Goal: Book appointment/travel/reservation

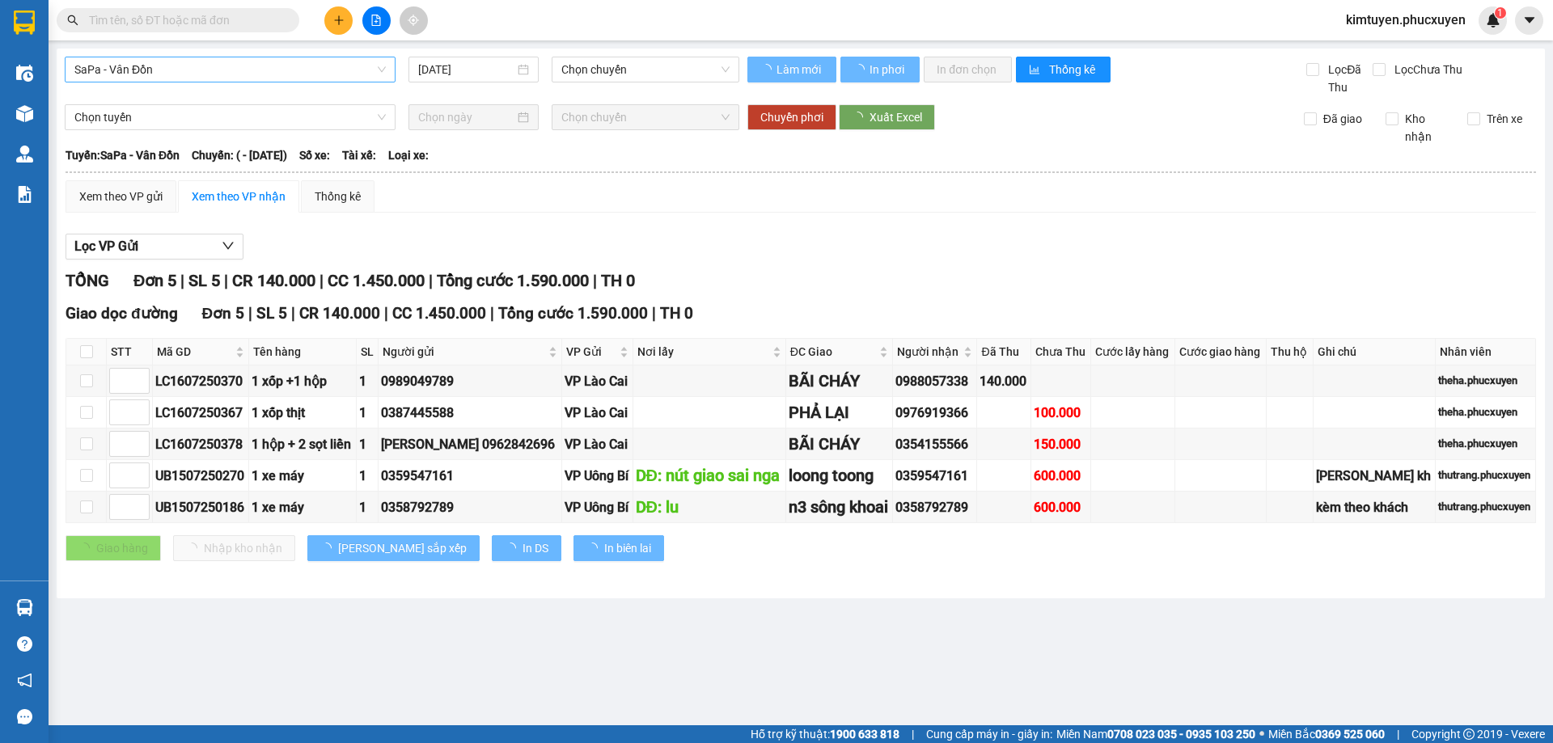
type input "[DATE]"
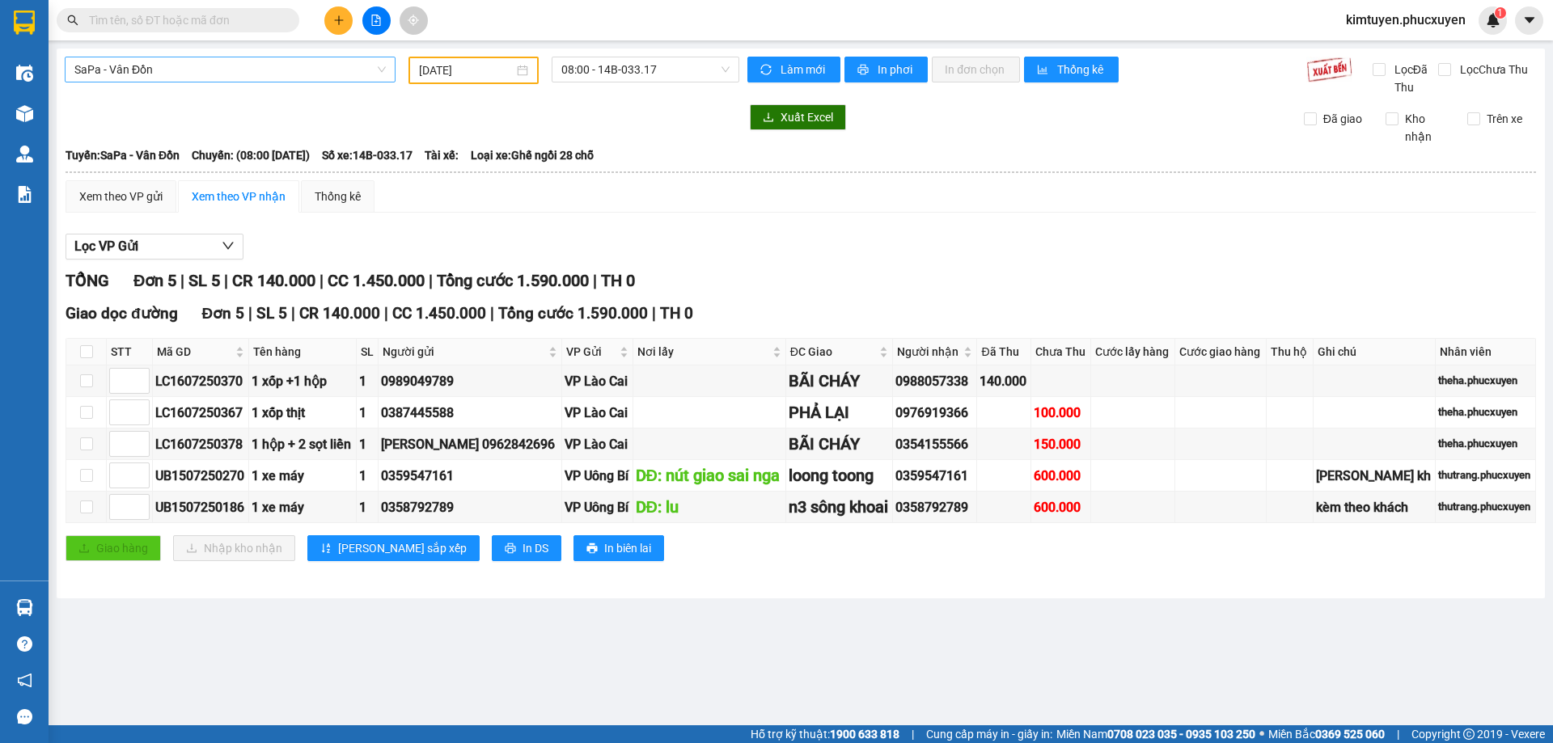
drag, startPoint x: 232, startPoint y: 74, endPoint x: 228, endPoint y: 59, distance: 15.1
click at [232, 68] on span "SaPa - Vân Đồn" at bounding box center [229, 69] width 311 height 24
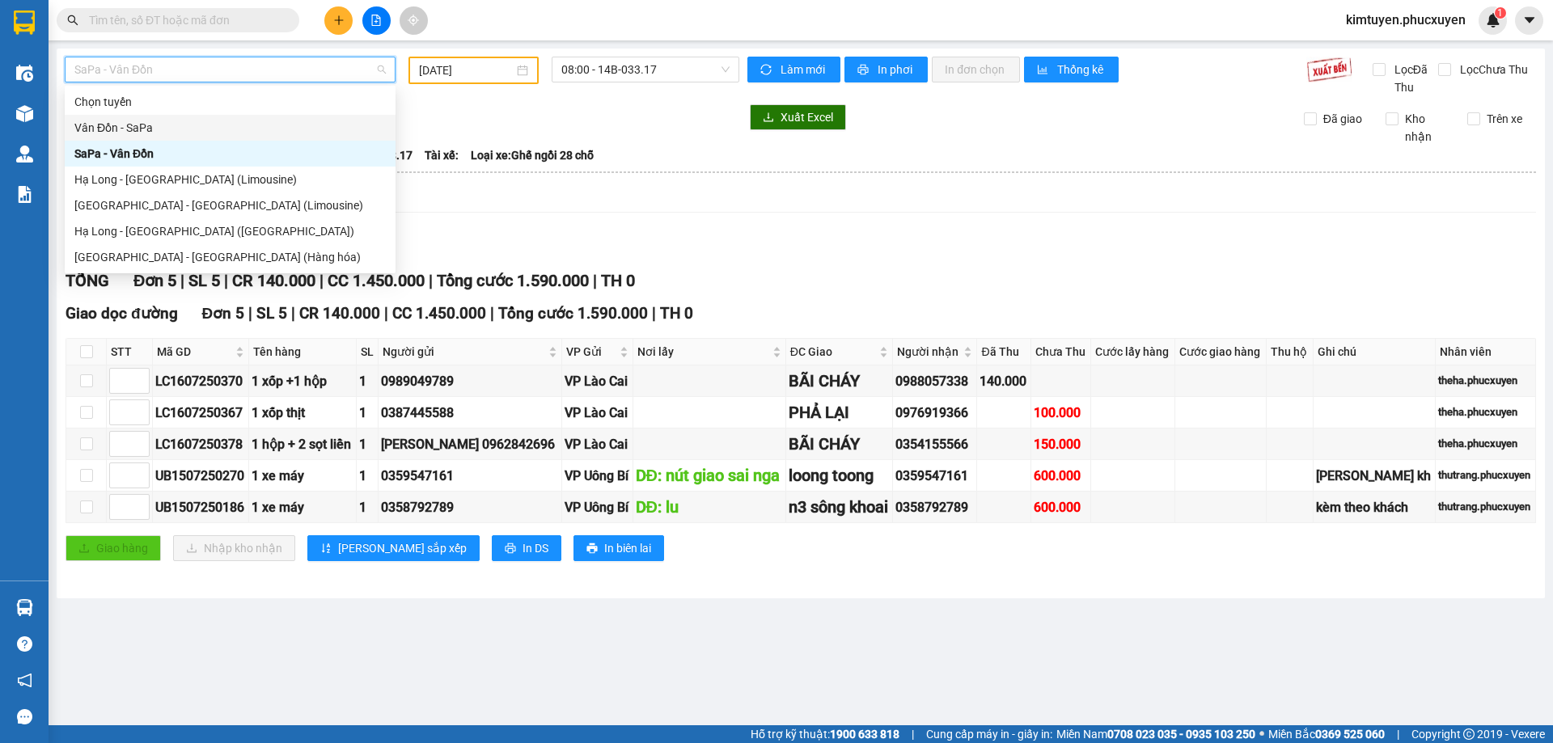
click at [136, 122] on div "Vân Đồn - SaPa" at bounding box center [230, 128] width 331 height 26
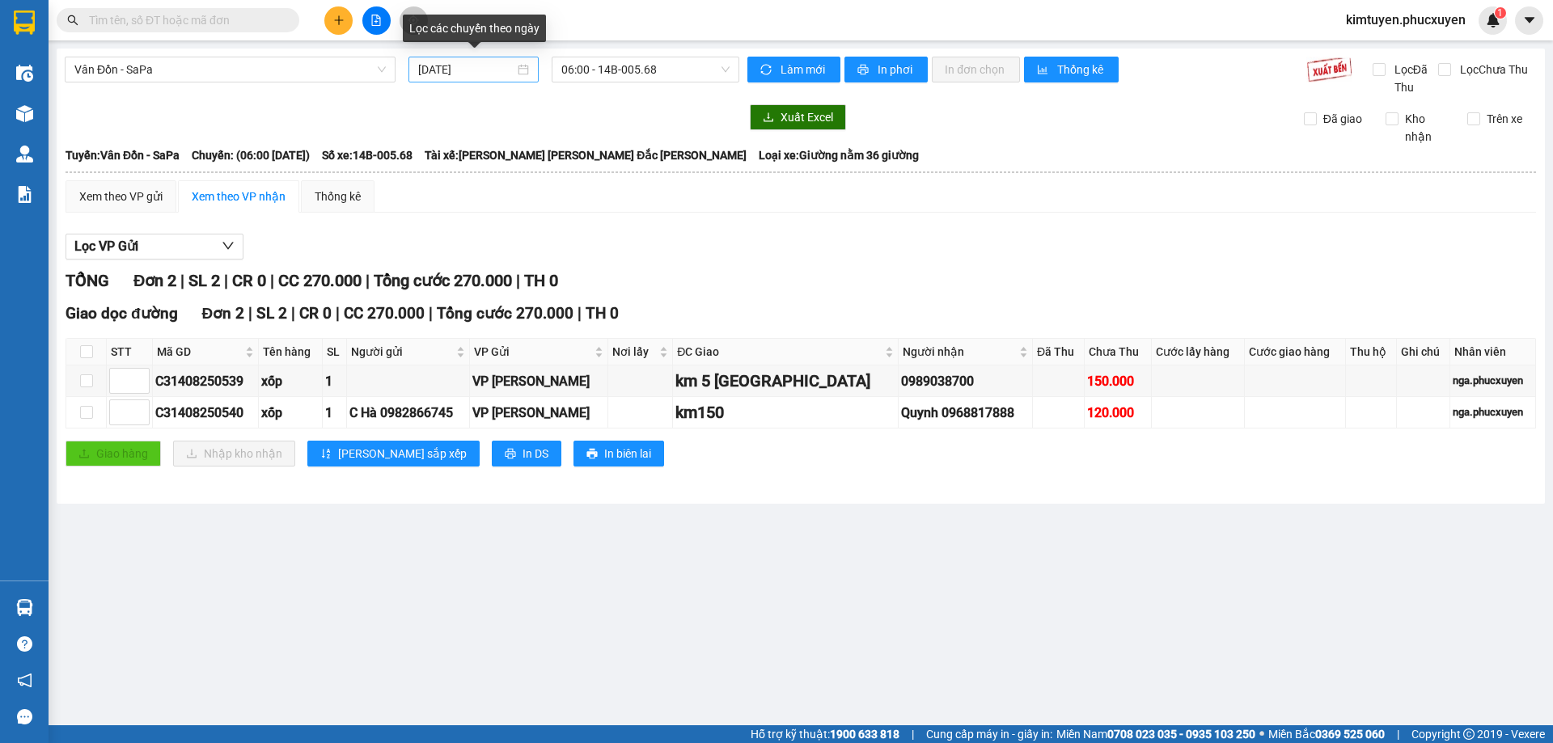
click at [522, 70] on div "[DATE]" at bounding box center [473, 70] width 111 height 18
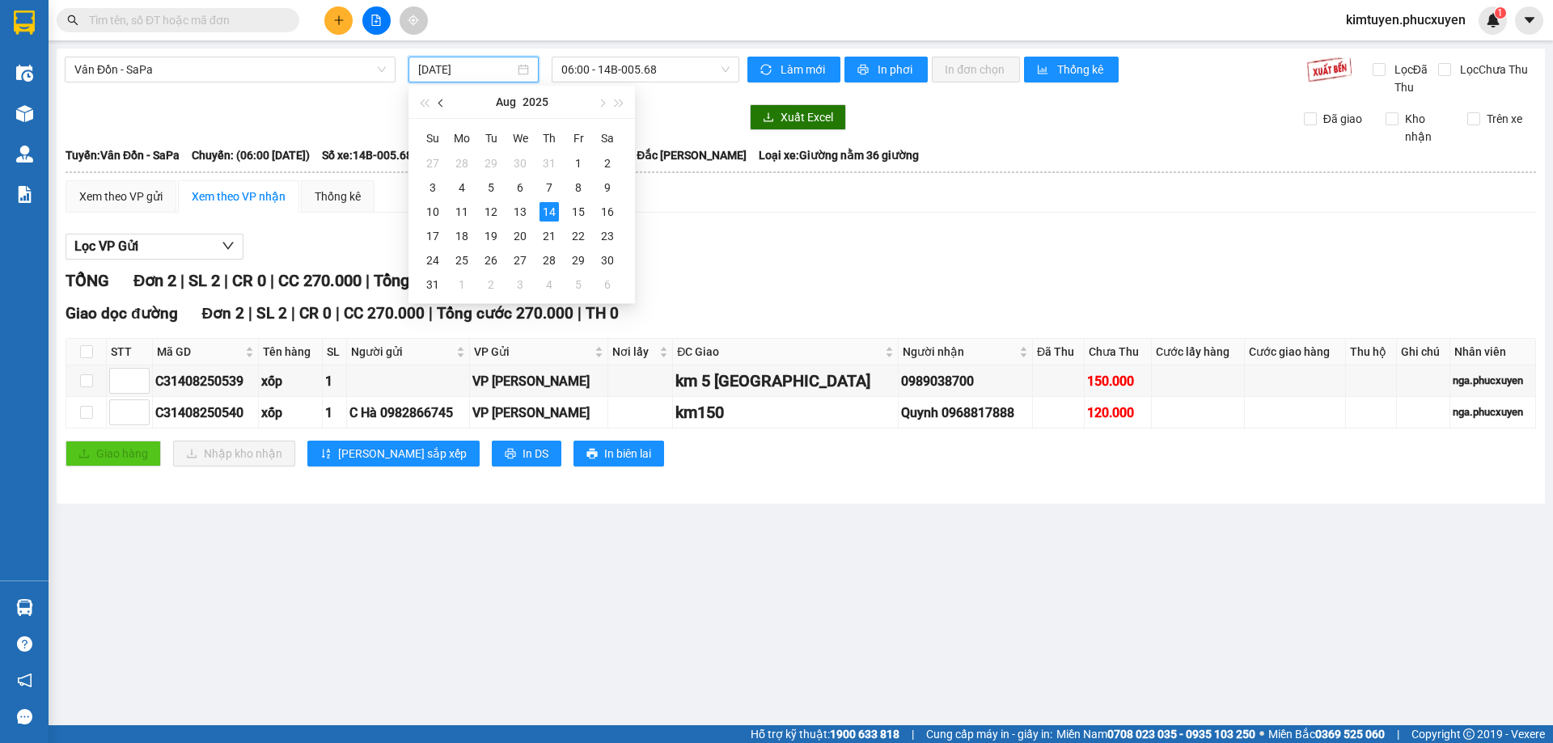
click at [447, 108] on button "button" at bounding box center [442, 102] width 18 height 32
click at [606, 163] on div "5" at bounding box center [607, 163] width 19 height 19
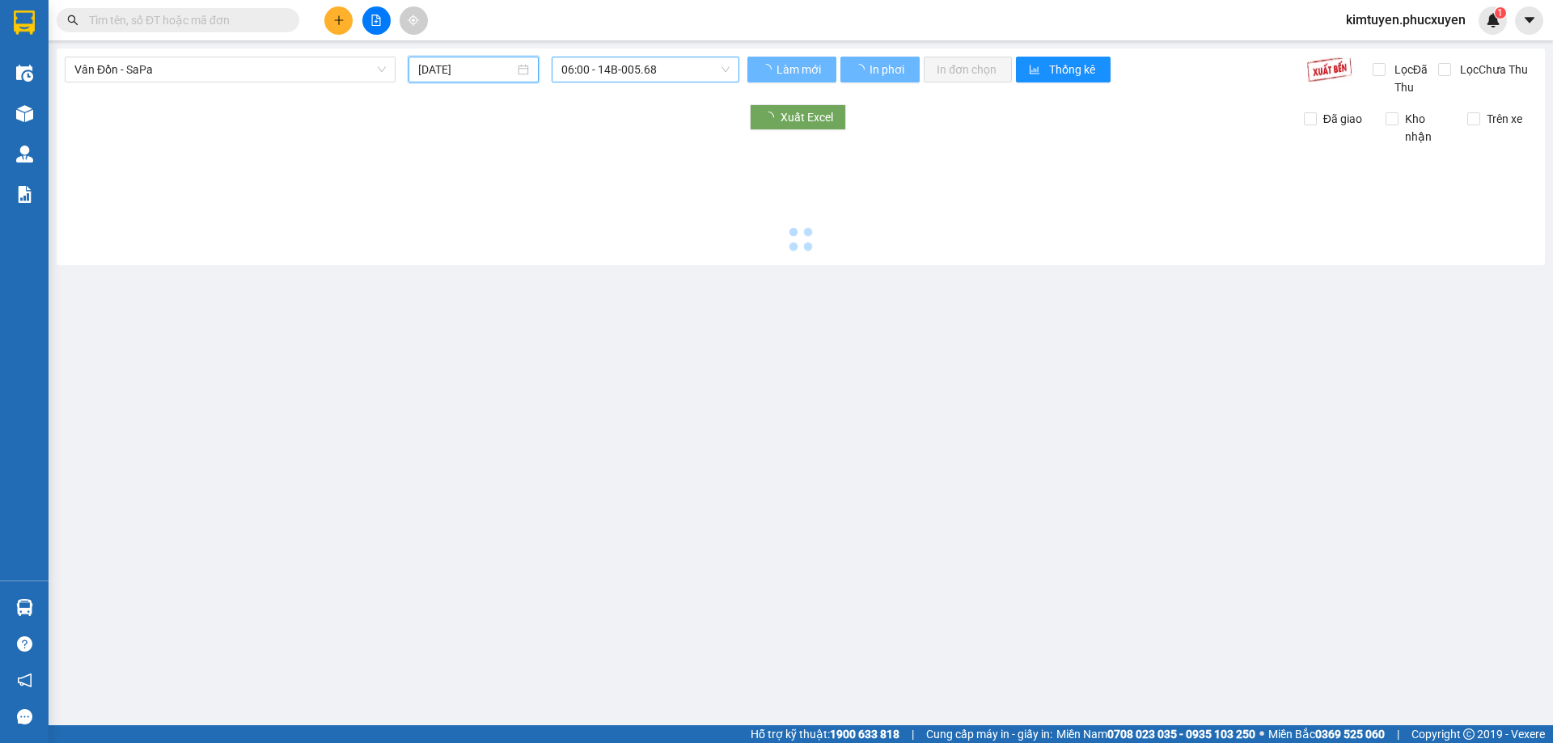
type input "[DATE]"
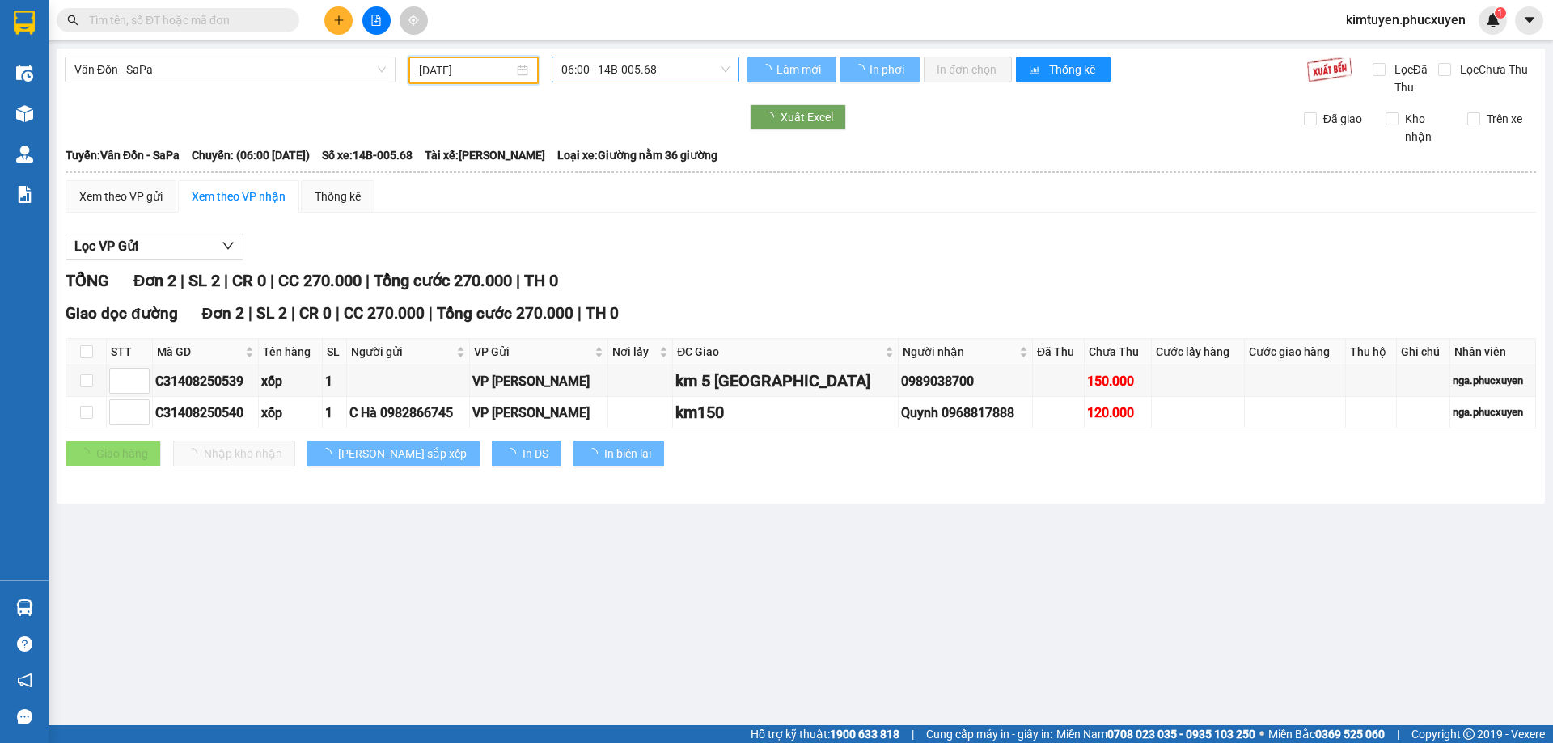
click at [653, 71] on span "06:00 - 14B-005.68" at bounding box center [645, 69] width 168 height 24
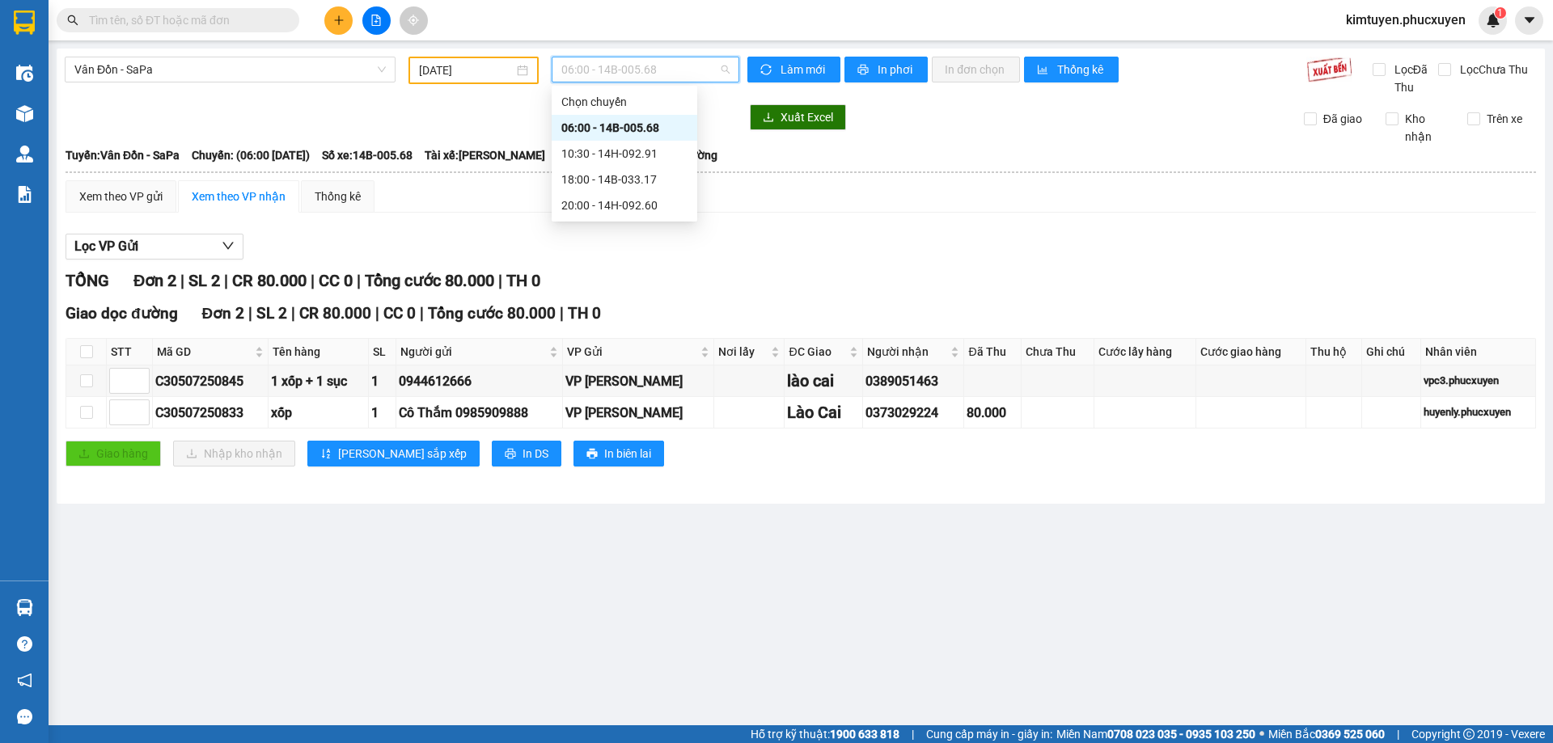
click at [641, 130] on div "06:00 - 14B-005.68" at bounding box center [624, 128] width 126 height 18
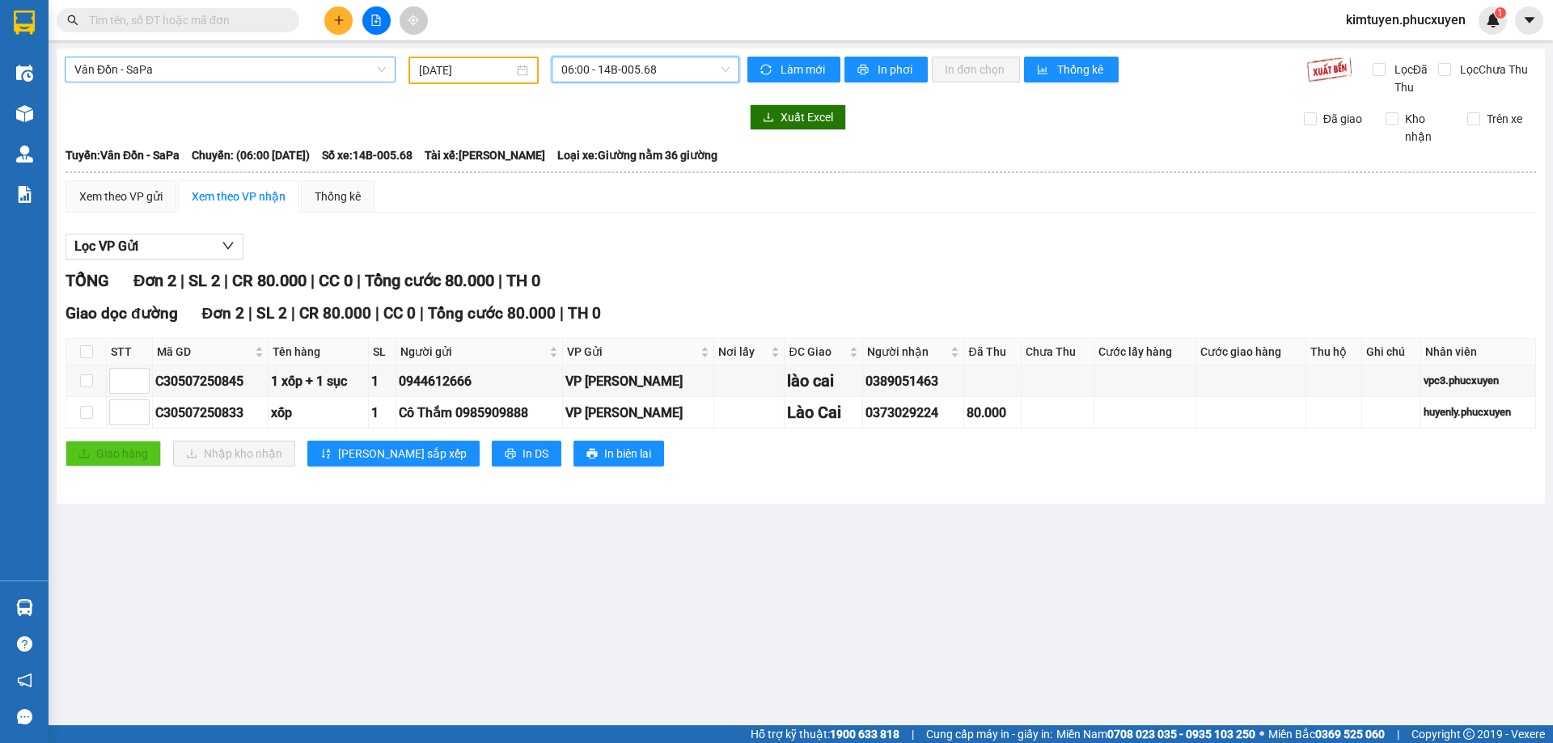
click at [227, 63] on span "Vân Đồn - SaPa" at bounding box center [229, 69] width 311 height 24
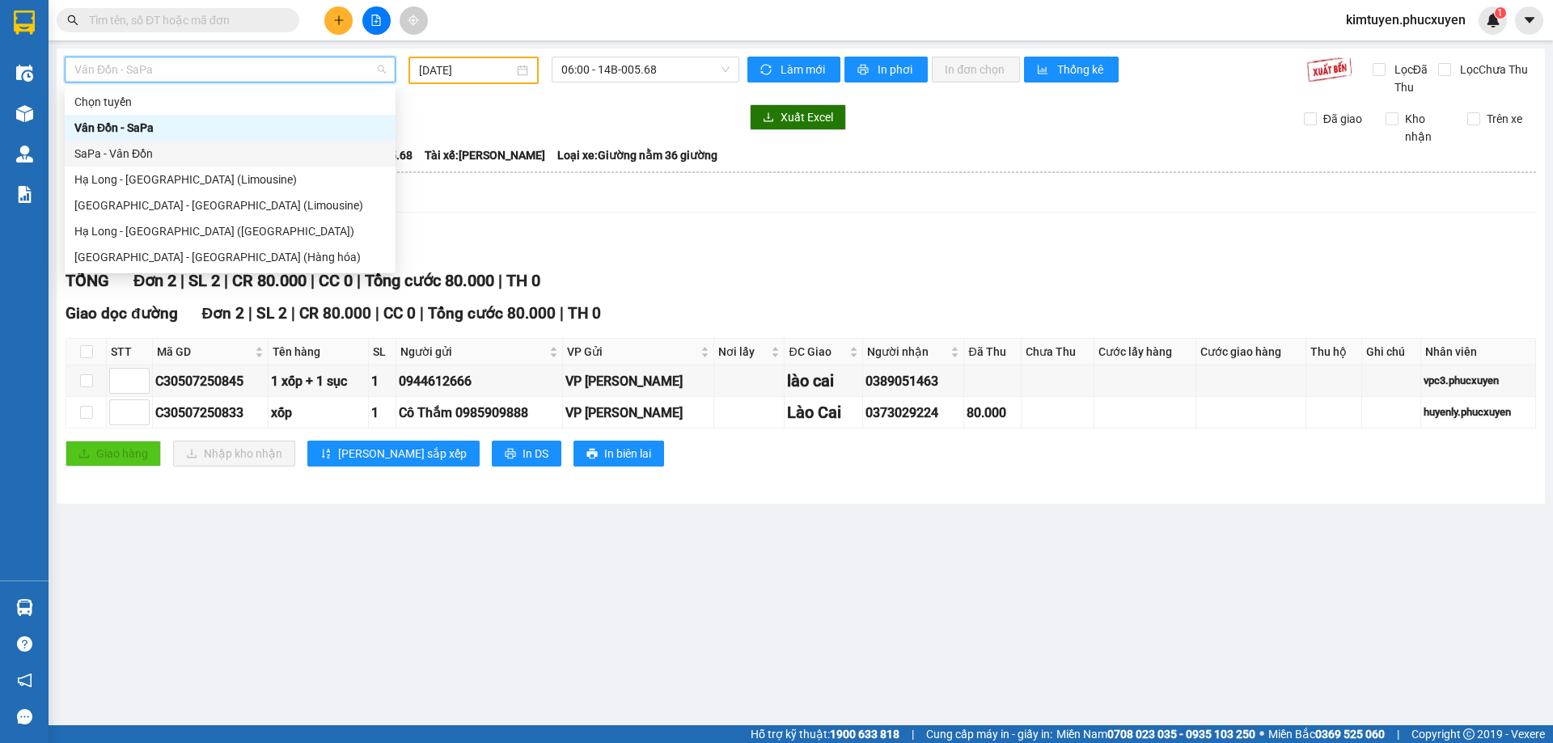
click at [172, 159] on div "SaPa - Vân Đồn" at bounding box center [229, 154] width 311 height 18
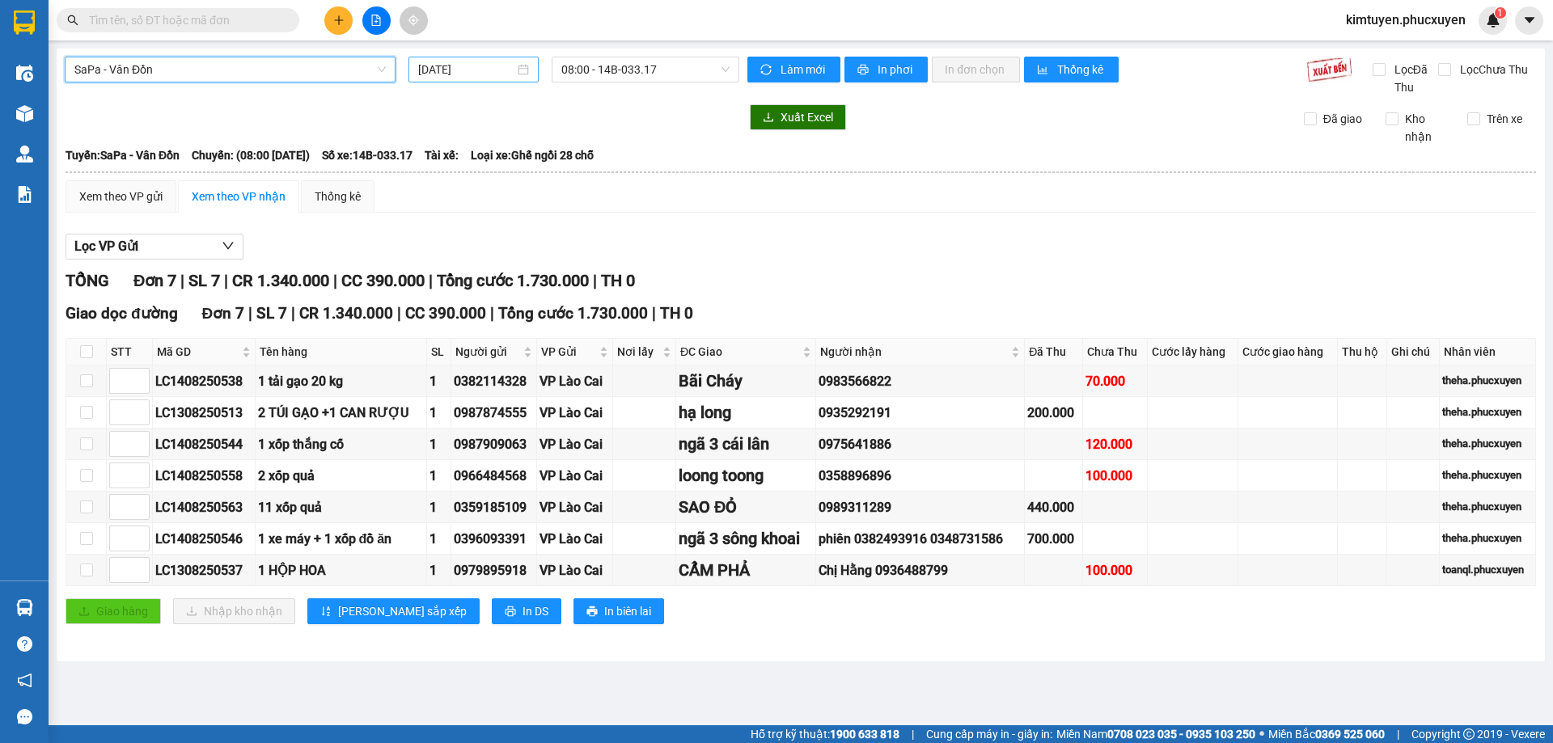
click at [523, 72] on div "[DATE]" at bounding box center [473, 70] width 111 height 18
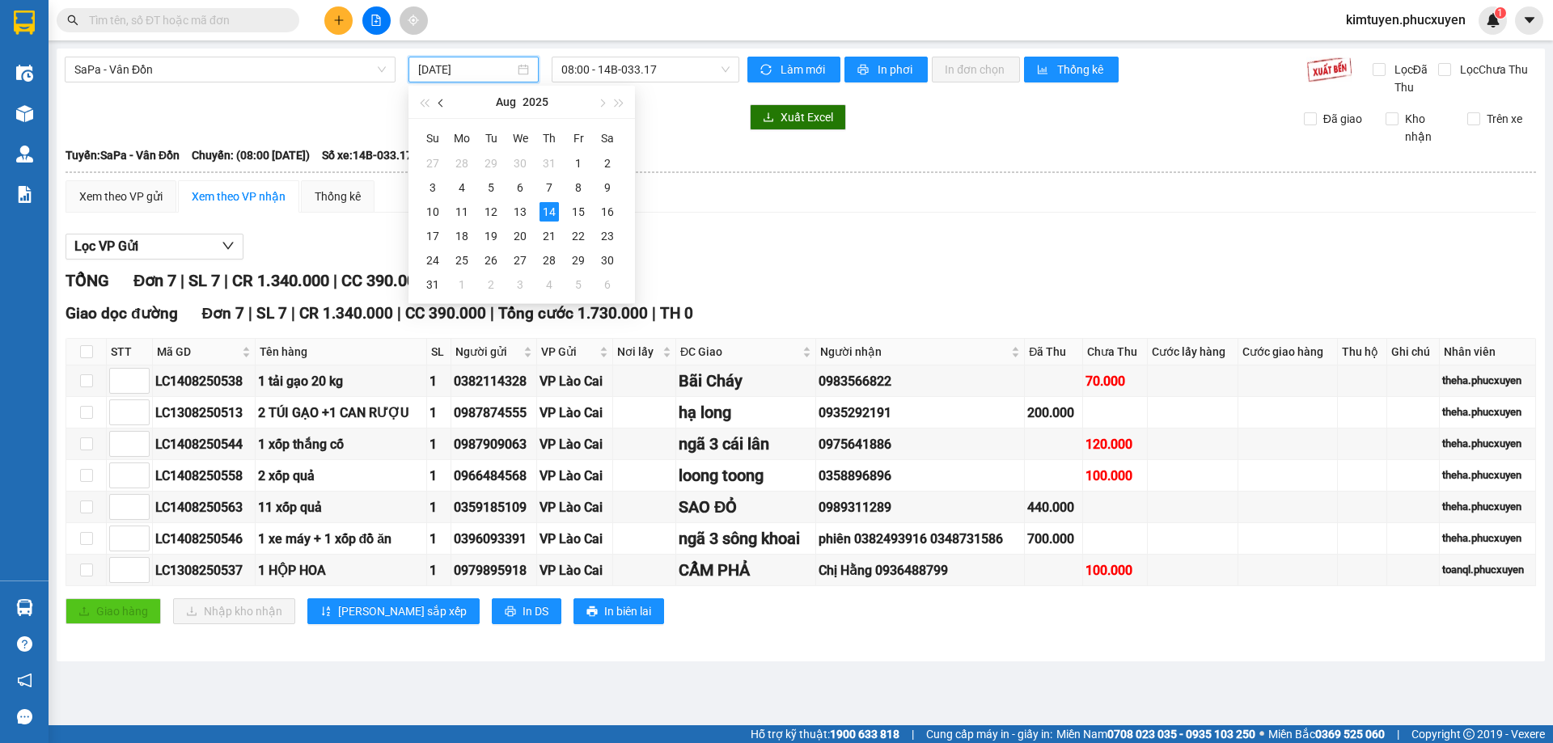
click at [440, 105] on span "button" at bounding box center [442, 103] width 8 height 8
click at [608, 164] on div "5" at bounding box center [607, 163] width 19 height 19
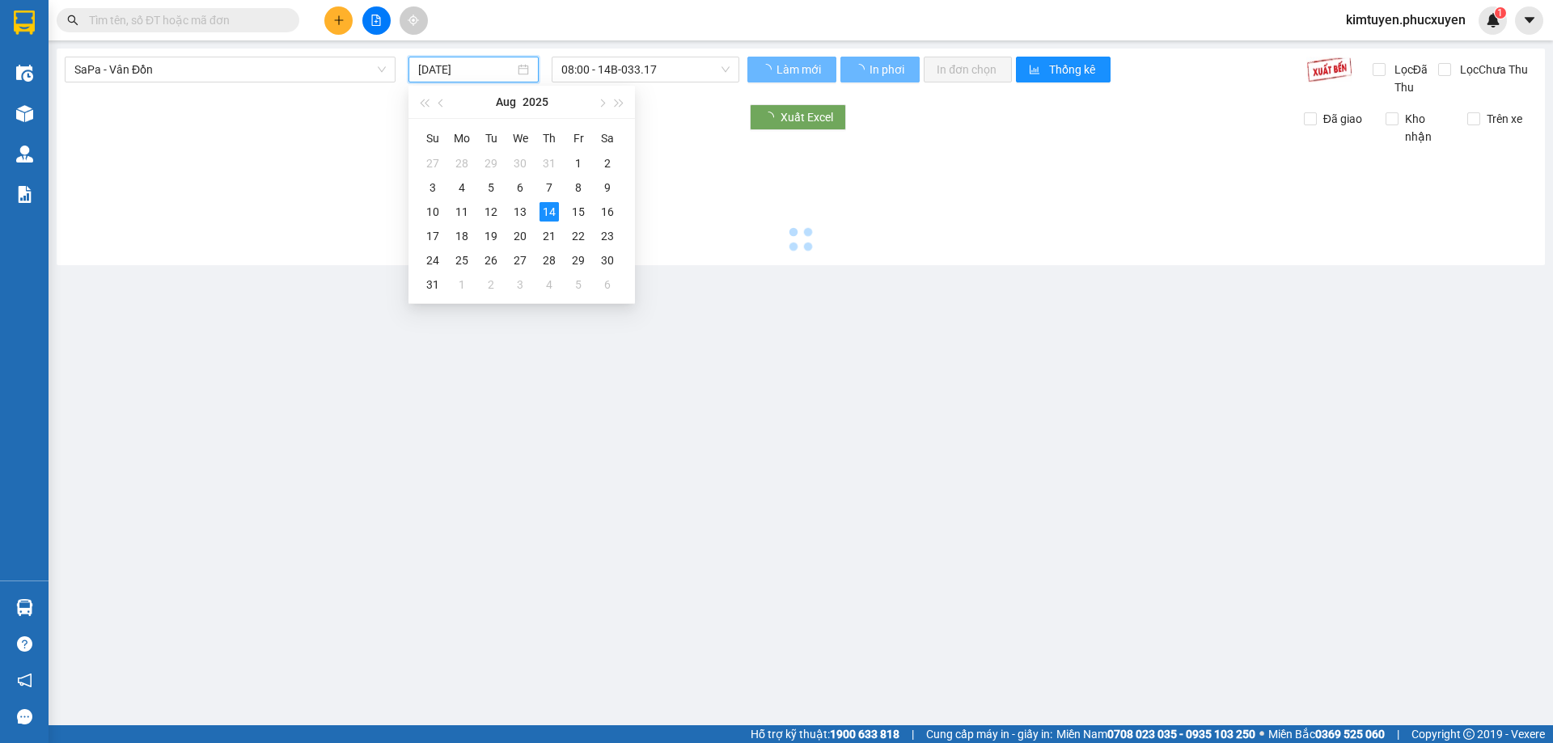
type input "[DATE]"
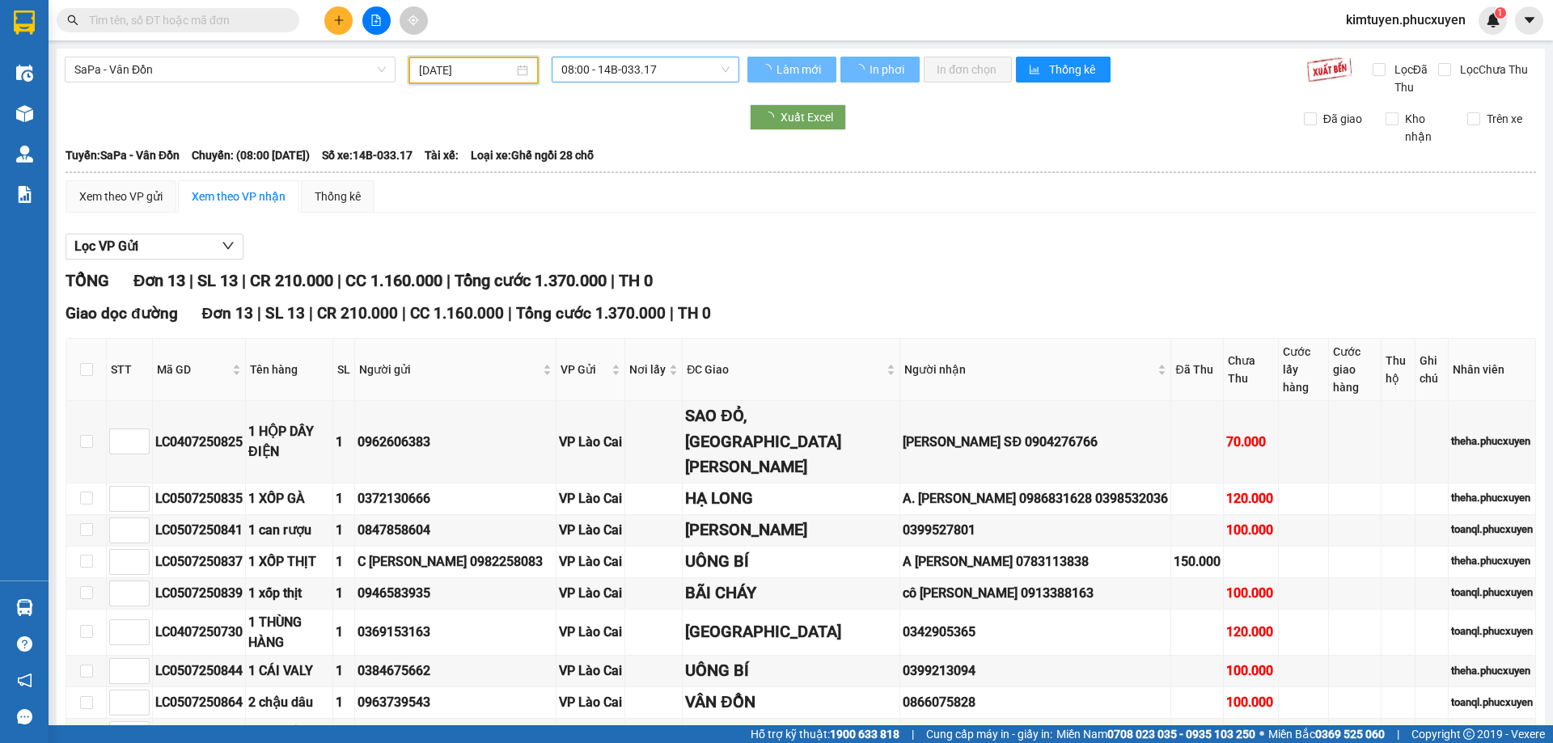
click at [666, 68] on span "08:00 - 14B-033.17" at bounding box center [645, 69] width 168 height 24
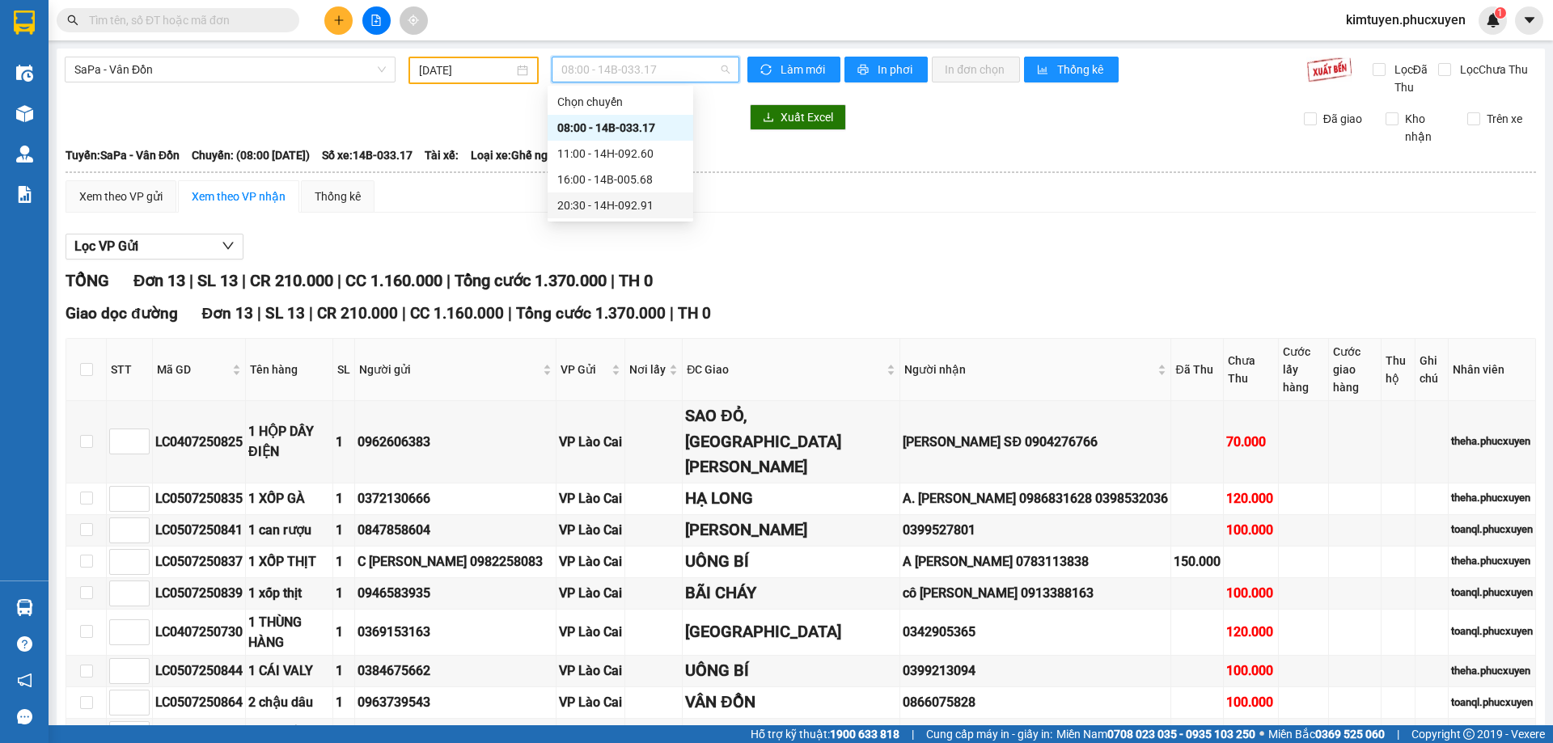
click at [632, 177] on div "16:00 - 14B-005.68" at bounding box center [620, 180] width 126 height 18
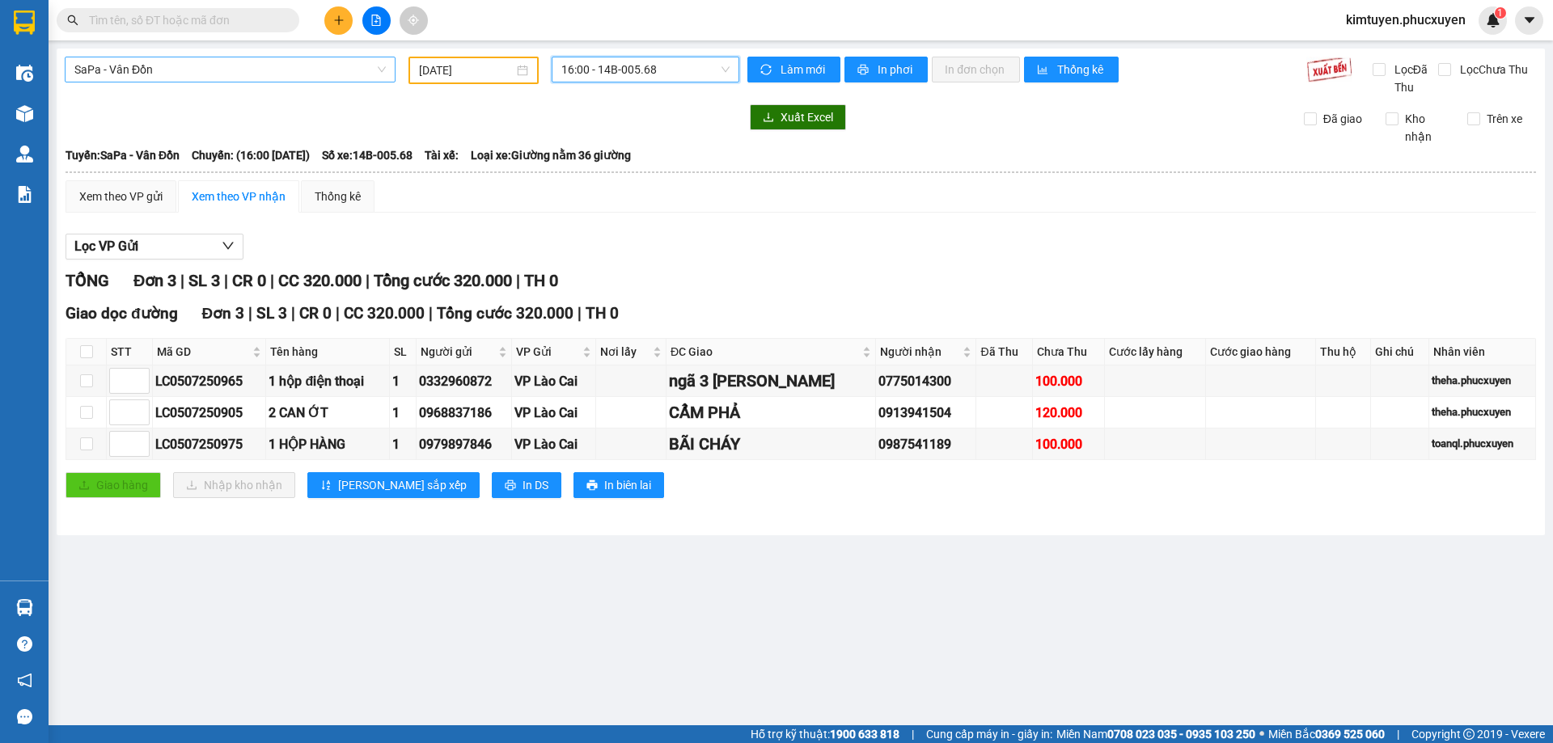
click at [205, 70] on span "SaPa - Vân Đồn" at bounding box center [229, 69] width 311 height 24
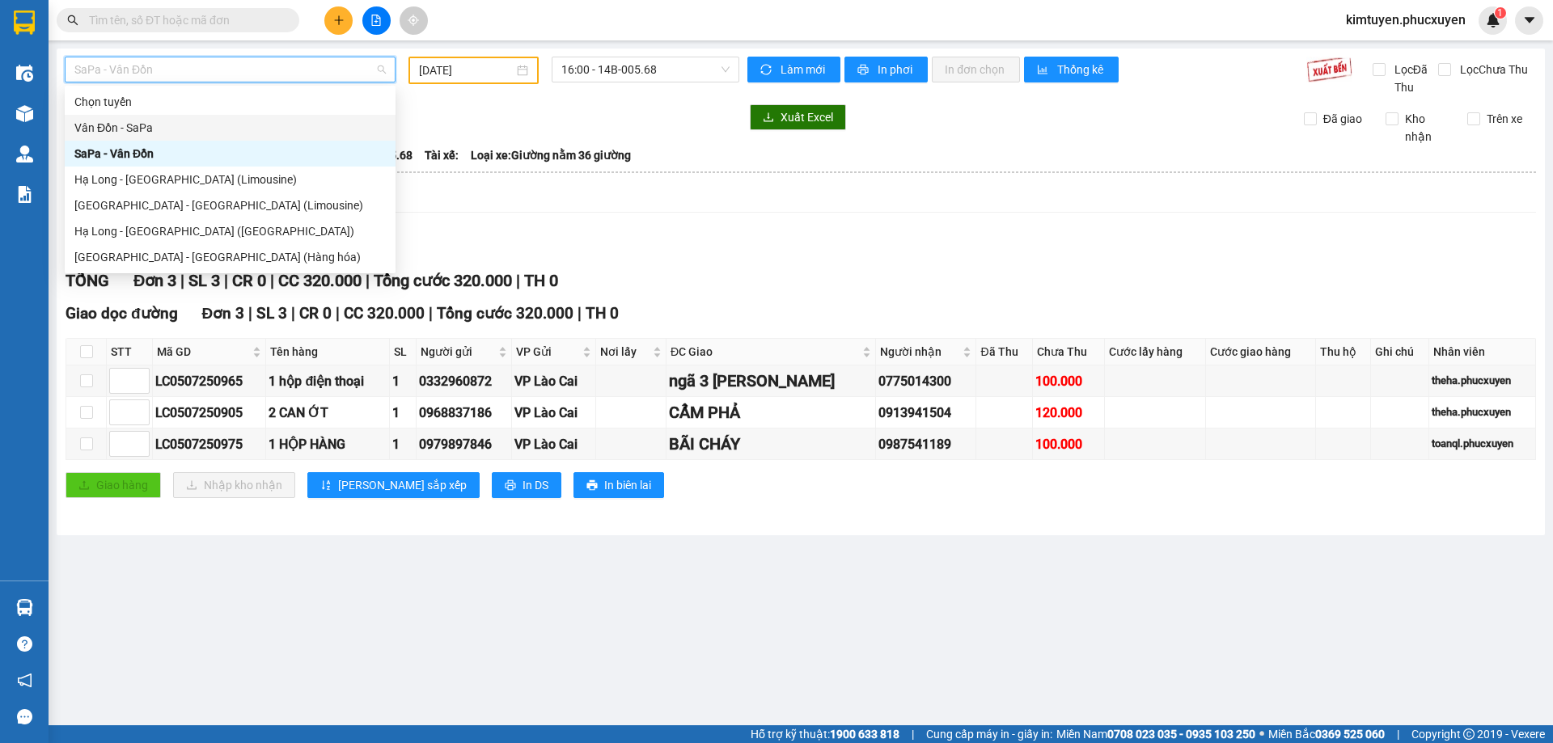
click at [165, 129] on div "Vân Đồn - SaPa" at bounding box center [229, 128] width 311 height 18
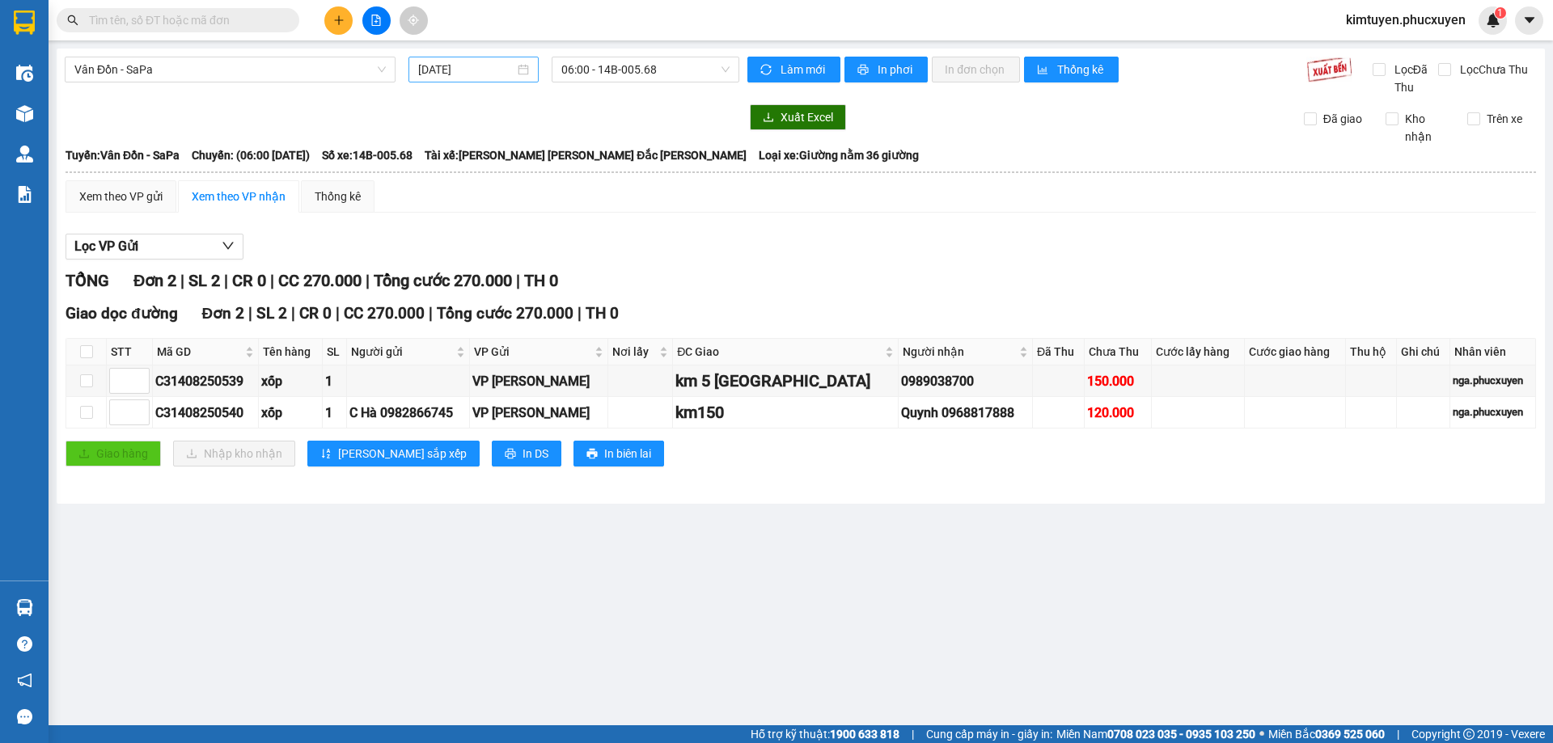
click at [485, 58] on div "[DATE]" at bounding box center [473, 70] width 130 height 26
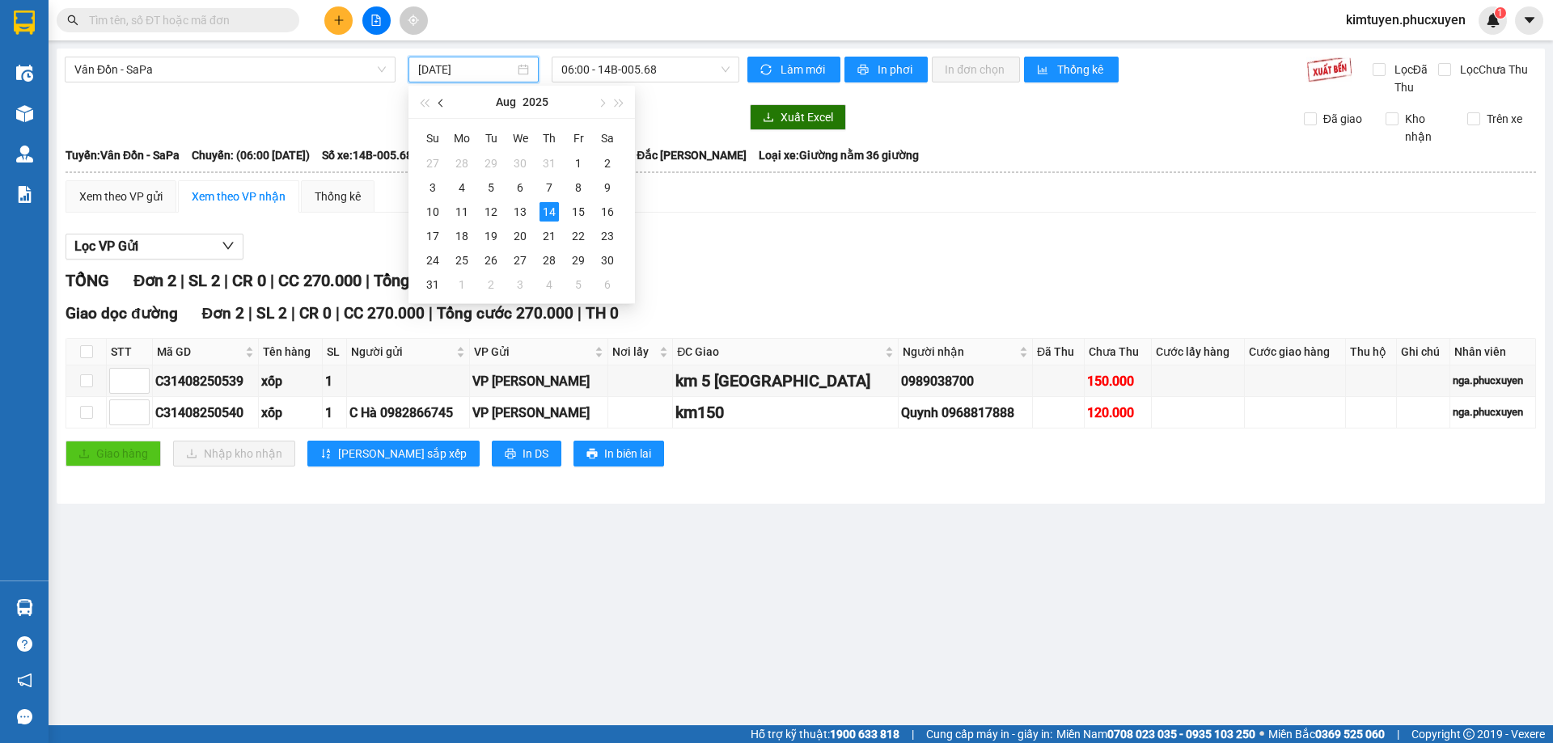
click at [447, 103] on button "button" at bounding box center [442, 102] width 18 height 32
click at [612, 163] on div "5" at bounding box center [607, 163] width 19 height 19
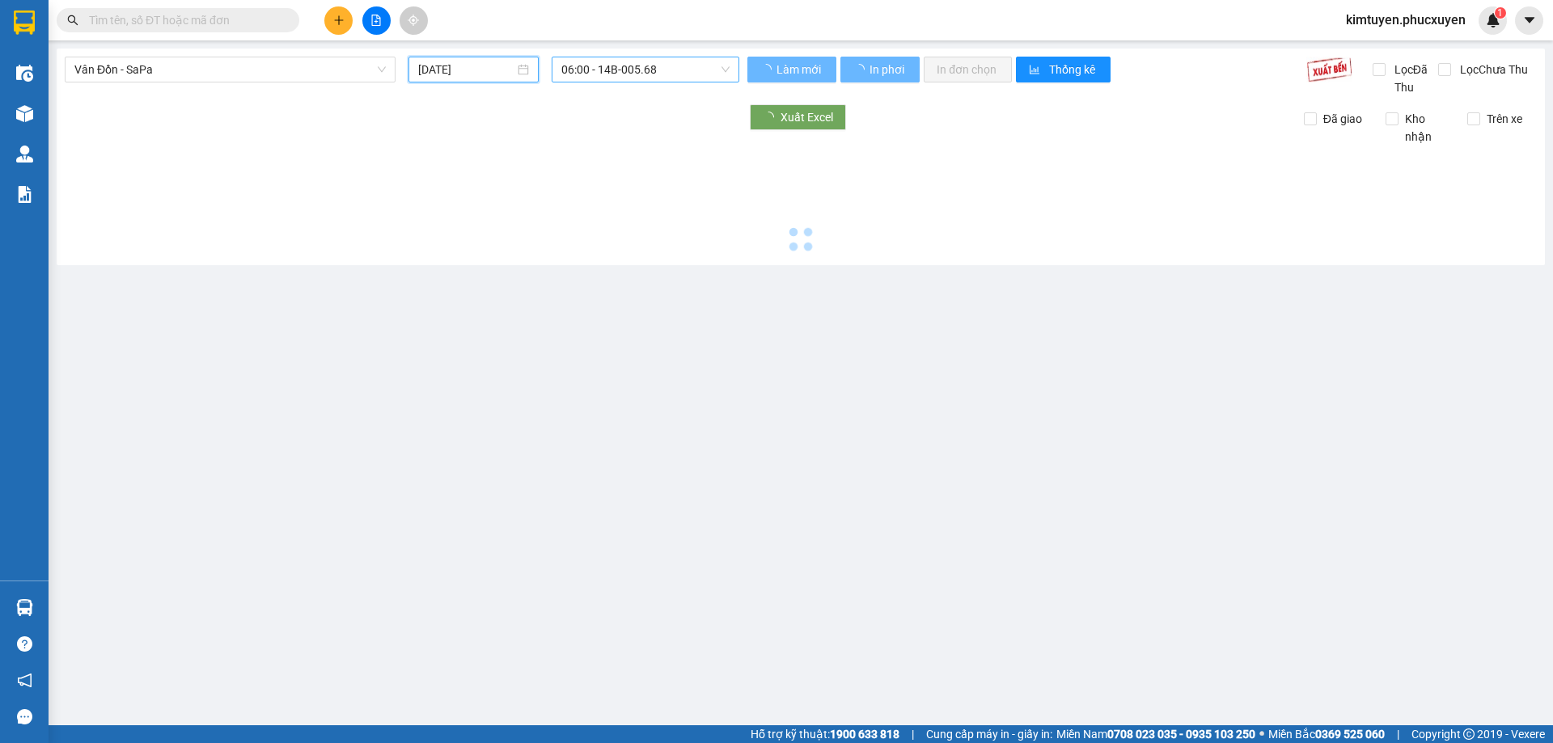
type input "[DATE]"
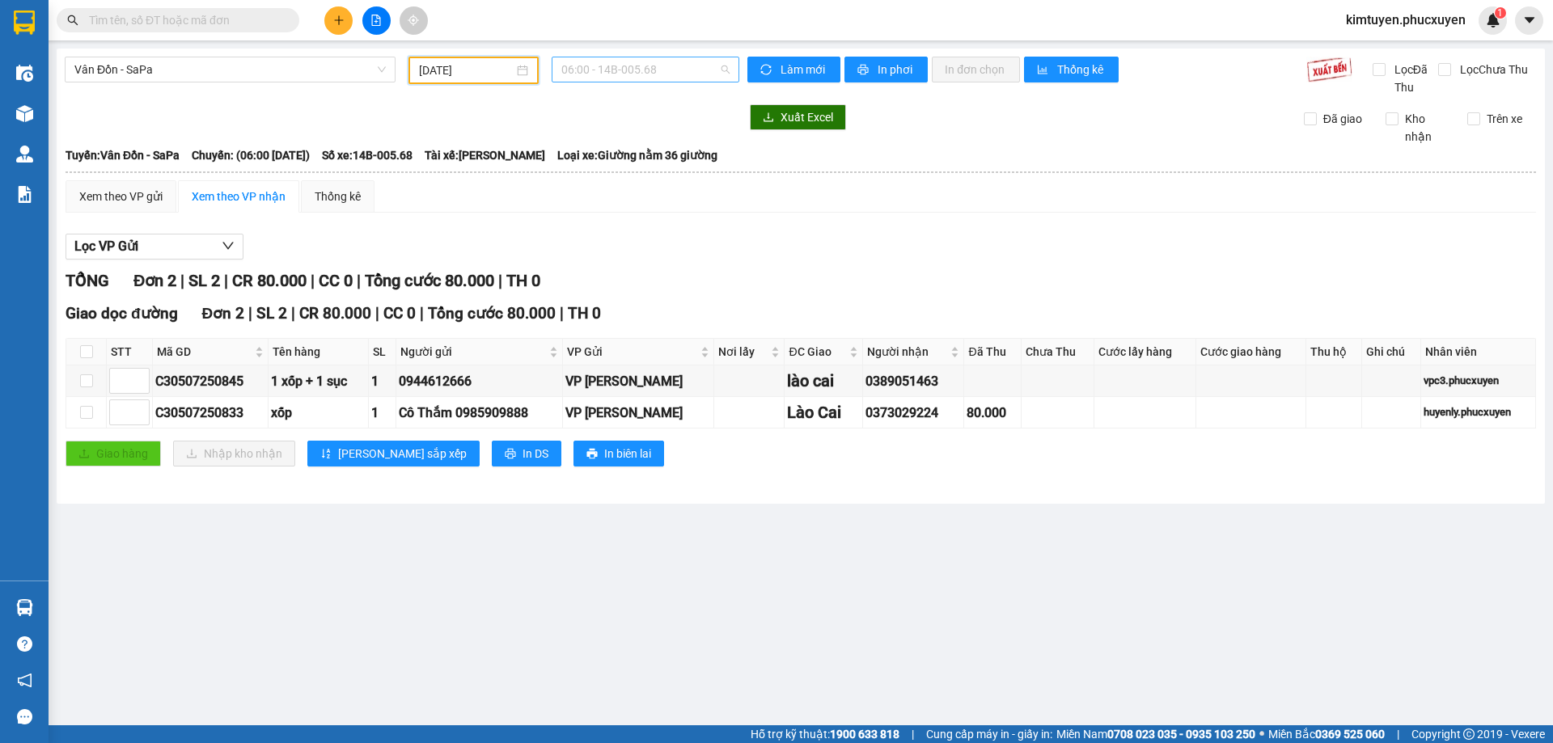
click at [654, 70] on span "06:00 - 14B-005.68" at bounding box center [645, 69] width 168 height 24
click at [643, 155] on div "10:30 - 14H-092.91" at bounding box center [624, 154] width 126 height 18
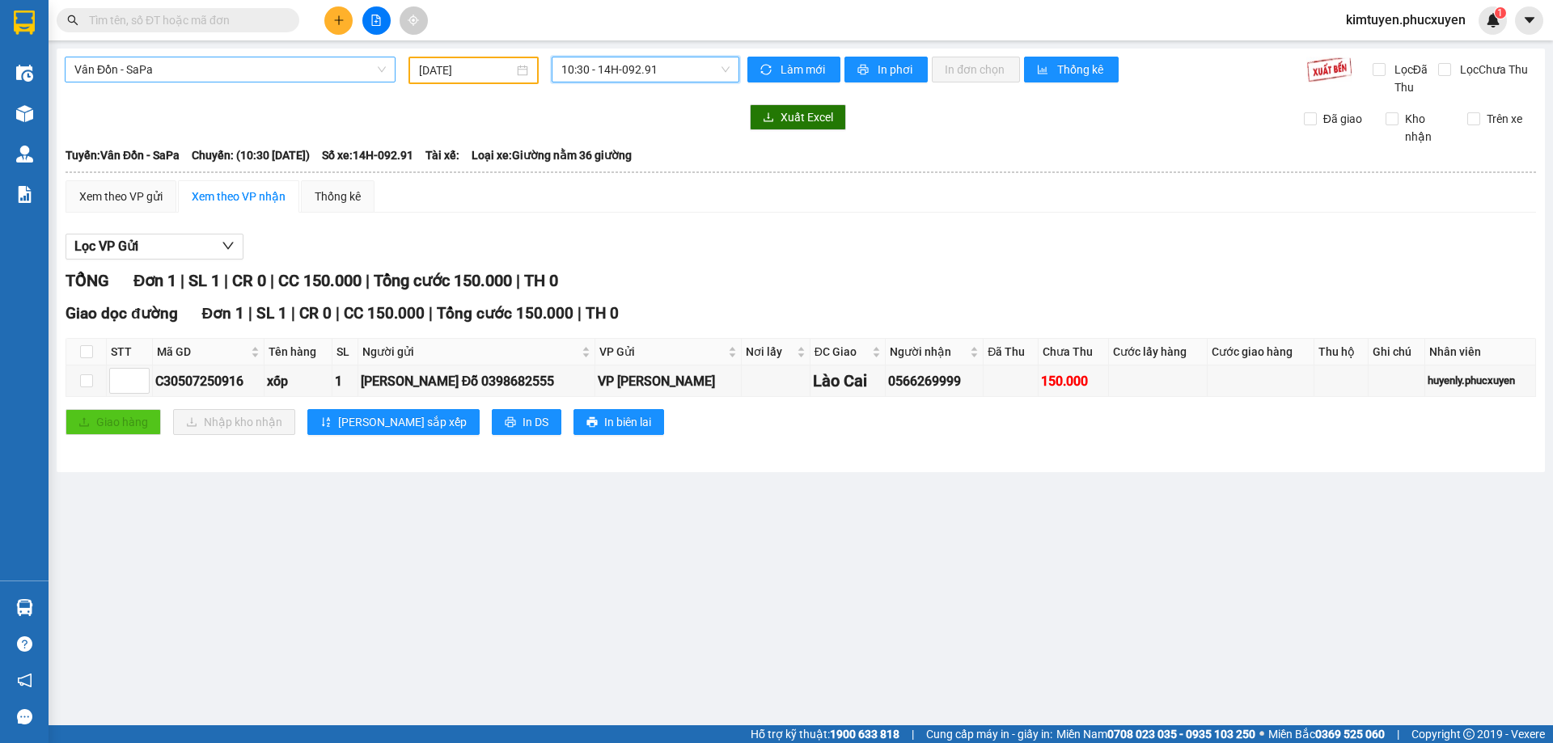
click at [162, 67] on span "Vân Đồn - SaPa" at bounding box center [229, 69] width 311 height 24
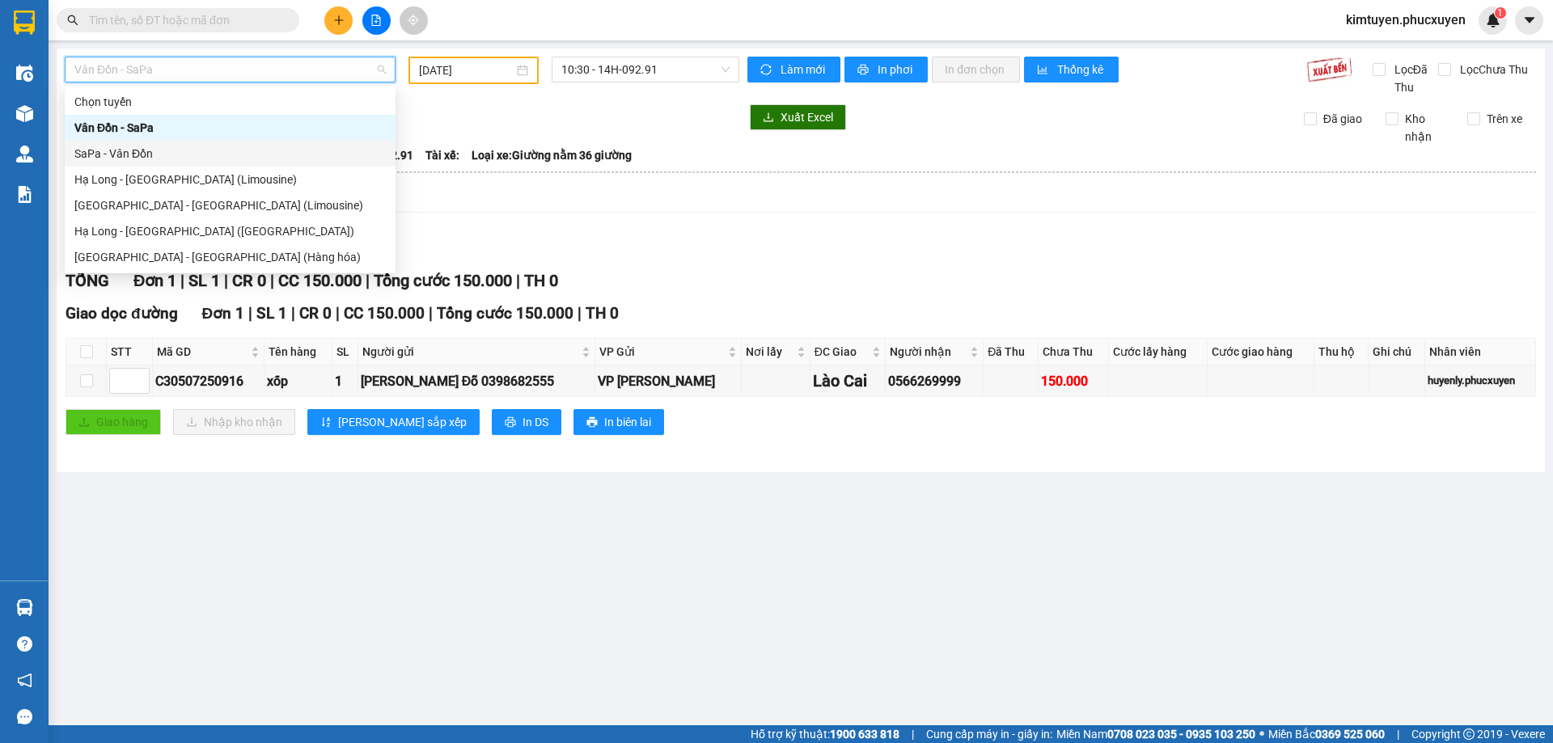
click at [141, 153] on div "SaPa - Vân Đồn" at bounding box center [229, 154] width 311 height 18
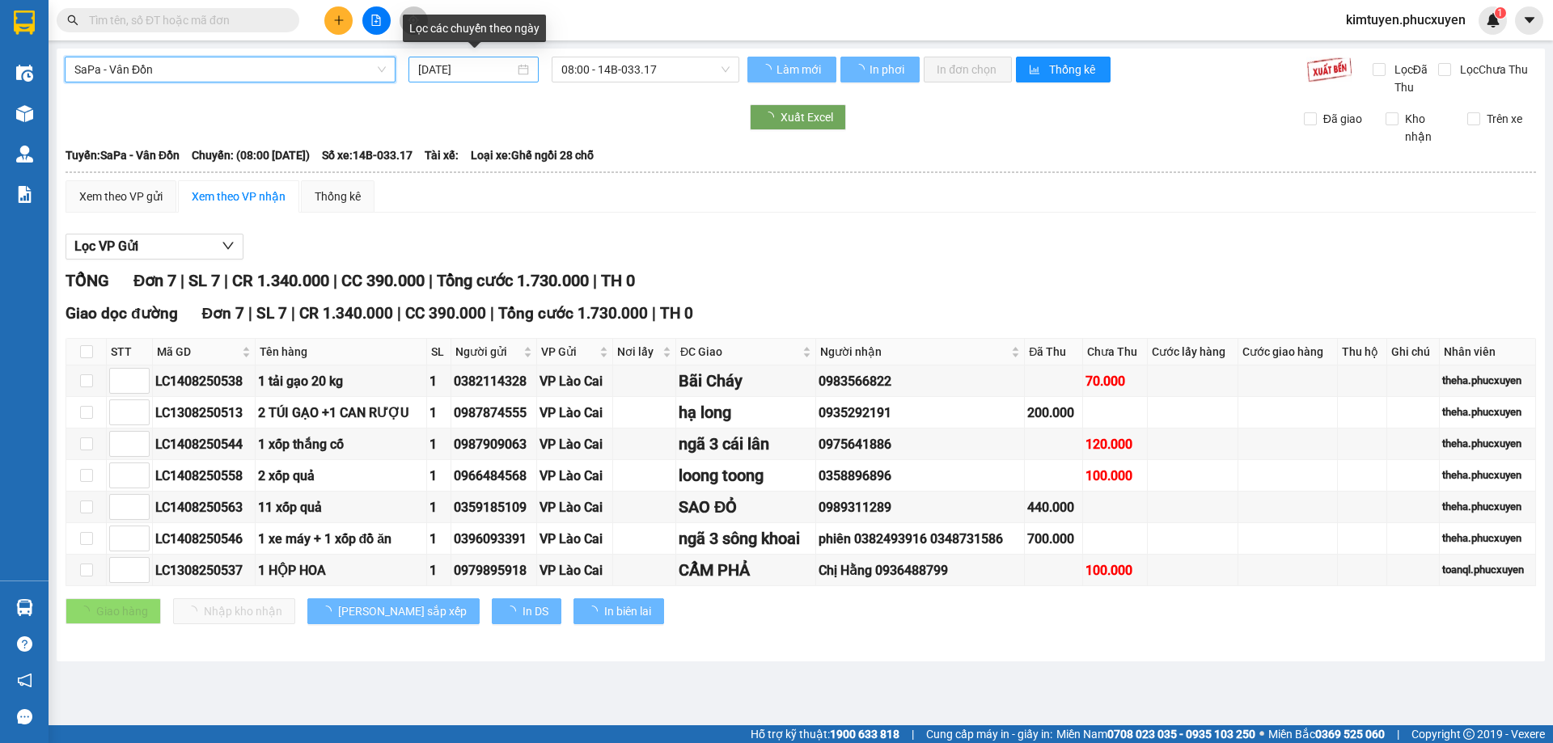
click at [521, 70] on div "[DATE]" at bounding box center [473, 70] width 111 height 18
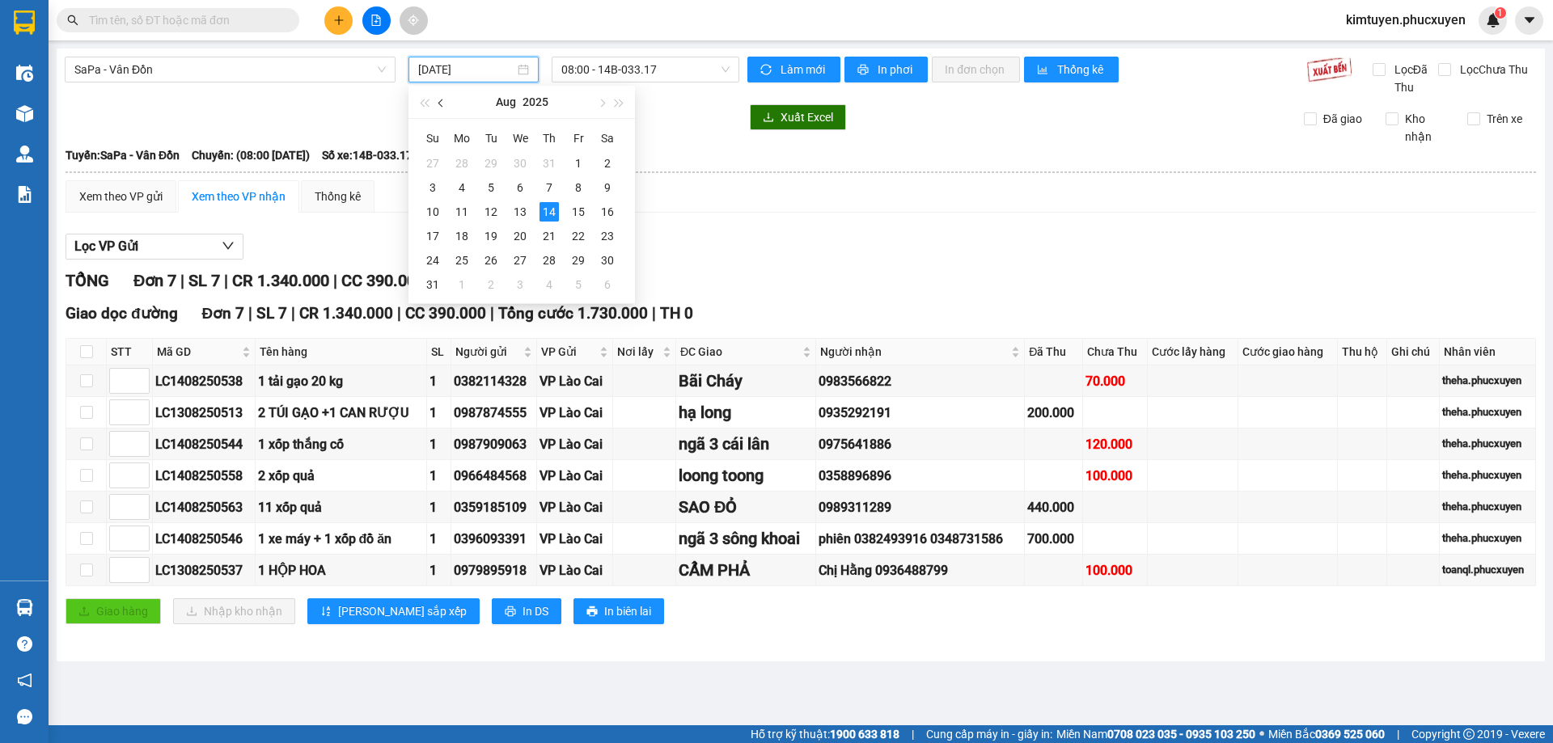
click at [439, 99] on button "button" at bounding box center [442, 102] width 18 height 32
click at [612, 163] on div "5" at bounding box center [607, 163] width 19 height 19
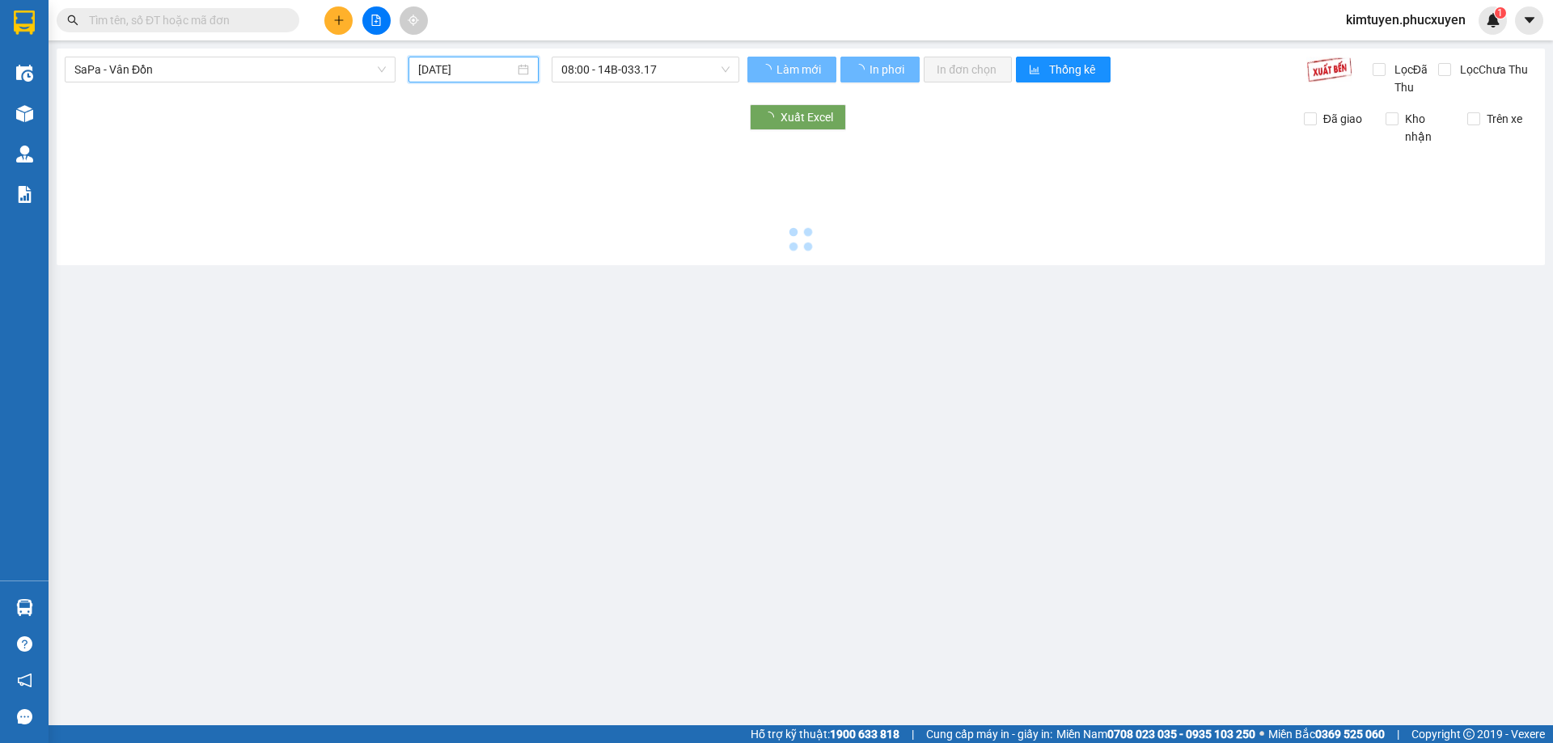
type input "[DATE]"
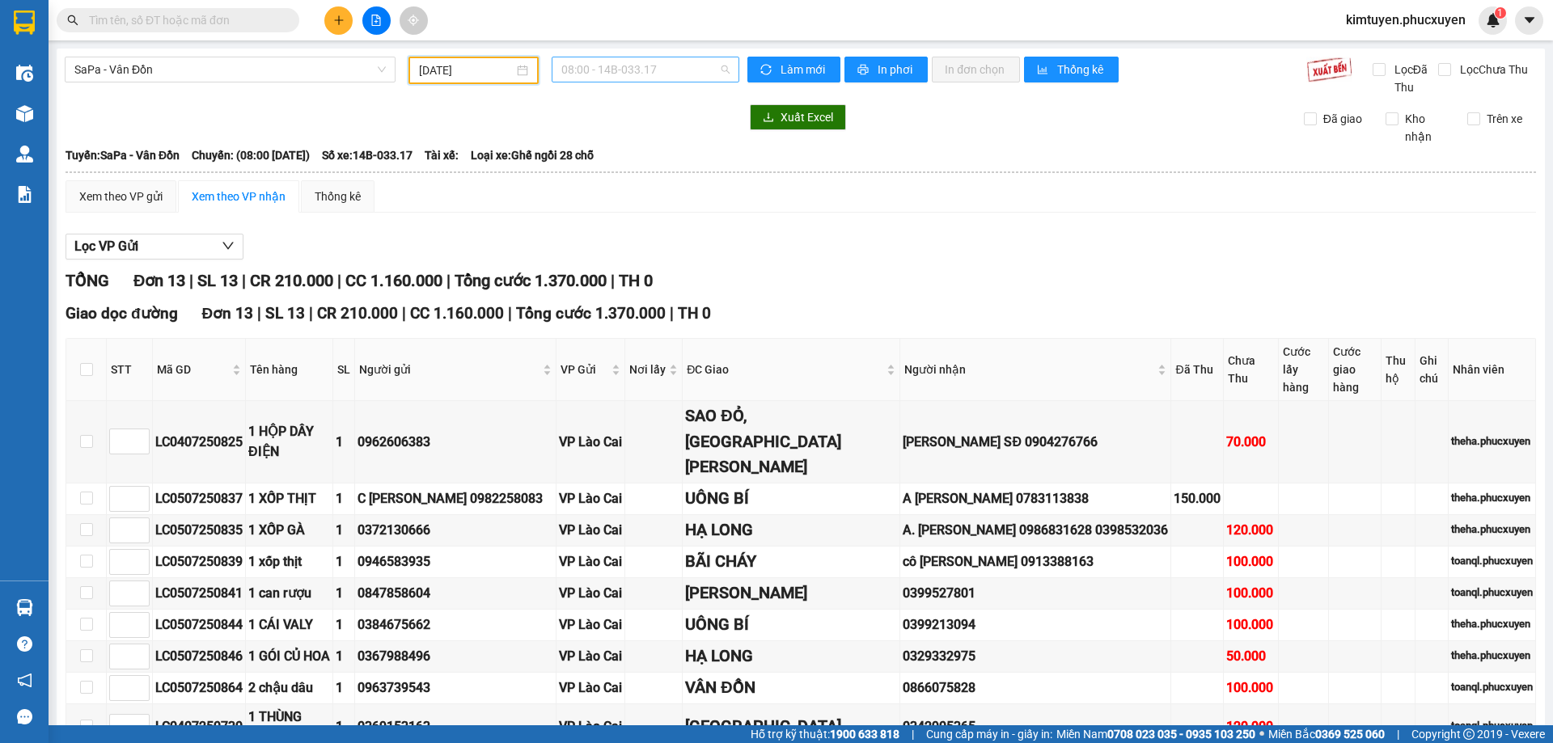
click at [671, 70] on span "08:00 - 14B-033.17" at bounding box center [645, 69] width 168 height 24
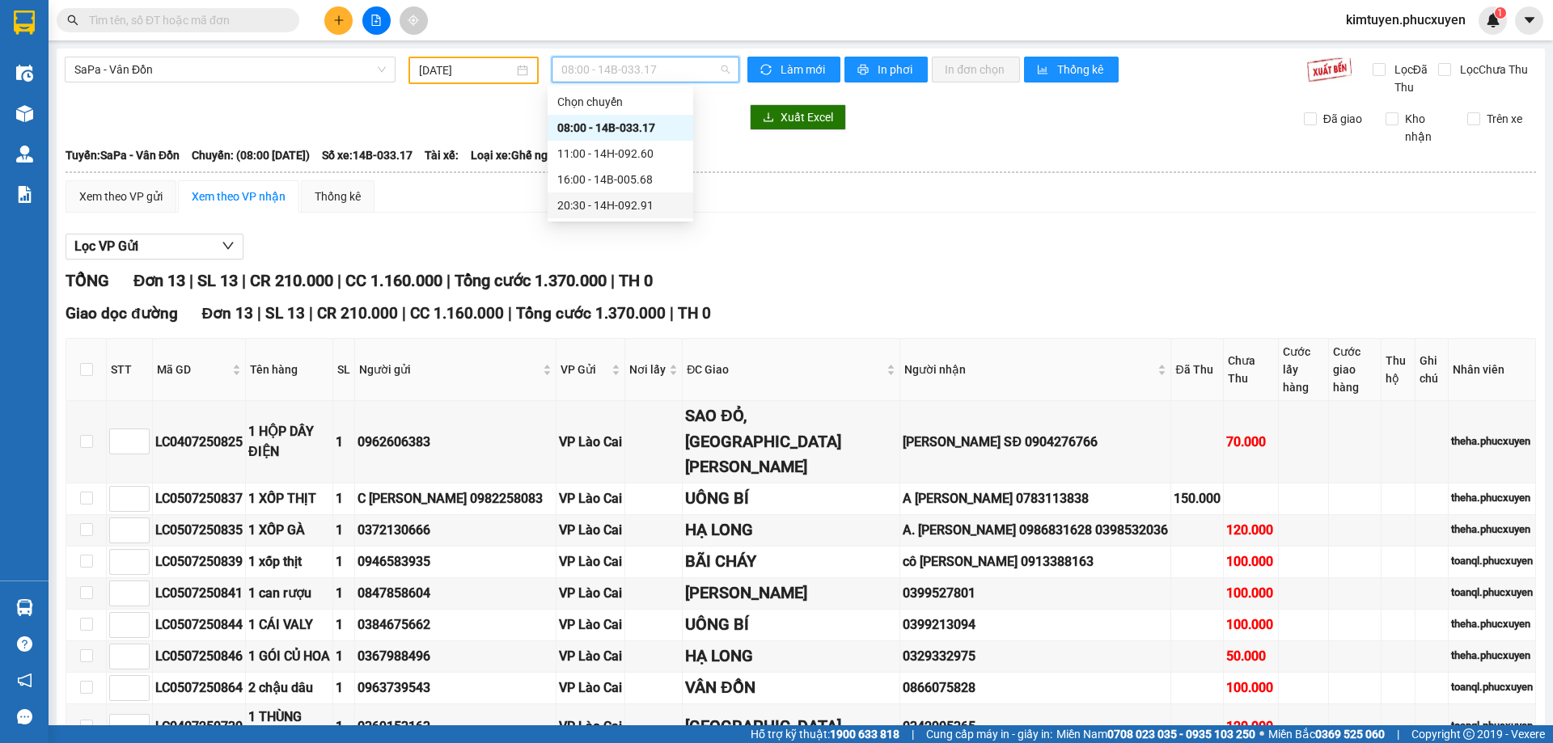
drag, startPoint x: 623, startPoint y: 203, endPoint x: 293, endPoint y: 28, distance: 373.8
click at [622, 204] on div "20:30 - 14H-092.91" at bounding box center [620, 206] width 126 height 18
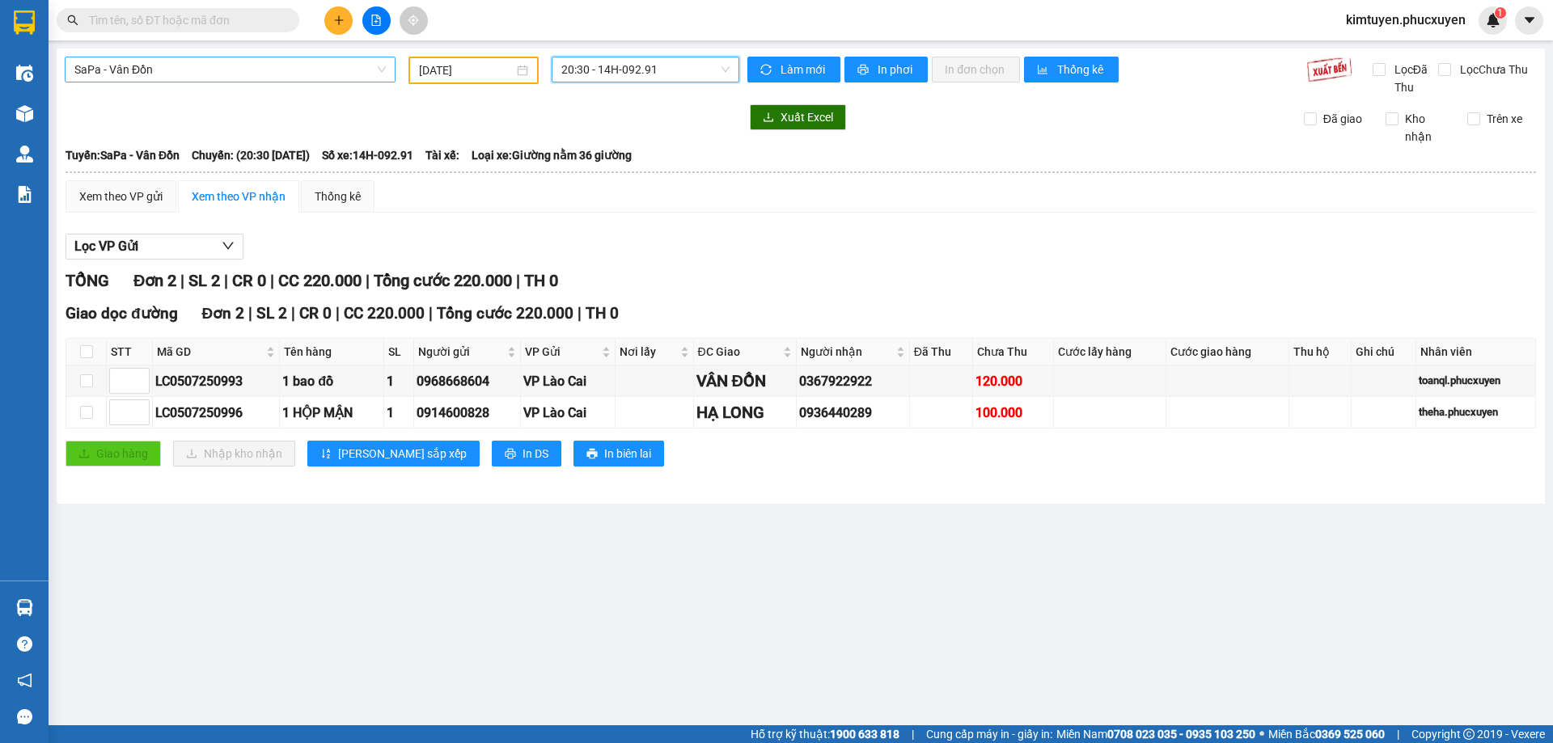
click at [108, 63] on span "SaPa - Vân Đồn" at bounding box center [229, 69] width 311 height 24
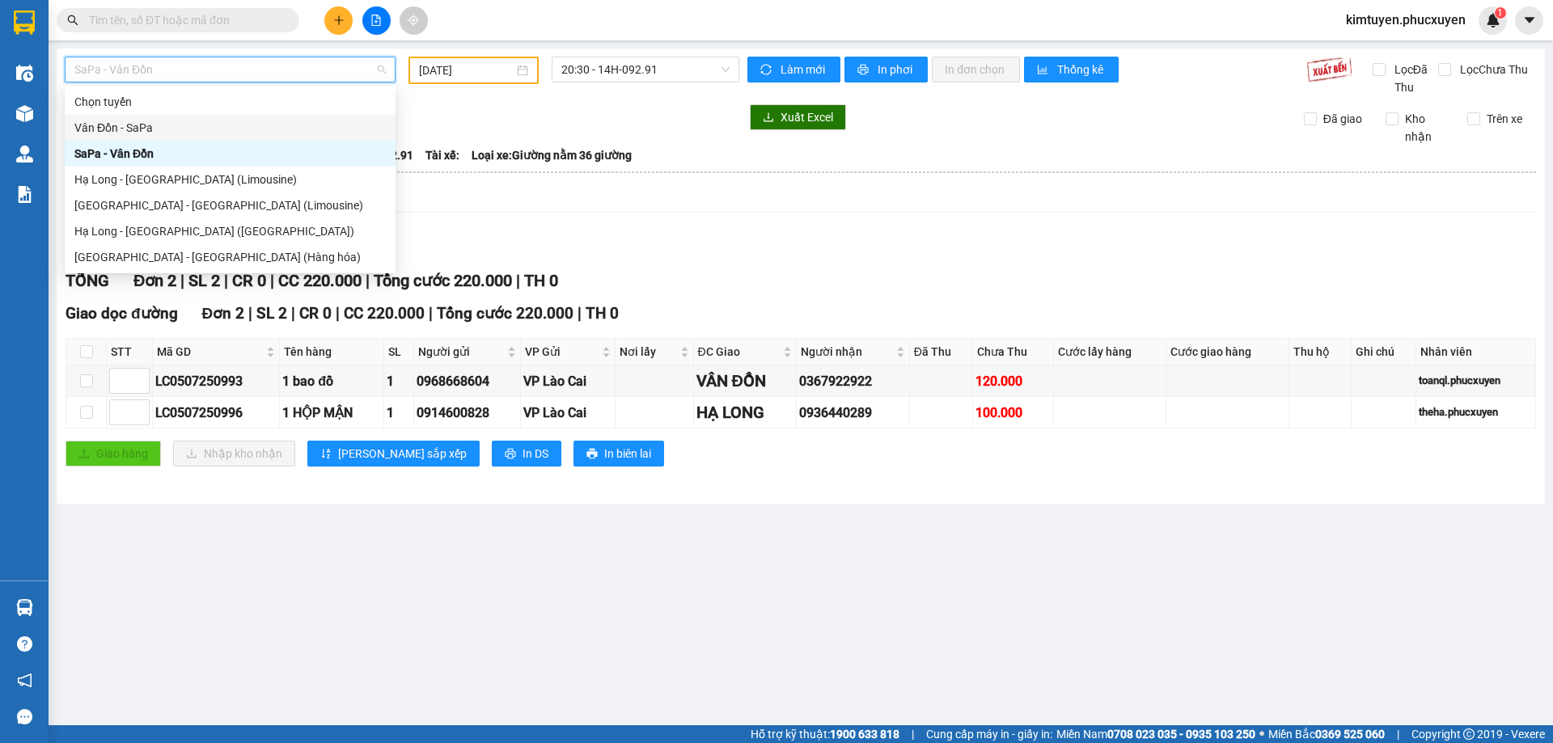
click at [136, 128] on div "Vân Đồn - SaPa" at bounding box center [229, 128] width 311 height 18
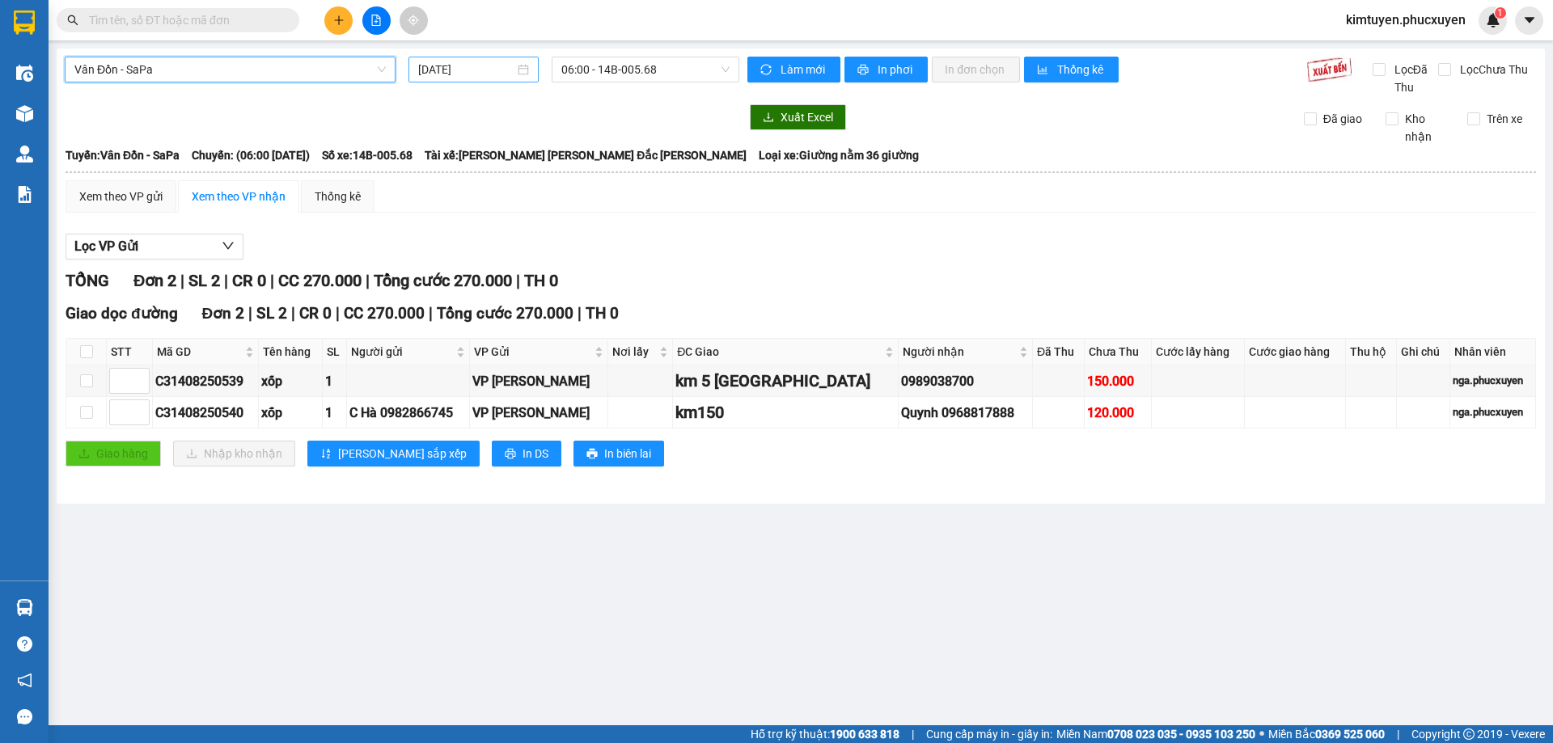
click at [520, 71] on div "[DATE]" at bounding box center [473, 70] width 111 height 18
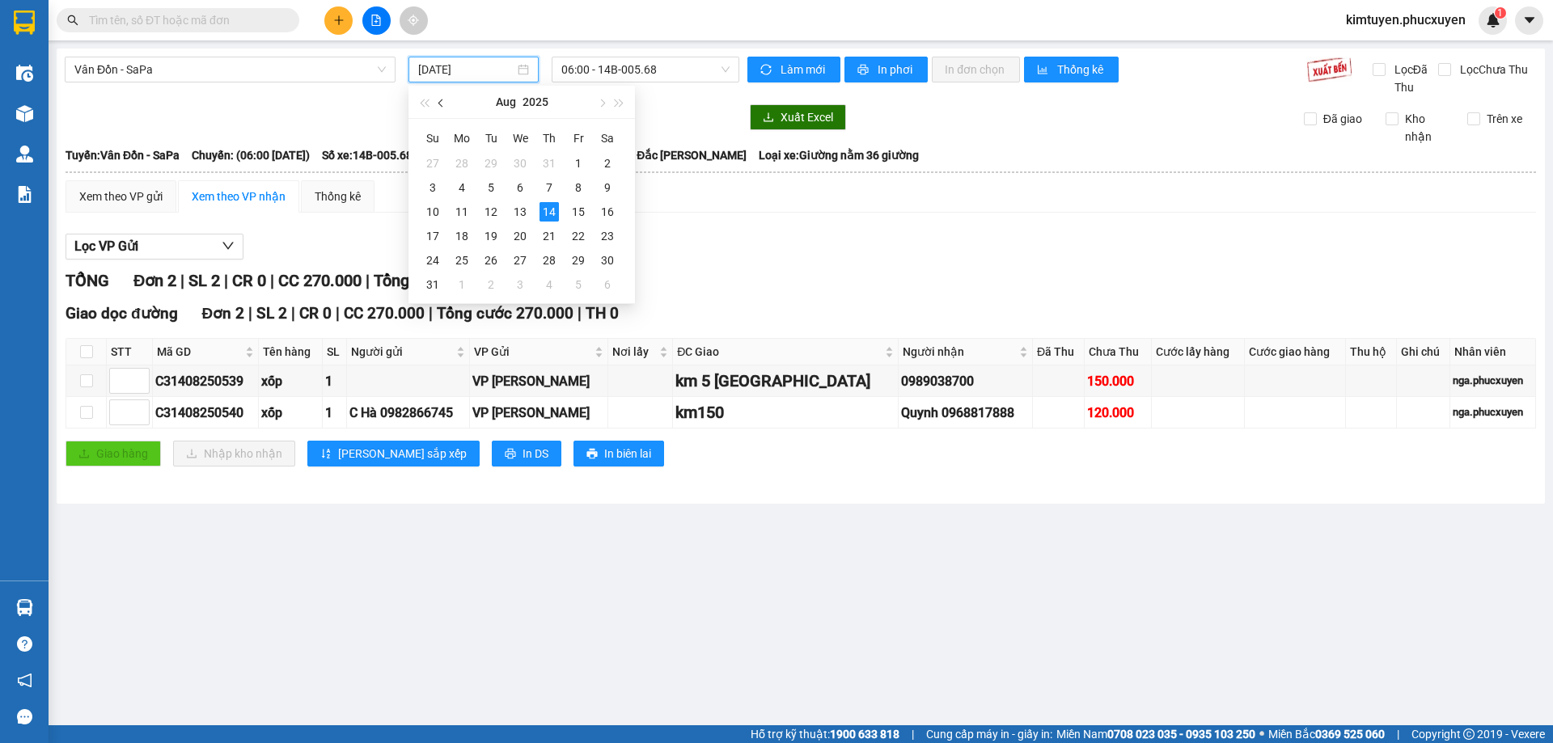
click at [443, 101] on span "button" at bounding box center [442, 103] width 8 height 8
click at [574, 163] on div "4" at bounding box center [578, 163] width 19 height 19
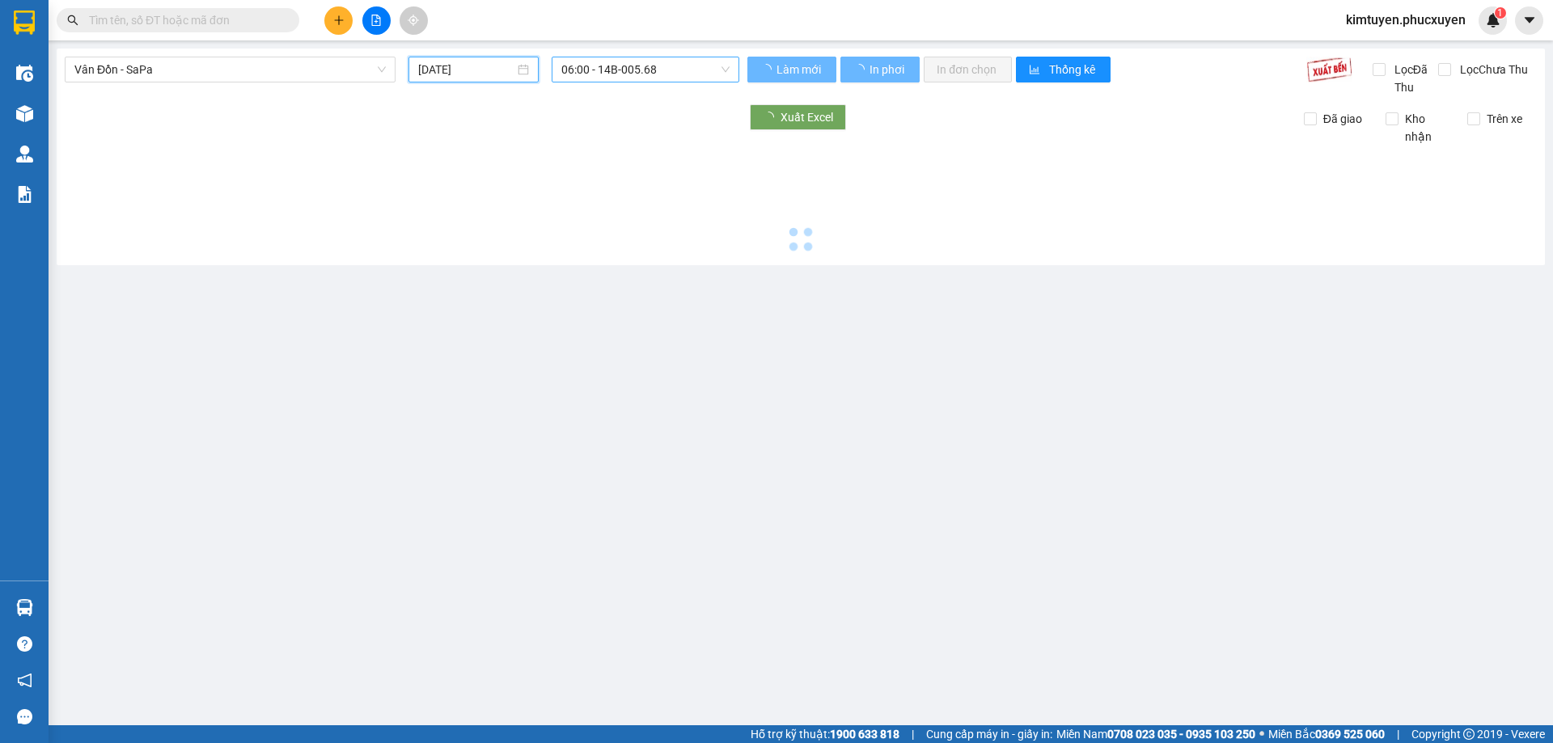
type input "[DATE]"
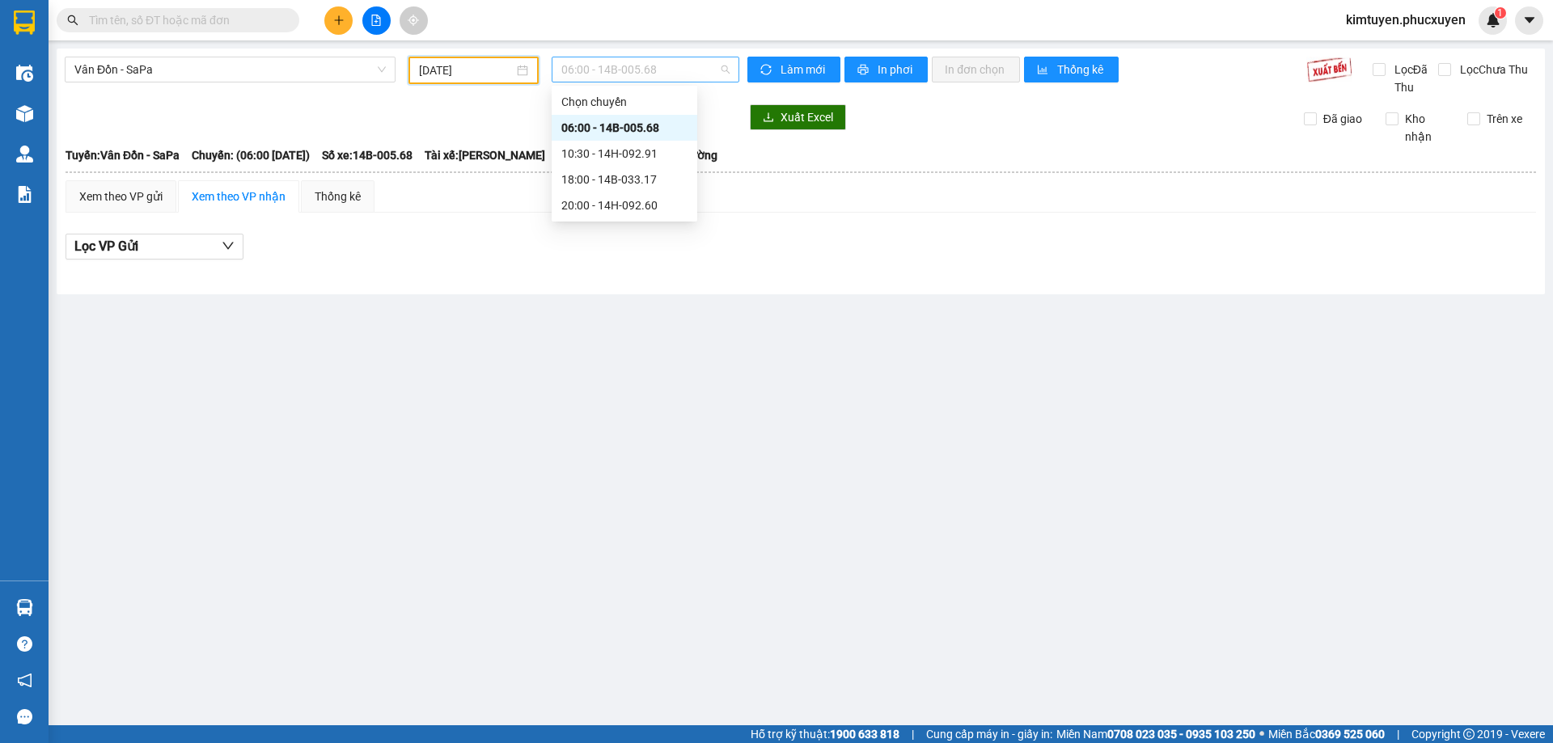
click at [636, 71] on span "06:00 - 14B-005.68" at bounding box center [645, 69] width 168 height 24
click at [652, 211] on div "20:00 - 14H-092.60" at bounding box center [624, 206] width 126 height 18
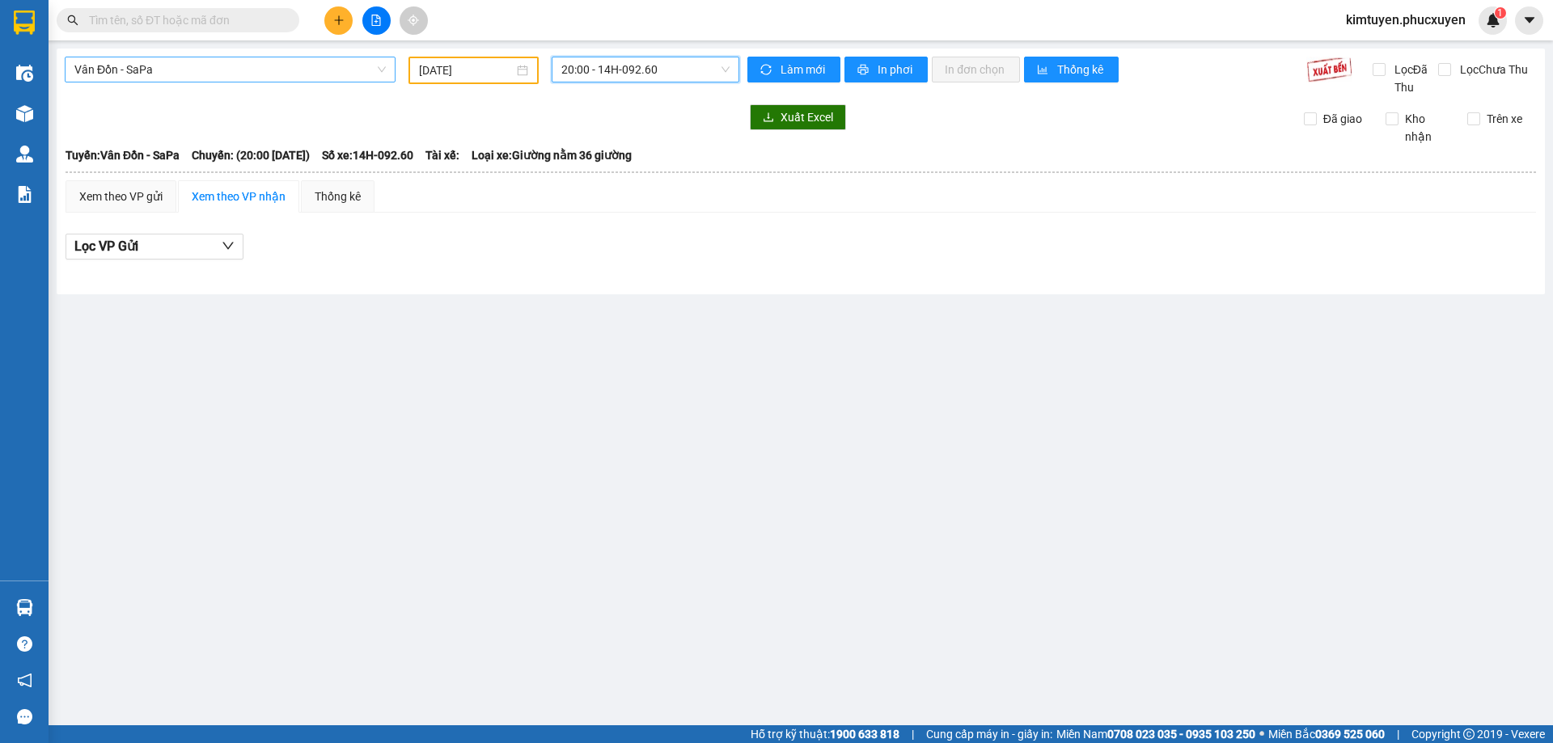
click at [171, 75] on span "Vân Đồn - SaPa" at bounding box center [229, 69] width 311 height 24
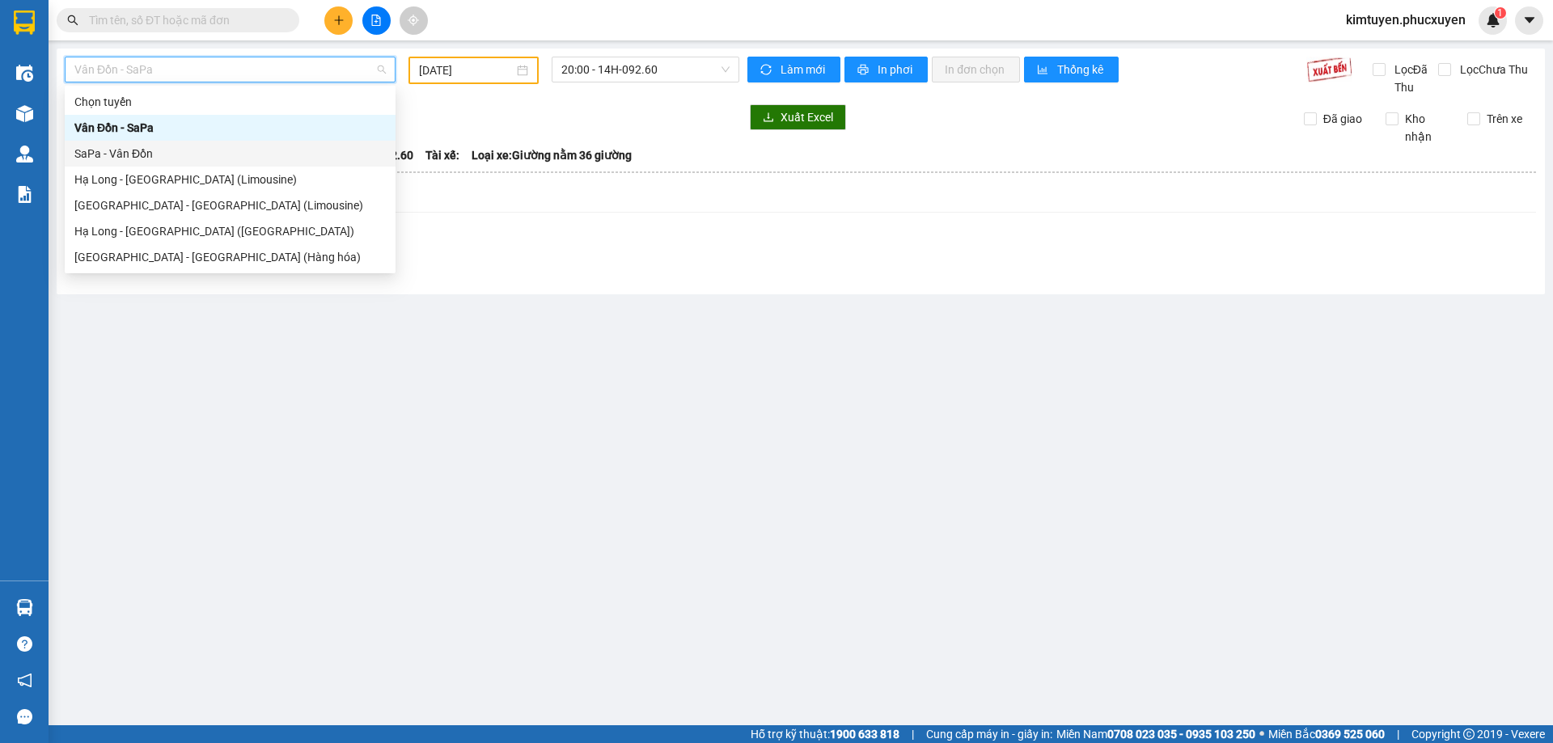
click at [127, 154] on div "SaPa - Vân Đồn" at bounding box center [229, 154] width 311 height 18
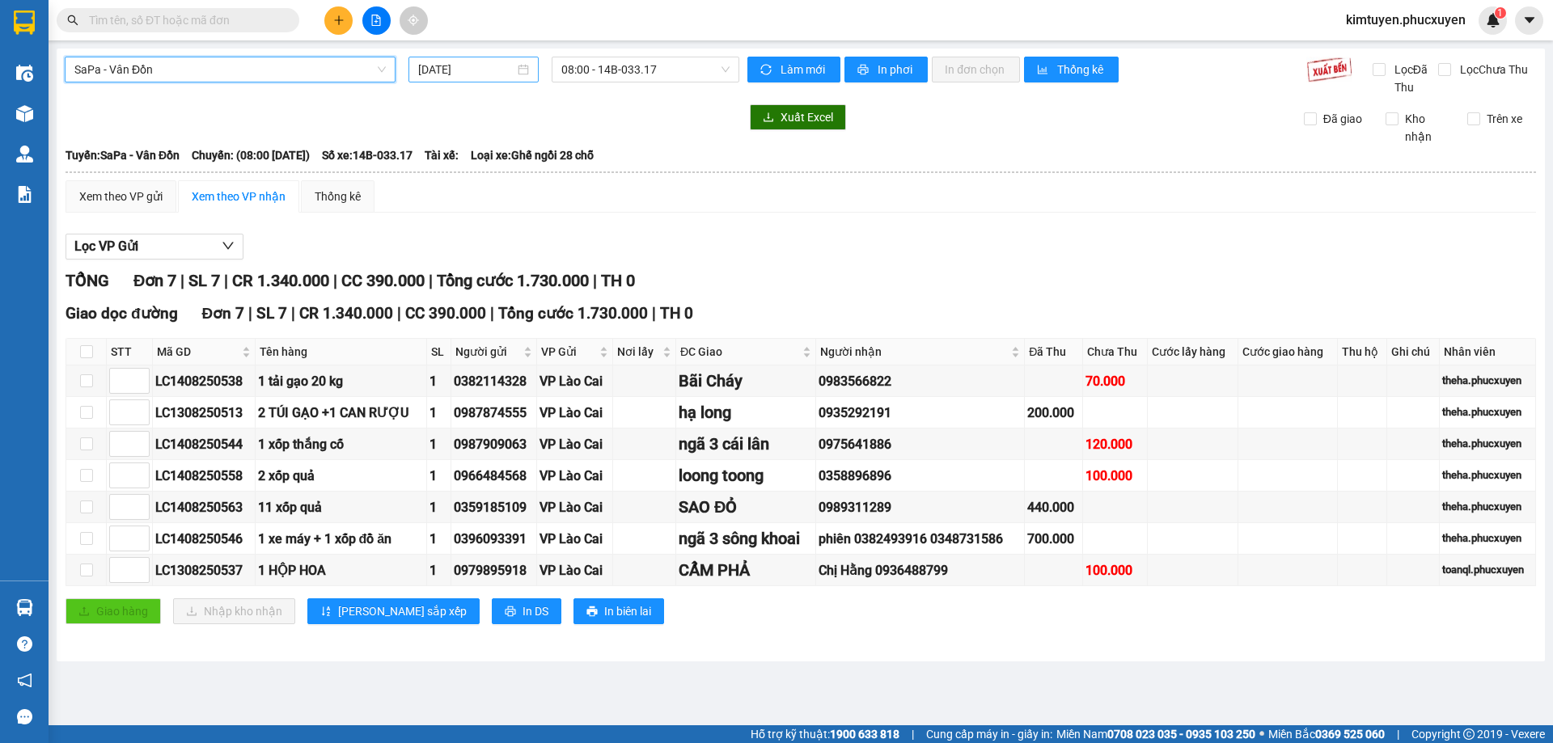
click at [507, 72] on div "[DATE]" at bounding box center [473, 70] width 111 height 18
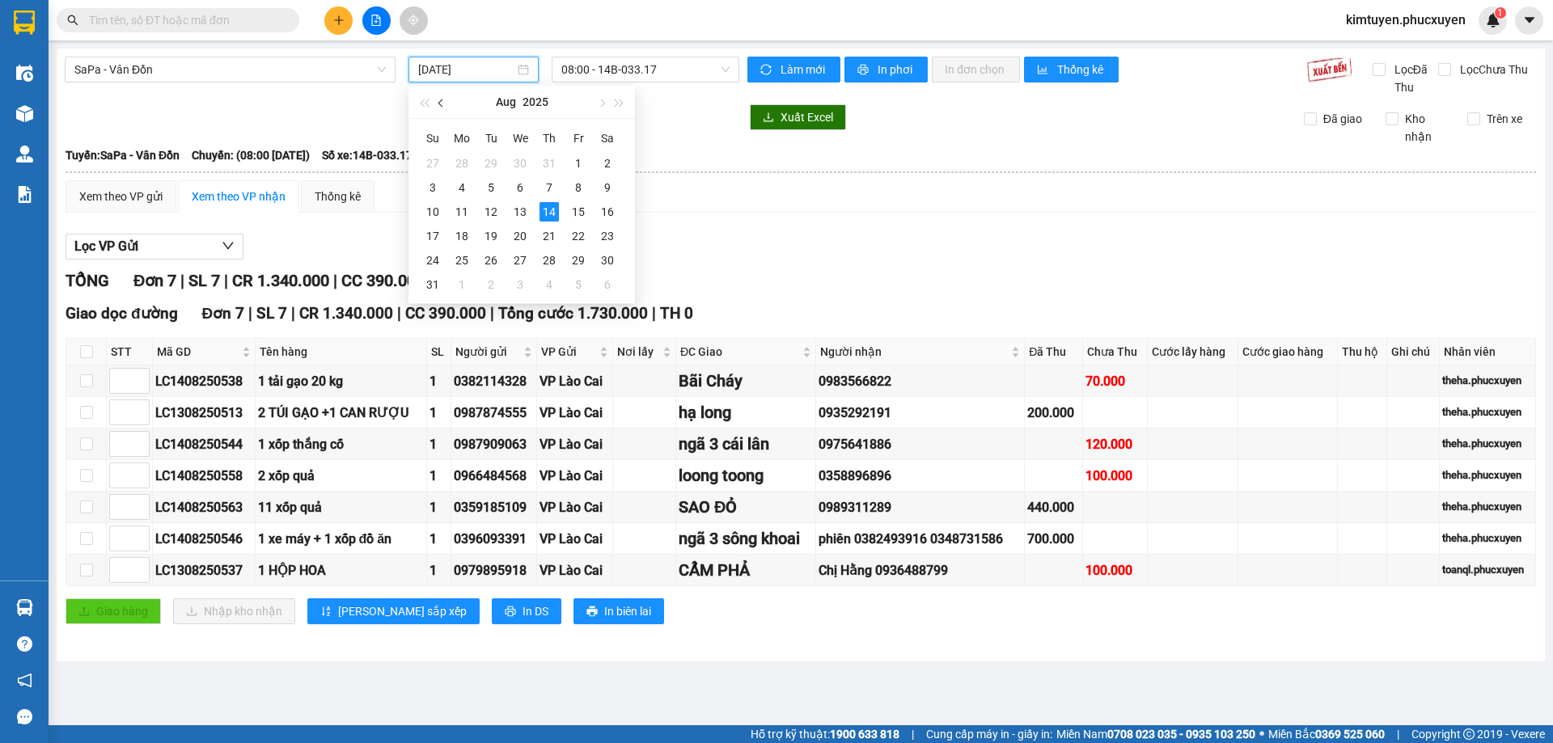
click at [447, 103] on button "button" at bounding box center [442, 102] width 18 height 32
click at [607, 166] on div "5" at bounding box center [607, 163] width 19 height 19
type input "[DATE]"
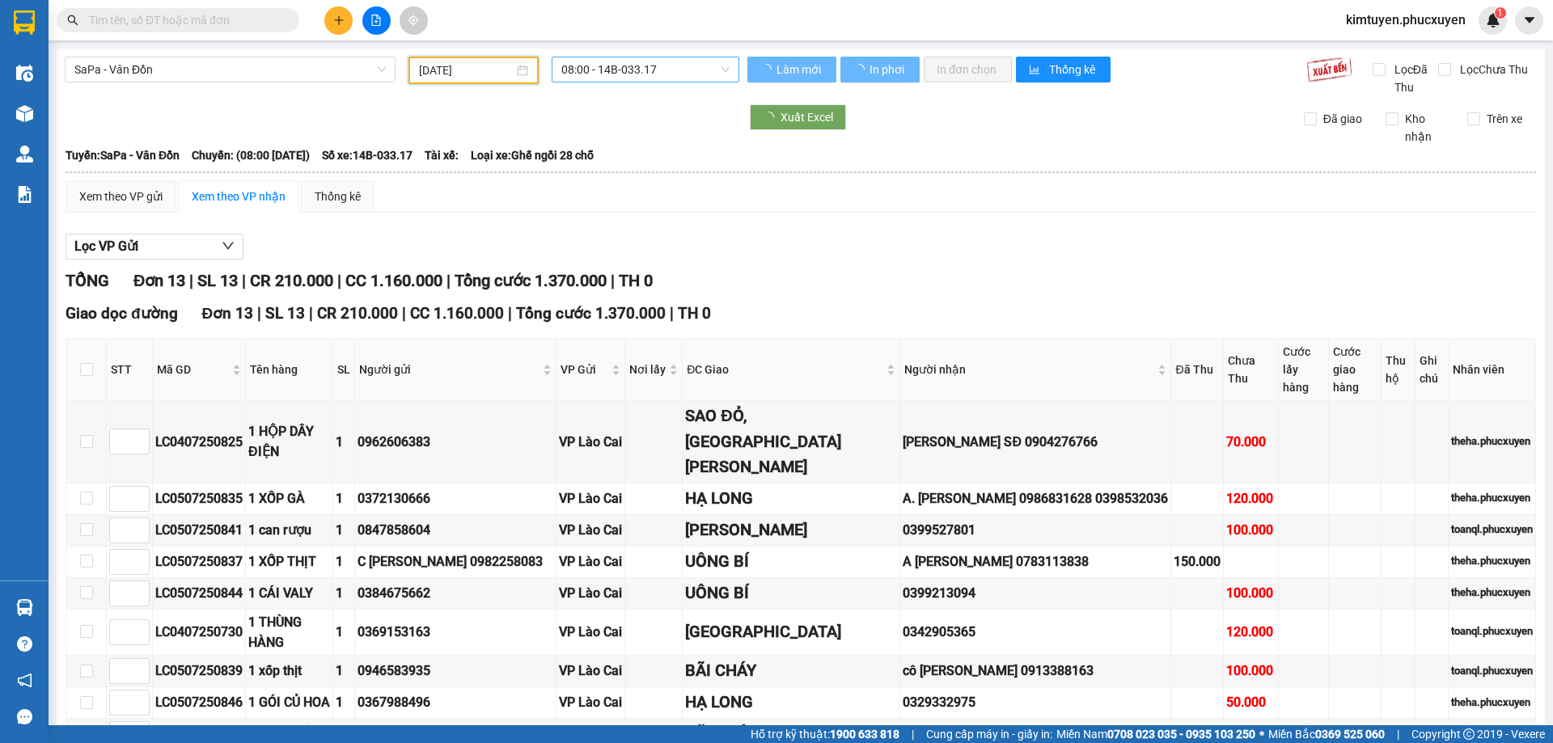
click at [659, 74] on span "08:00 - 14B-033.17" at bounding box center [645, 69] width 168 height 24
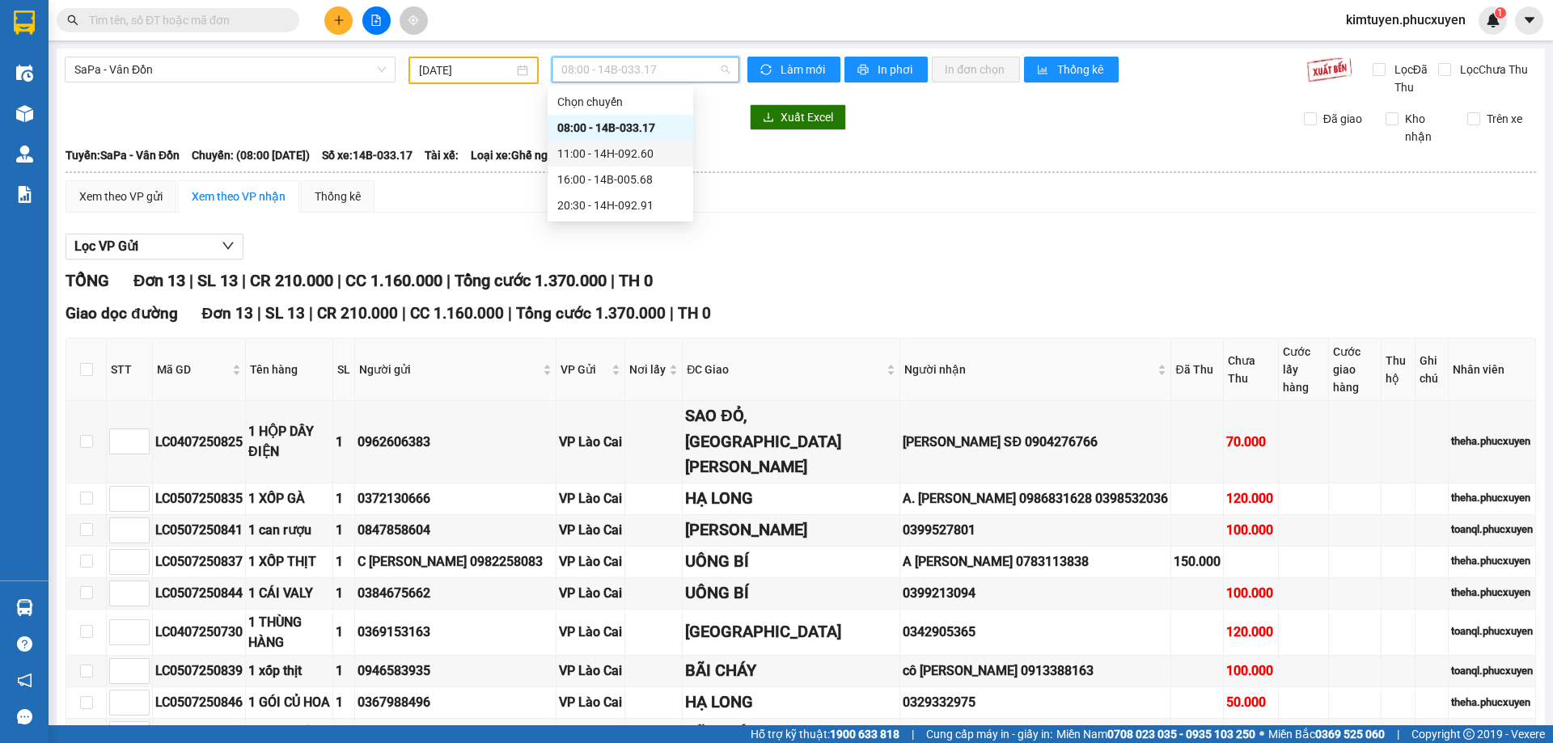
click at [643, 146] on div "11:00 - 14H-092.60" at bounding box center [620, 154] width 126 height 18
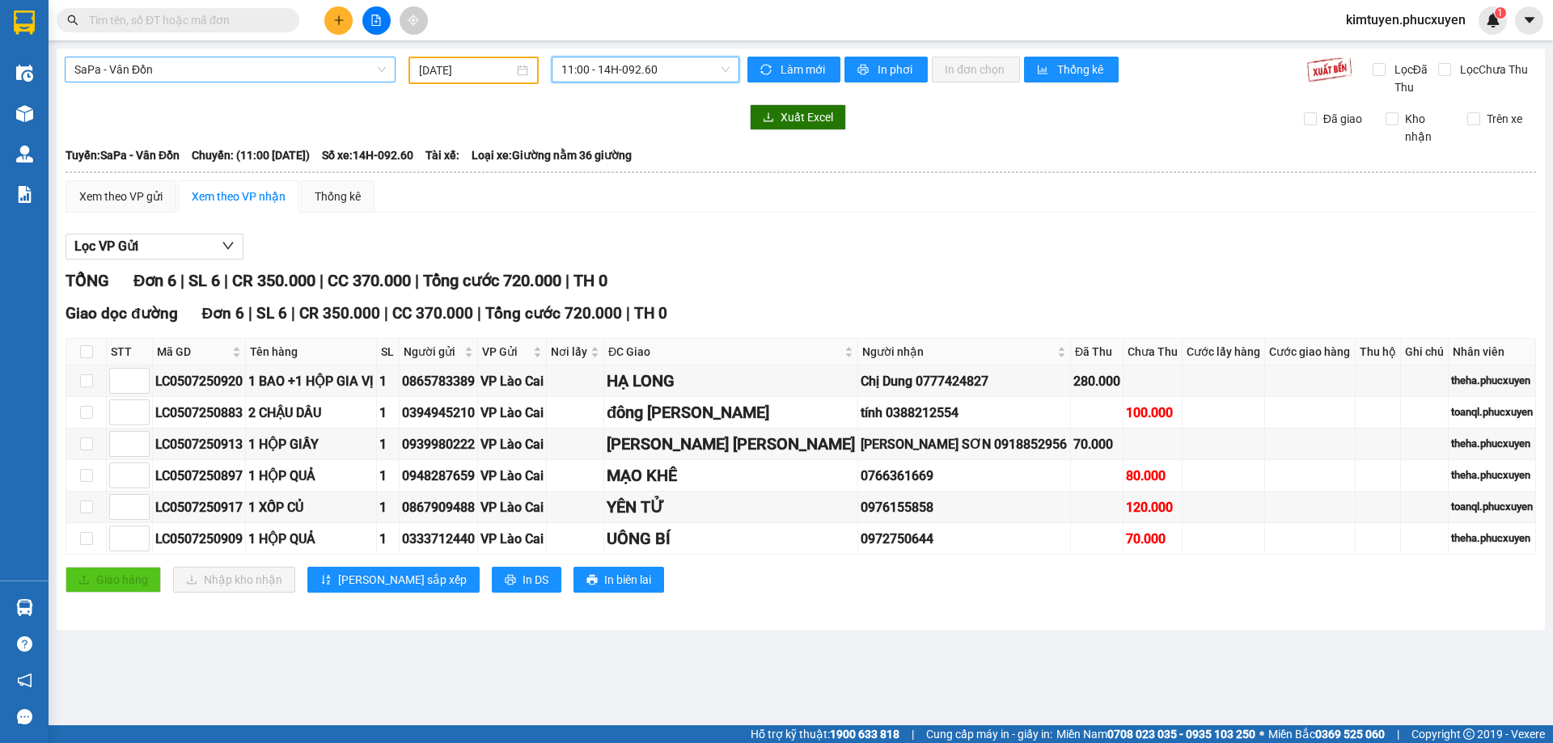
click at [181, 70] on span "SaPa - Vân Đồn" at bounding box center [229, 69] width 311 height 24
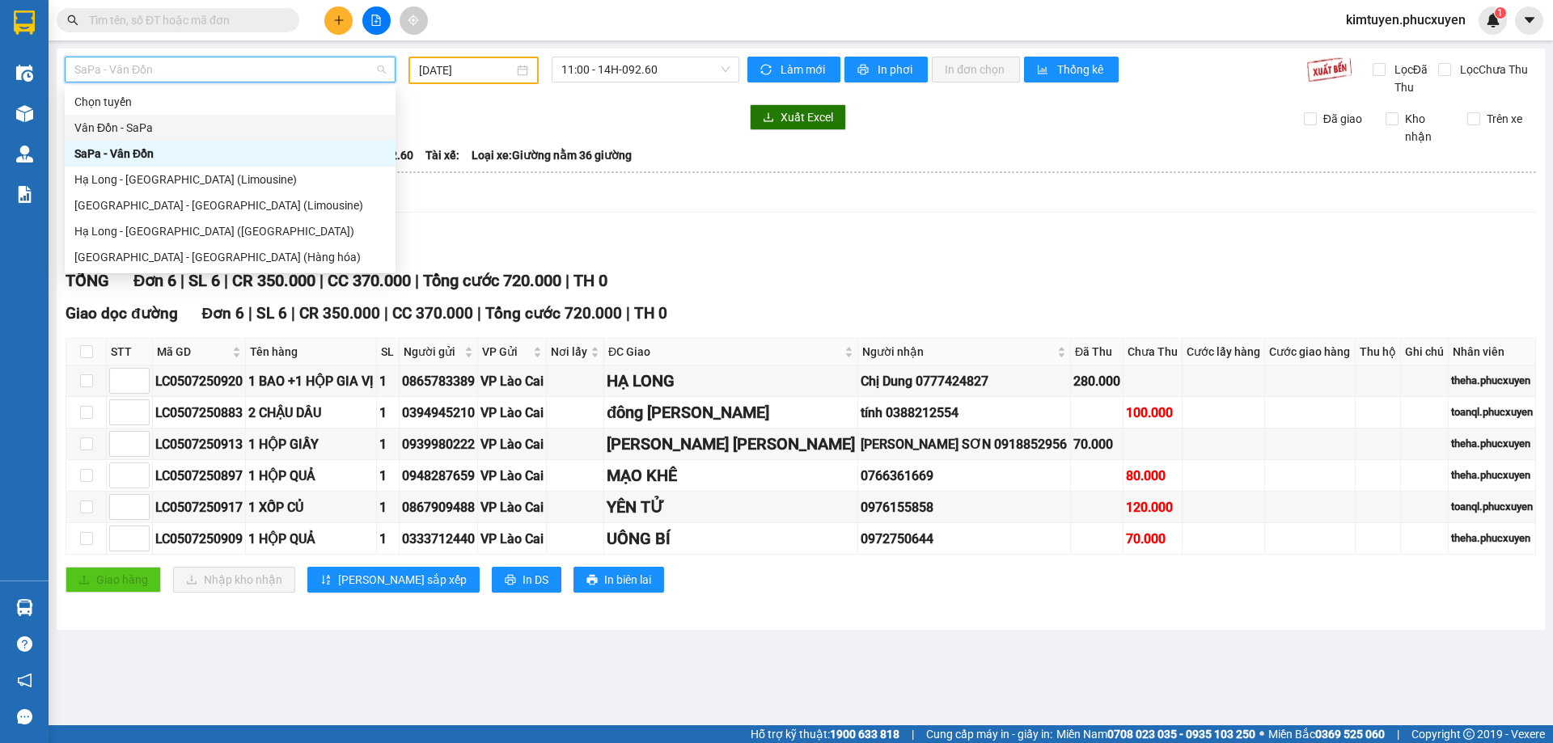
click at [161, 125] on div "Vân Đồn - SaPa" at bounding box center [229, 128] width 311 height 18
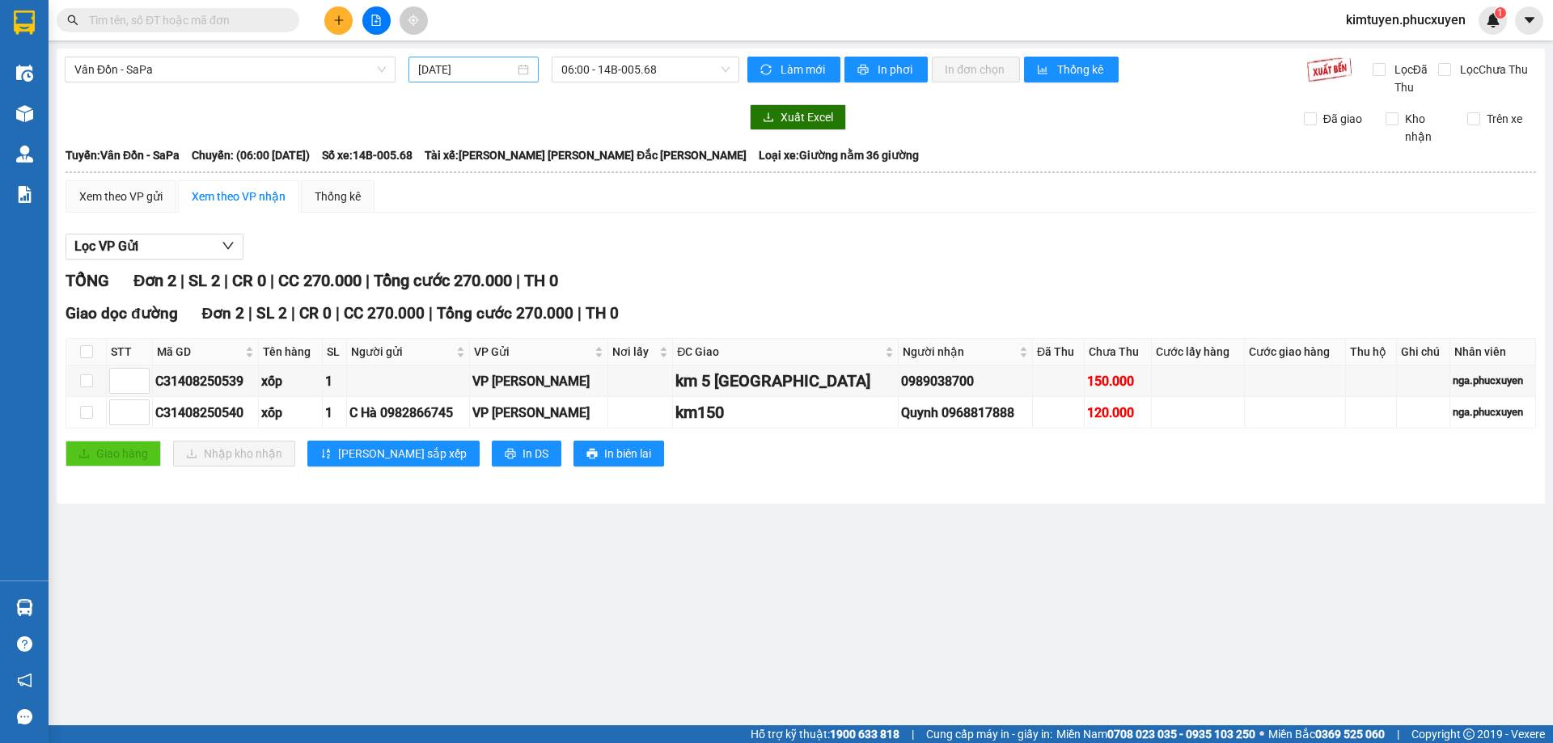
click at [523, 72] on div "[DATE]" at bounding box center [473, 70] width 111 height 18
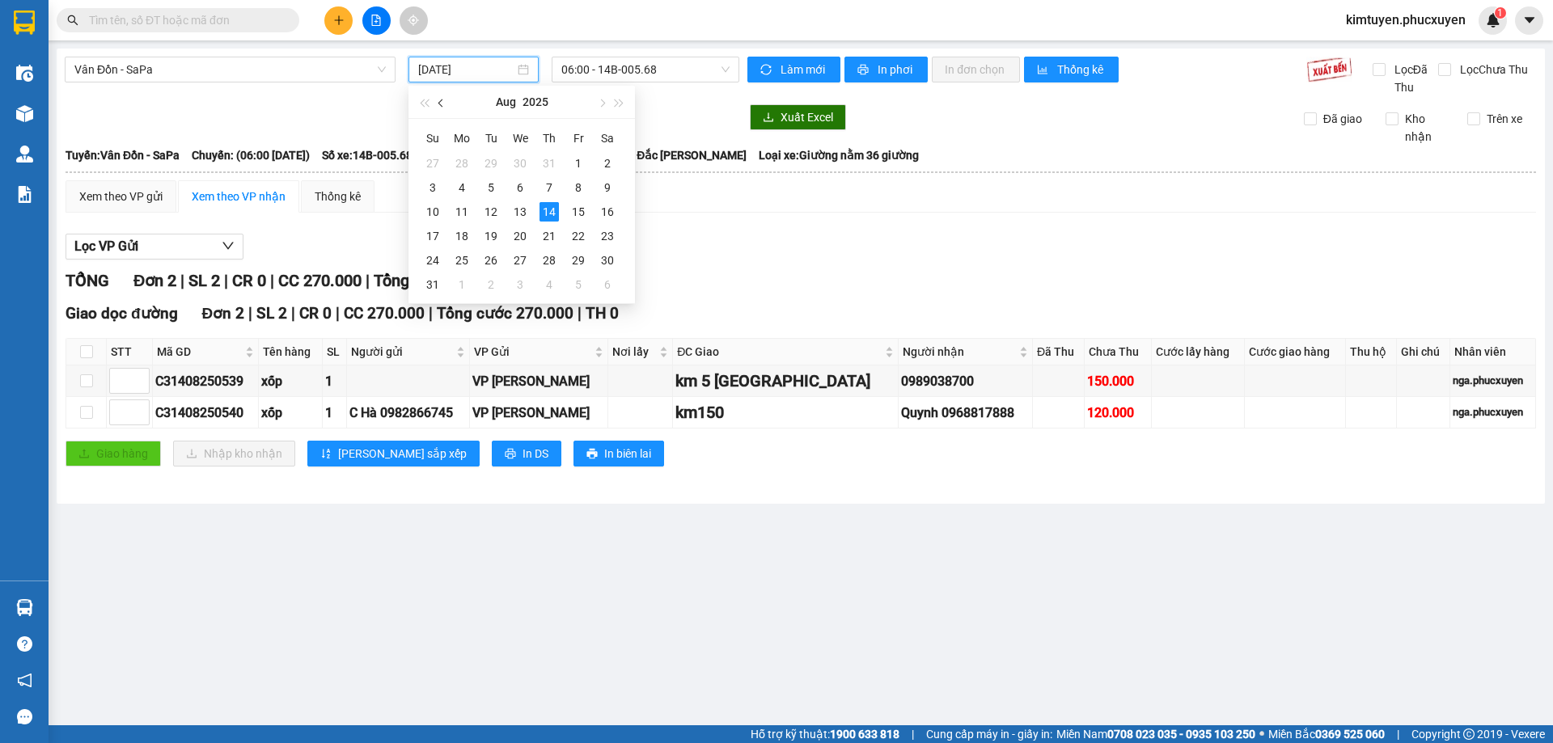
click at [448, 103] on button "button" at bounding box center [442, 102] width 18 height 32
click at [440, 186] on div "6" at bounding box center [432, 187] width 19 height 19
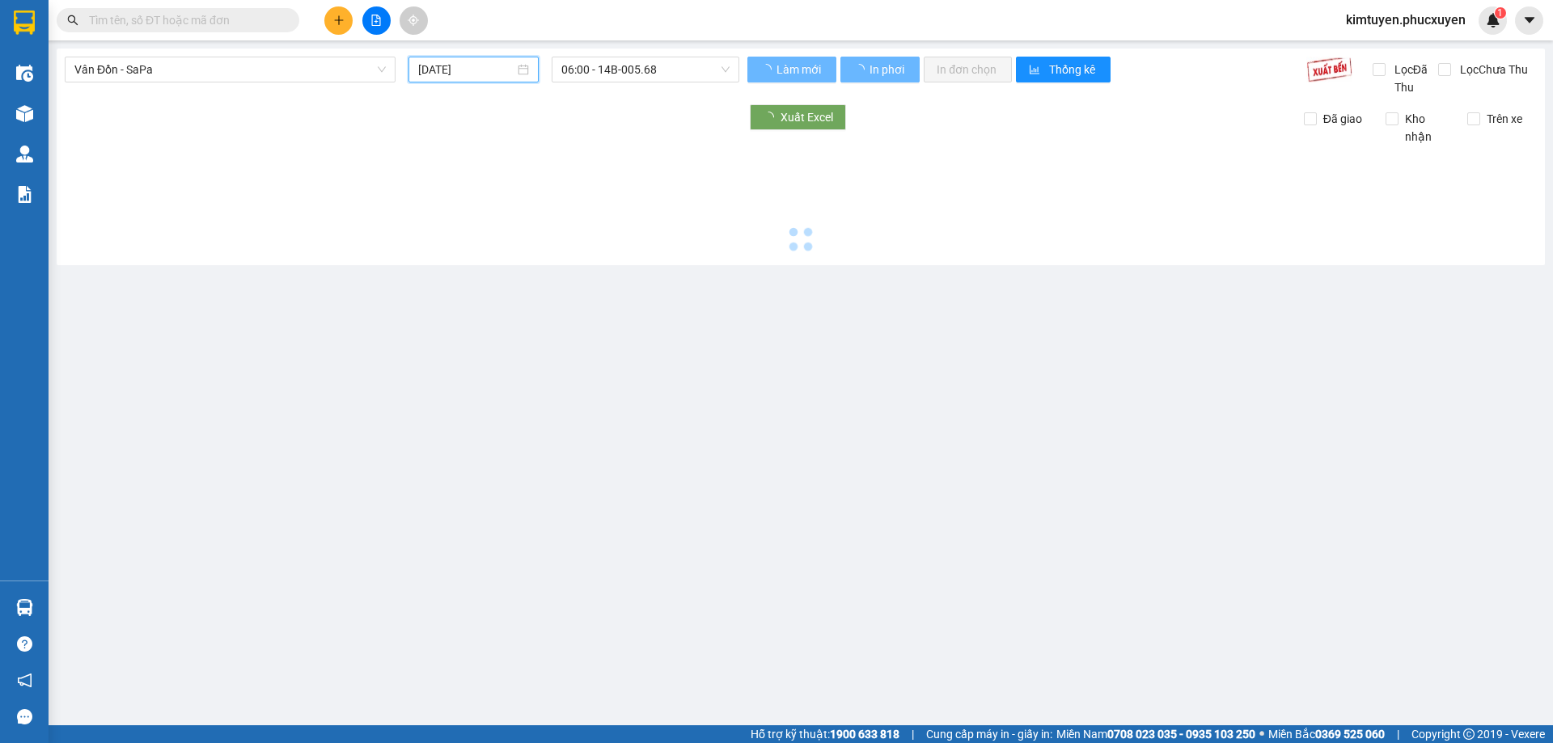
type input "[DATE]"
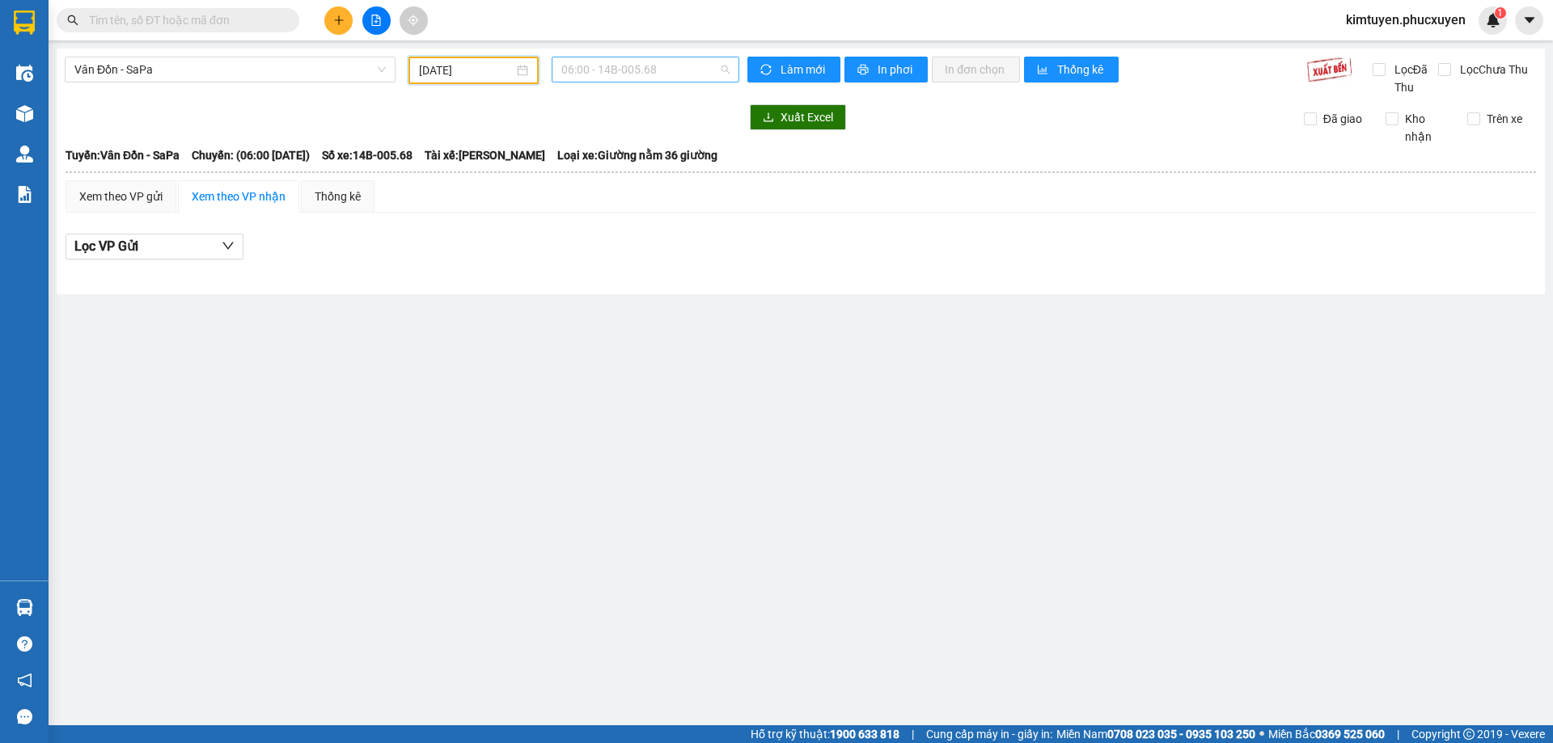
click at [652, 71] on span "06:00 - 14B-005.68" at bounding box center [645, 69] width 168 height 24
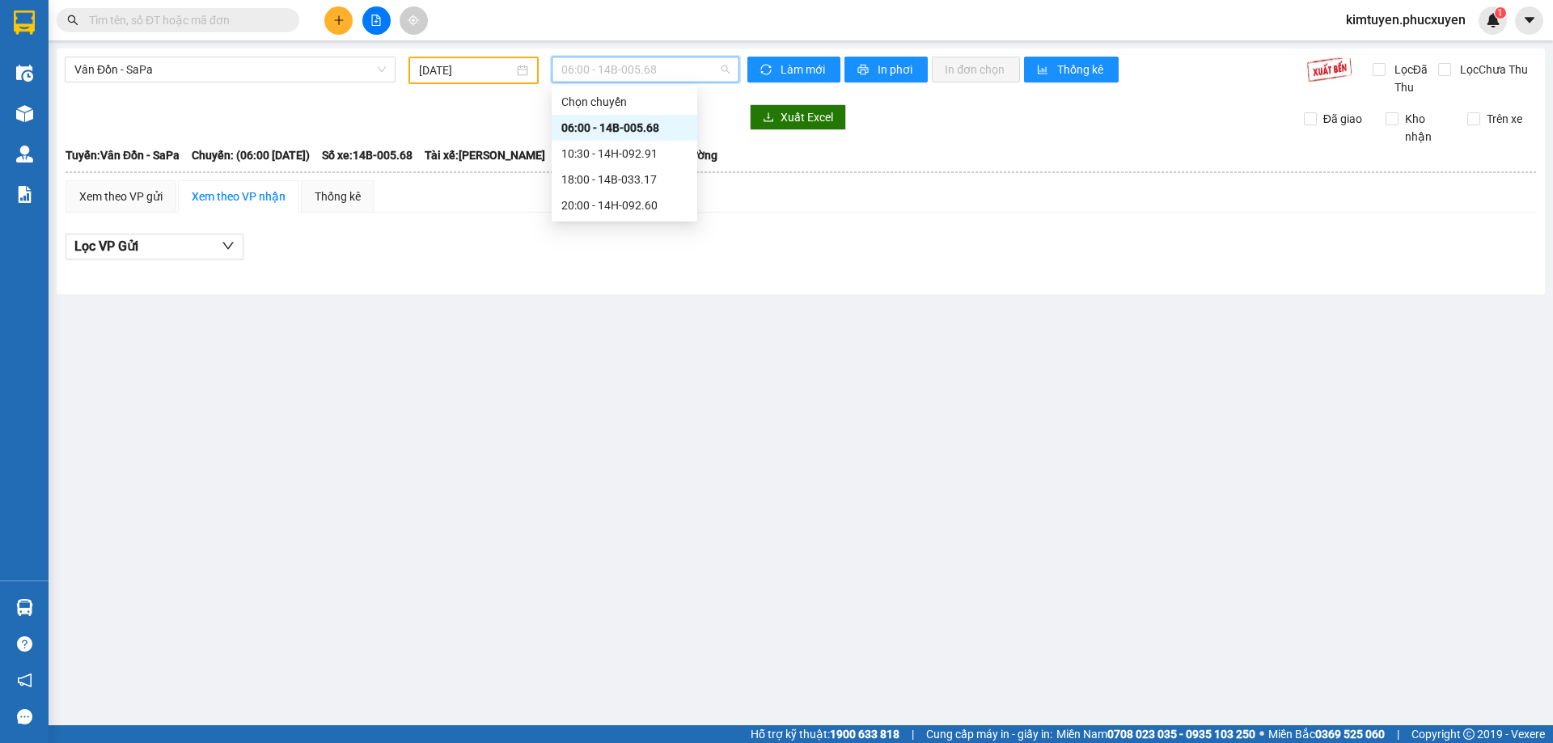
click at [654, 129] on div "06:00 - 14B-005.68" at bounding box center [624, 128] width 126 height 18
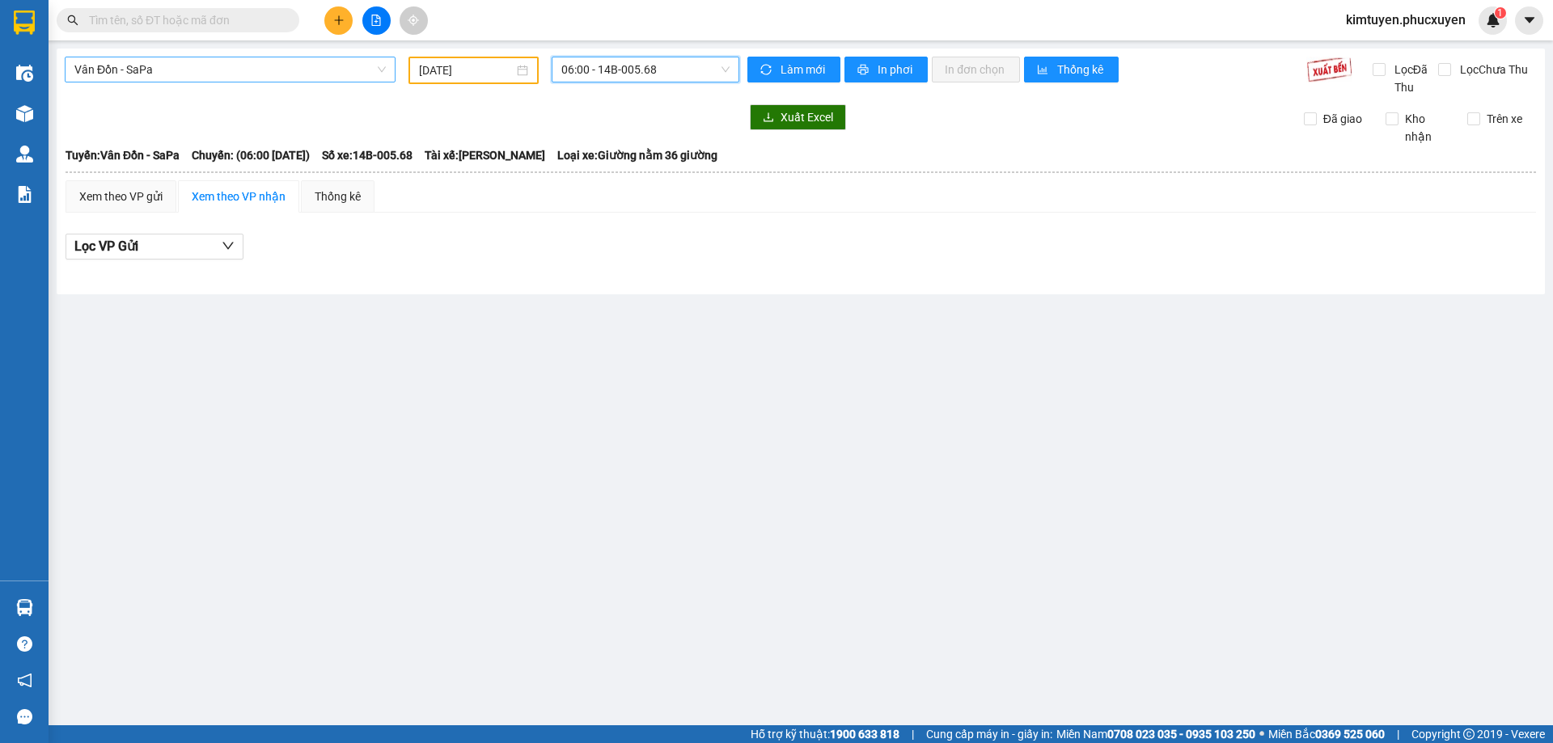
click at [118, 73] on span "Vân Đồn - SaPa" at bounding box center [229, 69] width 311 height 24
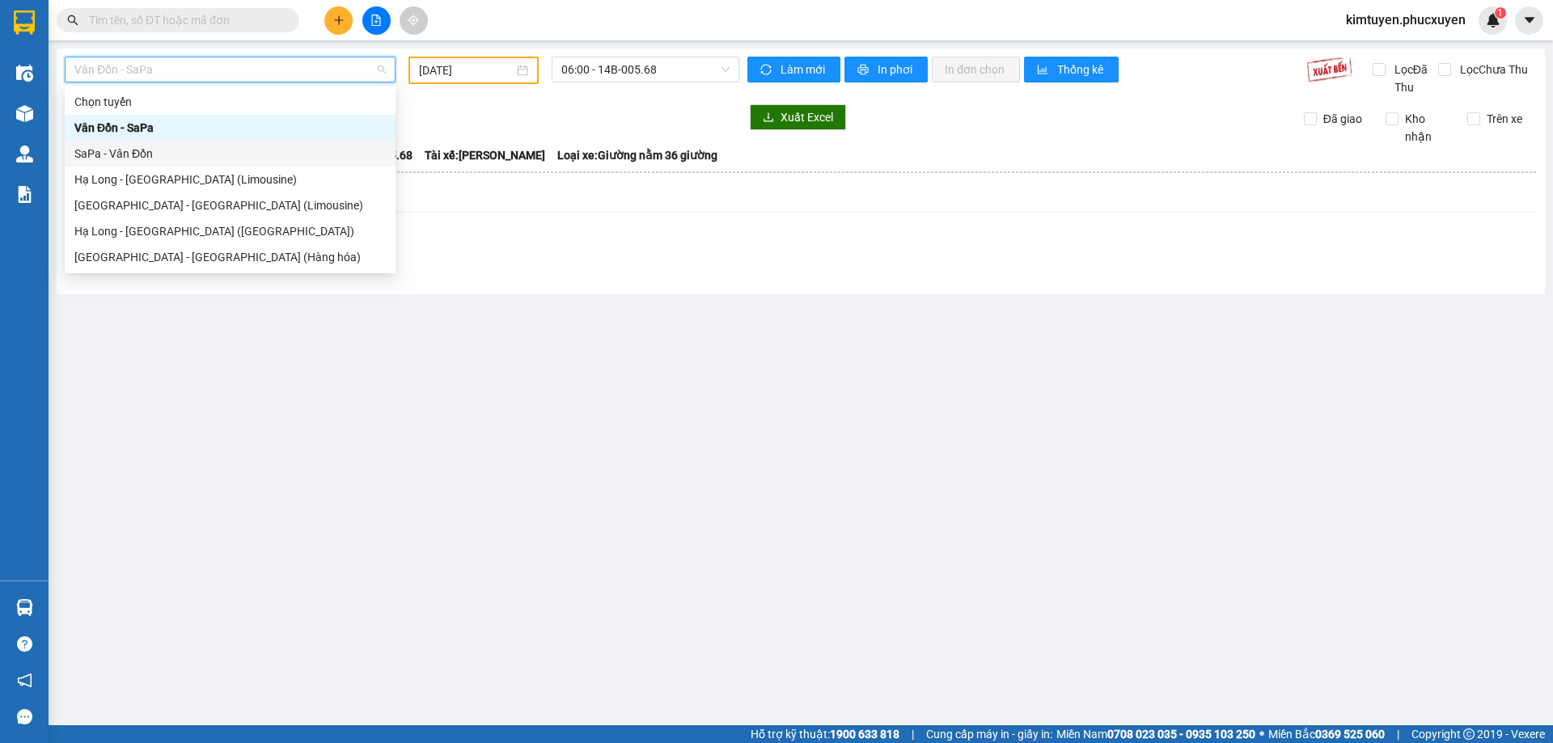
click at [167, 155] on div "SaPa - Vân Đồn" at bounding box center [229, 154] width 311 height 18
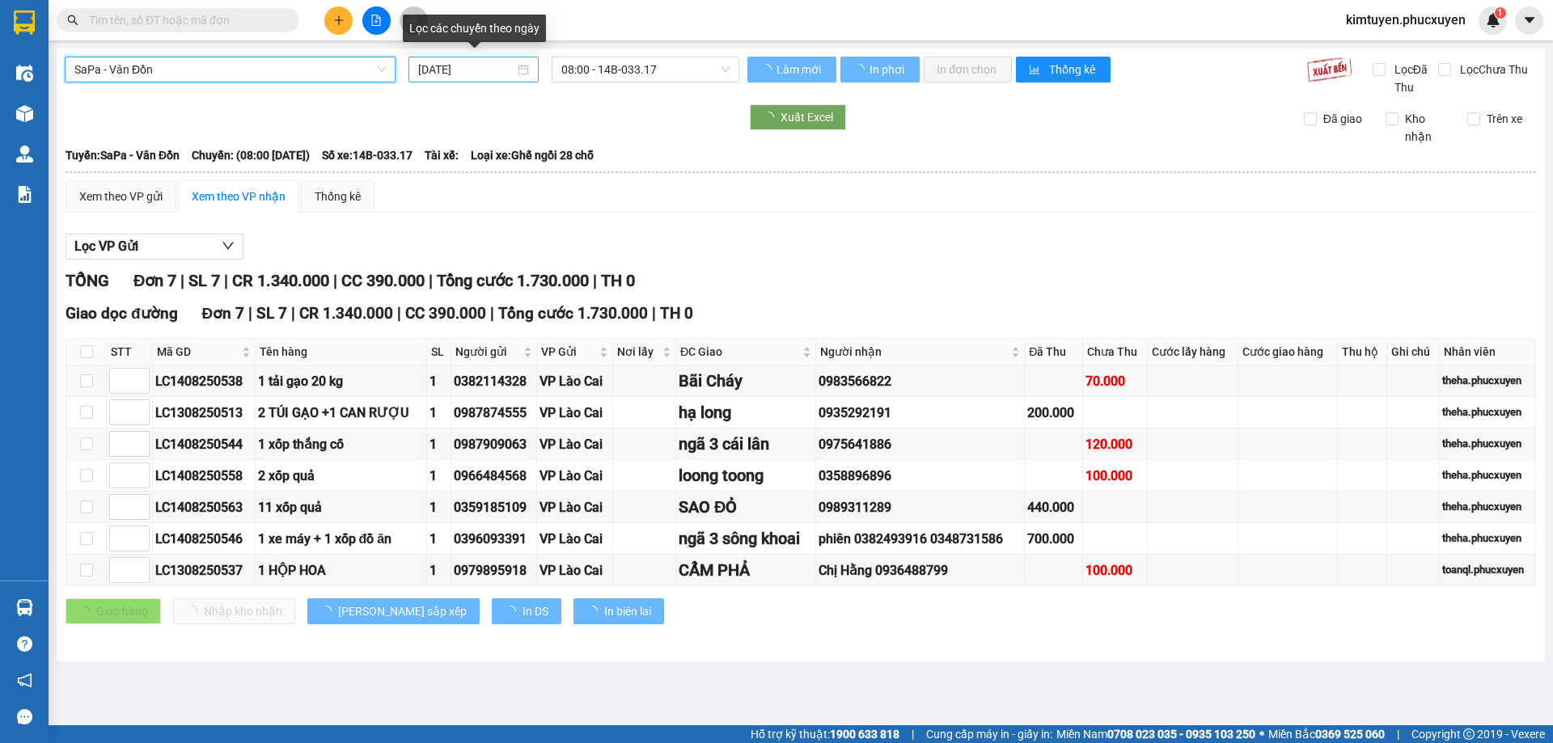
click at [521, 74] on div "[DATE]" at bounding box center [473, 70] width 111 height 18
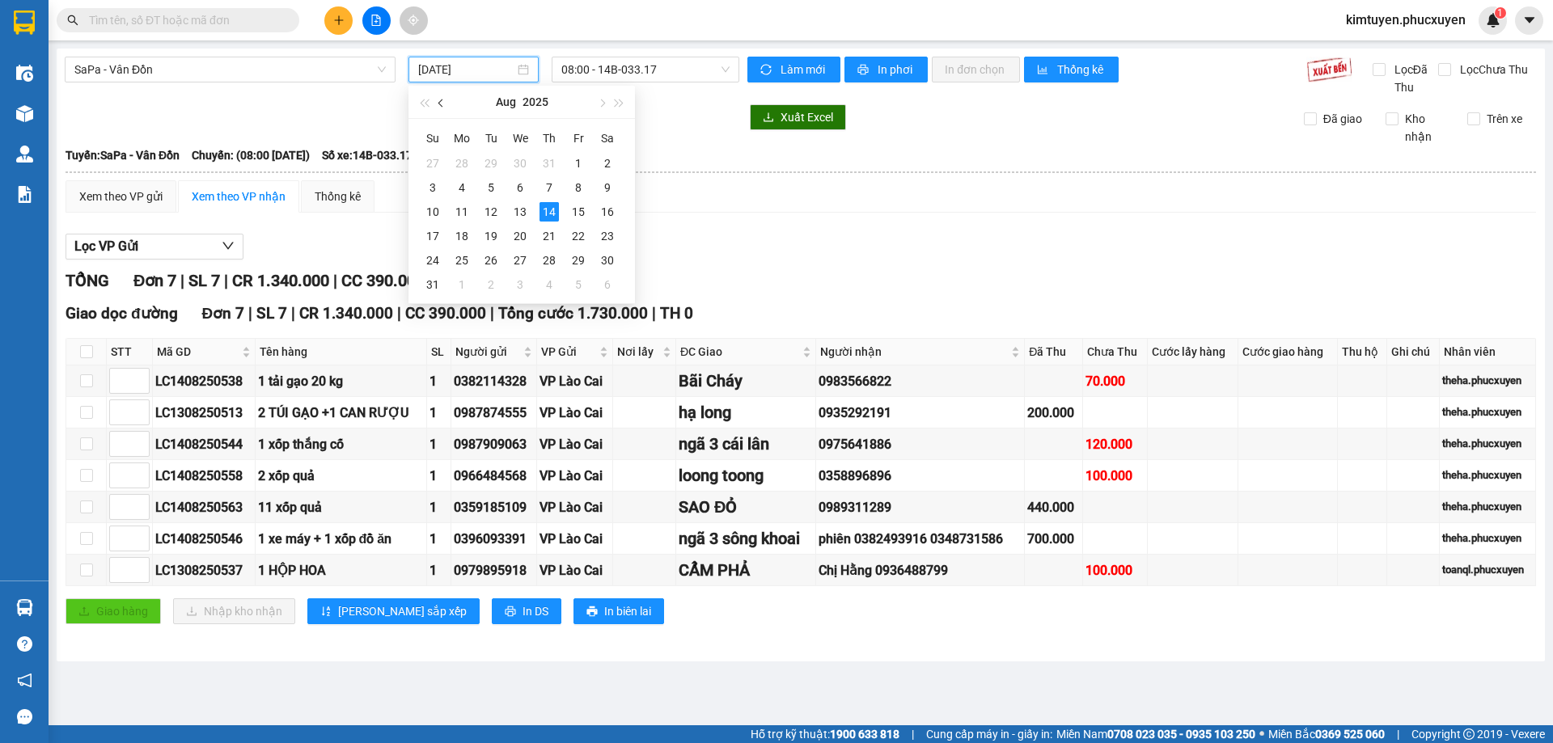
click at [441, 99] on span "button" at bounding box center [442, 103] width 8 height 8
click at [430, 188] on div "6" at bounding box center [432, 187] width 19 height 19
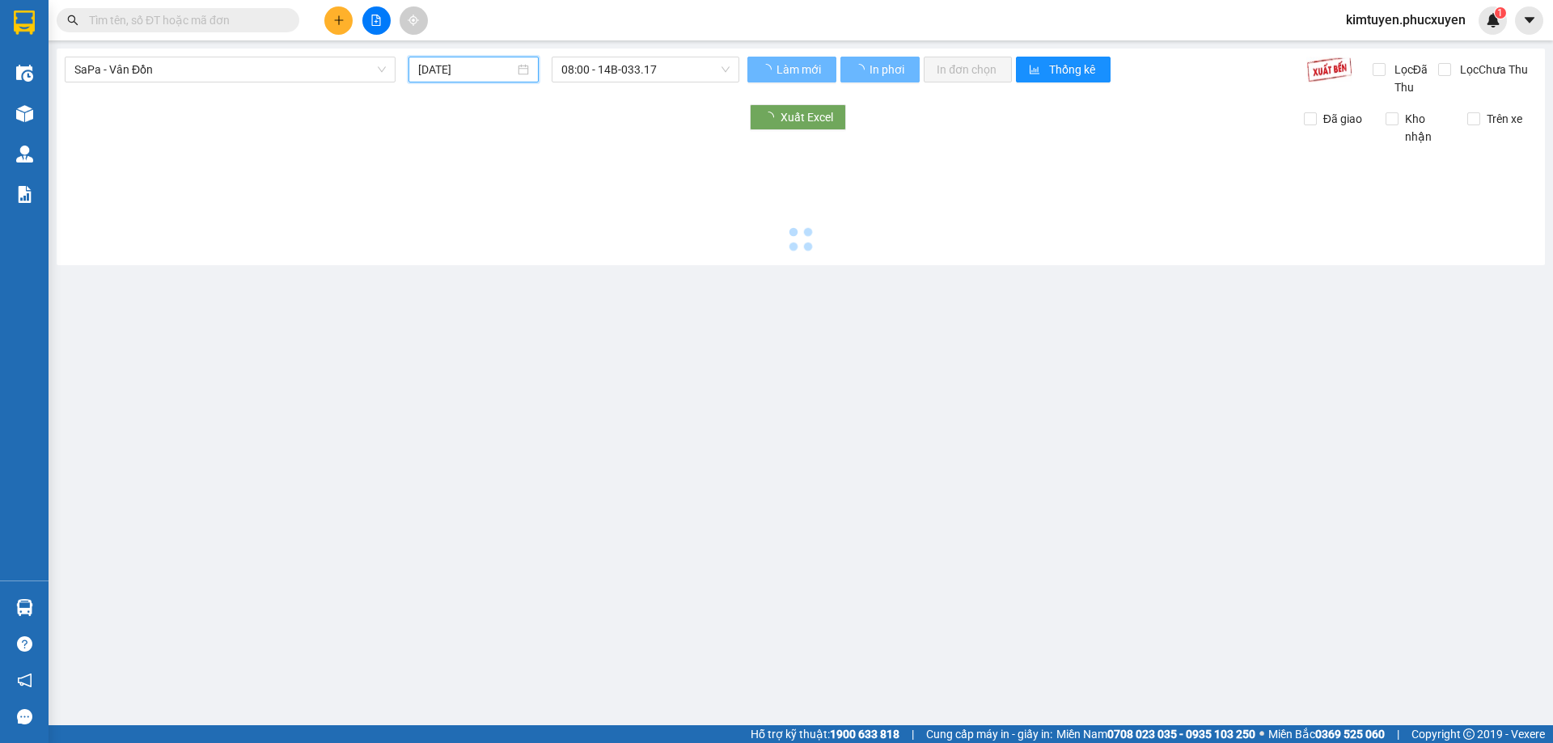
type input "[DATE]"
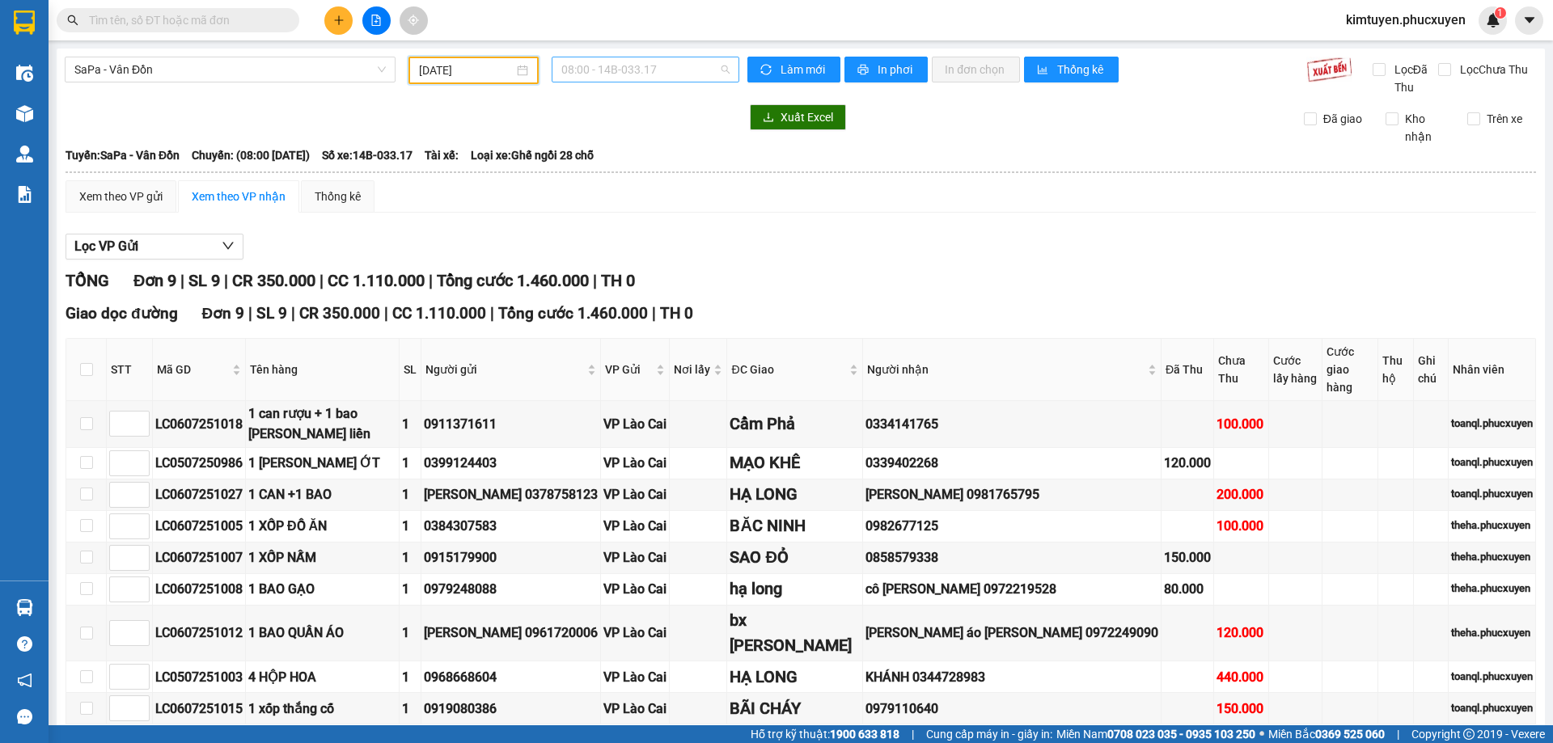
click at [636, 73] on span "08:00 - 14B-033.17" at bounding box center [645, 69] width 168 height 24
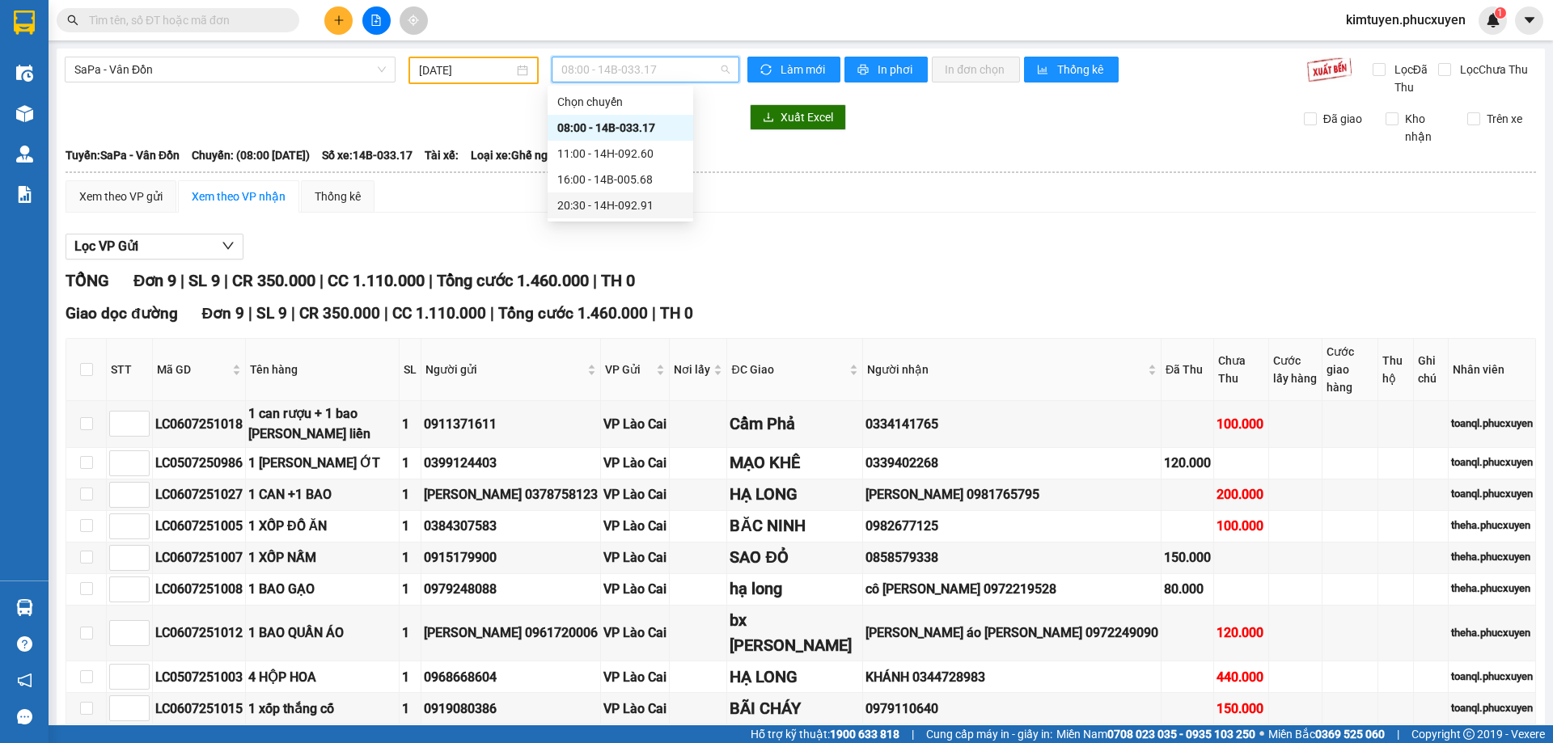
click at [635, 181] on div "16:00 - 14B-005.68" at bounding box center [620, 180] width 126 height 18
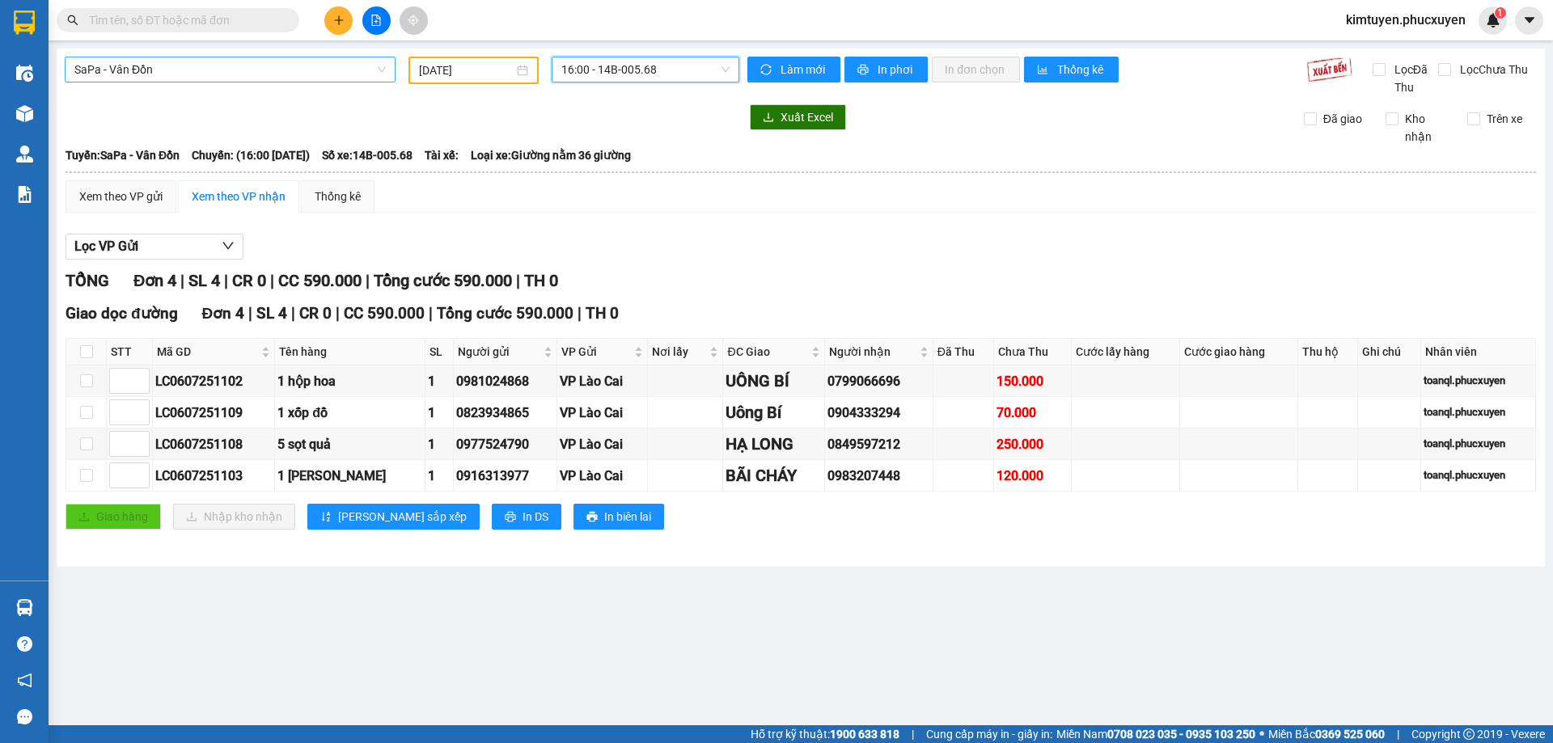
click at [173, 72] on span "SaPa - Vân Đồn" at bounding box center [229, 69] width 311 height 24
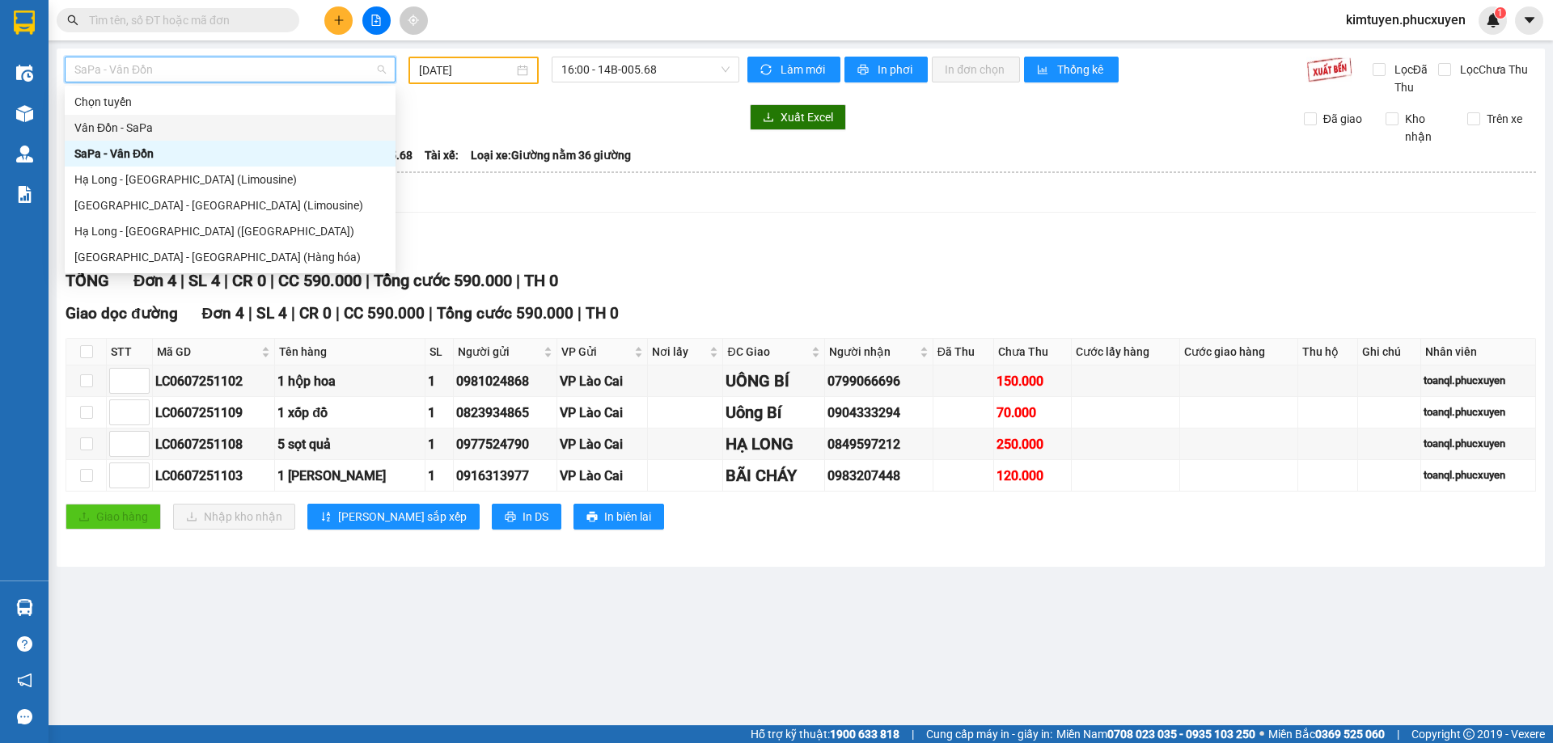
click at [155, 129] on div "Vân Đồn - SaPa" at bounding box center [229, 128] width 311 height 18
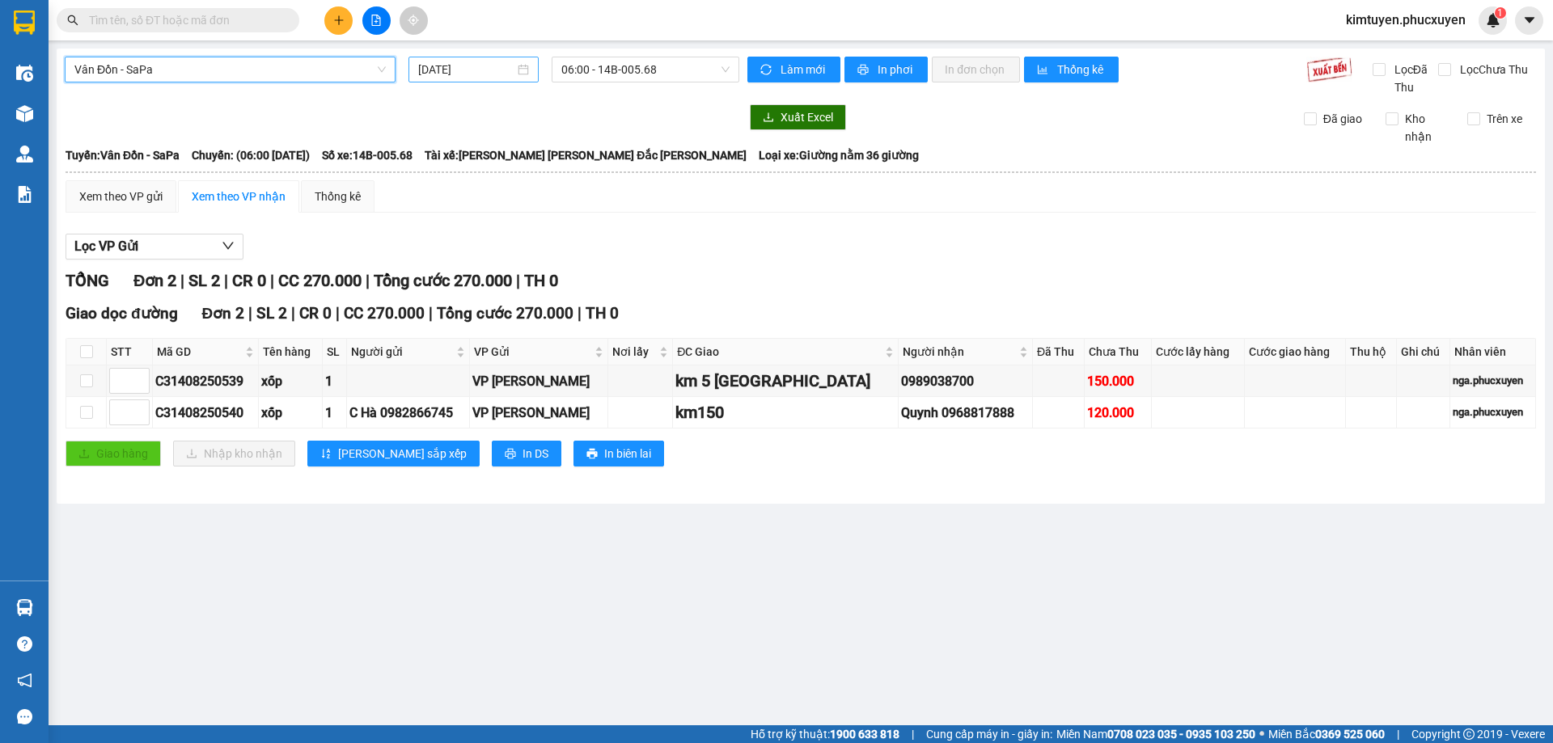
click at [519, 70] on div "[DATE]" at bounding box center [473, 70] width 111 height 18
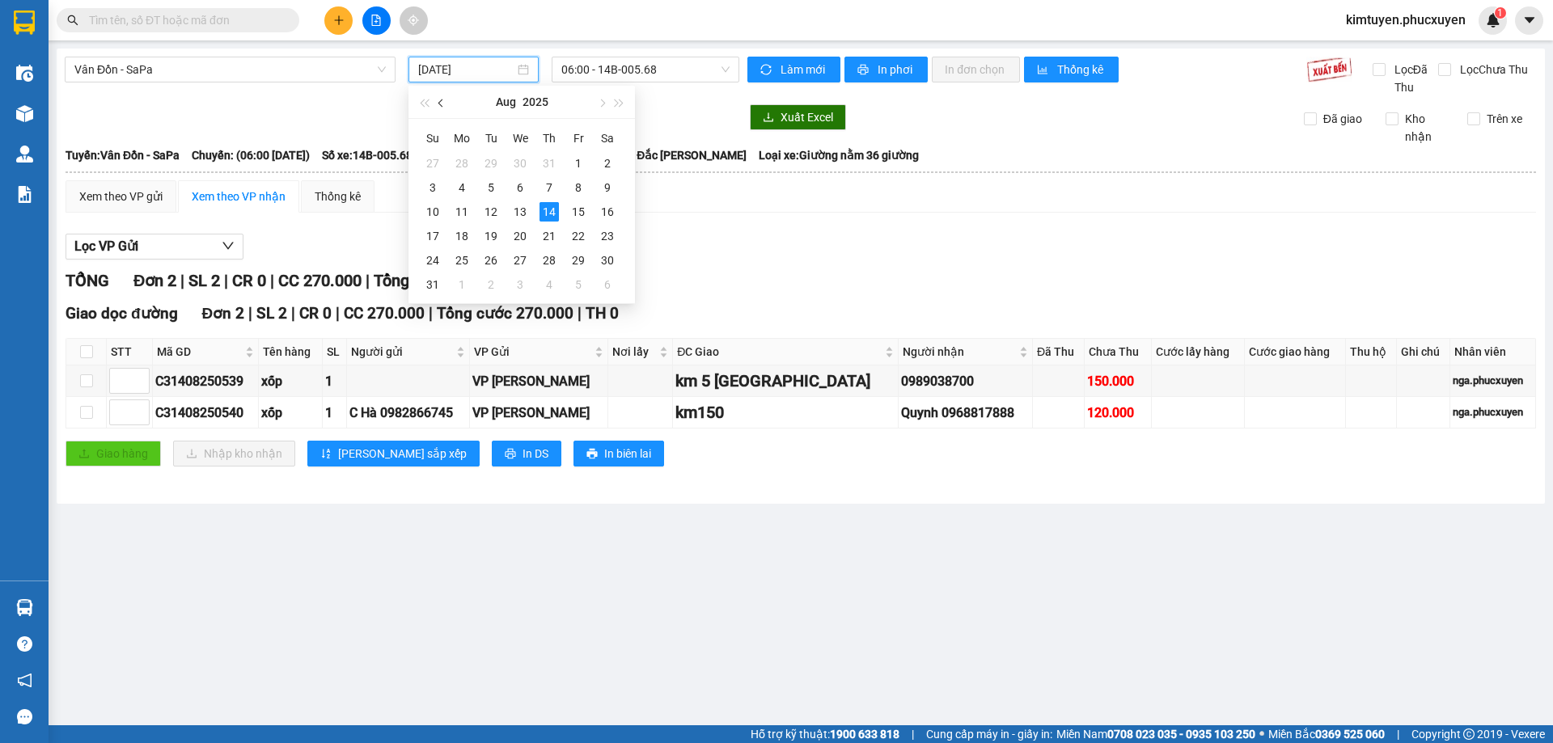
click at [441, 107] on button "button" at bounding box center [442, 102] width 18 height 32
click at [599, 167] on div "5" at bounding box center [607, 163] width 19 height 19
type input "[DATE]"
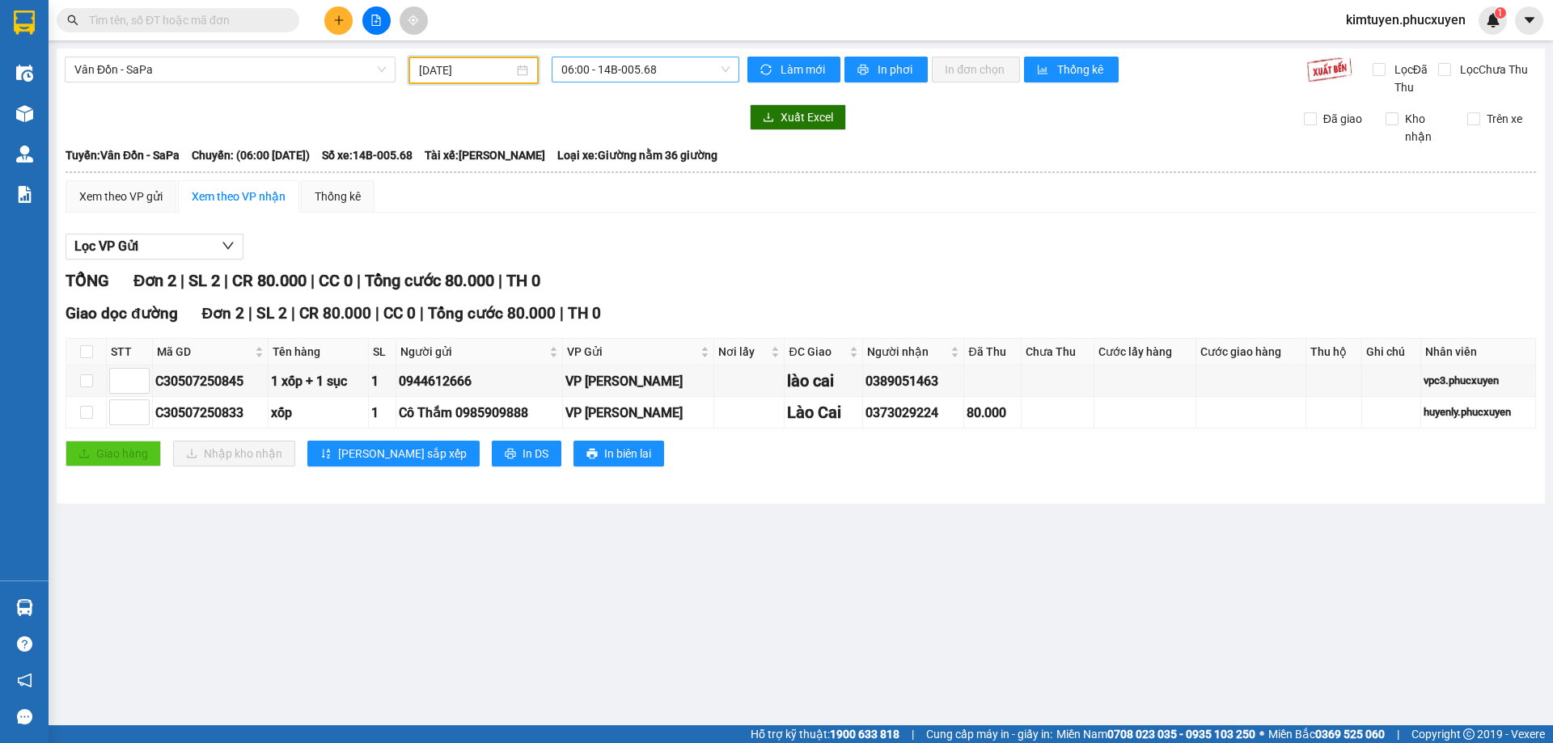
click at [659, 71] on span "06:00 - 14B-005.68" at bounding box center [645, 69] width 168 height 24
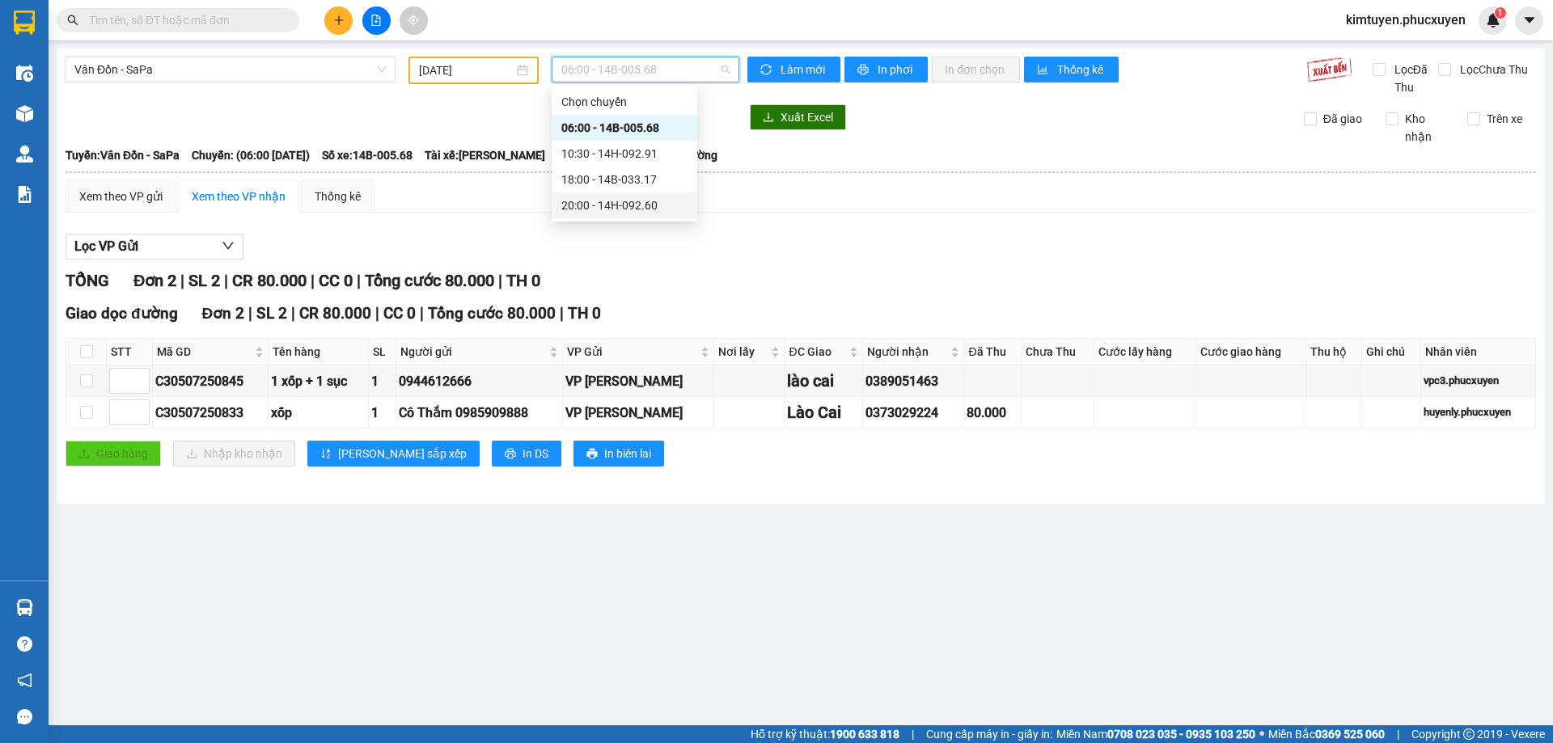
click at [644, 202] on div "20:00 - 14H-092.60" at bounding box center [624, 206] width 126 height 18
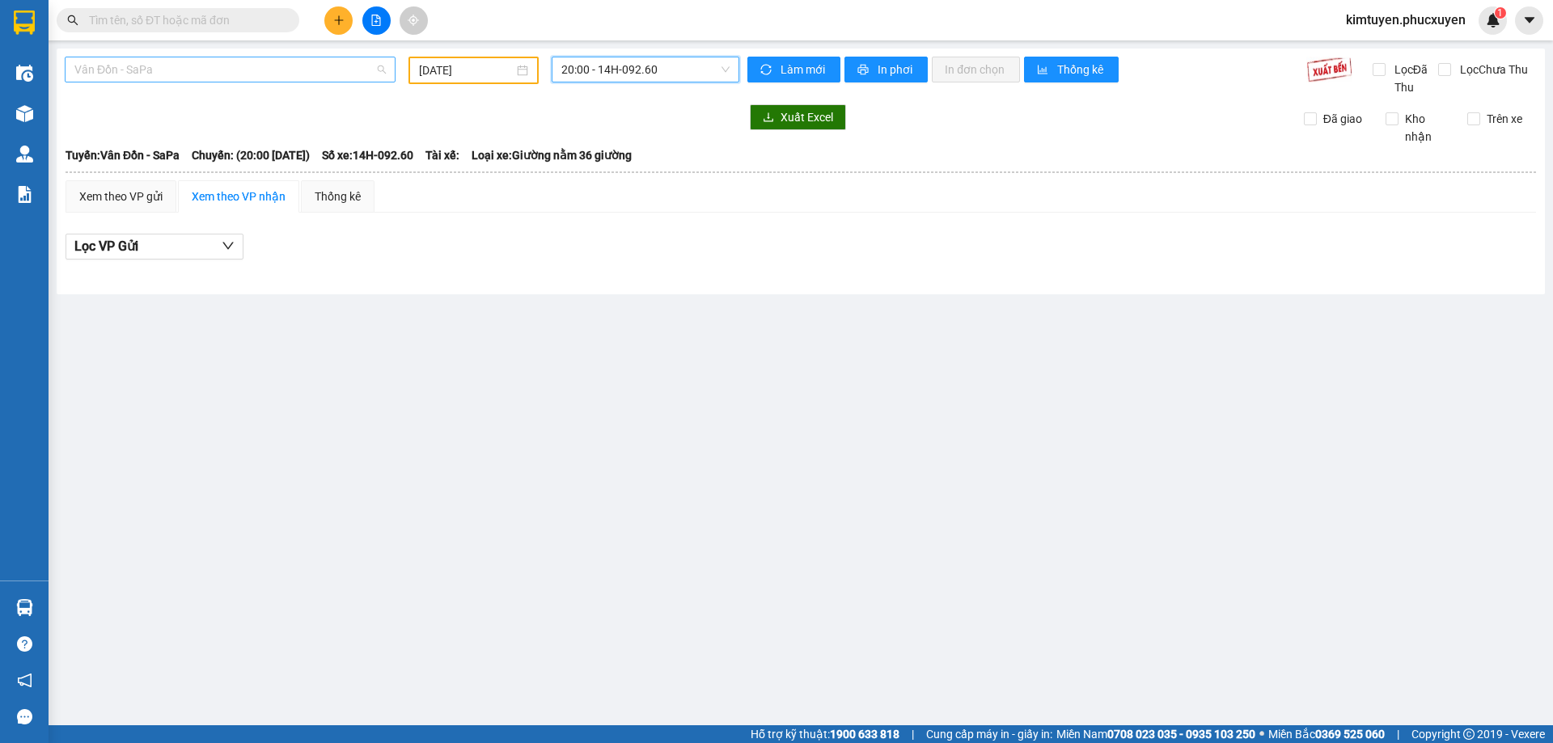
click at [134, 78] on span "Vân Đồn - SaPa" at bounding box center [229, 69] width 311 height 24
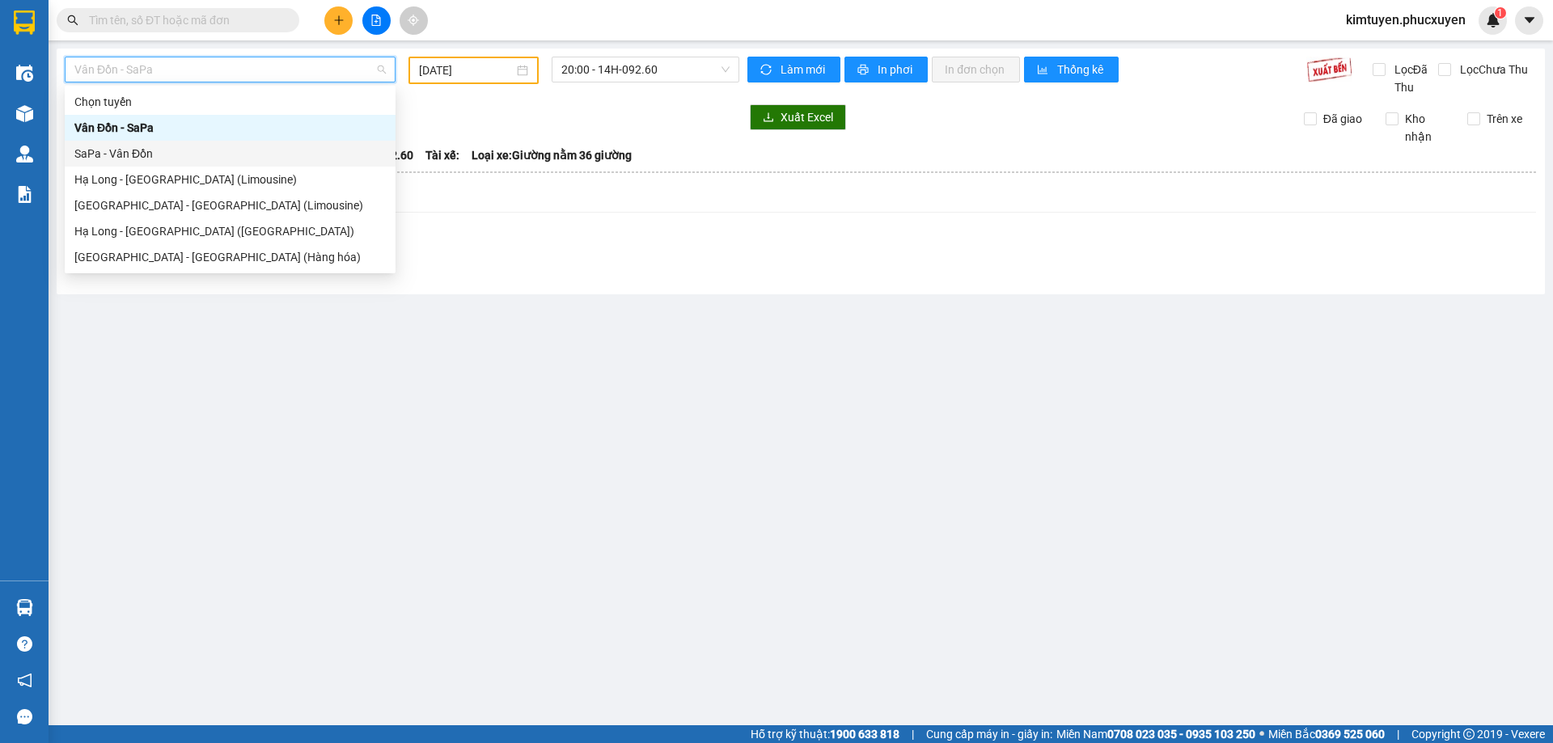
drag, startPoint x: 137, startPoint y: 150, endPoint x: 317, endPoint y: 111, distance: 184.5
click at [138, 150] on div "SaPa - Vân Đồn" at bounding box center [229, 154] width 311 height 18
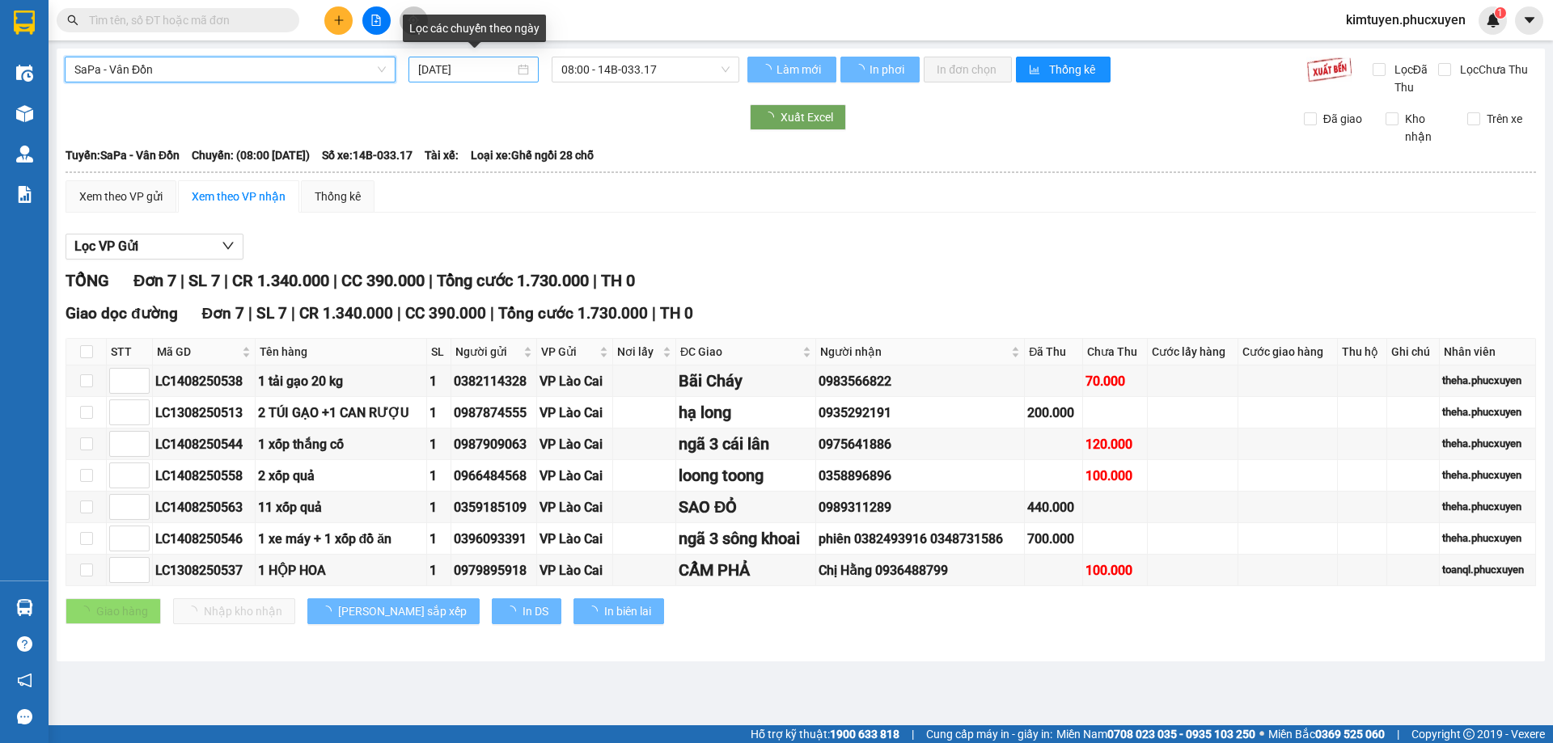
click at [522, 66] on div "[DATE]" at bounding box center [473, 70] width 111 height 18
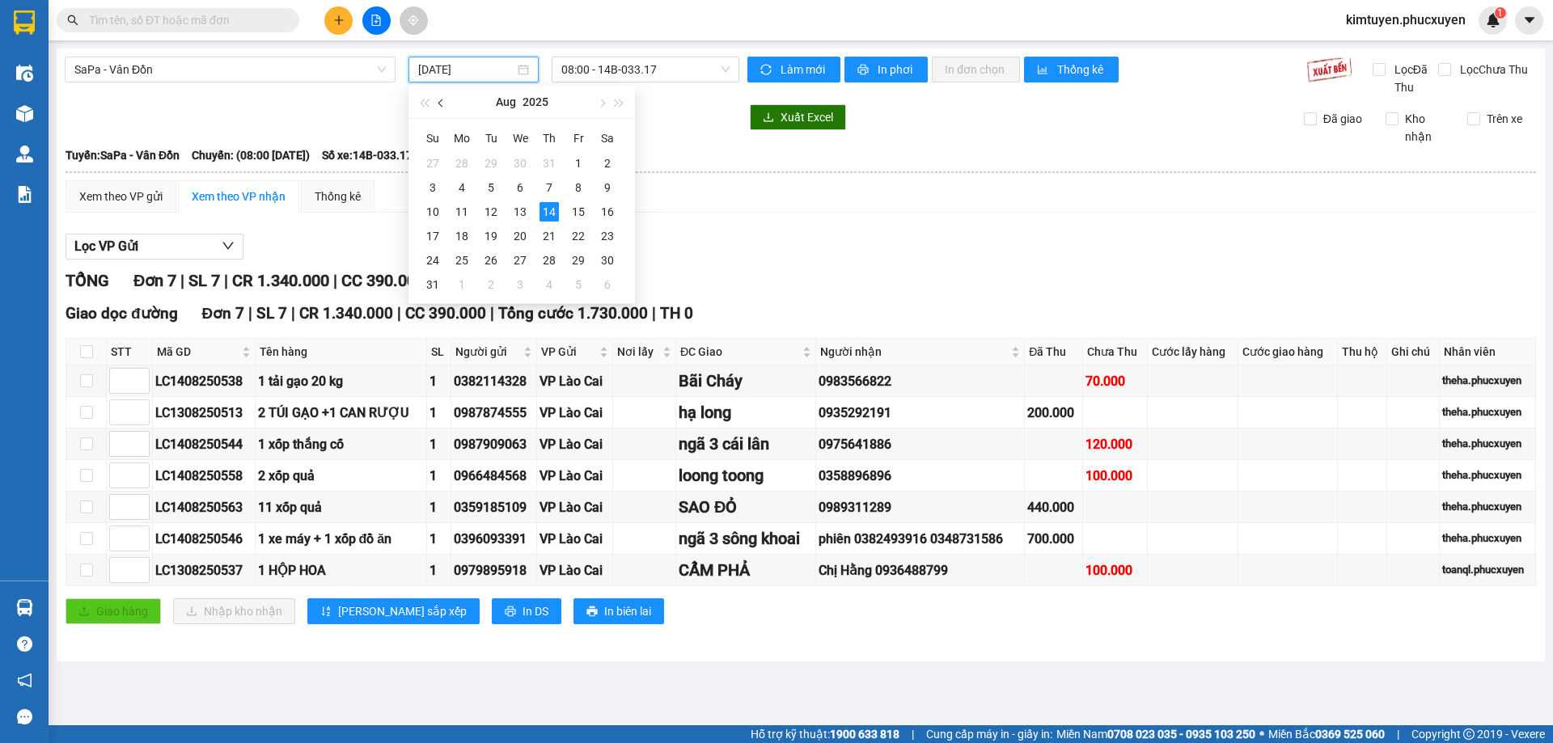
click at [443, 99] on button "button" at bounding box center [442, 102] width 18 height 32
click at [425, 184] on div "6" at bounding box center [432, 187] width 19 height 19
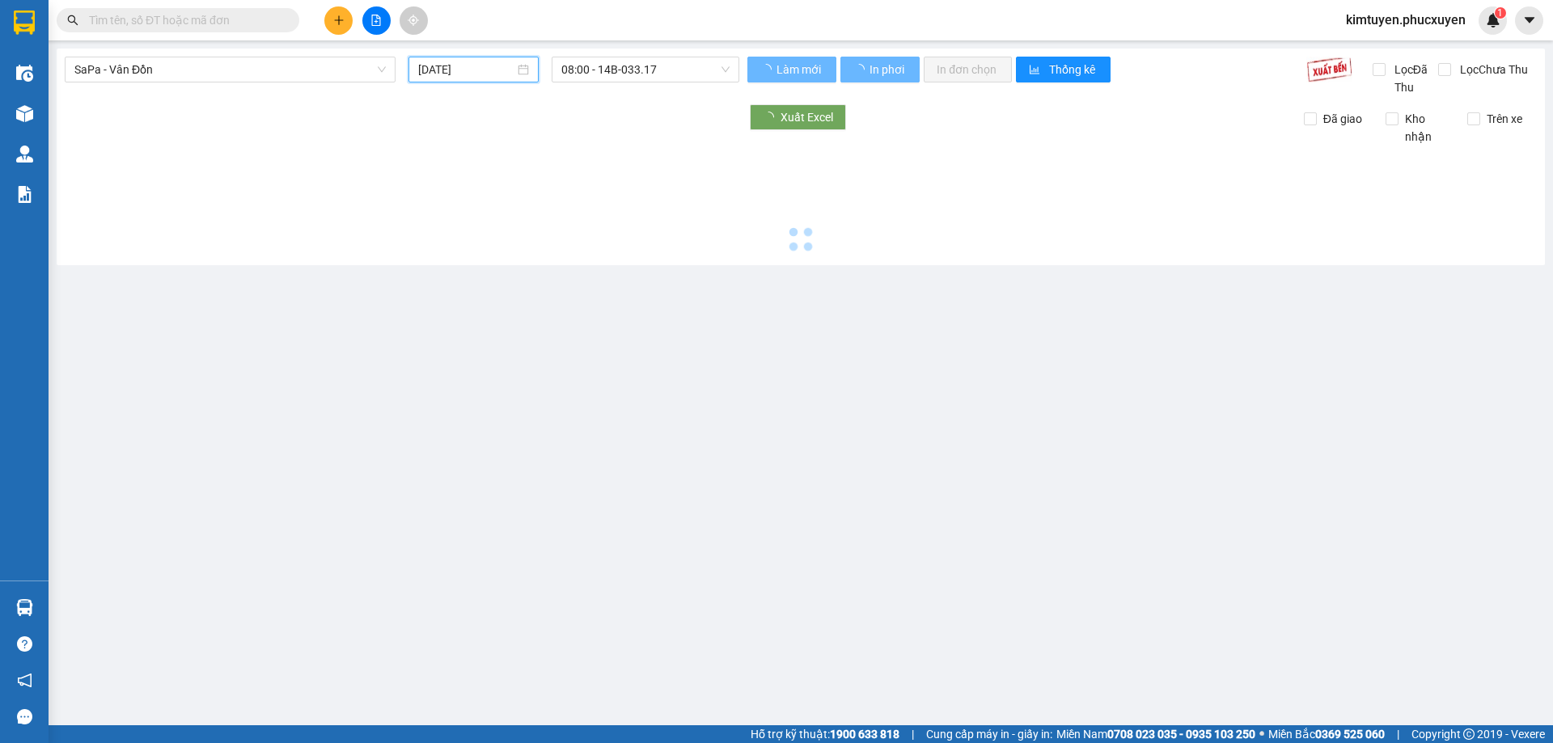
type input "[DATE]"
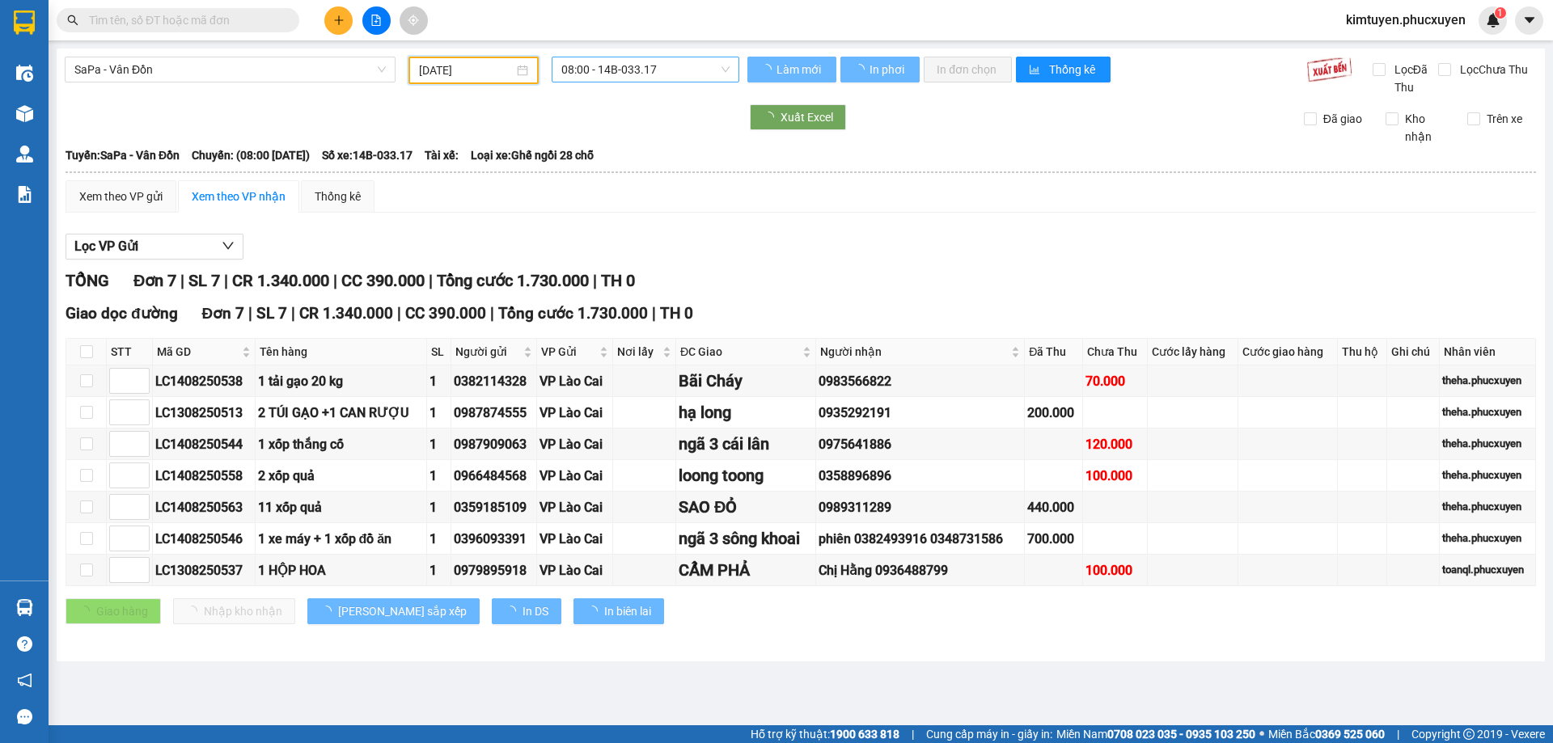
click at [660, 74] on span "08:00 - 14B-033.17" at bounding box center [645, 69] width 168 height 24
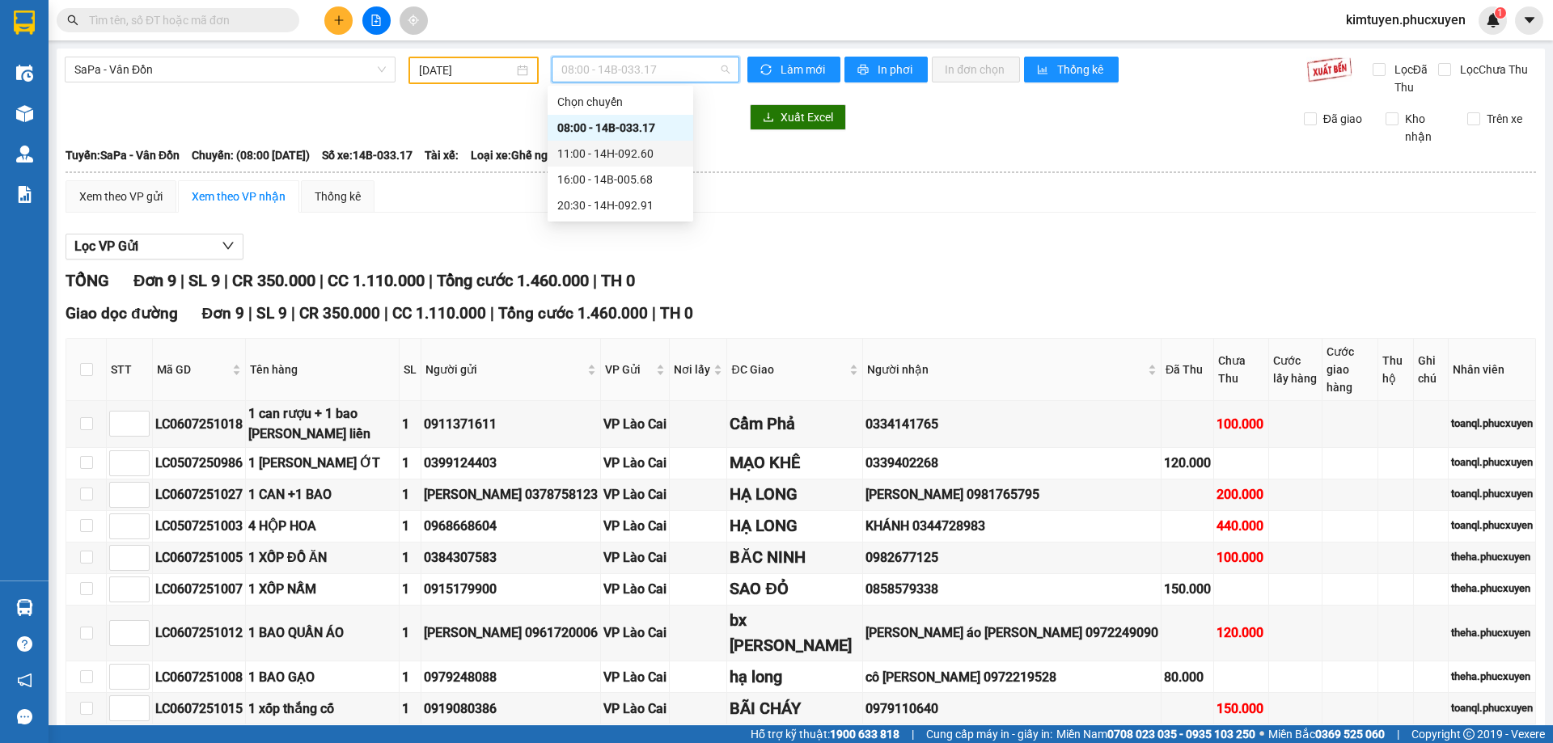
click at [637, 156] on div "11:00 - 14H-092.60" at bounding box center [620, 154] width 126 height 18
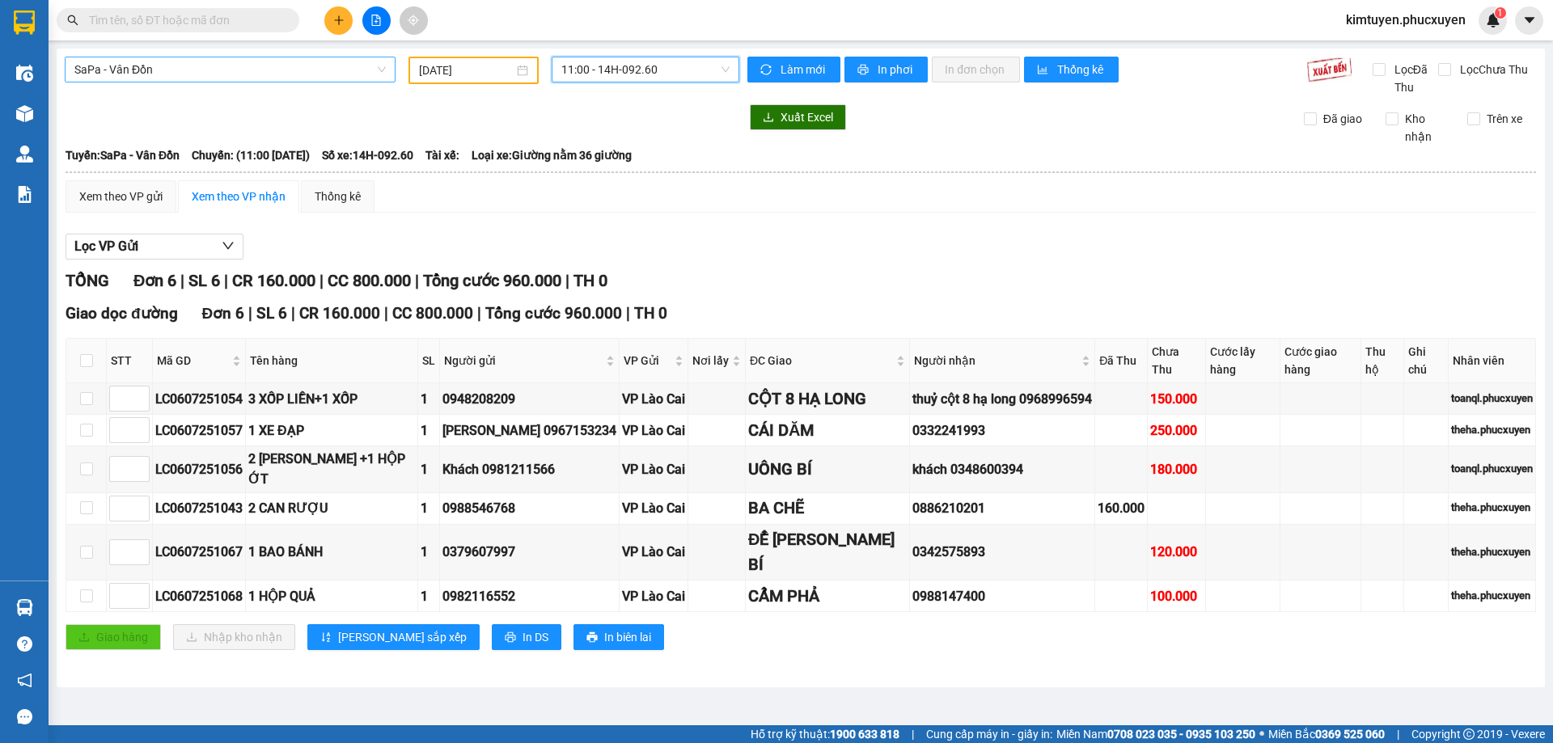
click at [151, 74] on span "SaPa - Vân Đồn" at bounding box center [229, 69] width 311 height 24
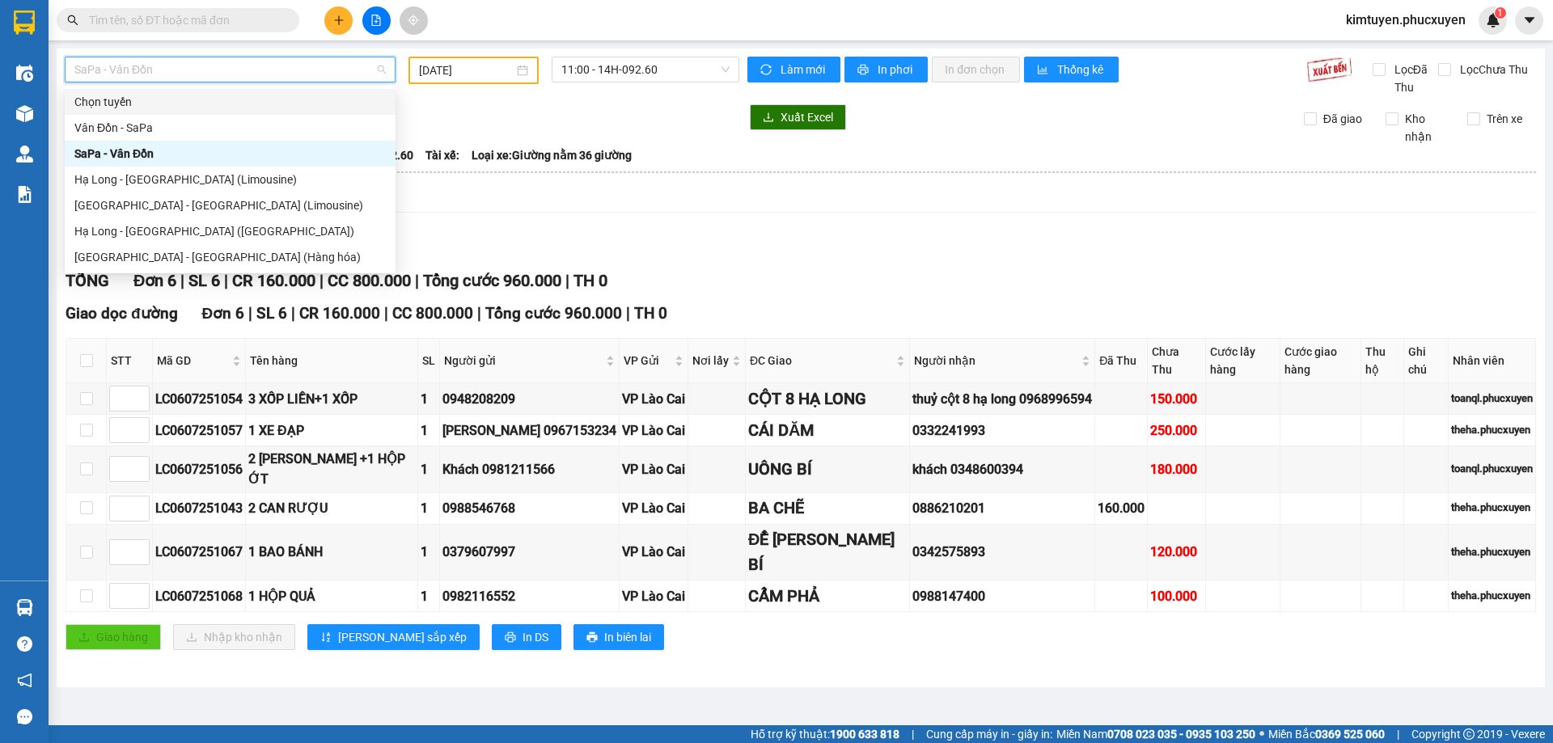
click at [130, 124] on div "Vân Đồn - SaPa" at bounding box center [229, 128] width 311 height 18
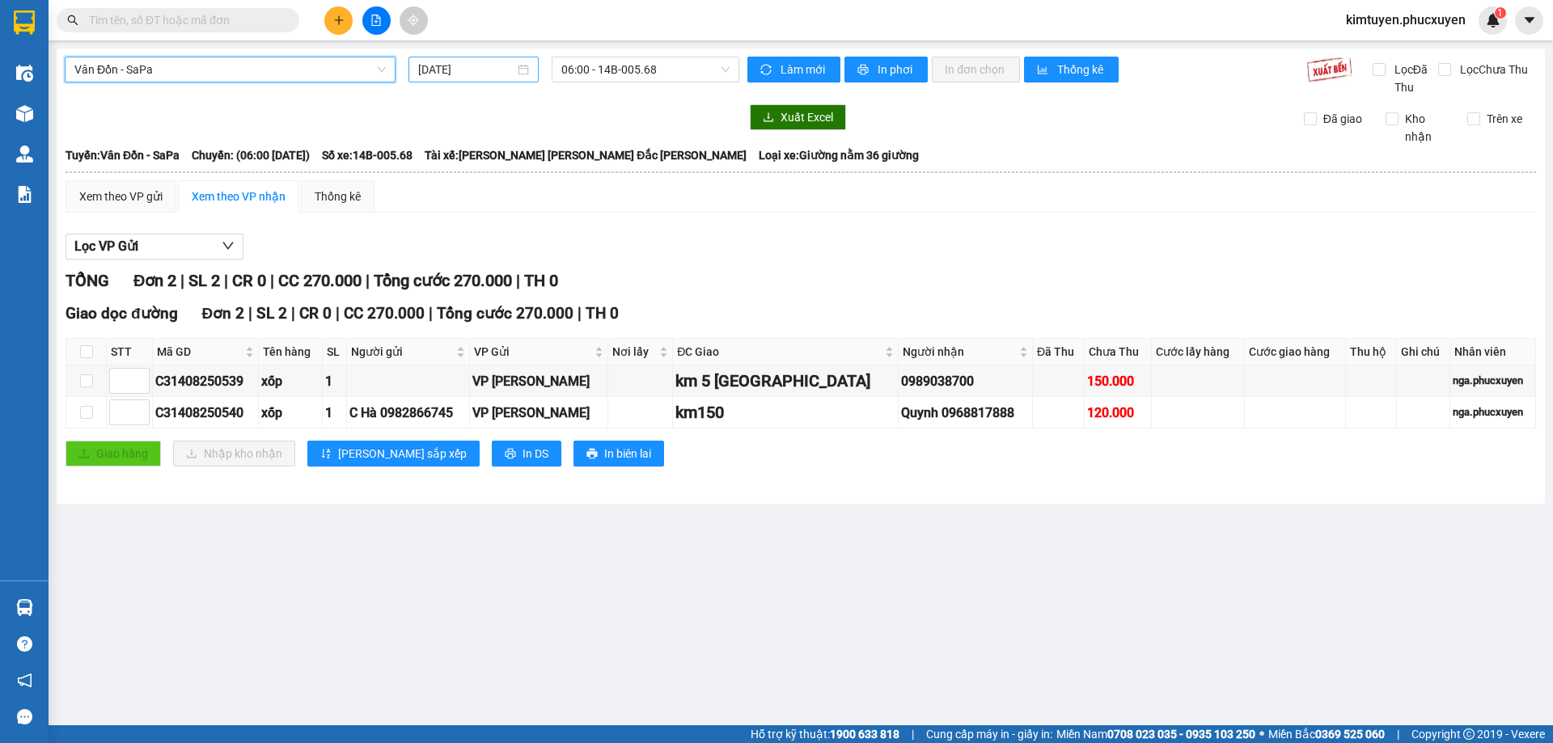
click at [521, 72] on div "[DATE]" at bounding box center [473, 70] width 111 height 18
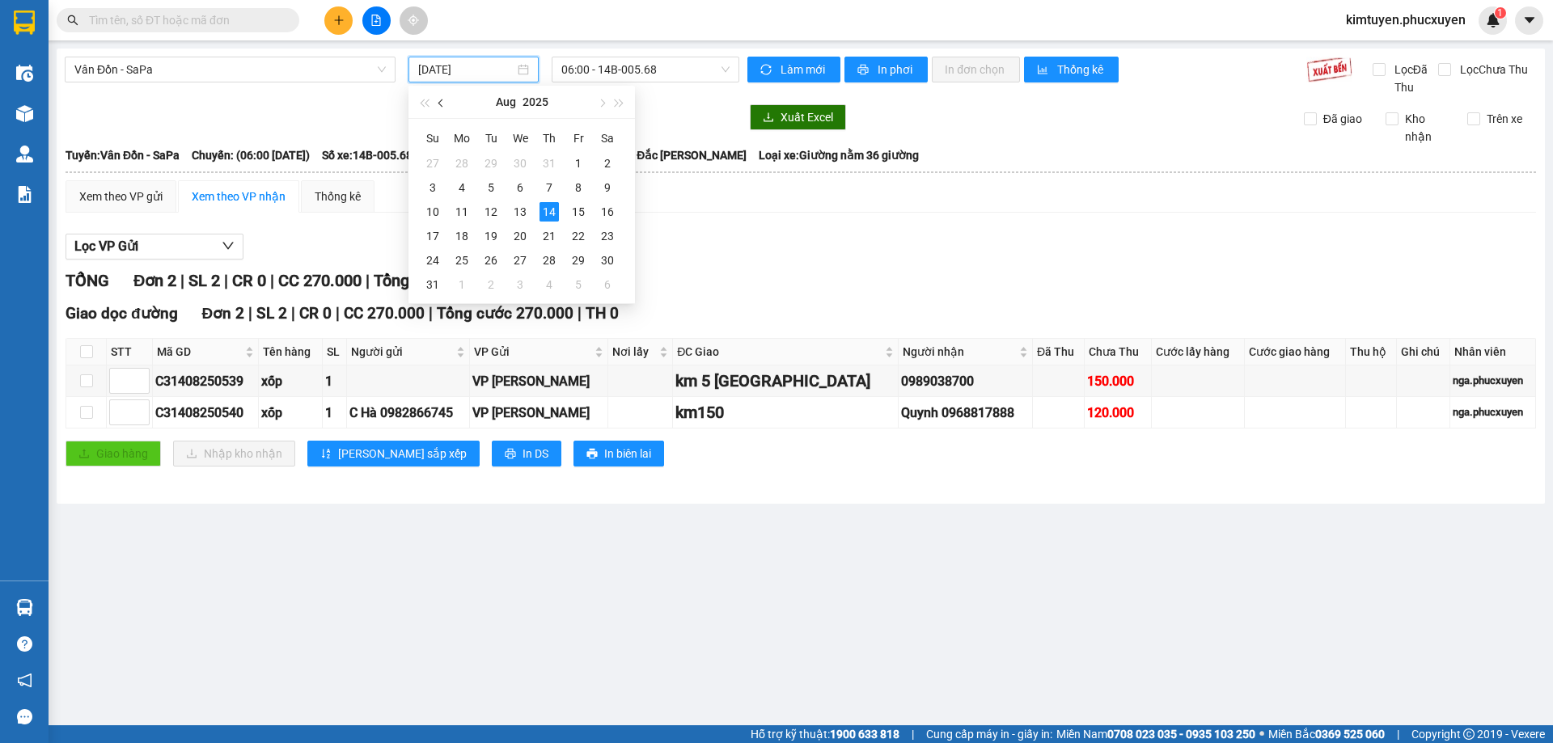
click at [440, 104] on span "button" at bounding box center [442, 103] width 8 height 8
click at [440, 187] on div "6" at bounding box center [432, 187] width 19 height 19
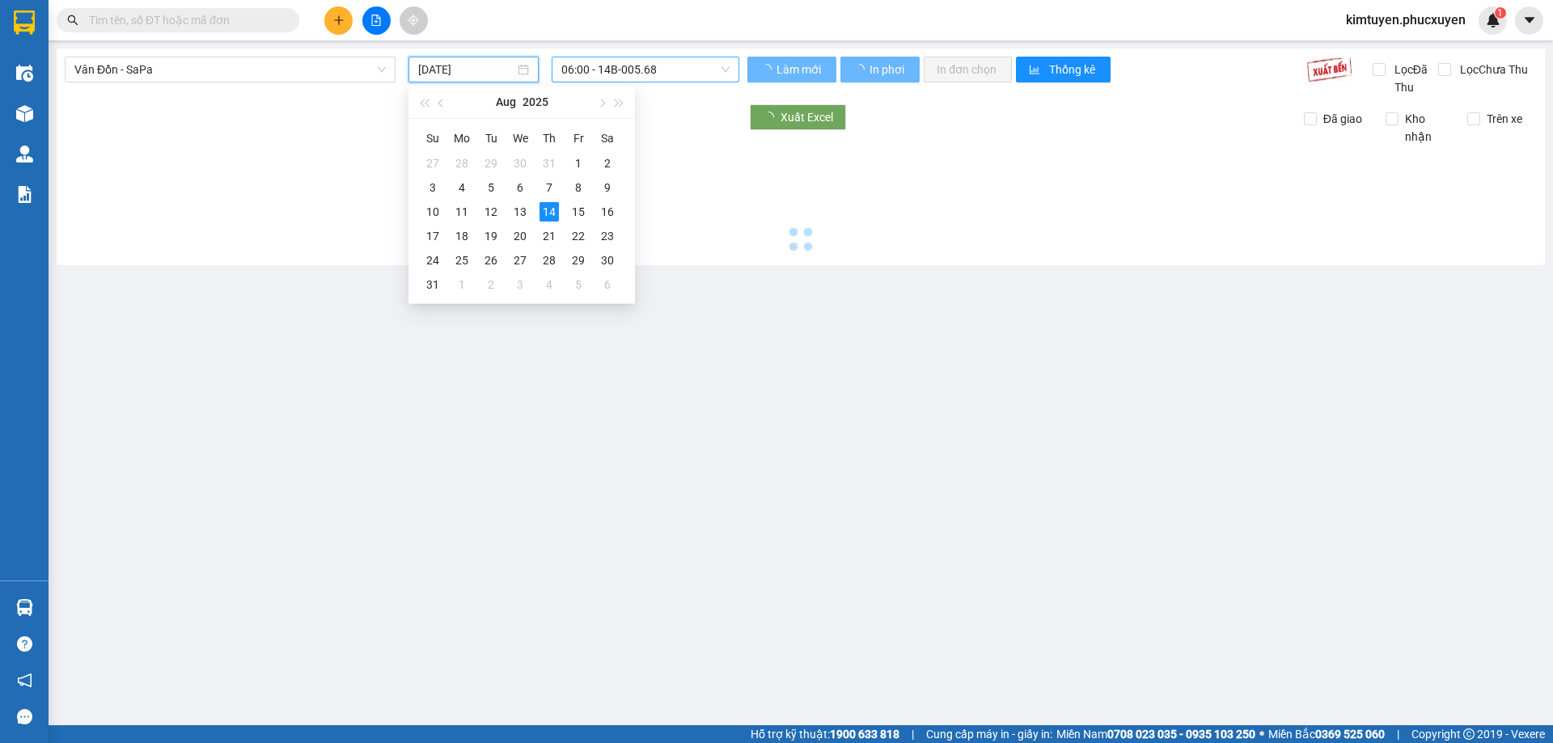
type input "[DATE]"
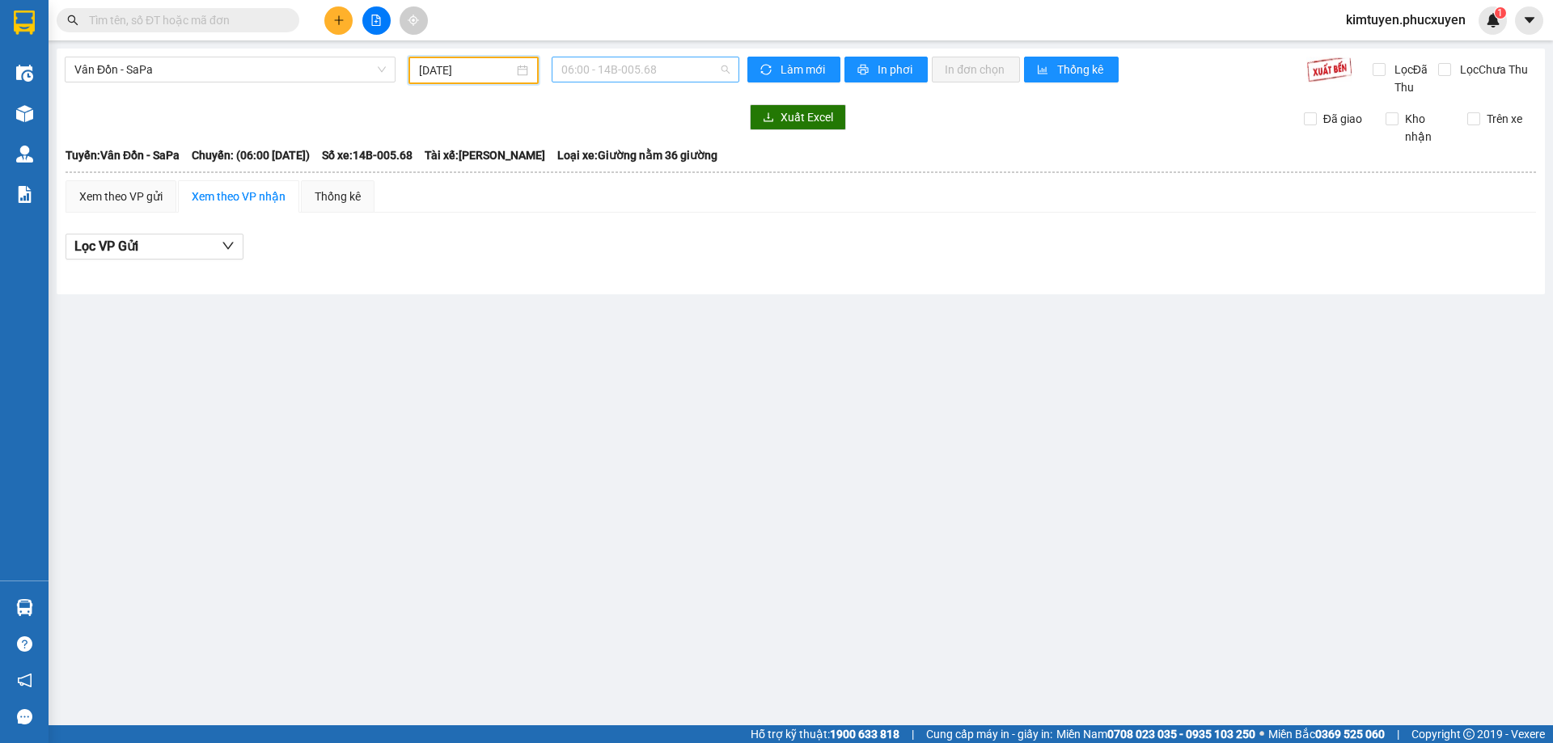
click at [688, 70] on span "06:00 - 14B-005.68" at bounding box center [645, 69] width 168 height 24
click at [637, 159] on div "10:30 - 14H-092.91" at bounding box center [624, 154] width 126 height 18
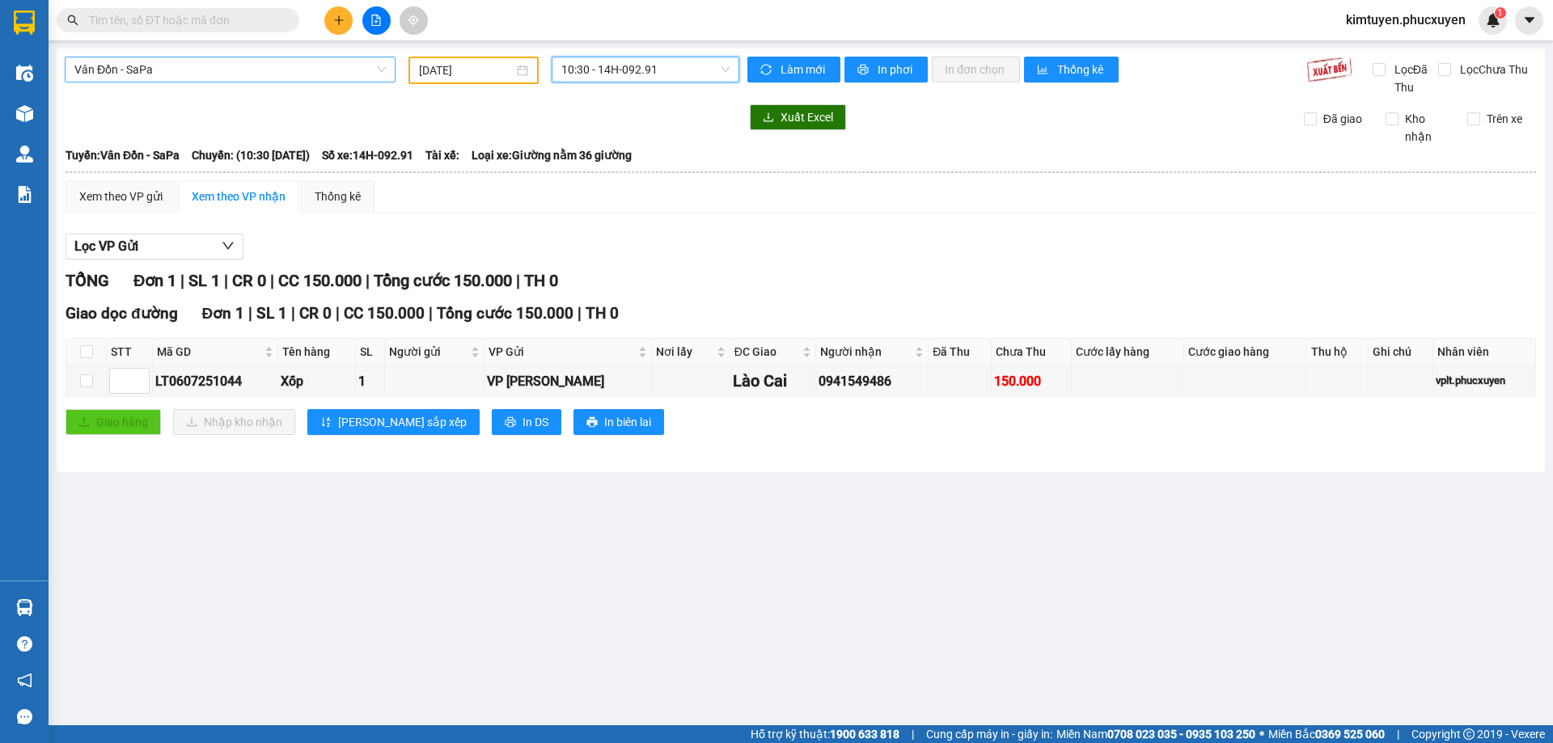
click at [180, 65] on span "Vân Đồn - SaPa" at bounding box center [229, 69] width 311 height 24
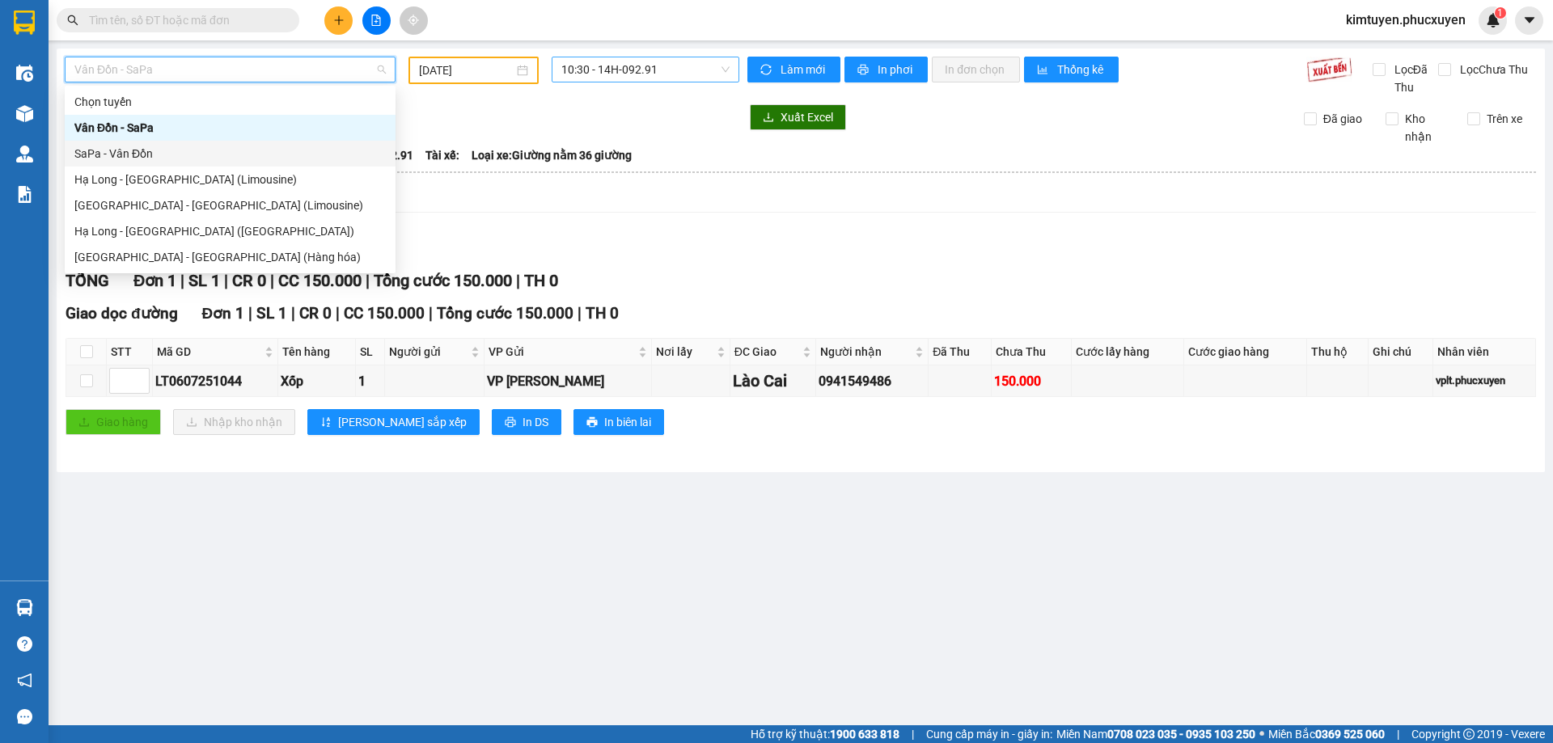
drag, startPoint x: 172, startPoint y: 159, endPoint x: 635, endPoint y: 77, distance: 469.9
click at [173, 152] on div "SaPa - Vân Đồn" at bounding box center [229, 154] width 311 height 18
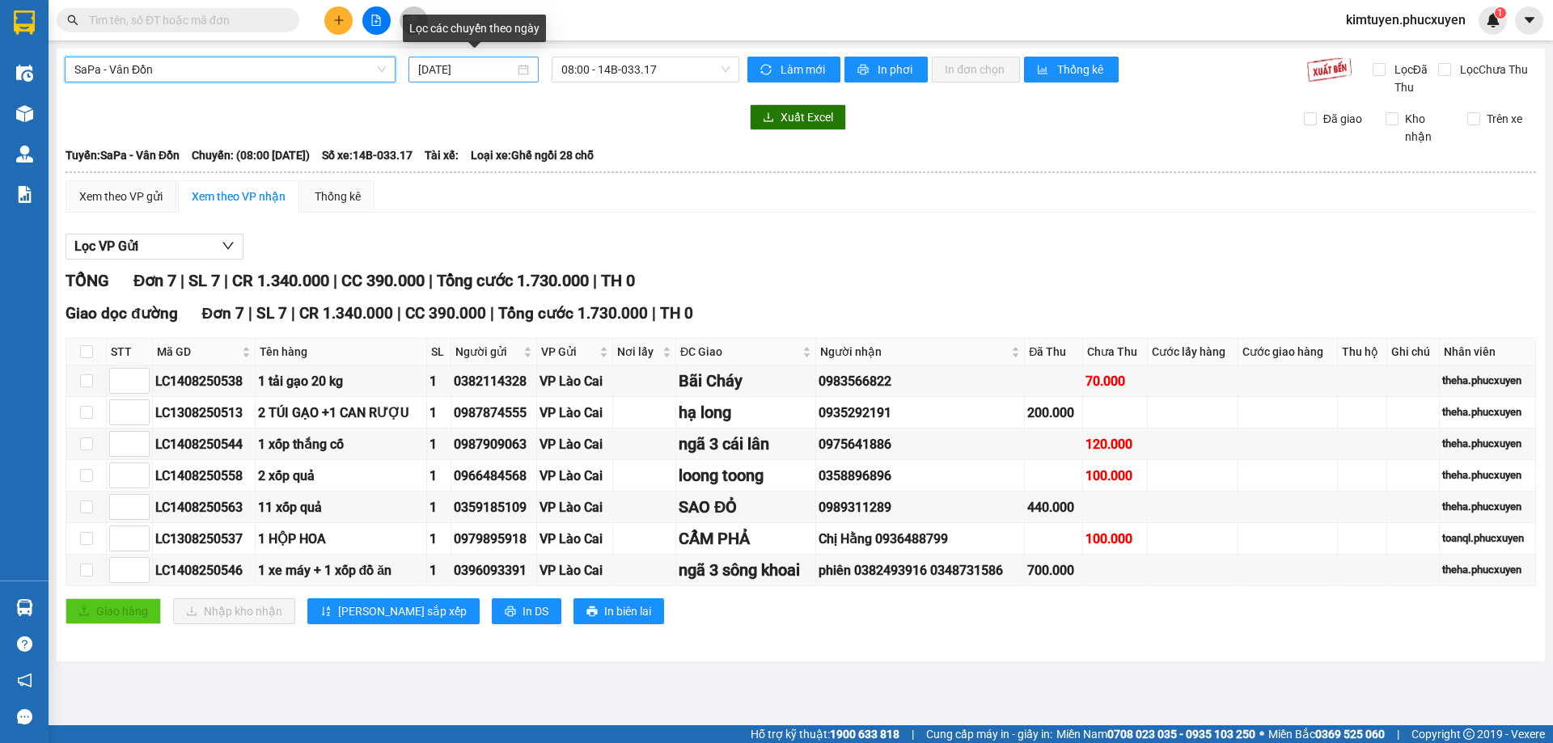
click at [523, 68] on div "[DATE]" at bounding box center [473, 70] width 111 height 18
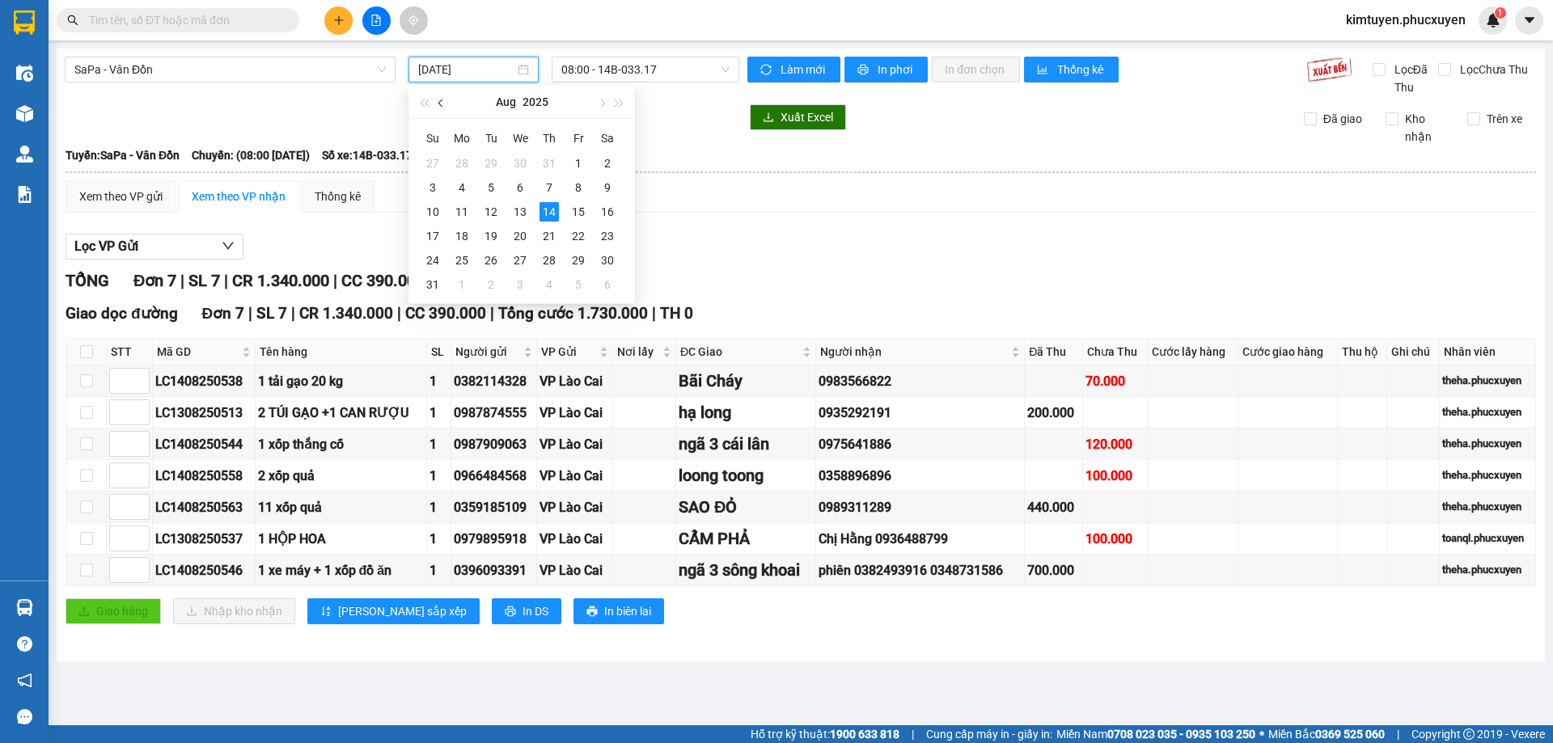
click at [445, 104] on span "button" at bounding box center [442, 103] width 8 height 8
click at [437, 187] on div "6" at bounding box center [432, 187] width 19 height 19
type input "[DATE]"
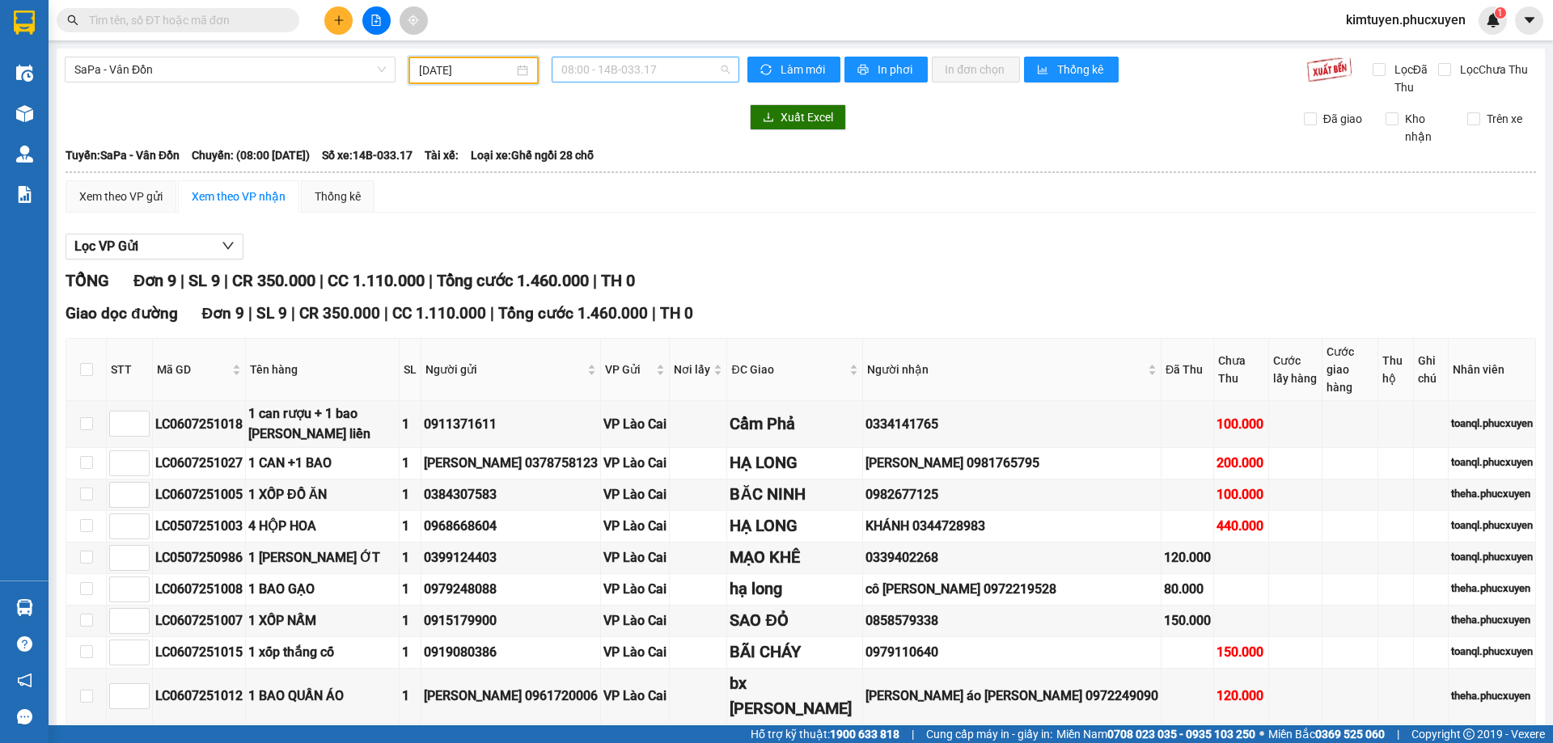
click at [654, 73] on span "08:00 - 14B-033.17" at bounding box center [645, 69] width 168 height 24
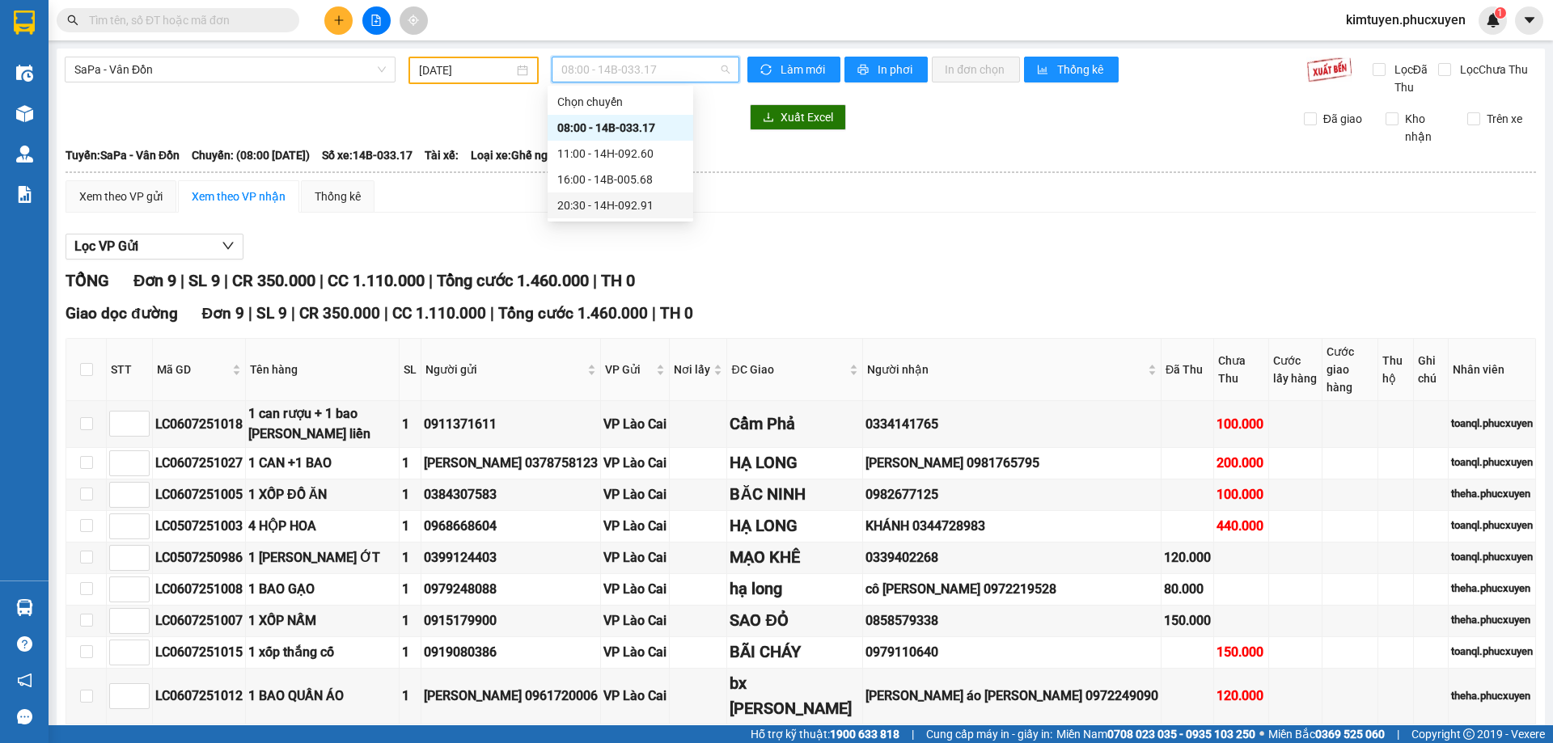
drag, startPoint x: 643, startPoint y: 210, endPoint x: 356, endPoint y: 9, distance: 350.3
click at [642, 209] on div "20:30 - 14H-092.91" at bounding box center [620, 206] width 126 height 18
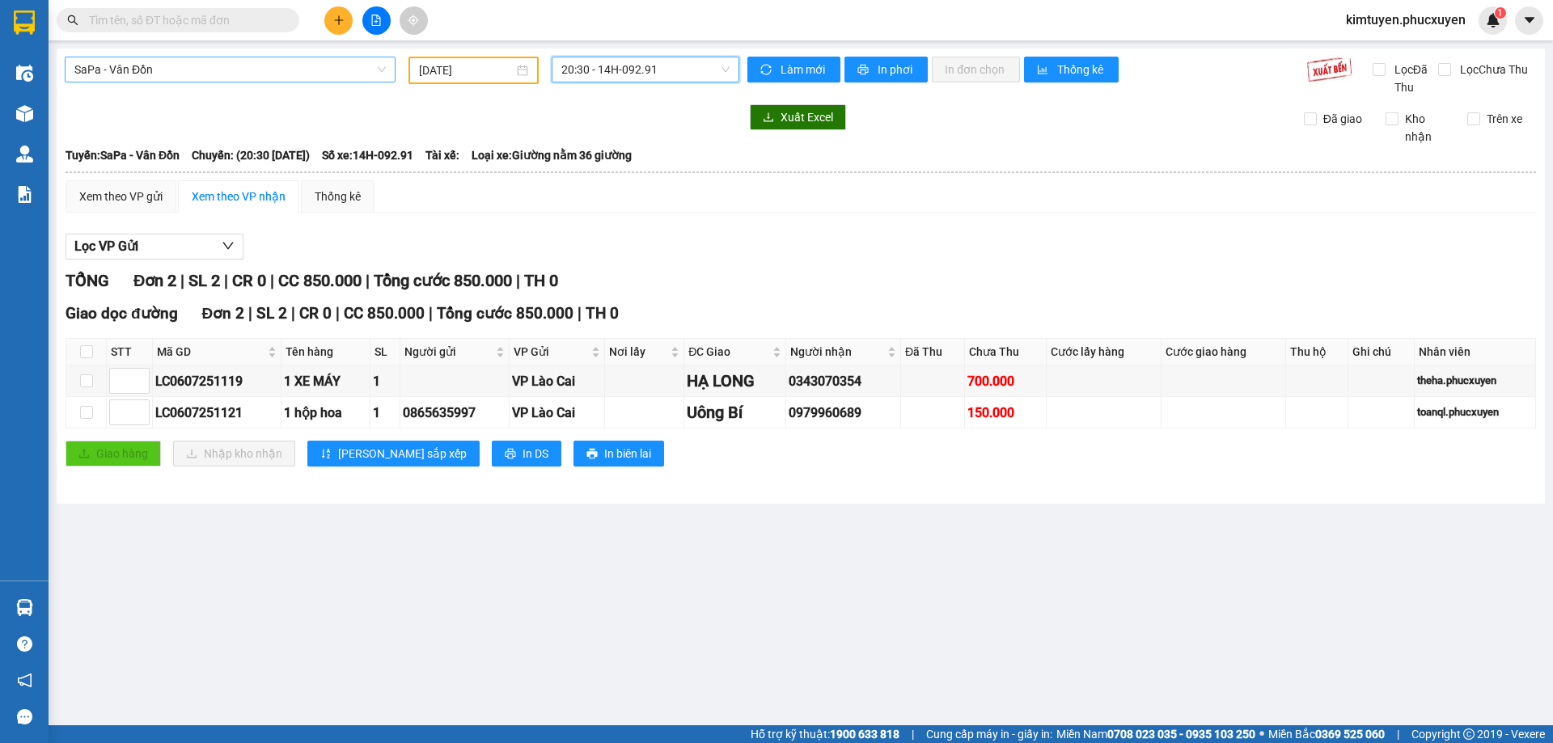
click at [155, 76] on span "SaPa - Vân Đồn" at bounding box center [229, 69] width 311 height 24
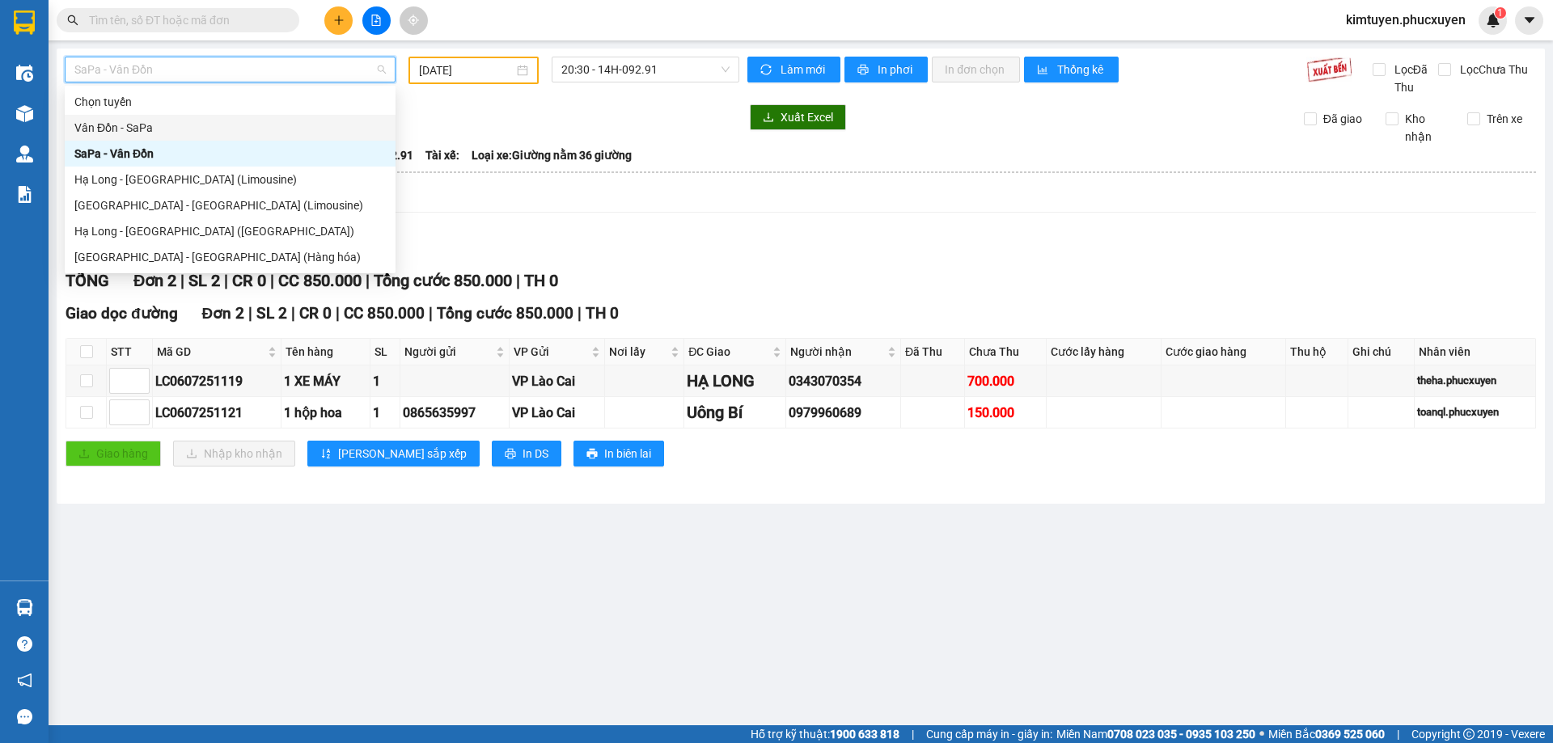
click at [157, 125] on div "Vân Đồn - SaPa" at bounding box center [229, 128] width 311 height 18
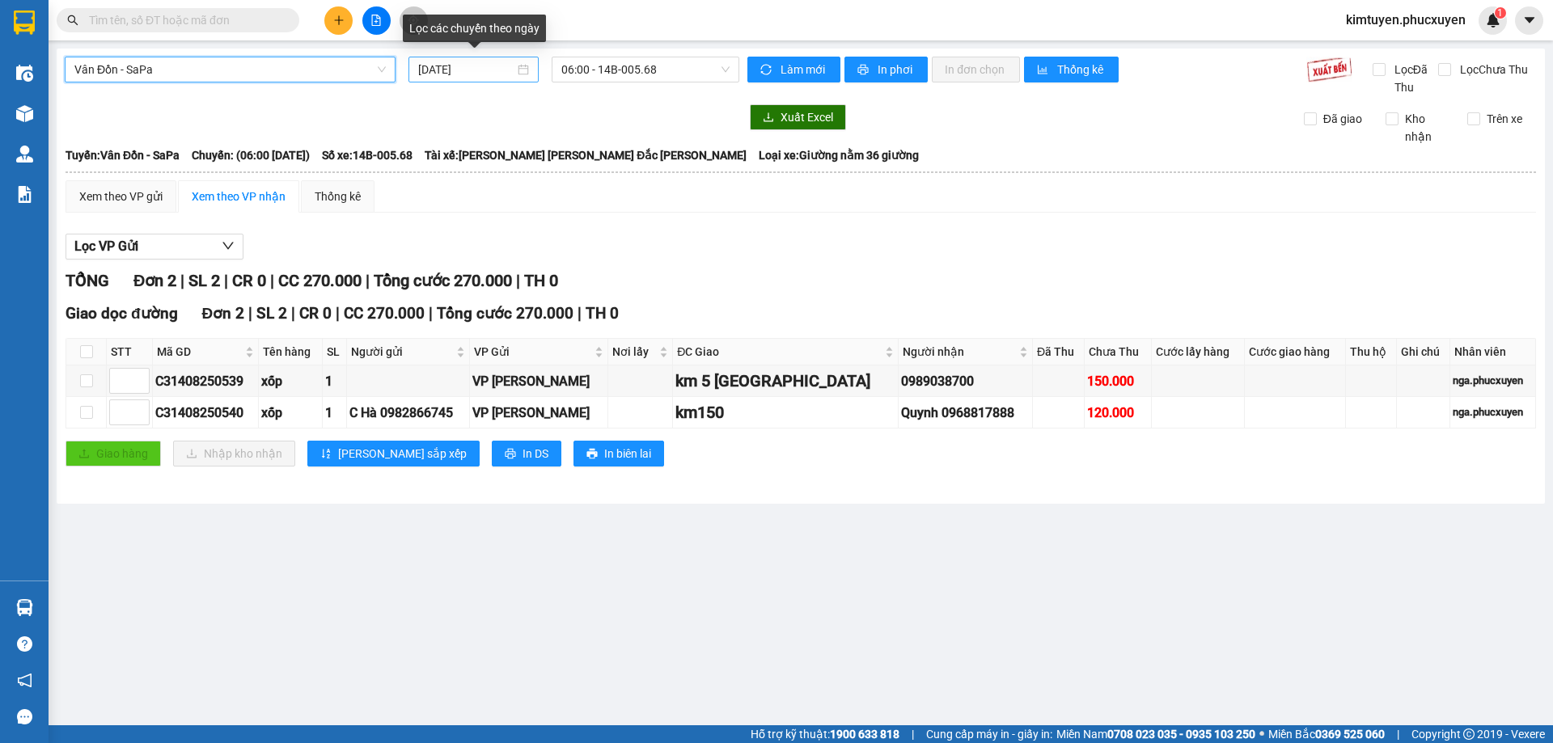
click at [528, 74] on div "[DATE]" at bounding box center [473, 70] width 111 height 18
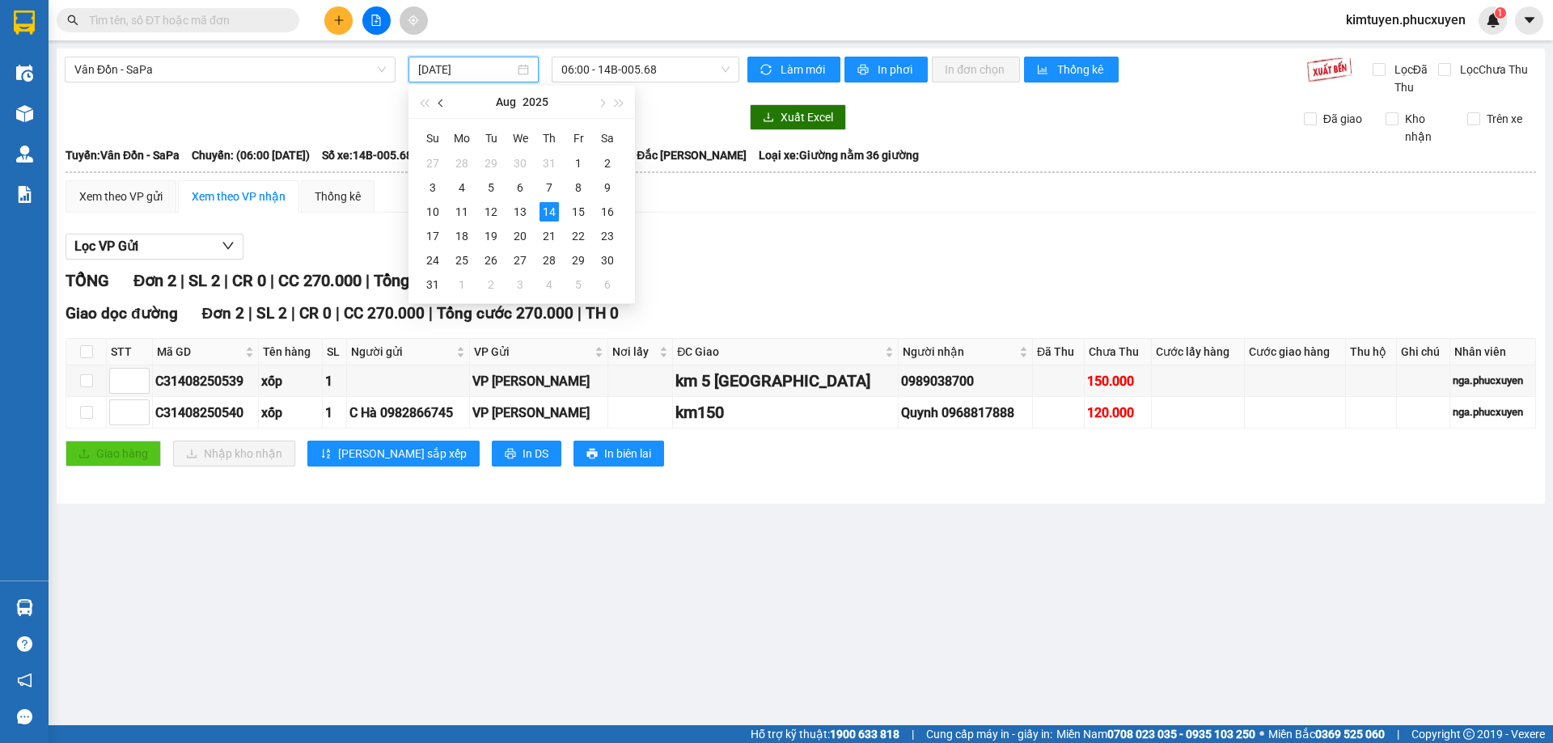
click at [448, 106] on button "button" at bounding box center [442, 102] width 18 height 32
click at [603, 163] on div "5" at bounding box center [607, 163] width 19 height 19
type input "[DATE]"
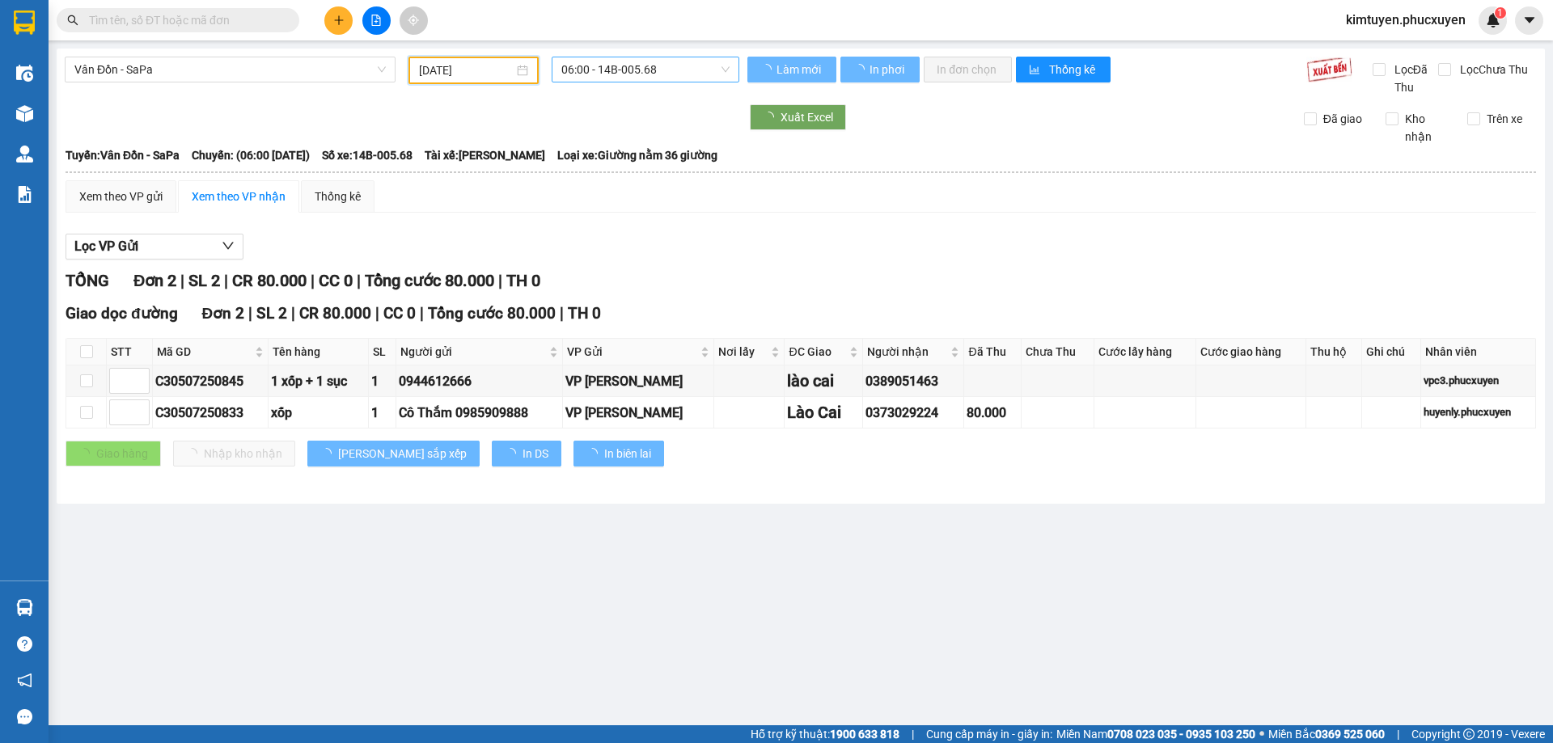
click at [658, 70] on span "06:00 - 14B-005.68" at bounding box center [645, 69] width 168 height 24
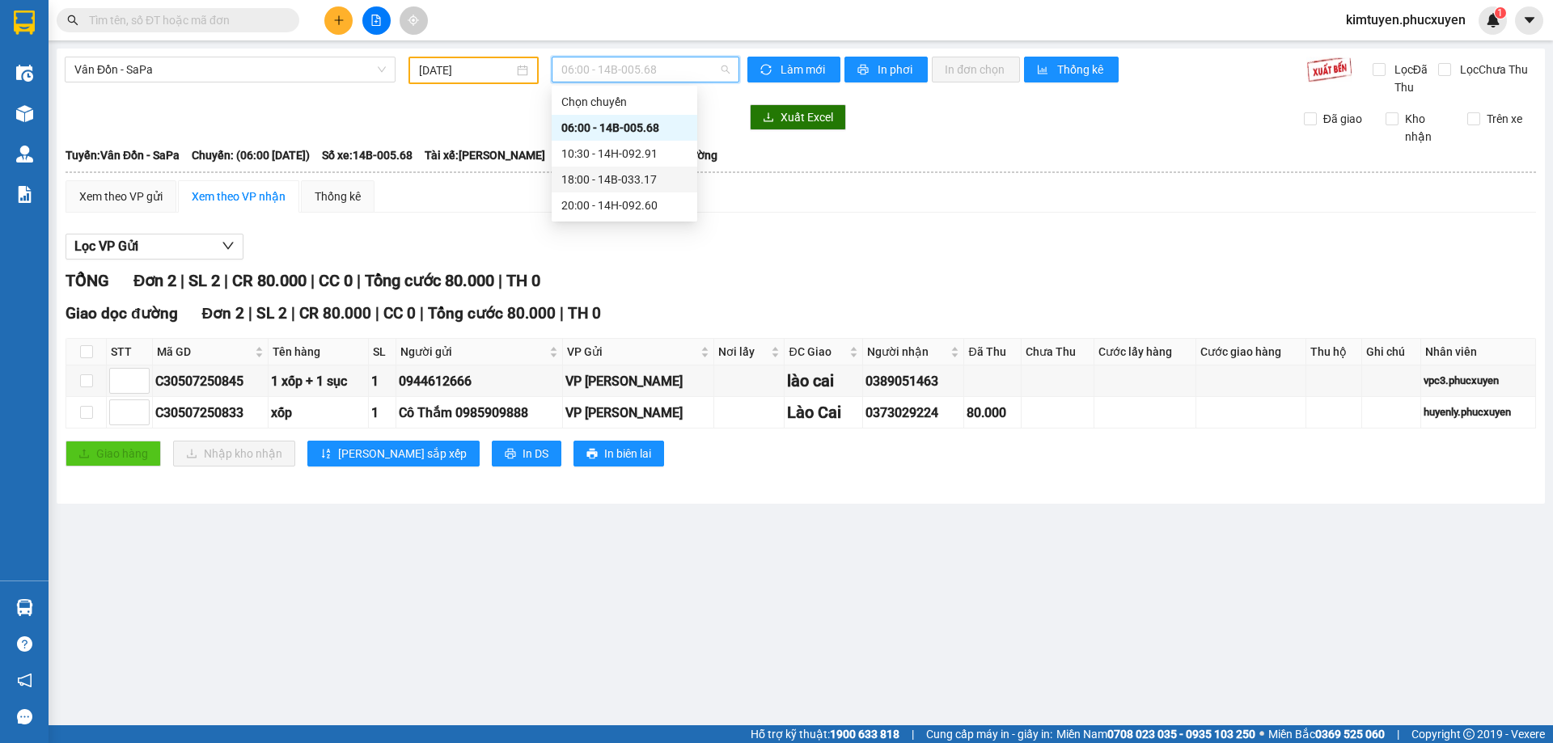
click at [651, 181] on div "18:00 - 14B-033.17" at bounding box center [624, 180] width 126 height 18
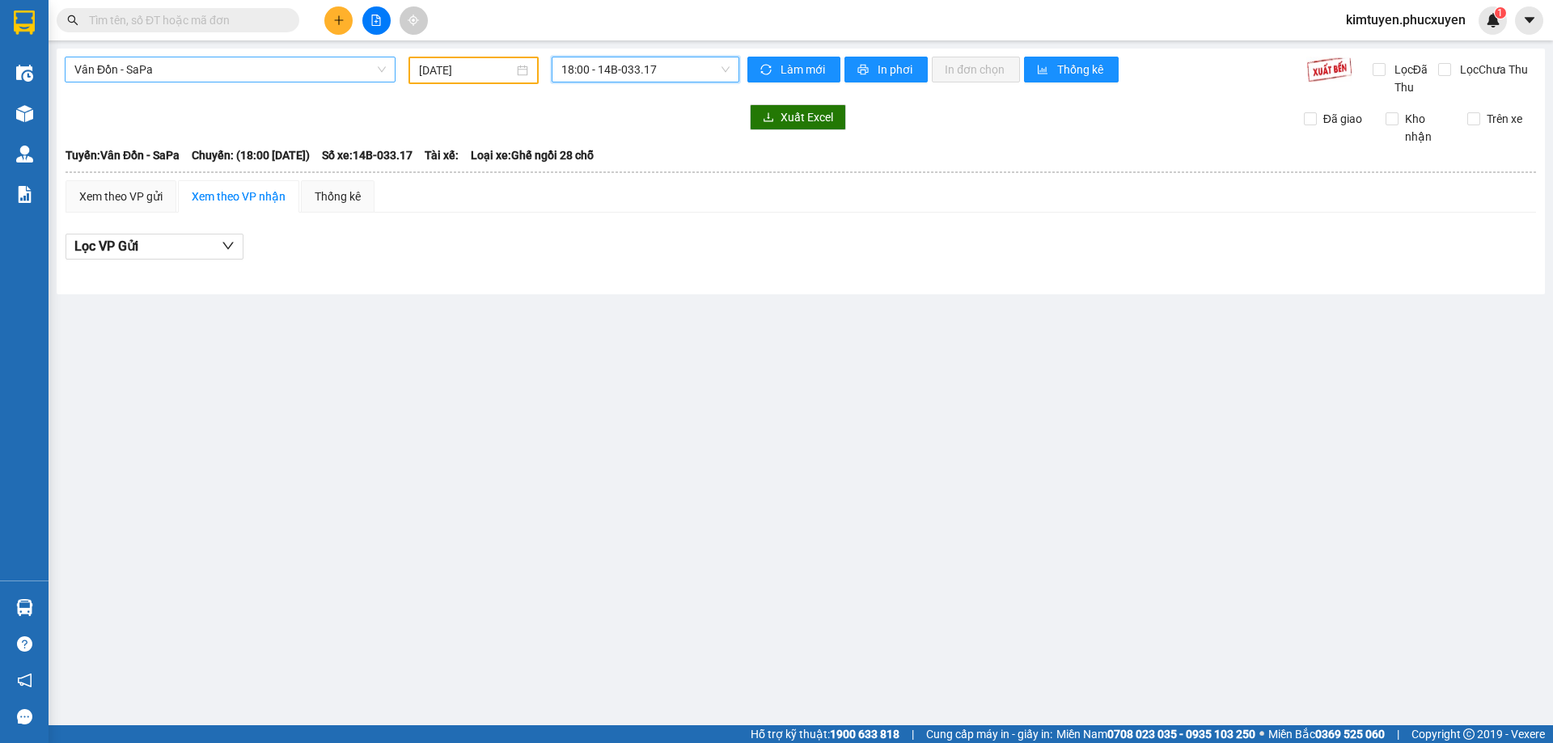
click at [155, 68] on span "Vân Đồn - SaPa" at bounding box center [229, 69] width 311 height 24
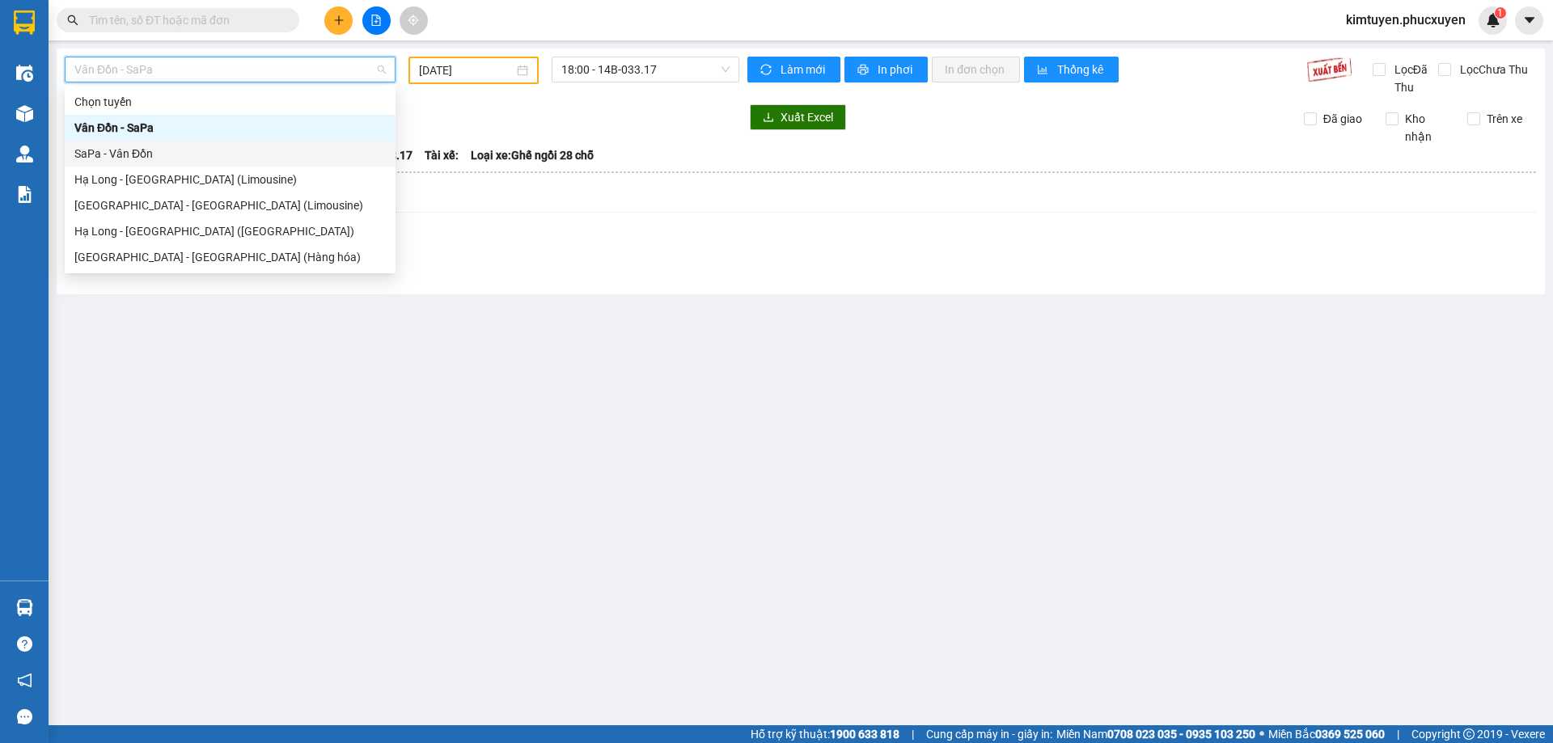
click at [179, 166] on div "SaPa - Vân Đồn" at bounding box center [230, 154] width 331 height 26
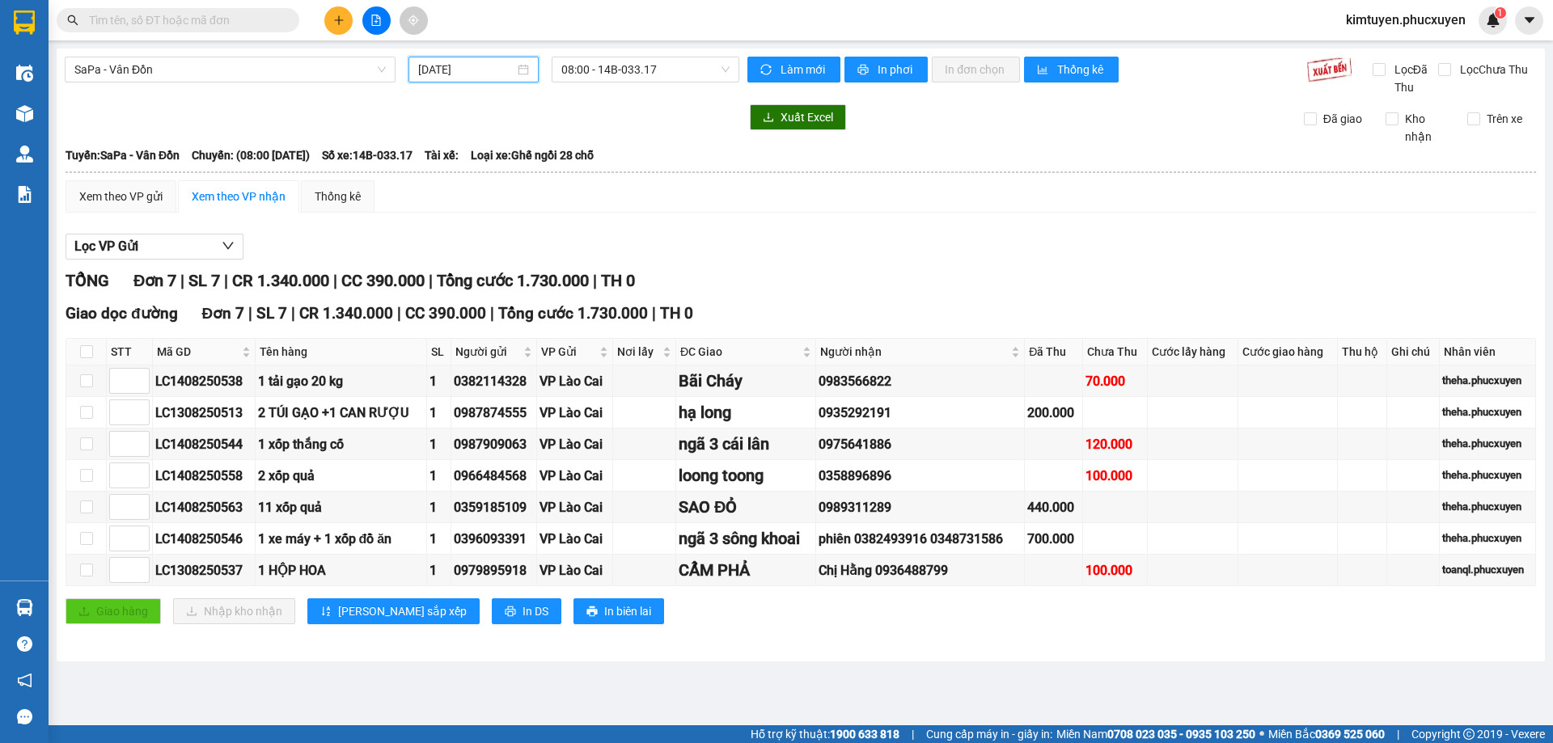
click at [447, 70] on input "[DATE]" at bounding box center [466, 70] width 96 height 18
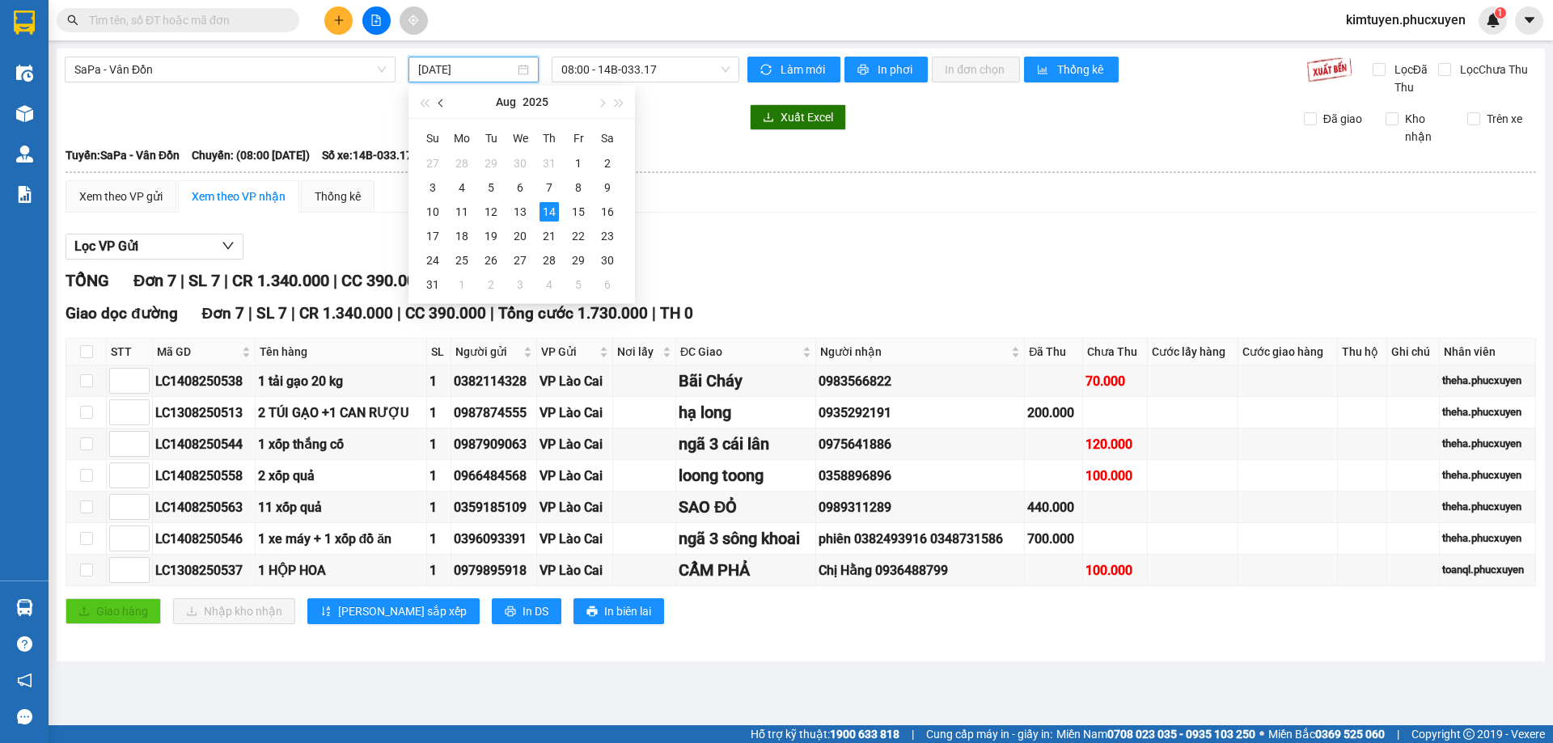
click at [438, 104] on span "button" at bounding box center [442, 103] width 8 height 8
click at [443, 188] on td "6" at bounding box center [432, 188] width 29 height 24
type input "[DATE]"
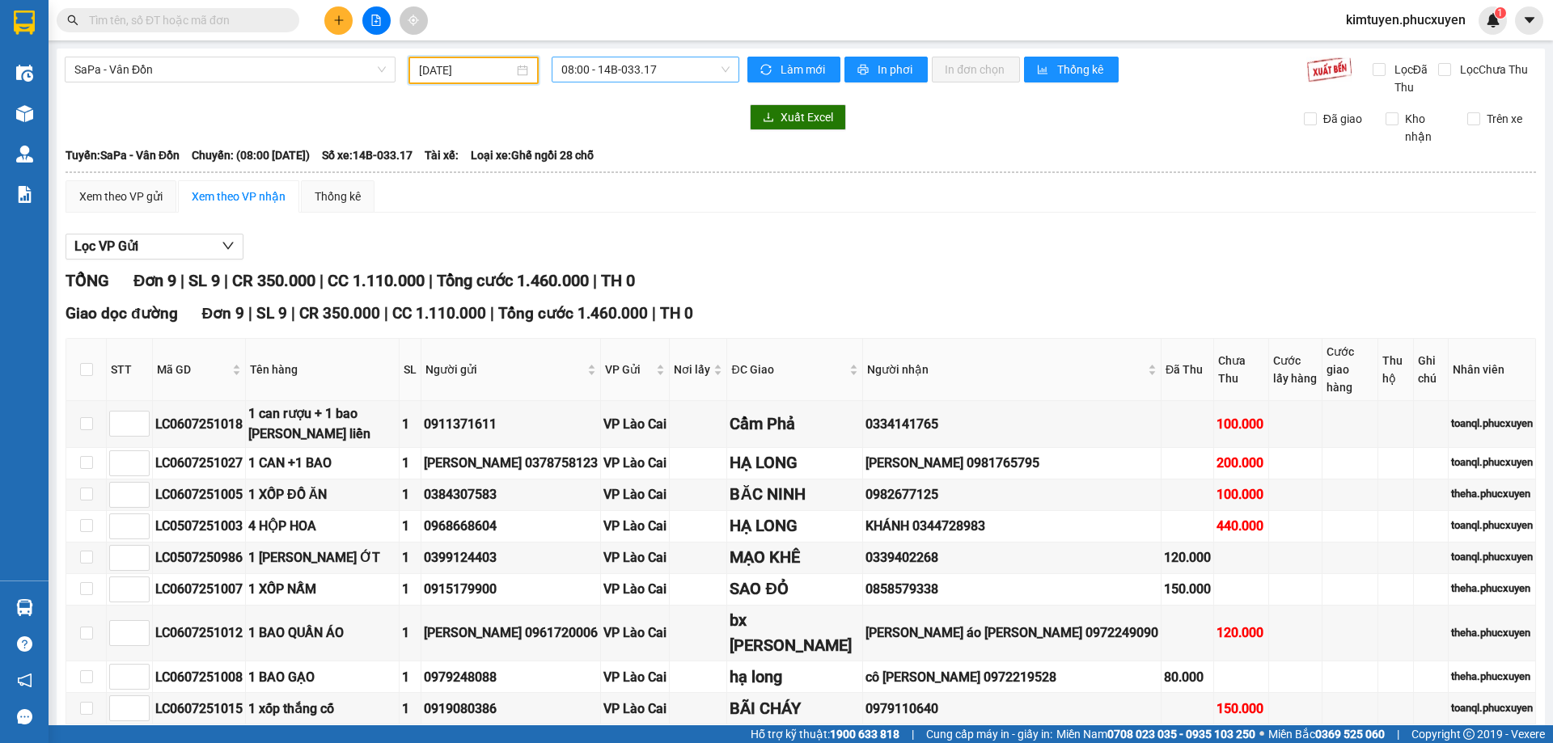
click at [631, 73] on span "08:00 - 14B-033.17" at bounding box center [645, 69] width 168 height 24
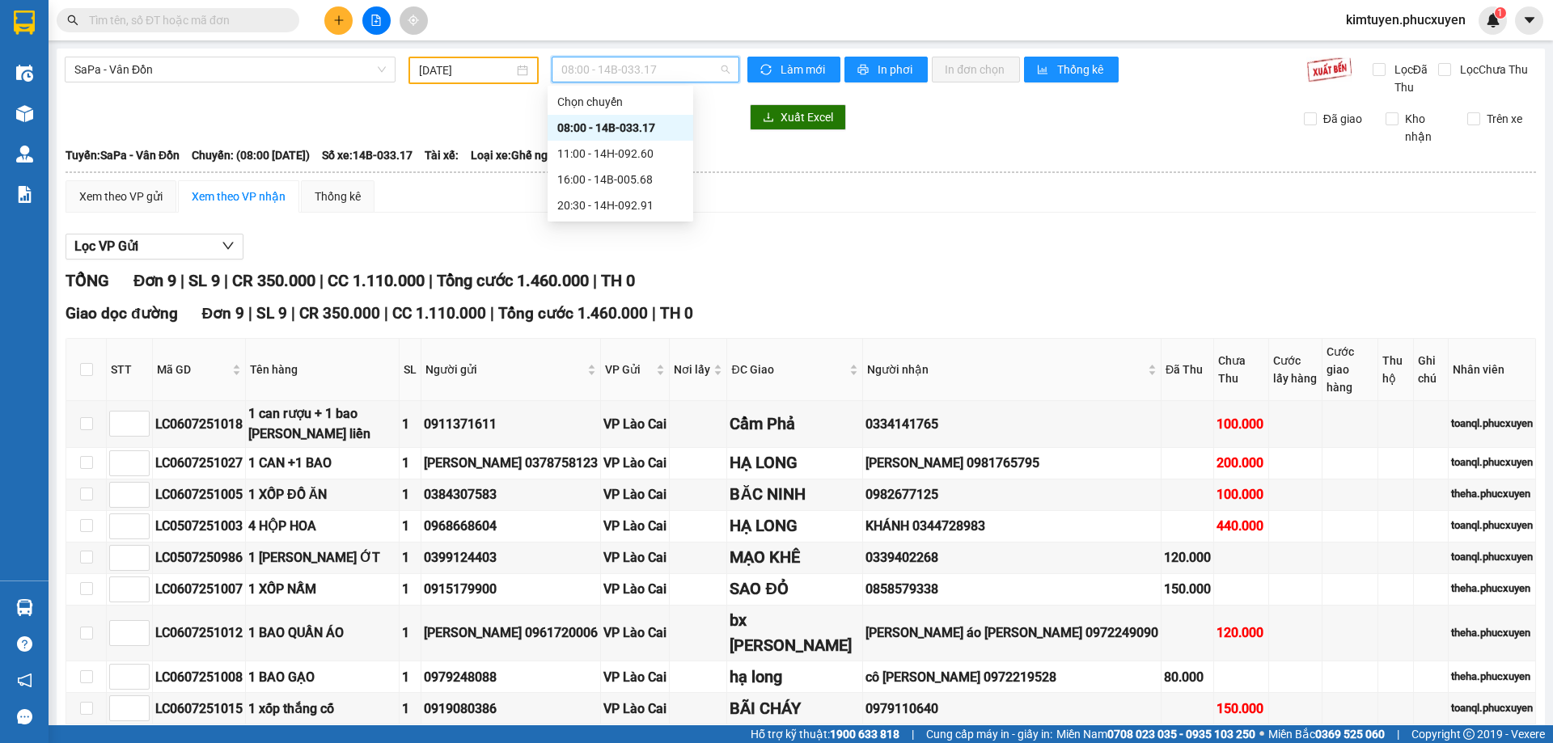
click at [635, 131] on div "08:00 - 14B-033.17" at bounding box center [620, 128] width 126 height 18
click at [131, 72] on span "SaPa - Vân Đồn" at bounding box center [229, 69] width 311 height 24
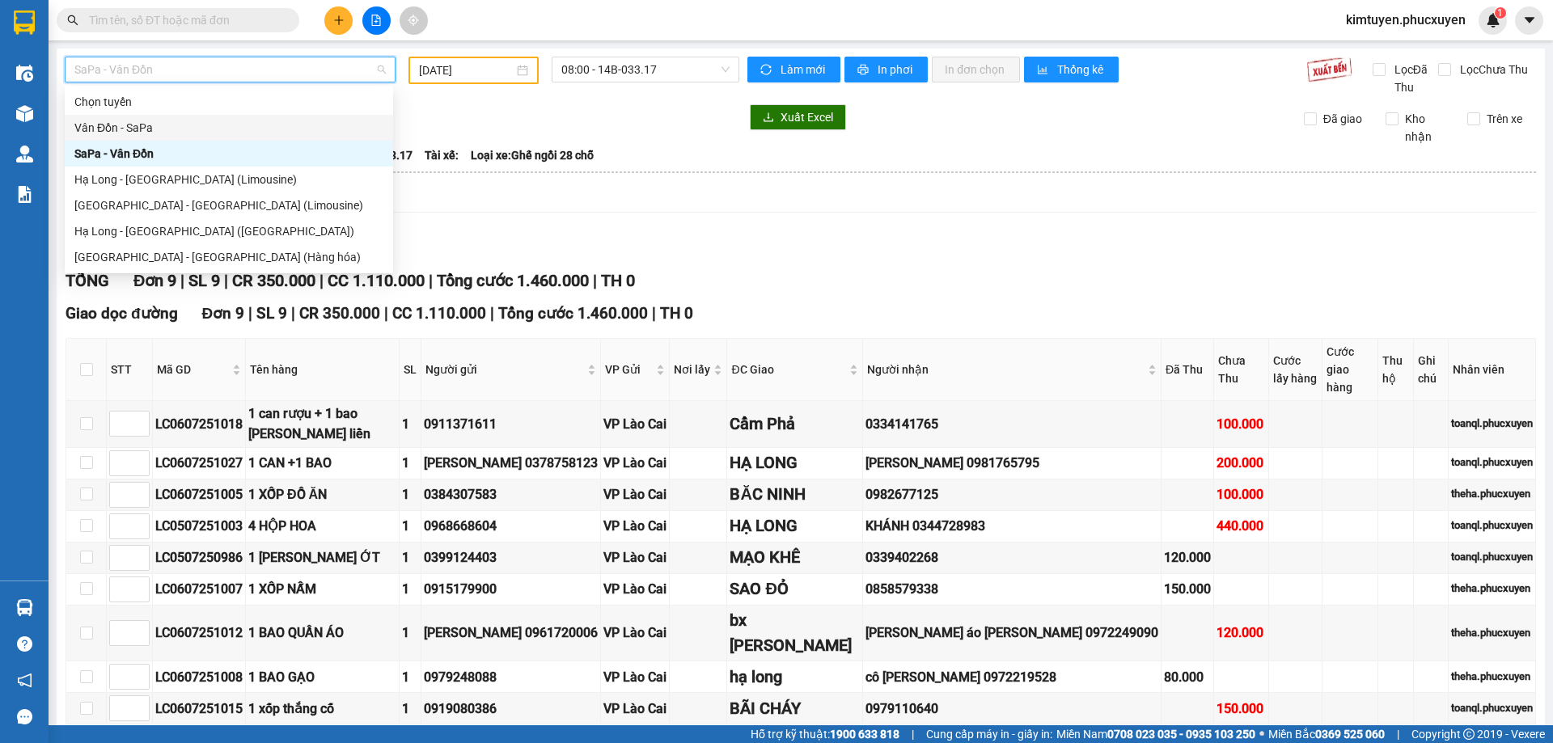
click at [180, 131] on div "Vân Đồn - SaPa" at bounding box center [228, 128] width 309 height 18
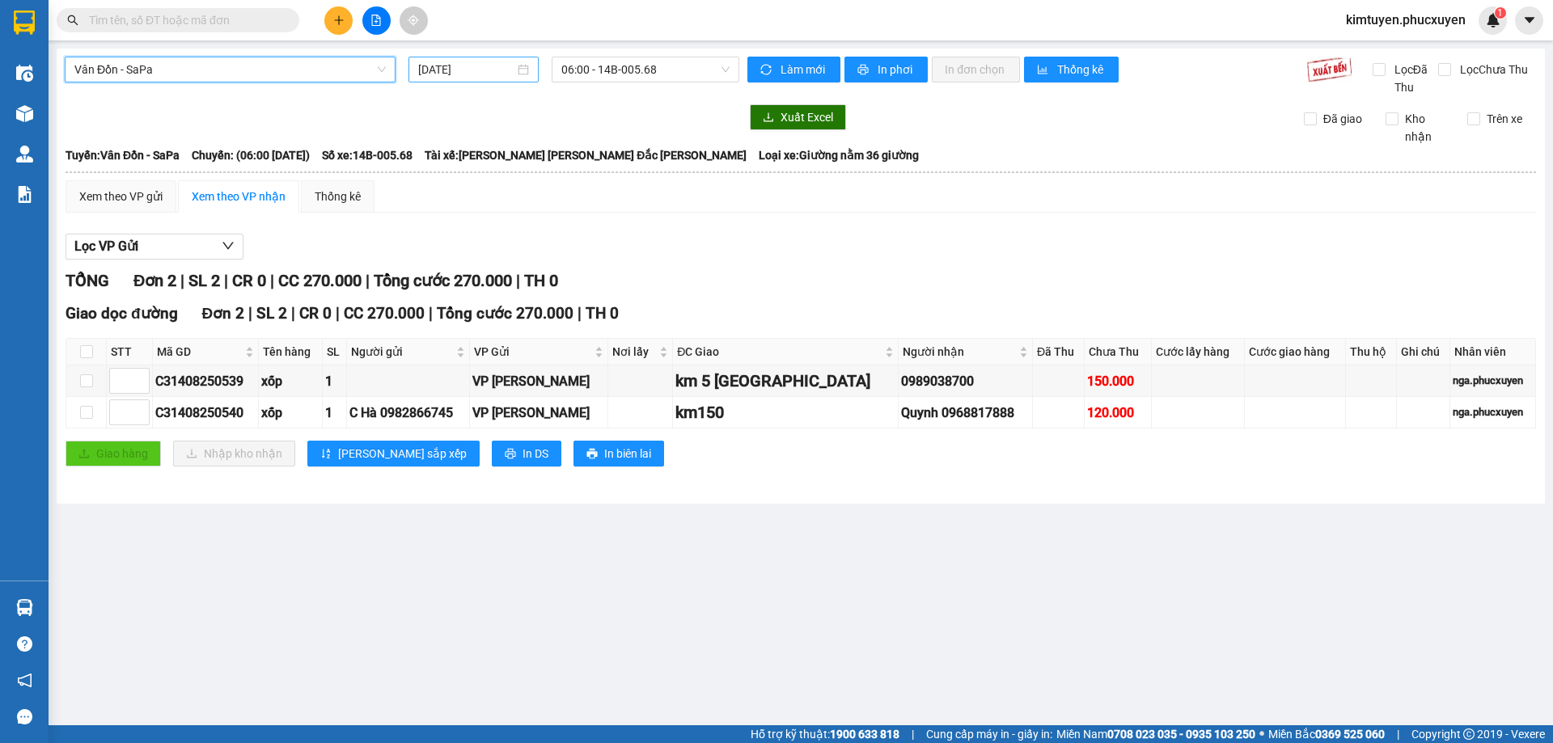
click at [525, 72] on div "[DATE]" at bounding box center [473, 70] width 111 height 18
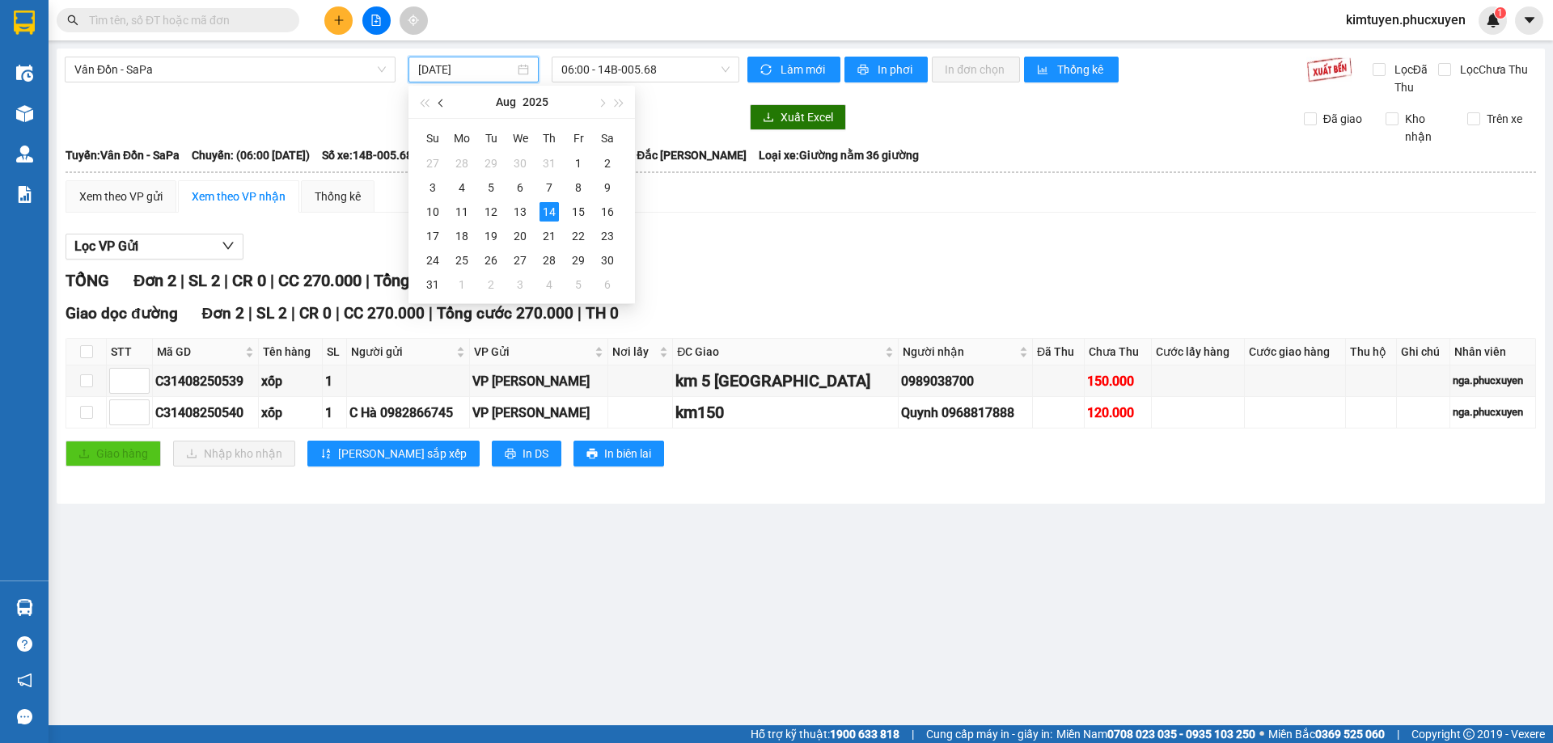
click at [443, 102] on span "button" at bounding box center [442, 103] width 8 height 8
click at [557, 212] on td "17" at bounding box center [549, 212] width 29 height 24
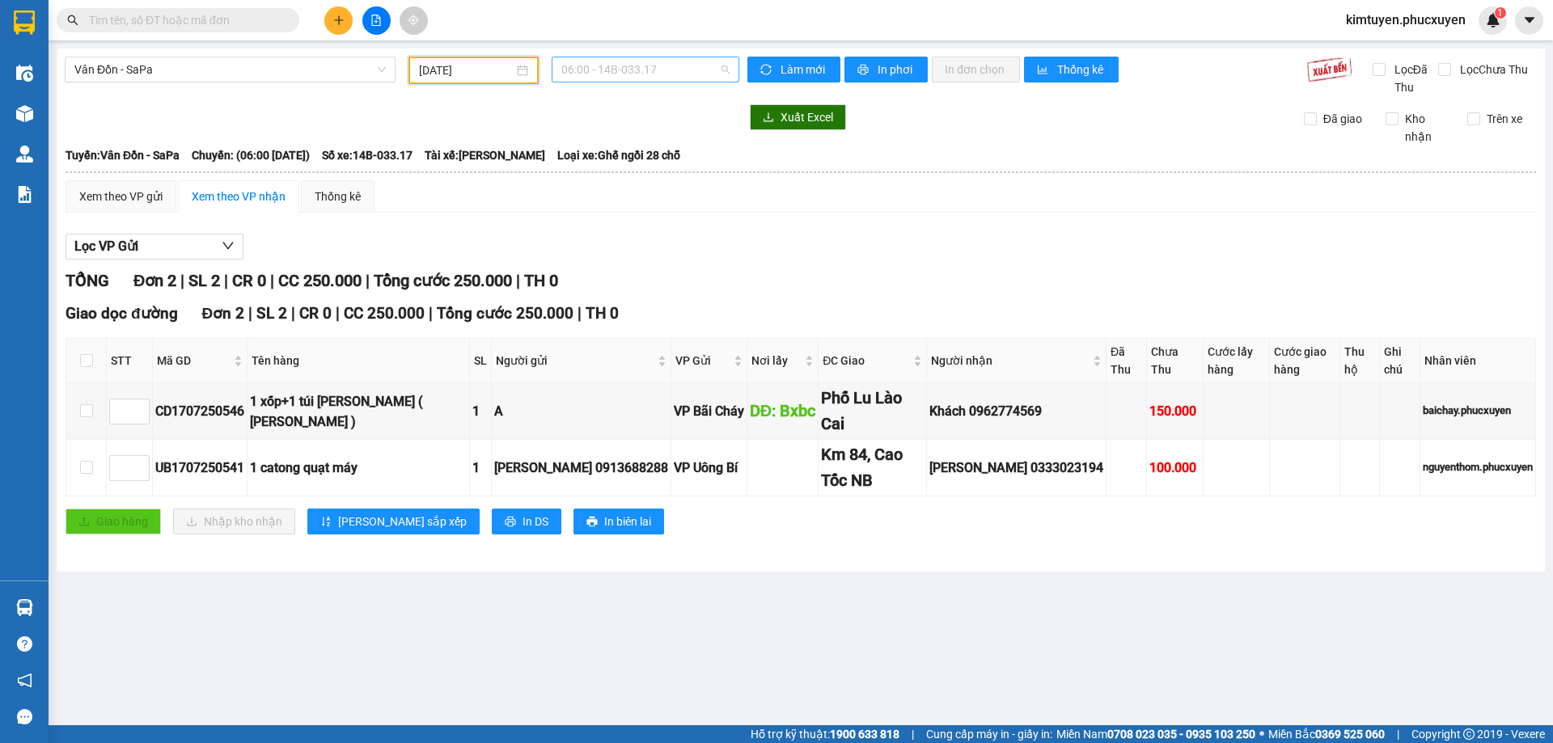
click at [671, 71] on span "06:00 - 14B-033.17" at bounding box center [645, 69] width 168 height 24
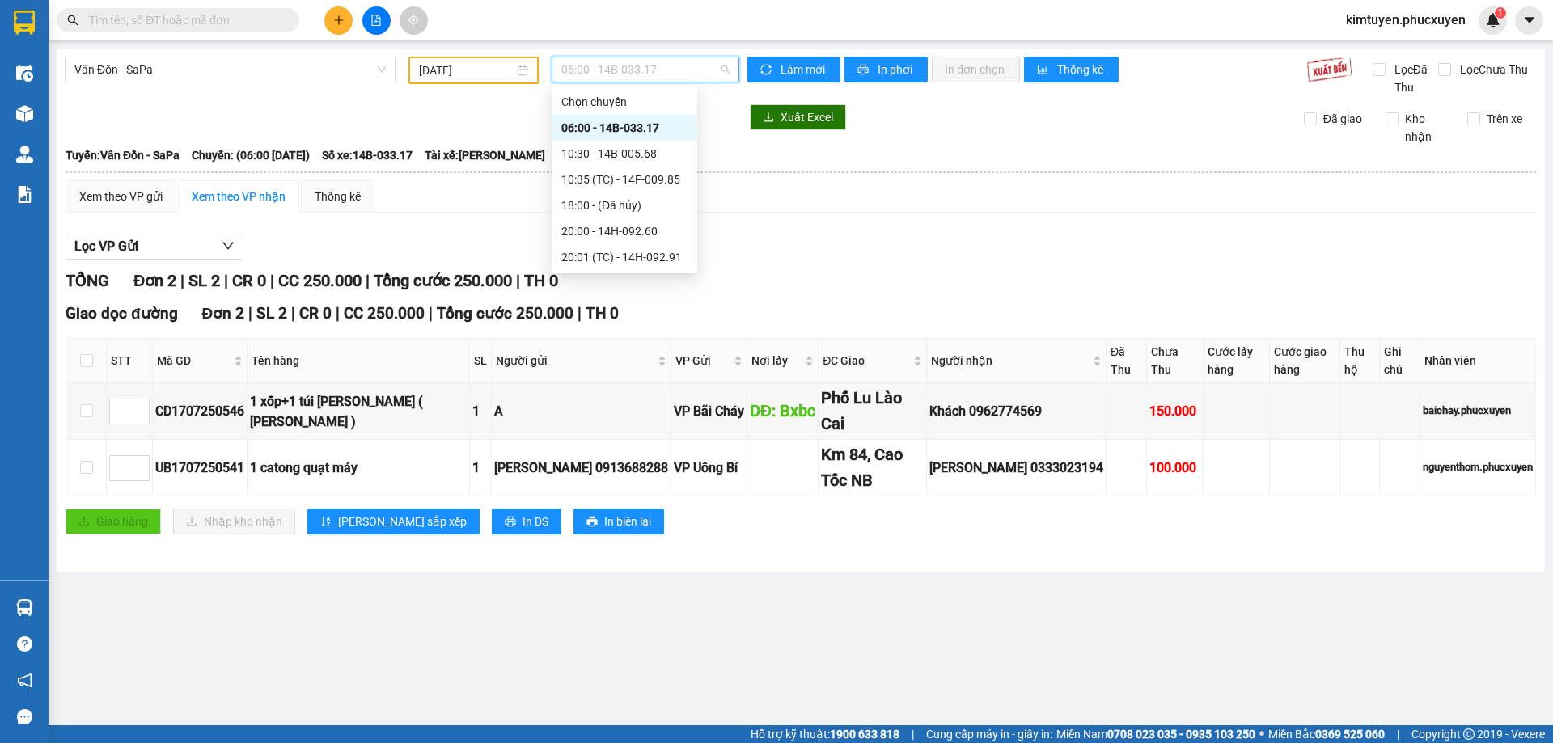
click at [662, 125] on div "06:00 - 14B-033.17" at bounding box center [624, 128] width 126 height 18
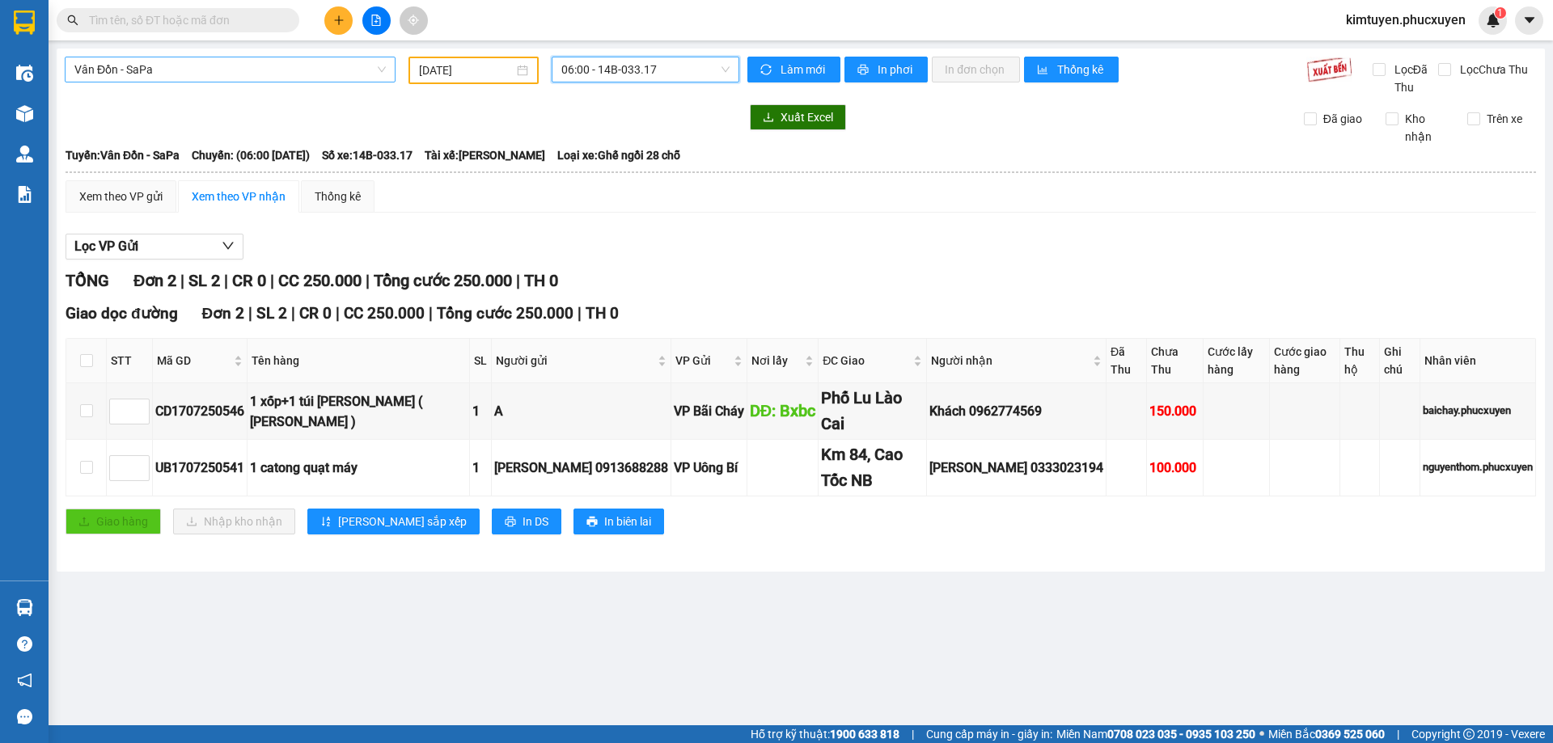
click at [157, 72] on span "Vân Đồn - SaPa" at bounding box center [229, 69] width 311 height 24
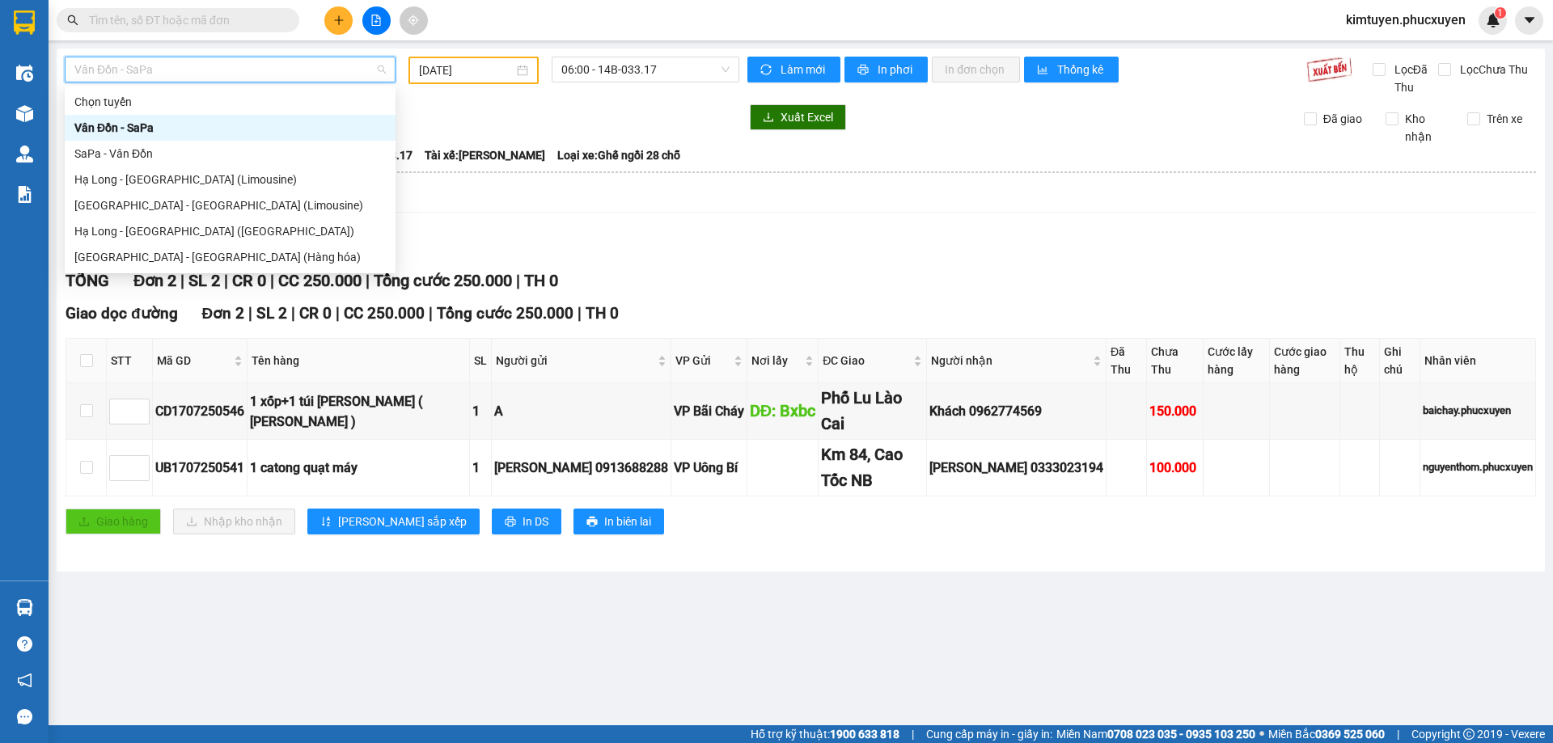
click at [442, 67] on input "[DATE]" at bounding box center [466, 70] width 95 height 18
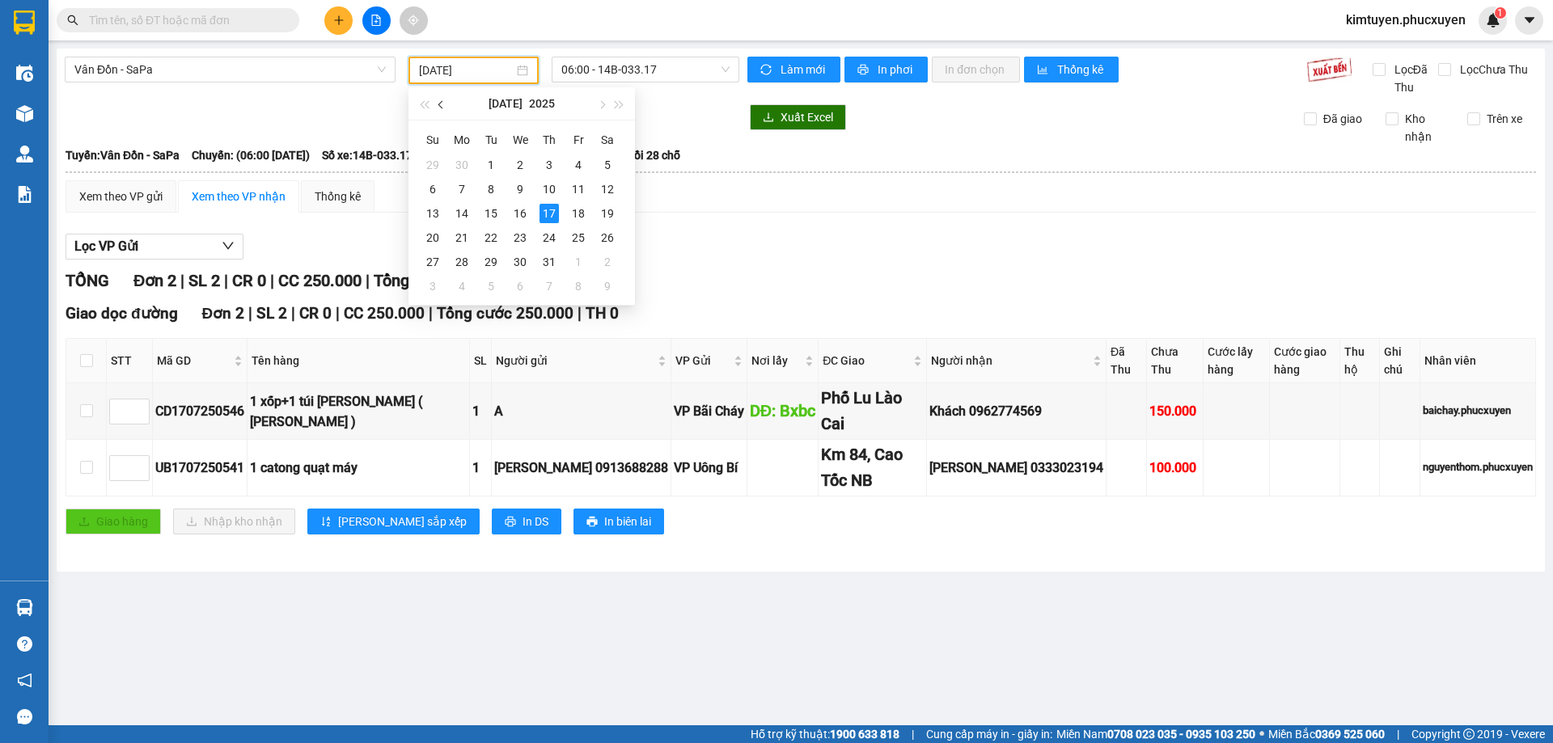
click at [447, 108] on button "button" at bounding box center [442, 103] width 18 height 32
click at [579, 163] on div "6" at bounding box center [578, 164] width 19 height 19
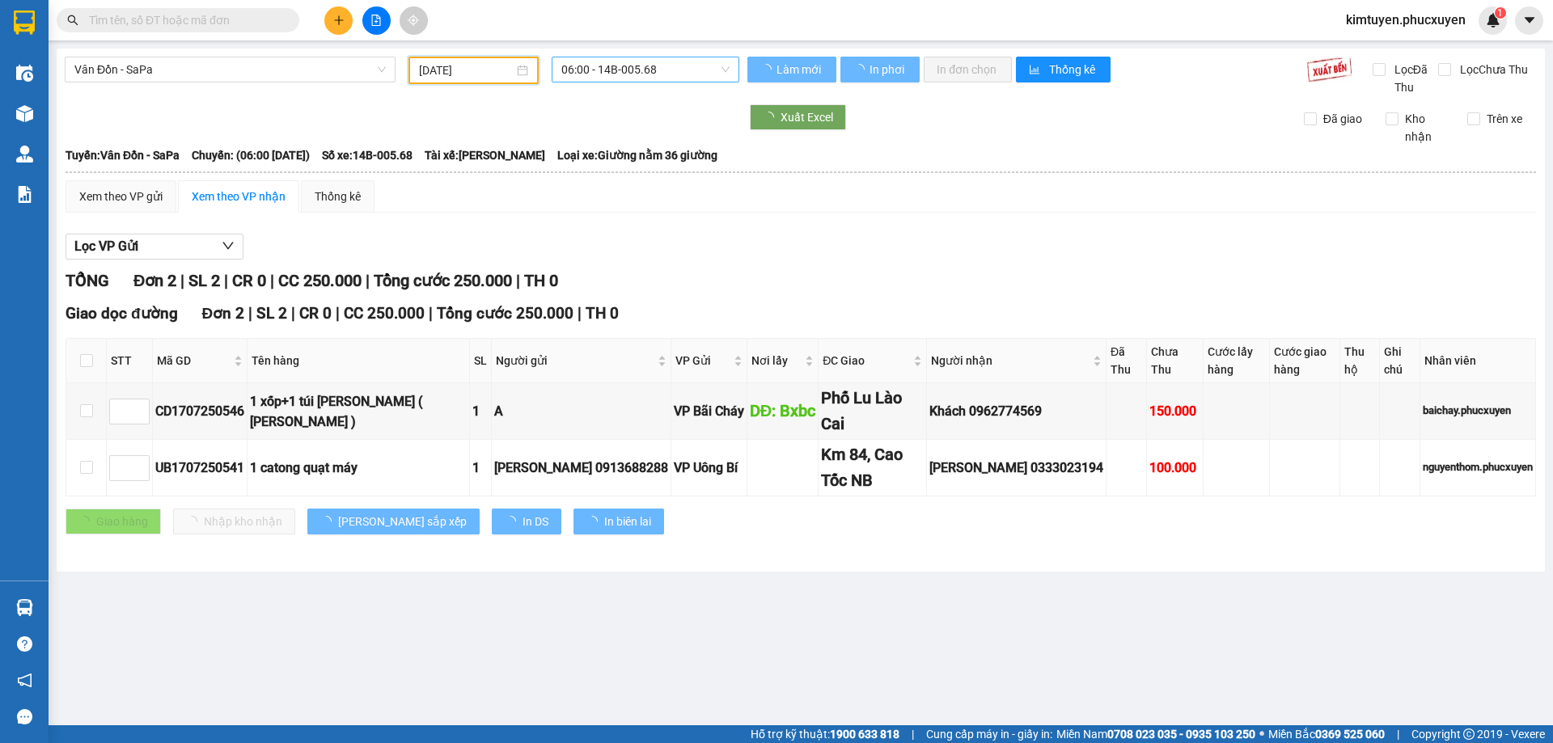
click at [667, 70] on span "06:00 - 14B-005.68" at bounding box center [645, 69] width 168 height 24
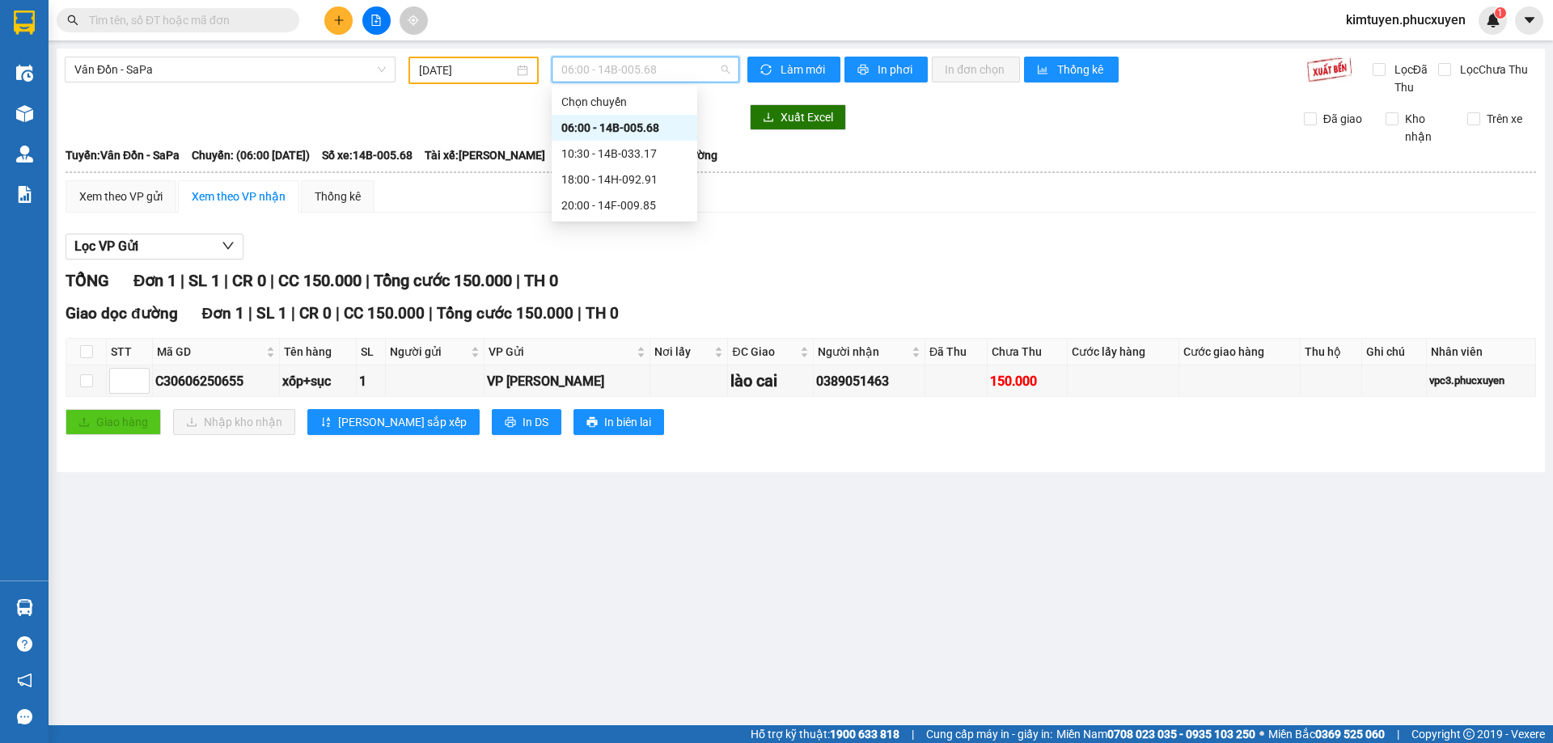
click at [489, 67] on input "[DATE]" at bounding box center [466, 70] width 95 height 18
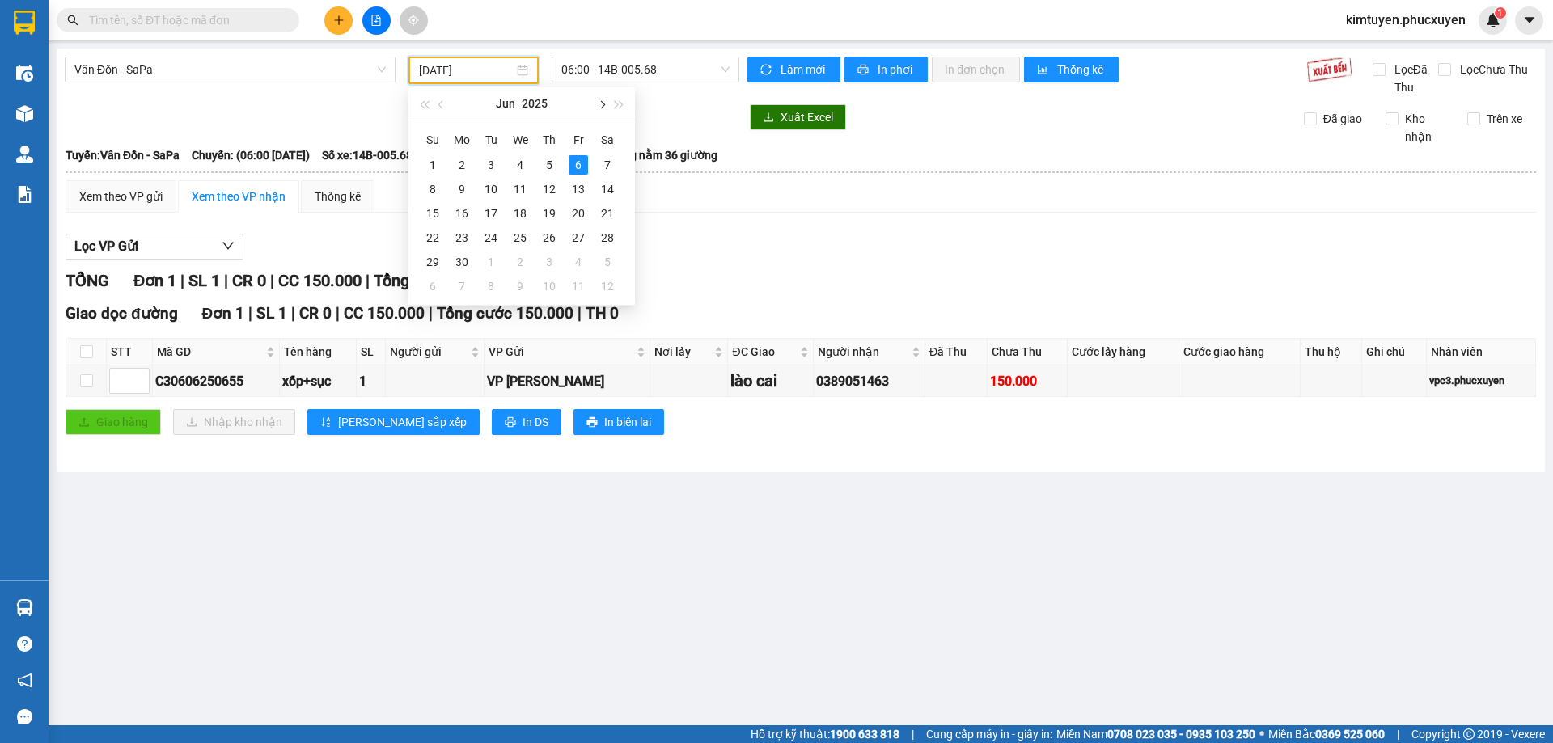
click at [600, 105] on span "button" at bounding box center [601, 105] width 8 height 8
click at [436, 187] on div "6" at bounding box center [432, 189] width 19 height 19
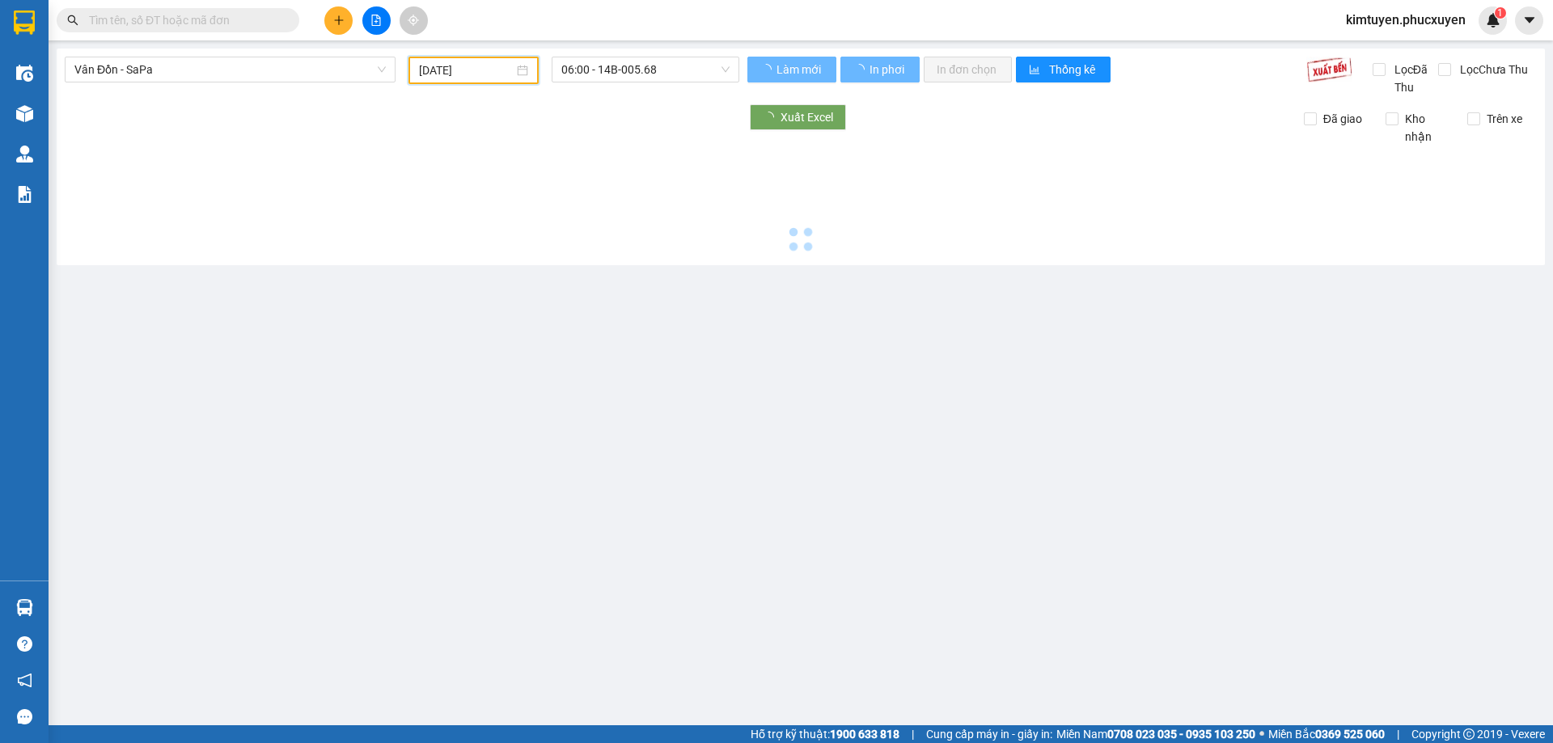
type input "[DATE]"
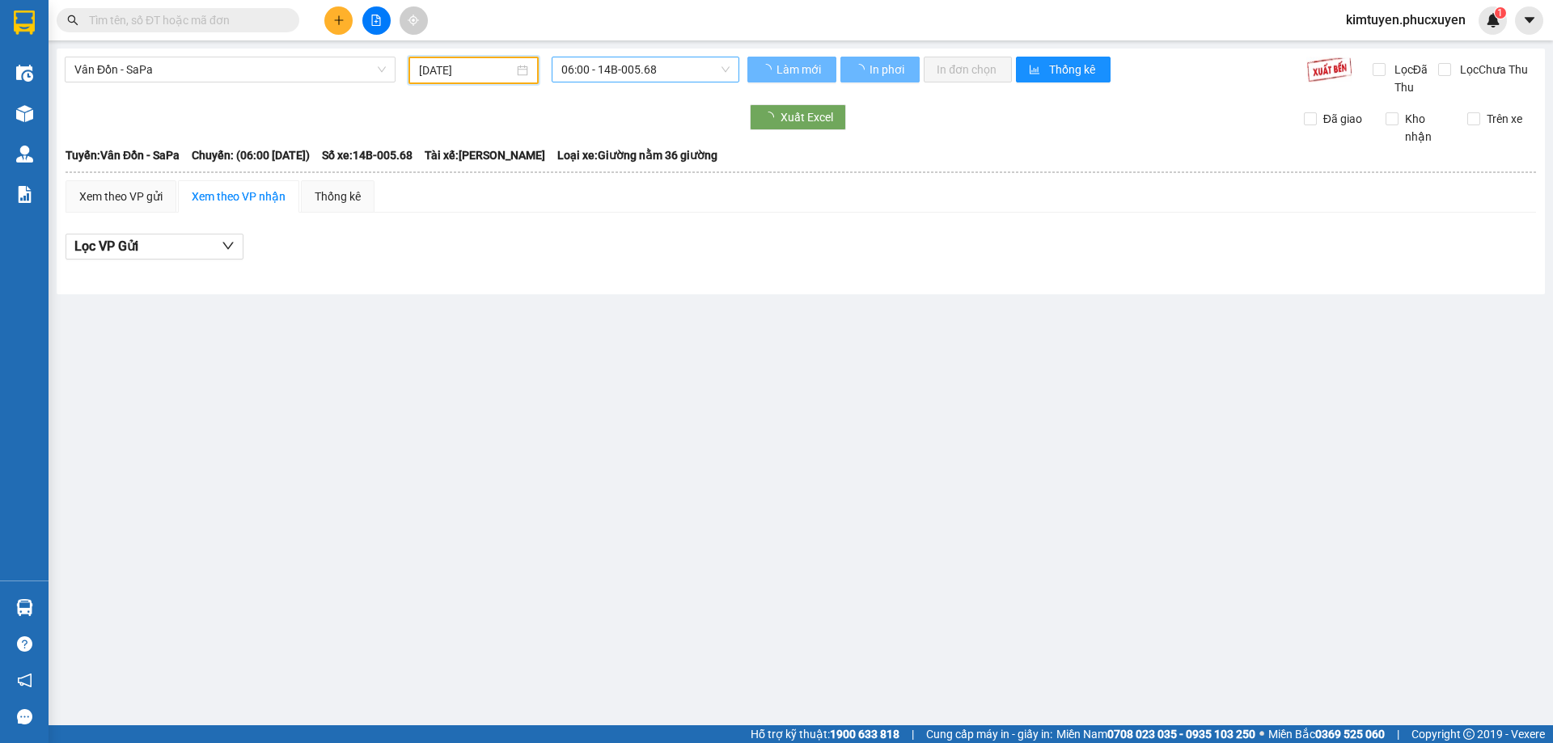
click at [671, 65] on span "06:00 - 14B-005.68" at bounding box center [645, 69] width 168 height 24
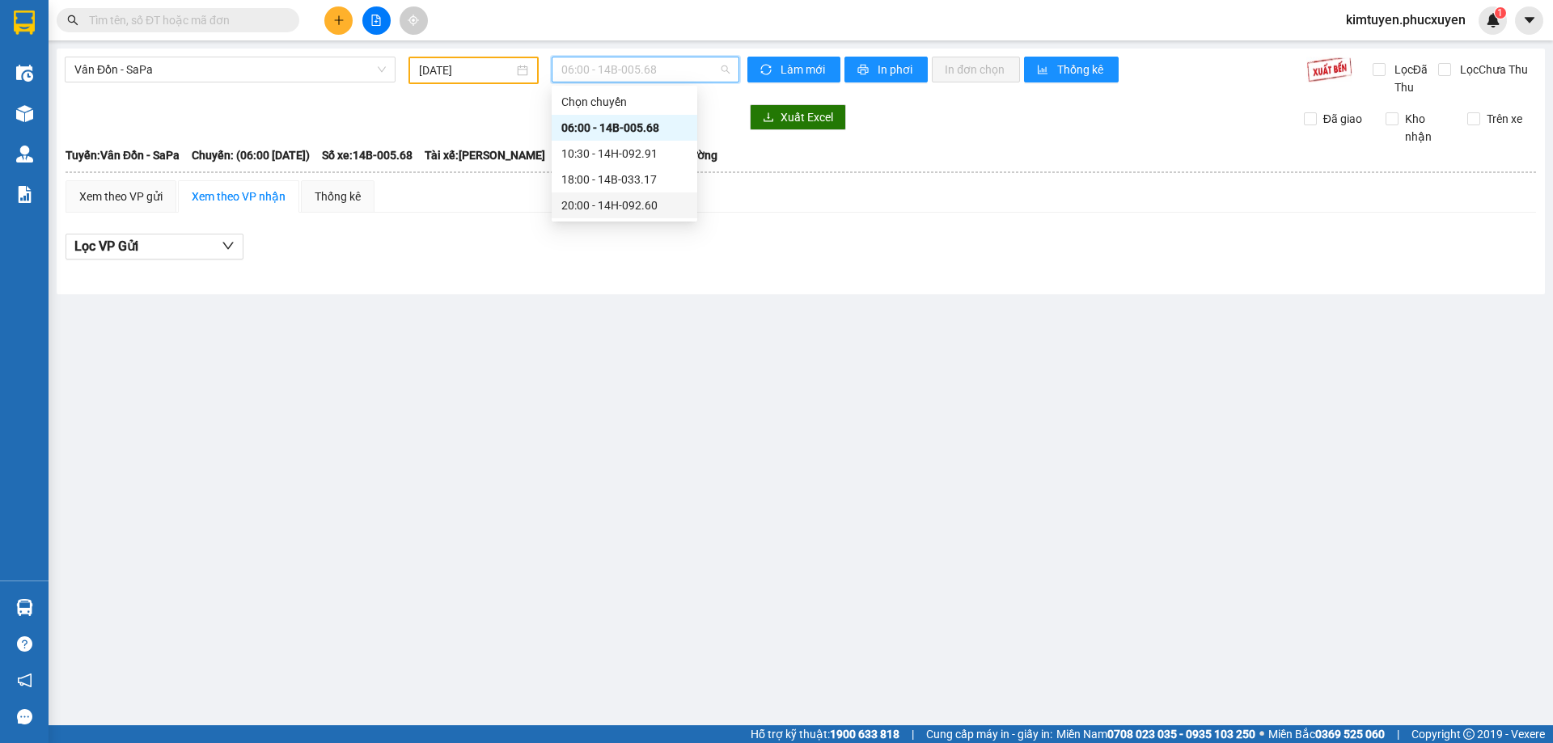
click at [663, 210] on div "20:00 - 14H-092.60" at bounding box center [624, 206] width 126 height 18
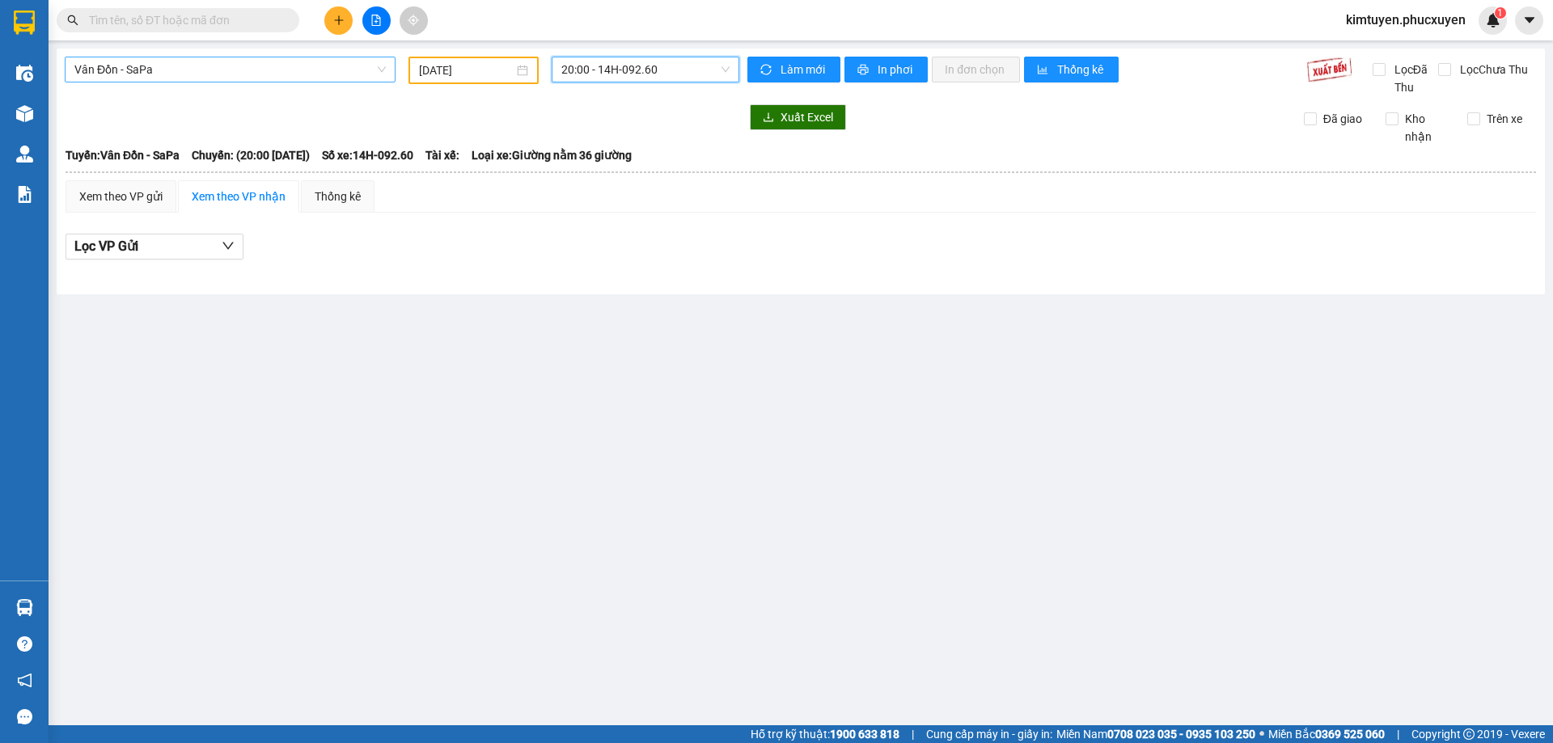
click at [129, 74] on span "Vân Đồn - SaPa" at bounding box center [229, 69] width 311 height 24
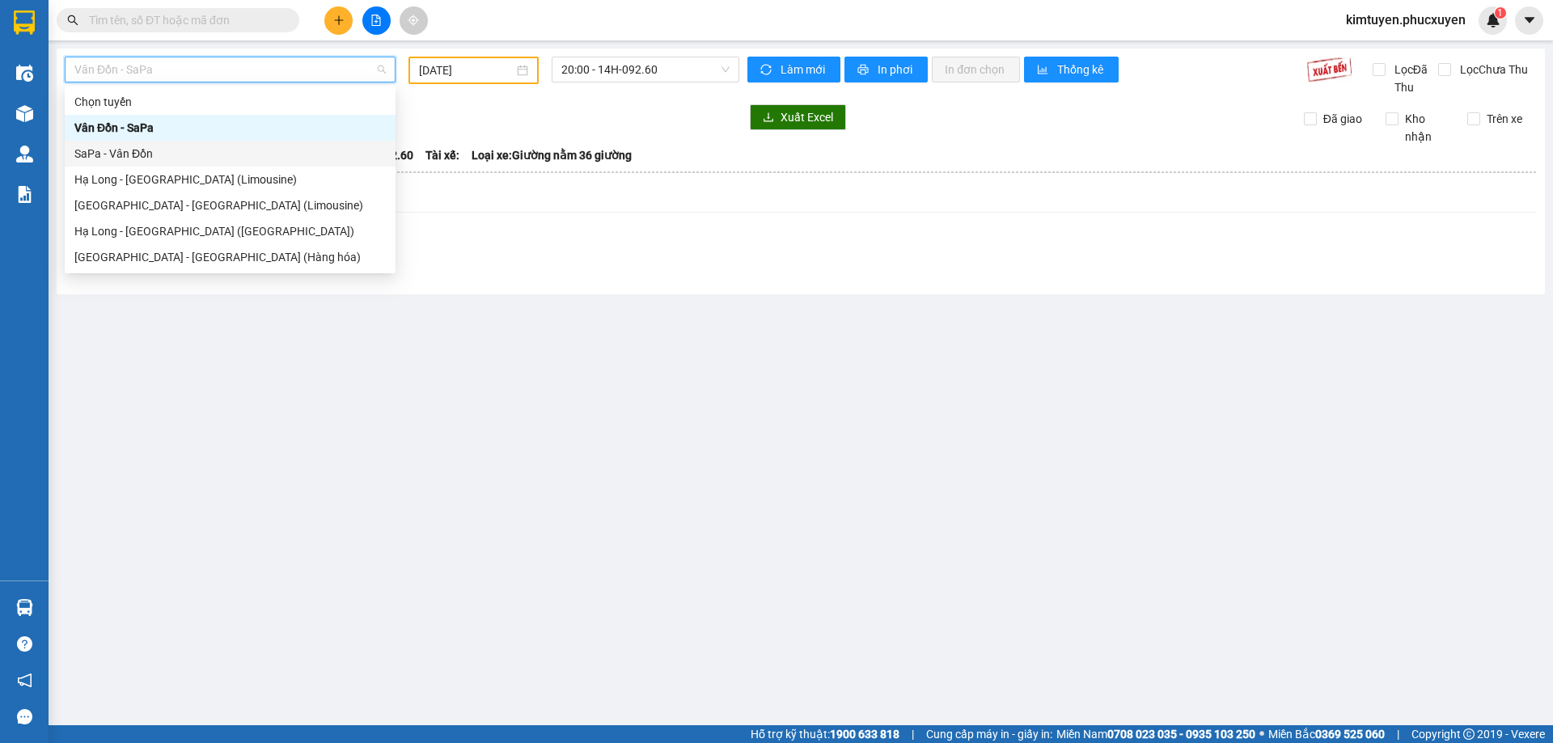
click at [148, 148] on div "SaPa - Vân Đồn" at bounding box center [229, 154] width 311 height 18
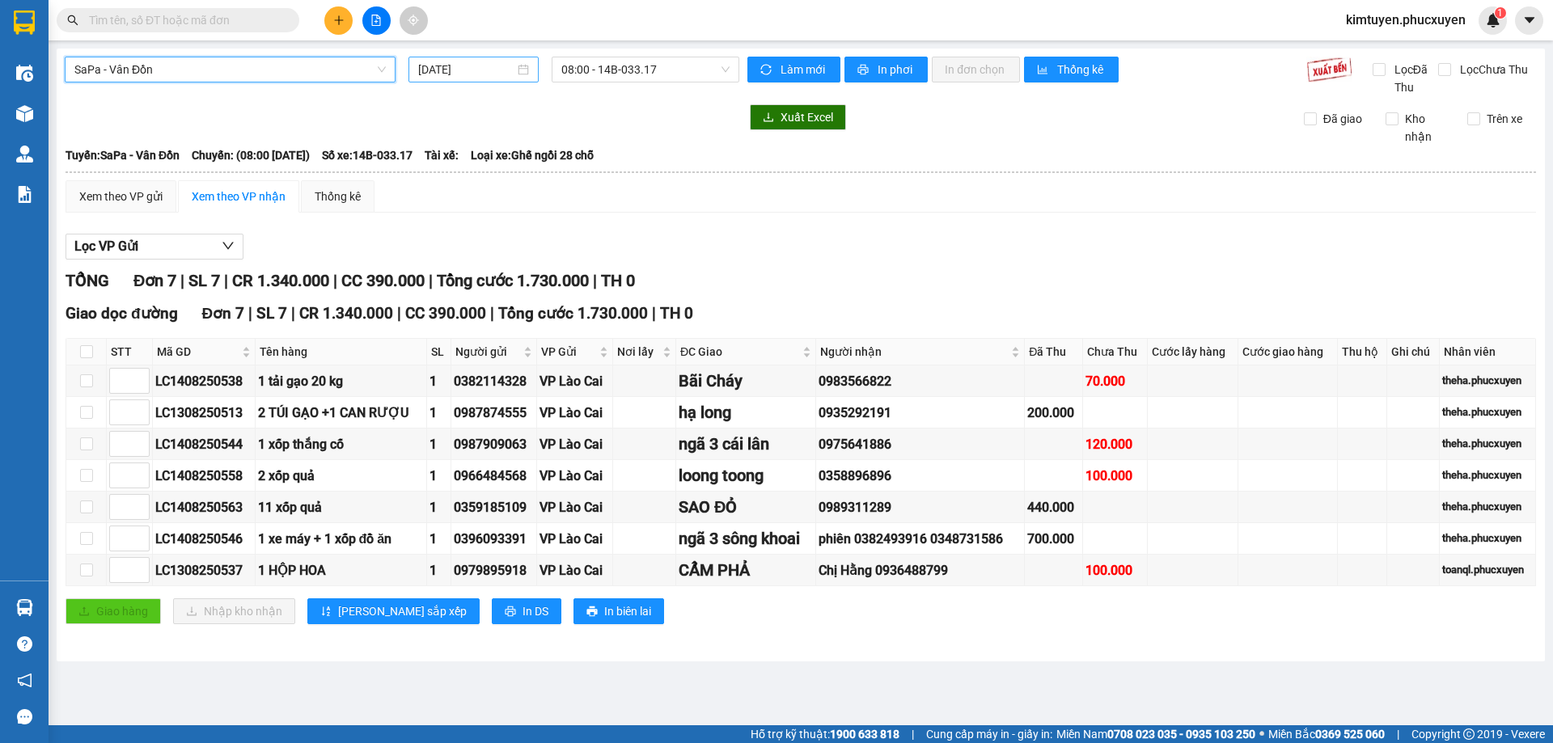
click at [524, 70] on div "[DATE]" at bounding box center [473, 70] width 111 height 18
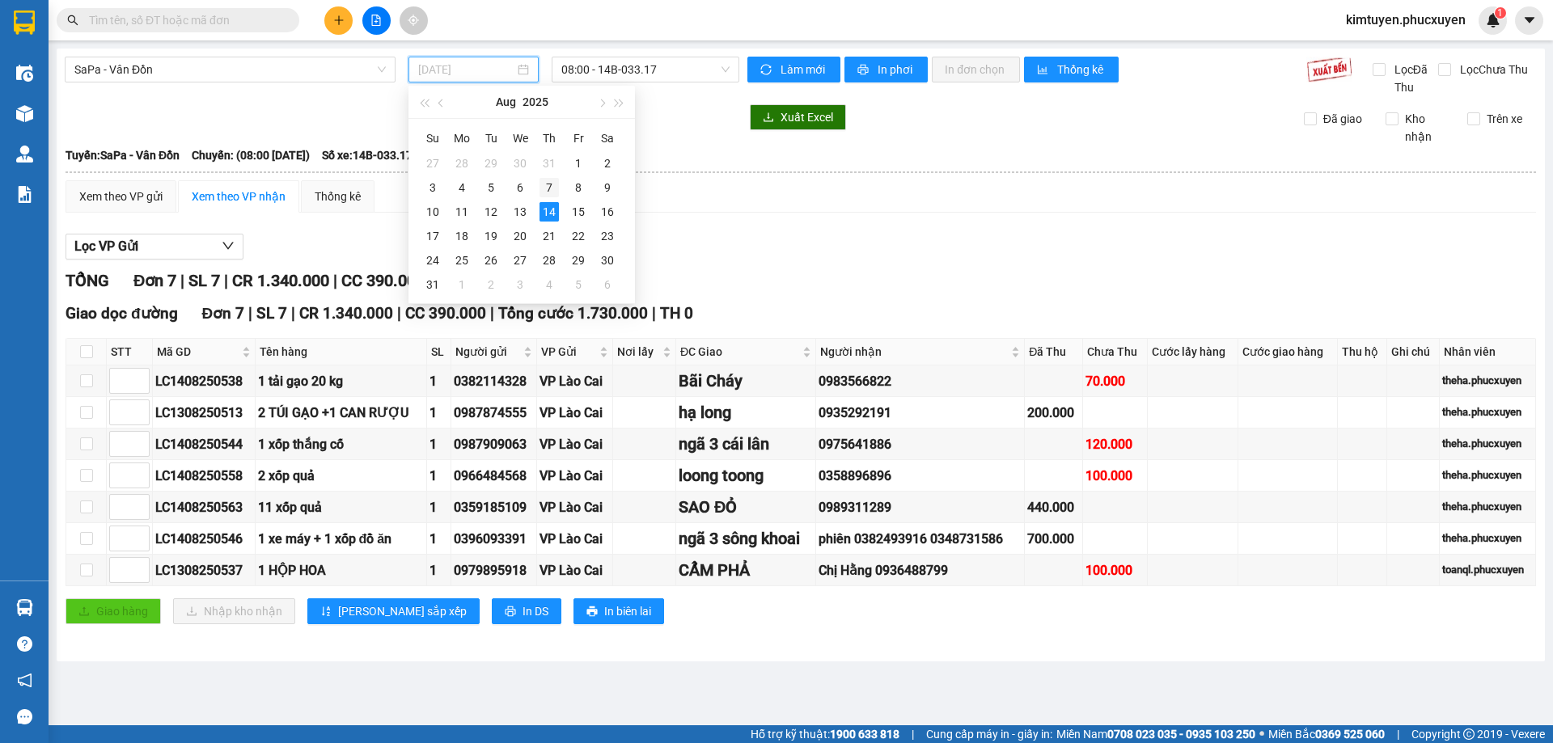
click at [544, 190] on div "7" at bounding box center [549, 187] width 19 height 19
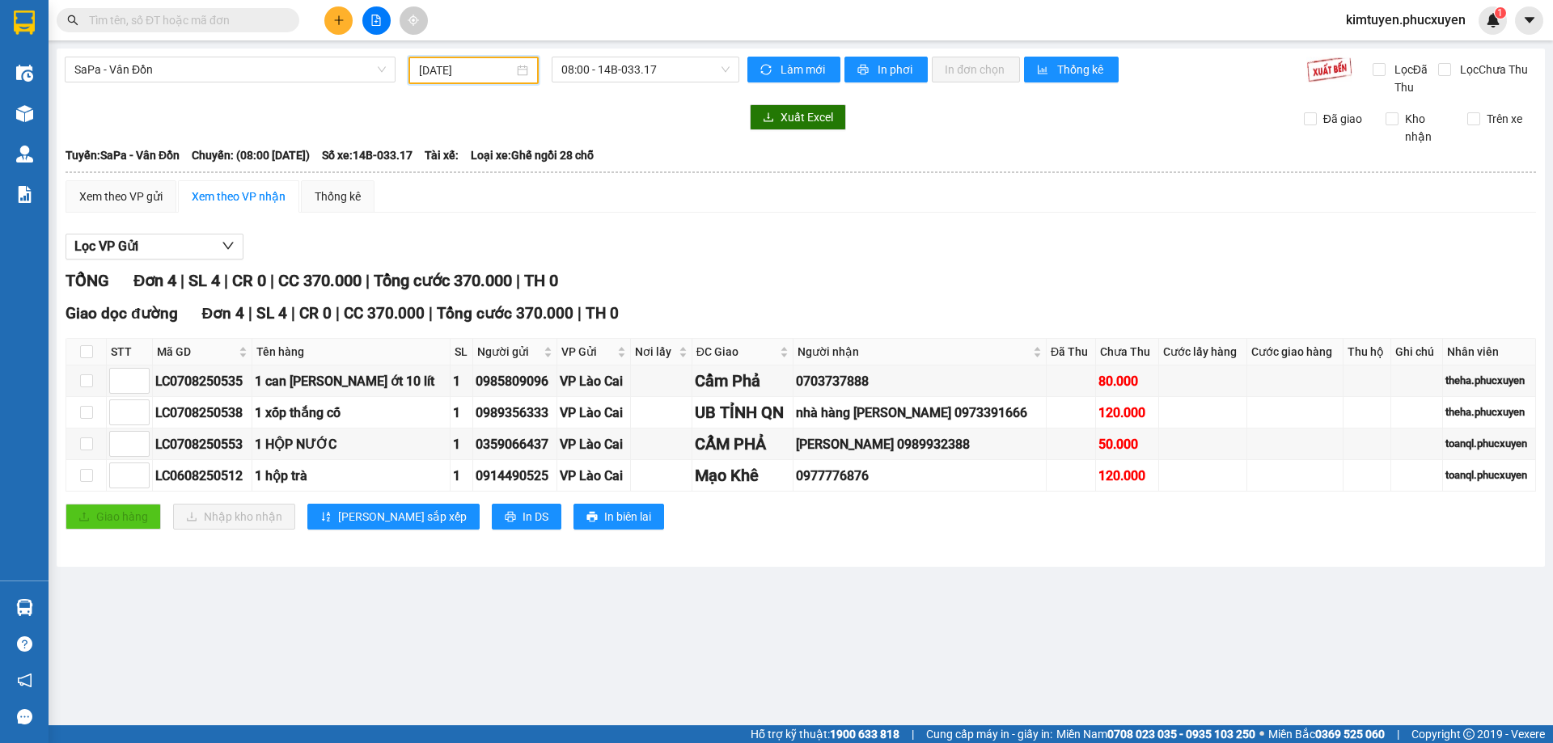
click at [502, 70] on input "[DATE]" at bounding box center [466, 70] width 95 height 18
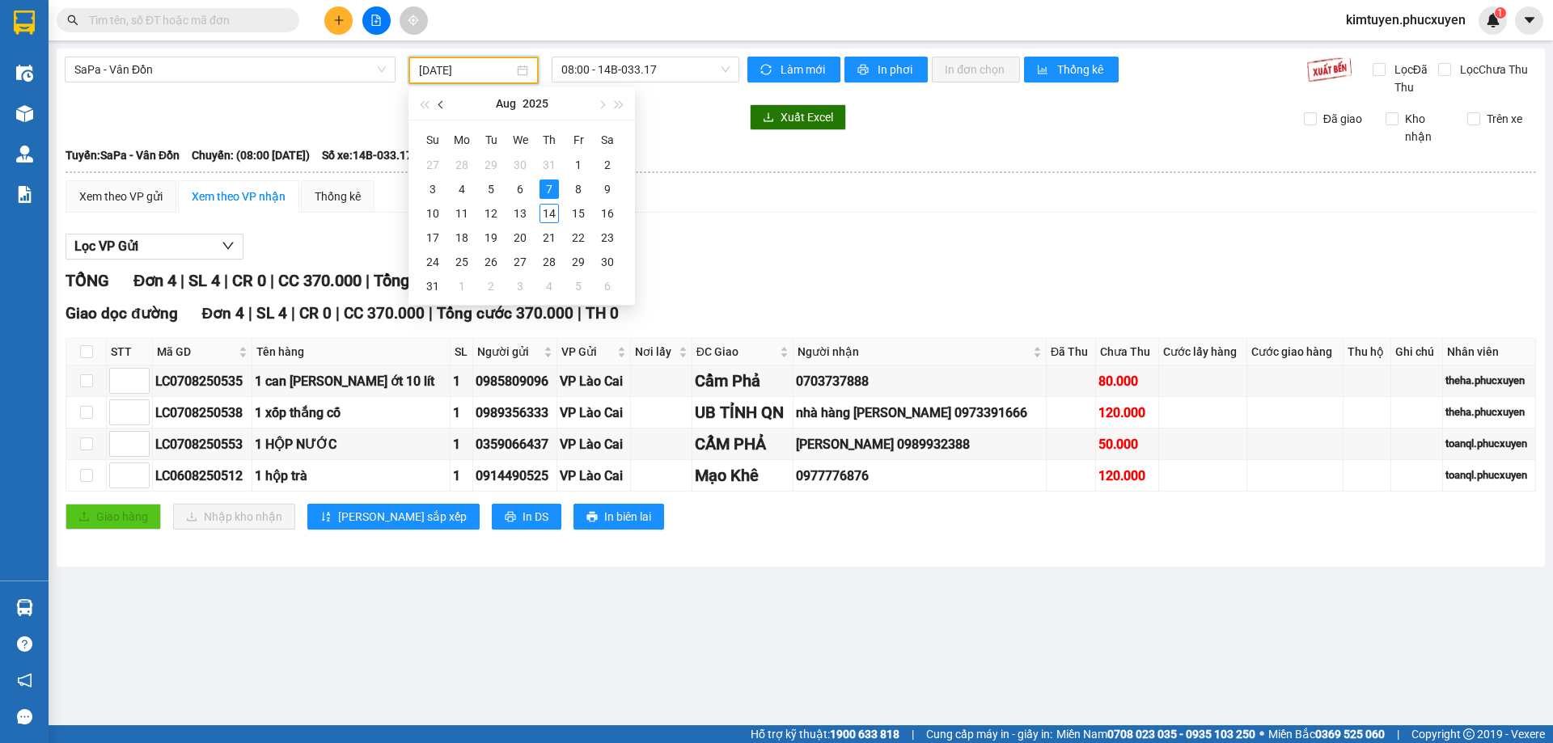
click at [440, 111] on button "button" at bounding box center [442, 103] width 18 height 32
click at [471, 189] on div "7" at bounding box center [461, 189] width 19 height 19
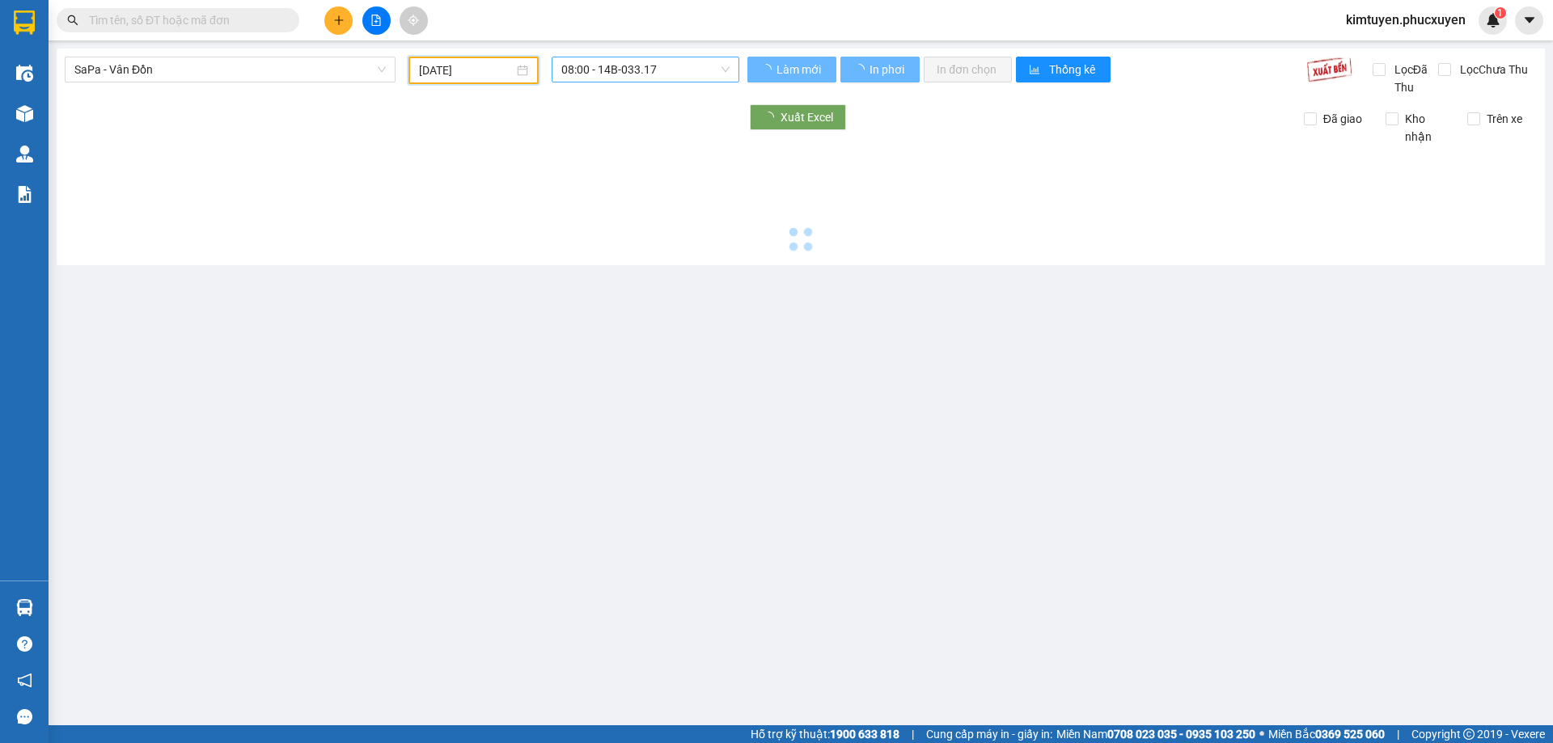
type input "[DATE]"
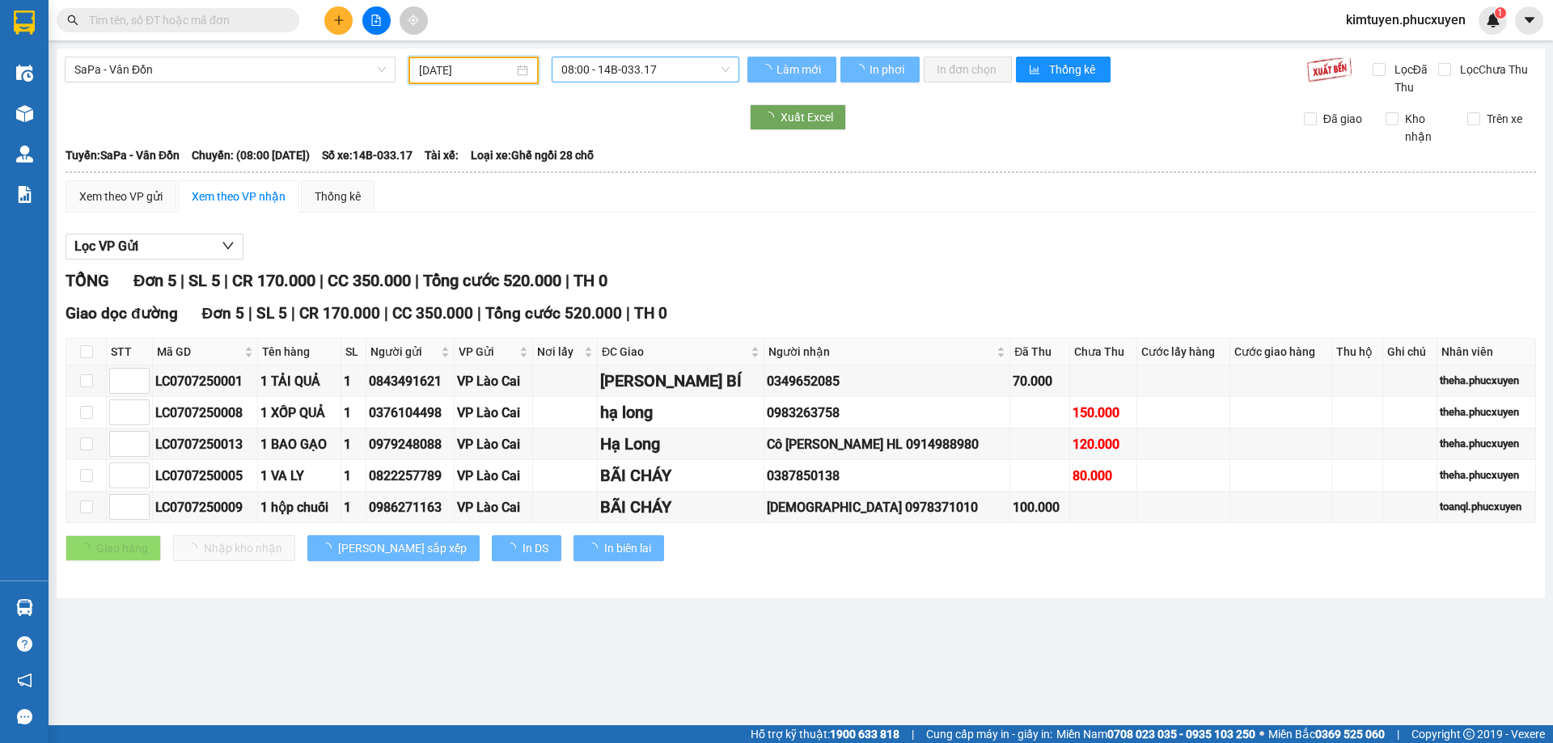
click at [630, 73] on span "08:00 - 14B-033.17" at bounding box center [645, 69] width 168 height 24
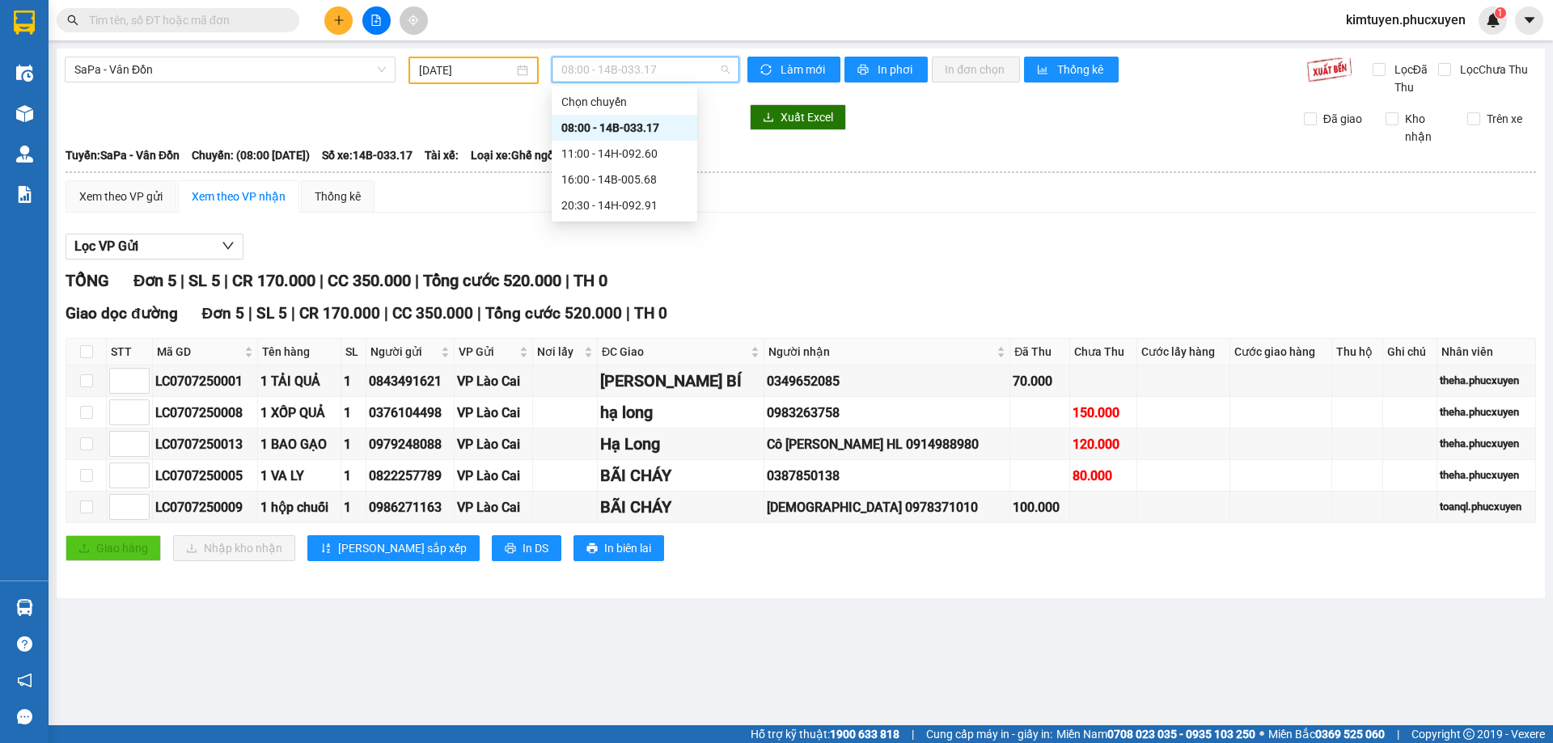
click at [650, 133] on div "08:00 - 14B-033.17" at bounding box center [624, 128] width 126 height 18
click at [654, 69] on span "08:00 - 14B-033.17" at bounding box center [645, 69] width 168 height 24
drag, startPoint x: 660, startPoint y: 159, endPoint x: 284, endPoint y: 4, distance: 406.9
click at [659, 159] on div "11:00 - 14H-092.60" at bounding box center [624, 154] width 126 height 18
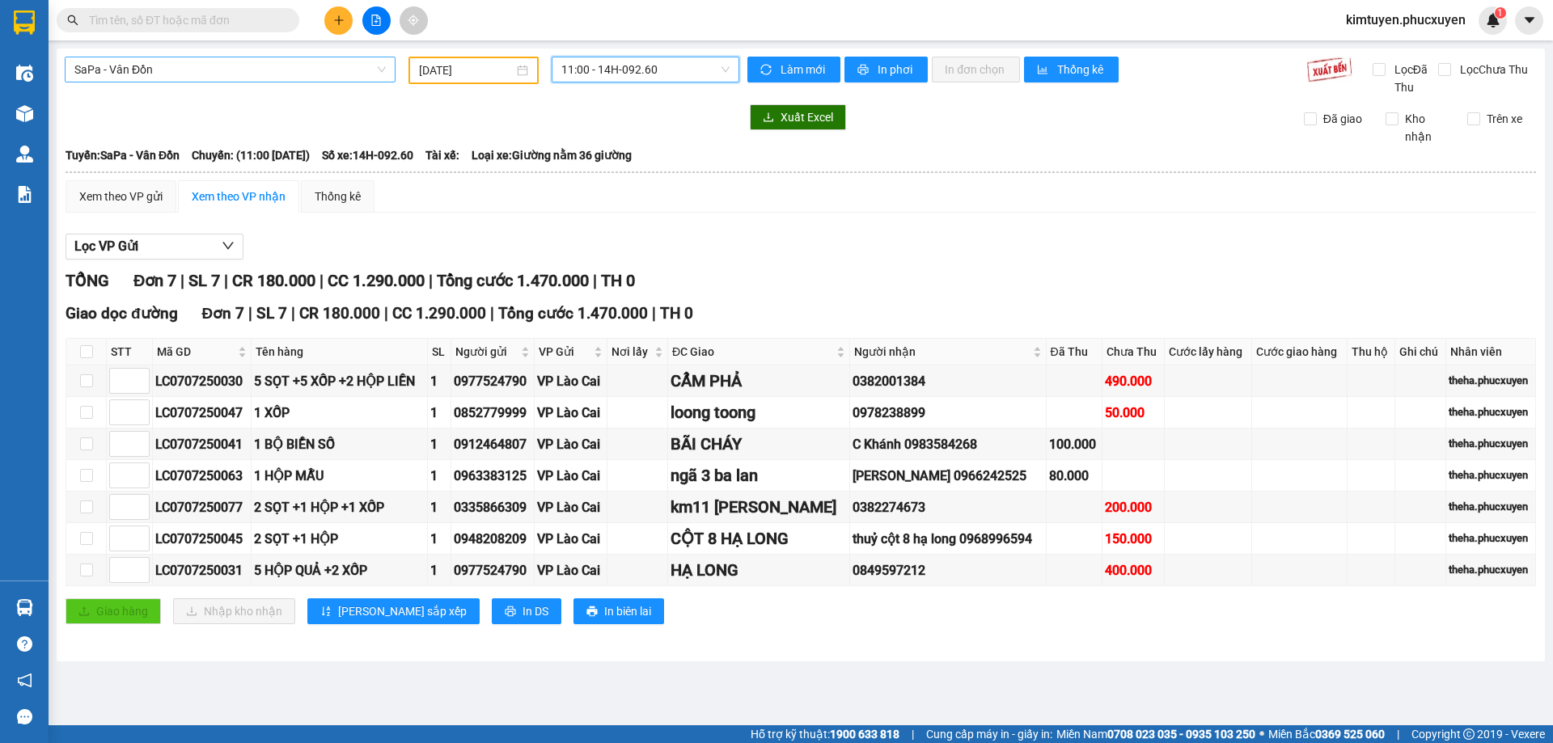
click at [195, 68] on span "SaPa - Vân Đồn" at bounding box center [229, 69] width 311 height 24
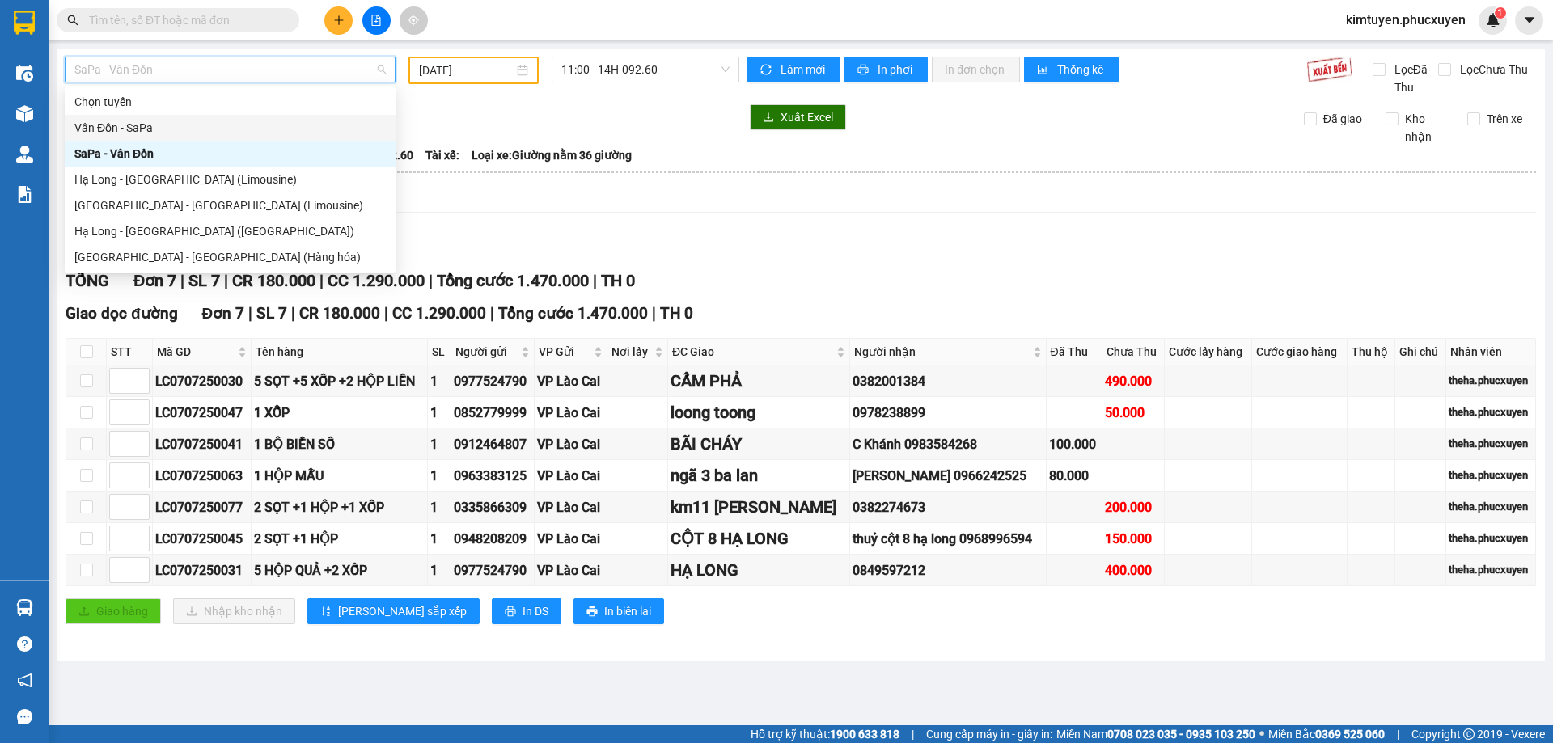
click at [163, 126] on div "Vân Đồn - SaPa" at bounding box center [229, 128] width 311 height 18
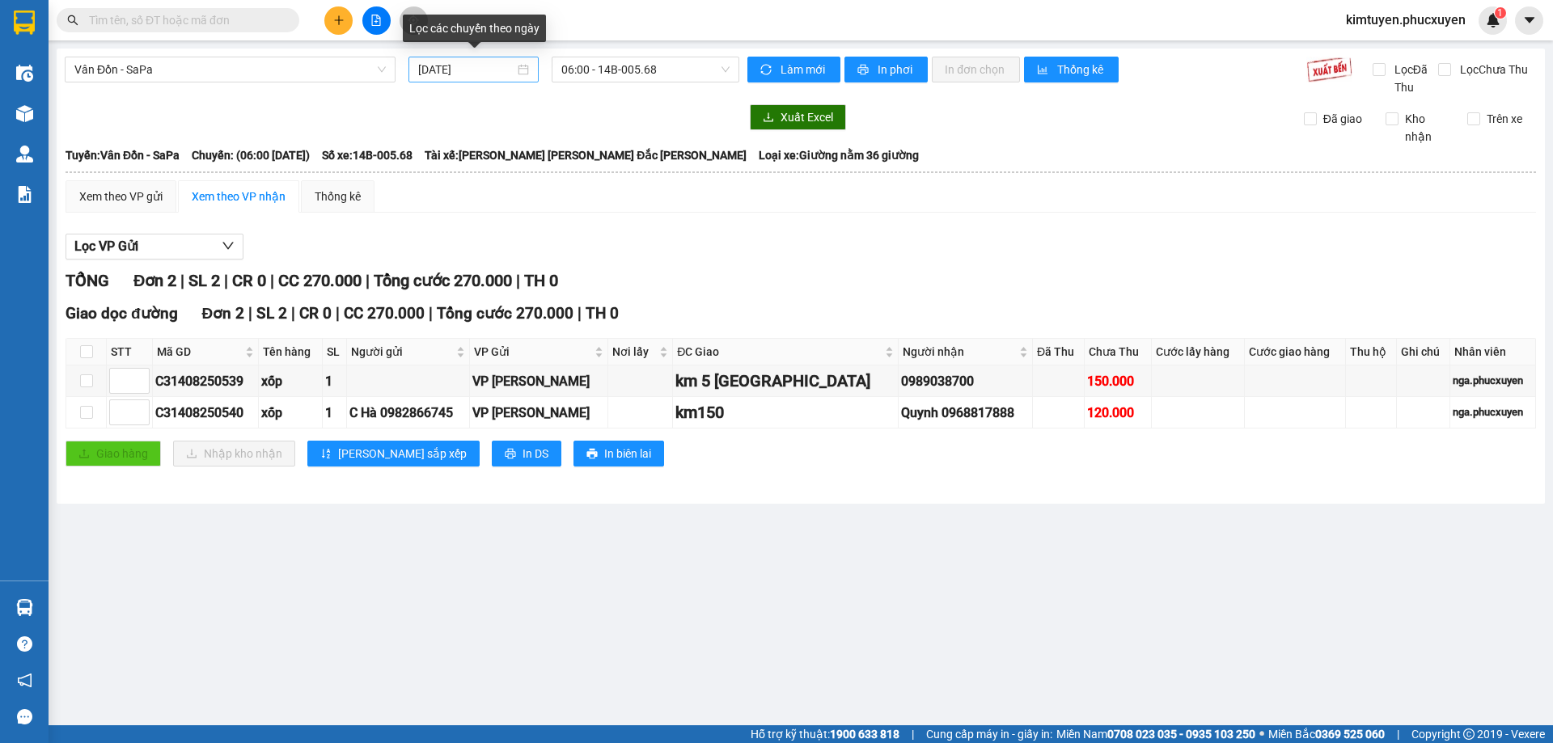
click at [526, 70] on div "[DATE]" at bounding box center [473, 70] width 111 height 18
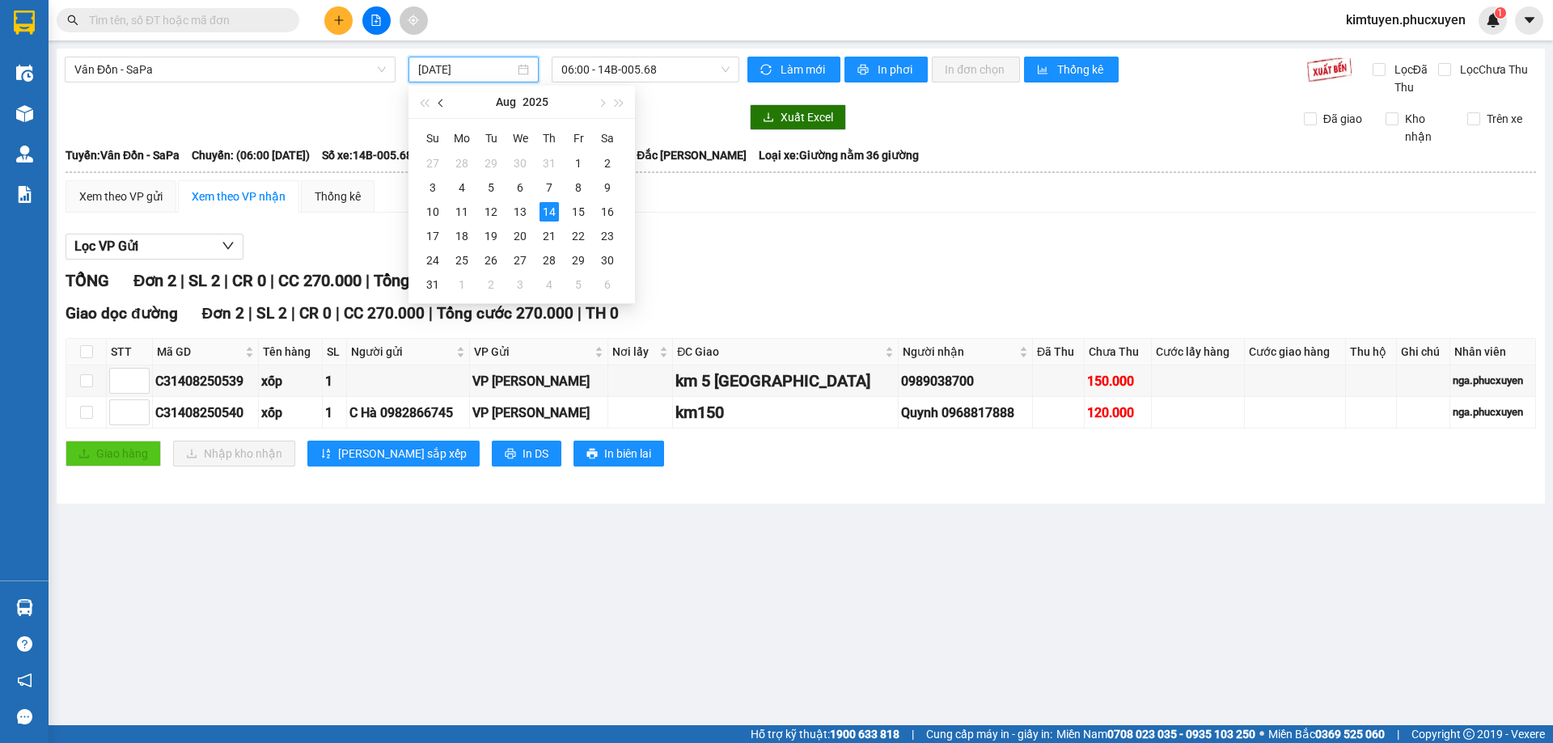
click at [442, 108] on button "button" at bounding box center [442, 102] width 18 height 32
click at [460, 188] on div "7" at bounding box center [461, 187] width 19 height 19
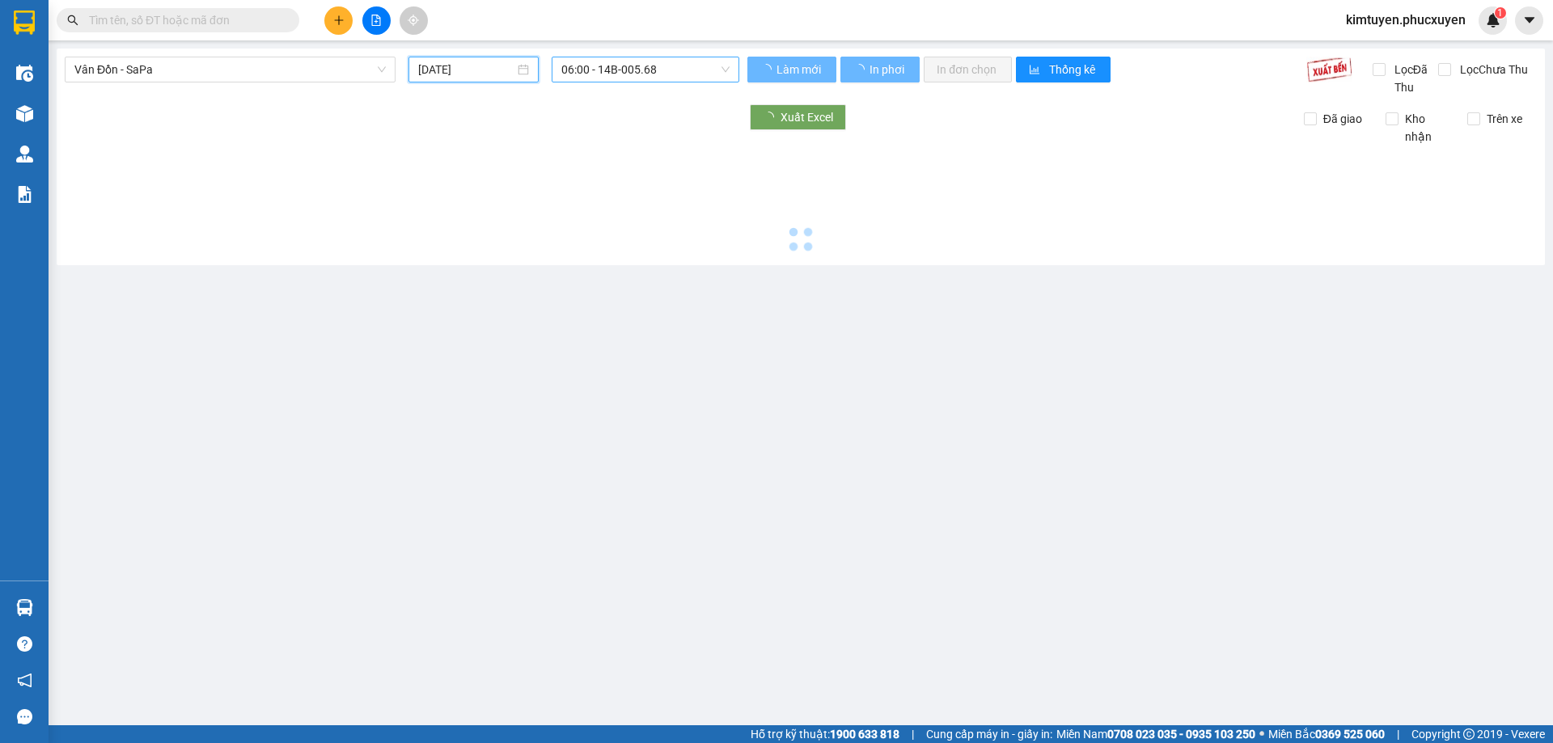
type input "[DATE]"
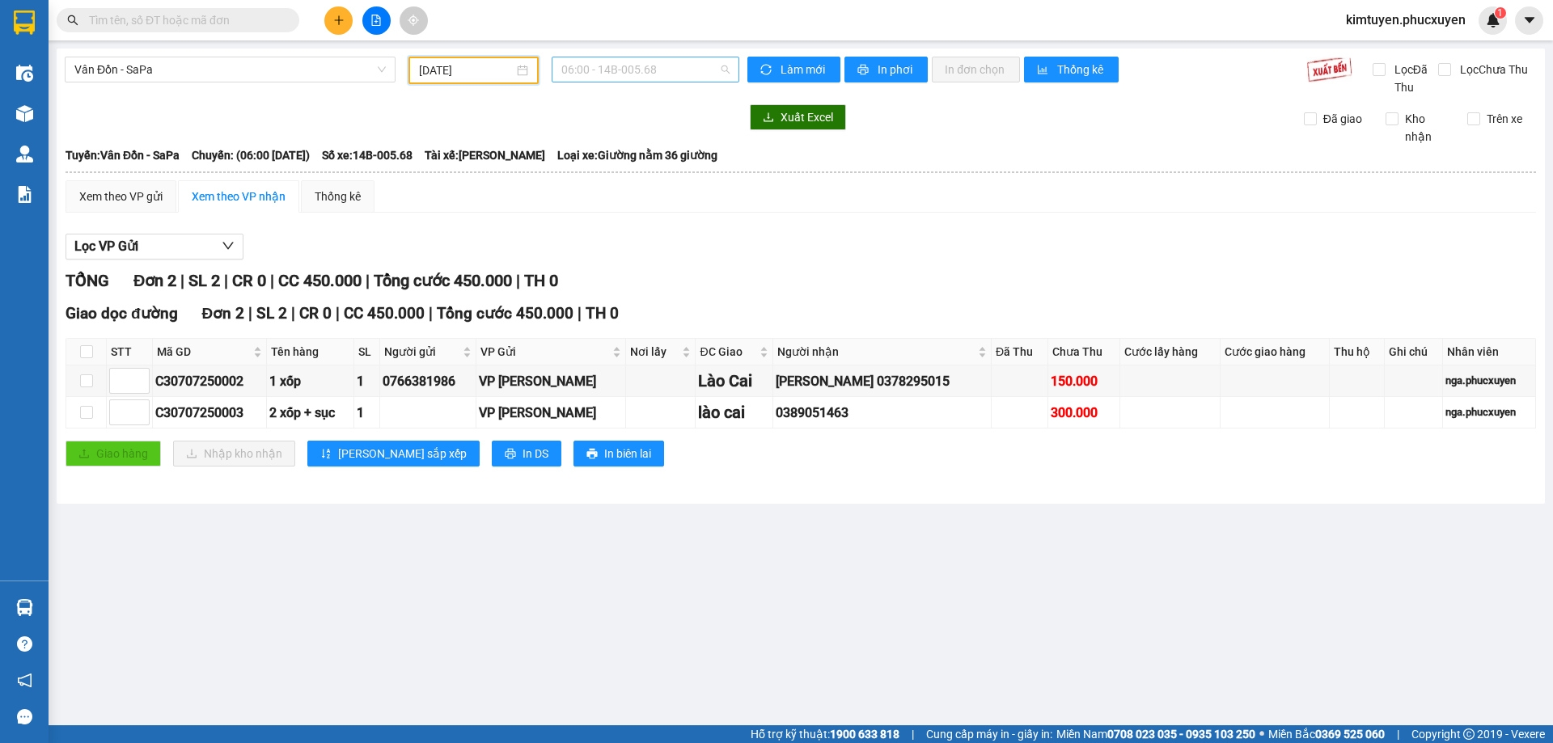
click at [643, 73] on span "06:00 - 14B-005.68" at bounding box center [645, 69] width 168 height 24
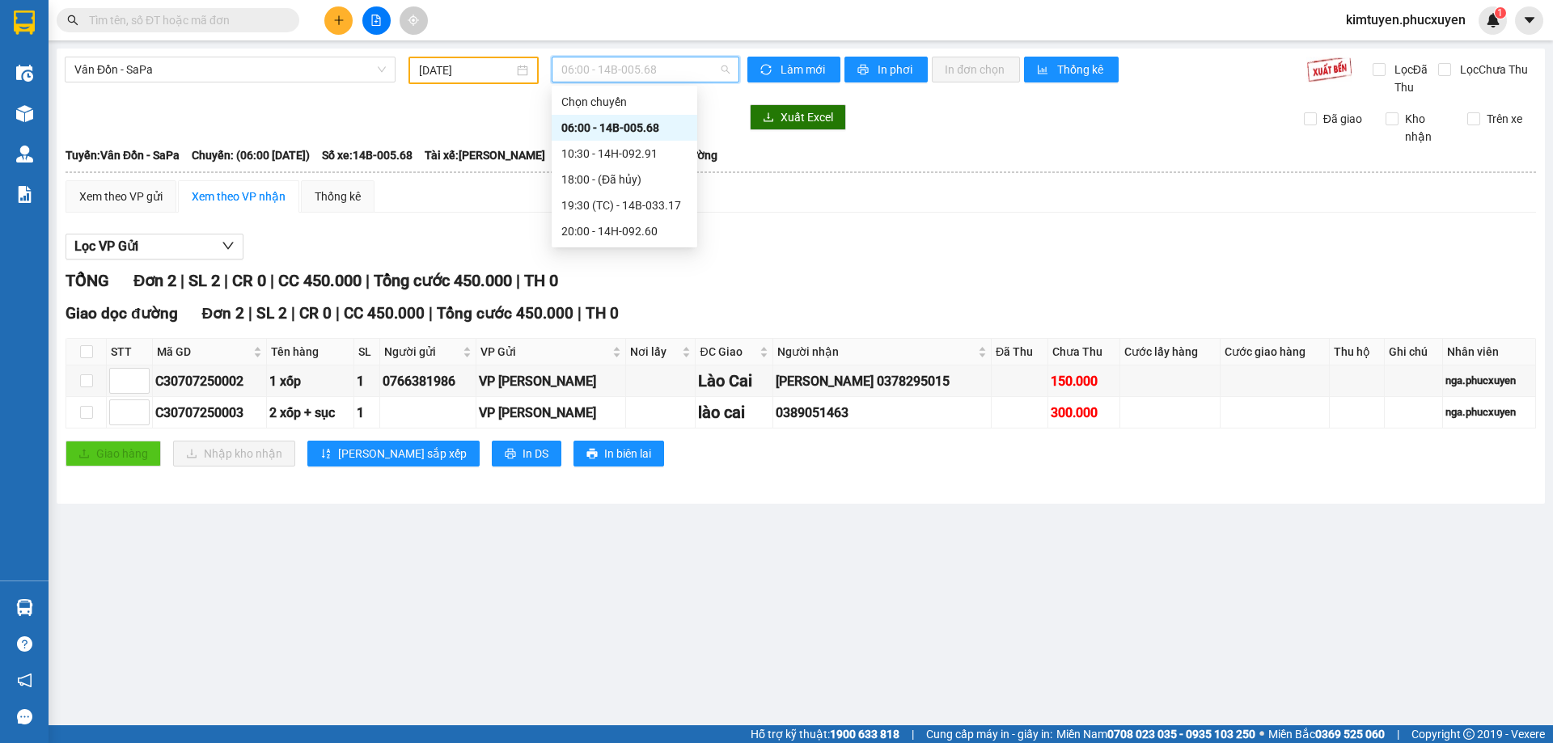
click at [646, 124] on div "06:00 - 14B-005.68" at bounding box center [624, 128] width 126 height 18
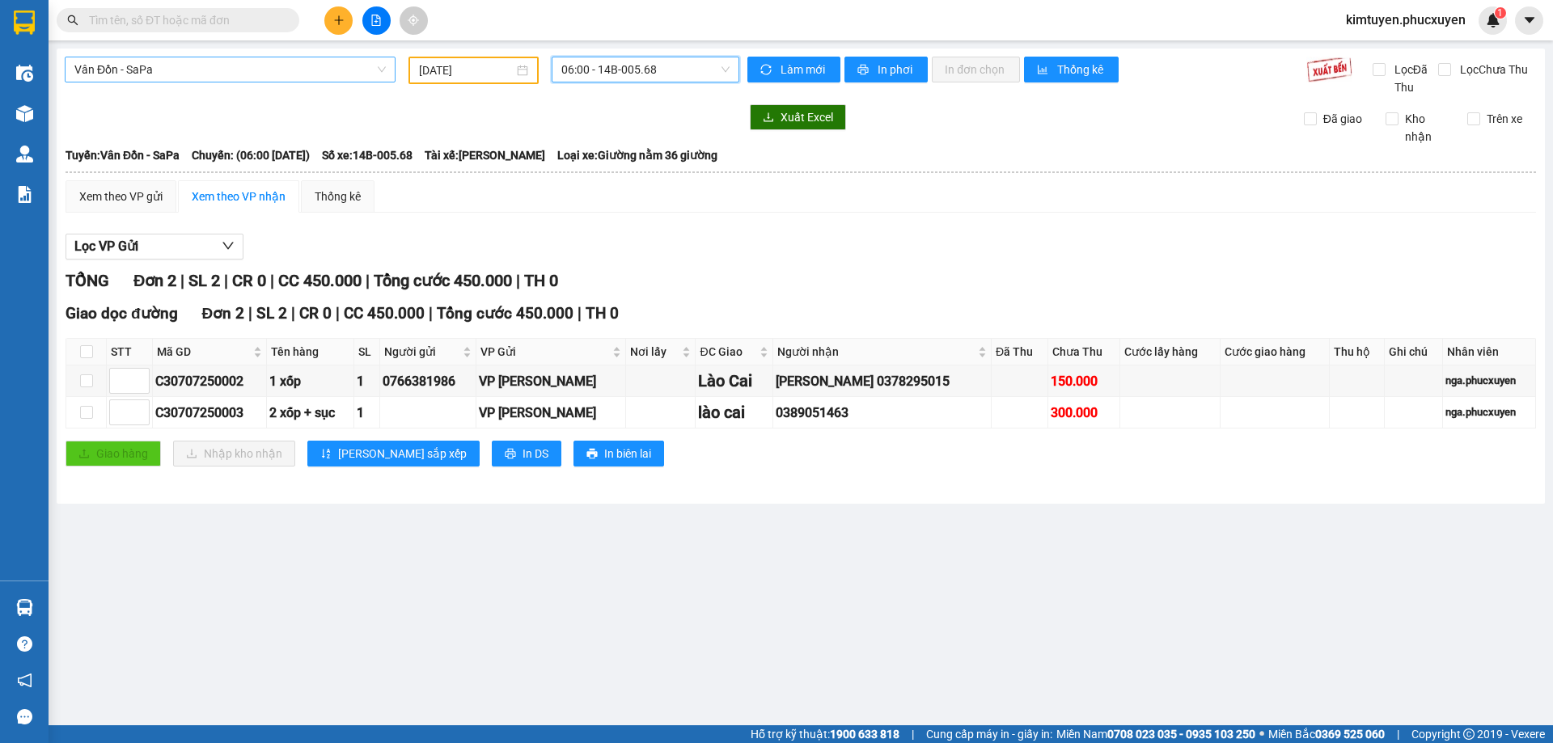
click at [175, 72] on span "Vân Đồn - SaPa" at bounding box center [229, 69] width 311 height 24
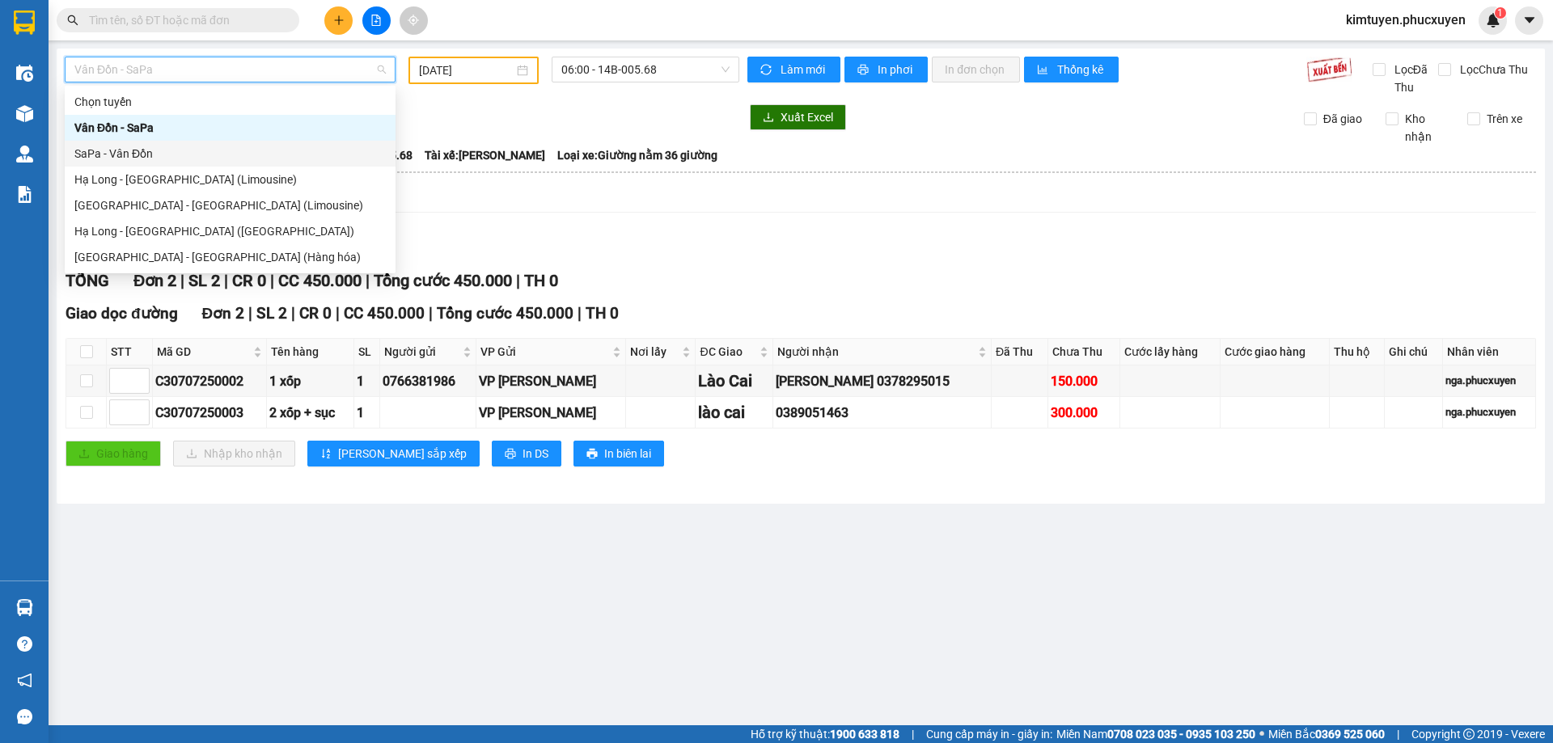
click at [146, 148] on div "SaPa - Vân Đồn" at bounding box center [229, 154] width 311 height 18
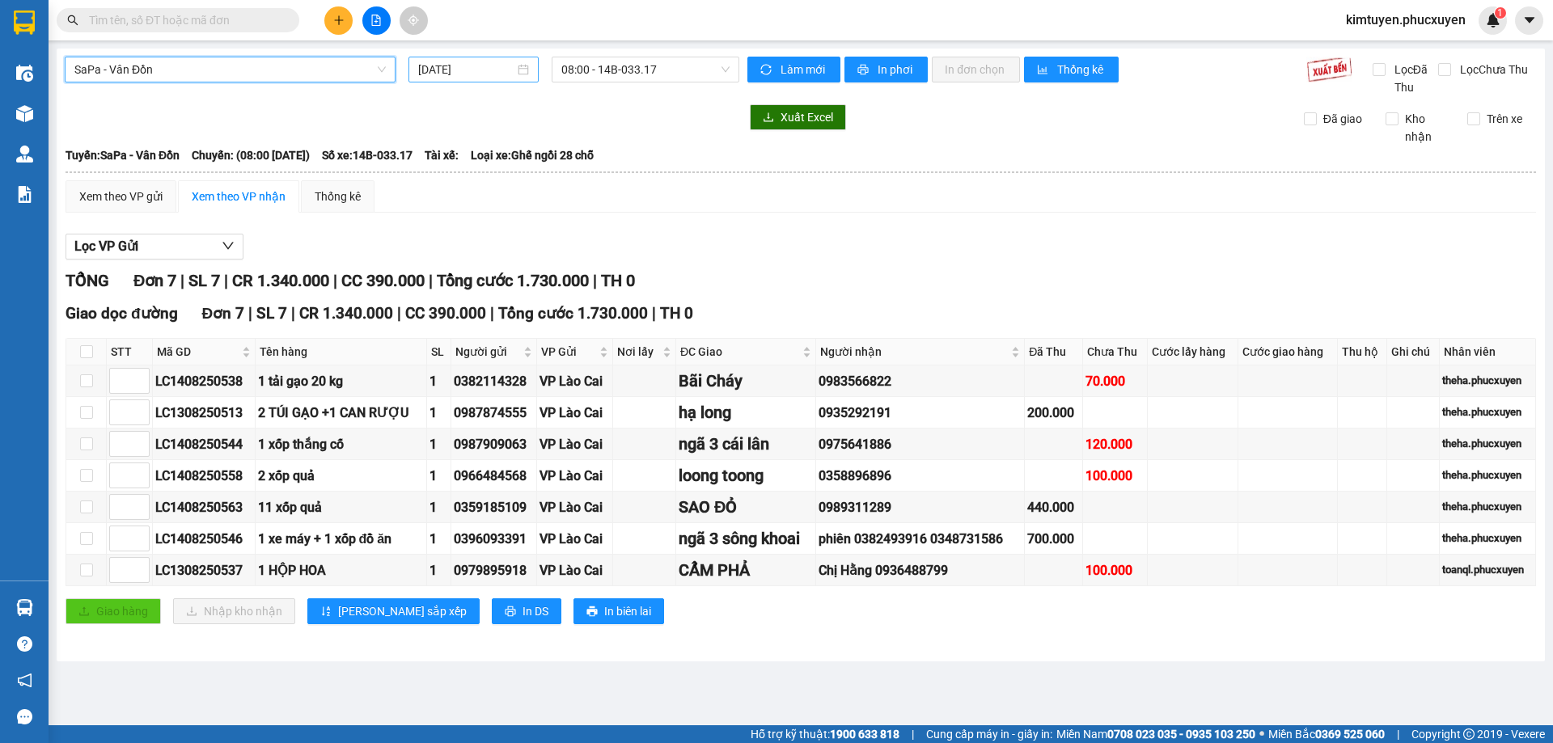
click at [523, 69] on div "[DATE]" at bounding box center [473, 70] width 111 height 18
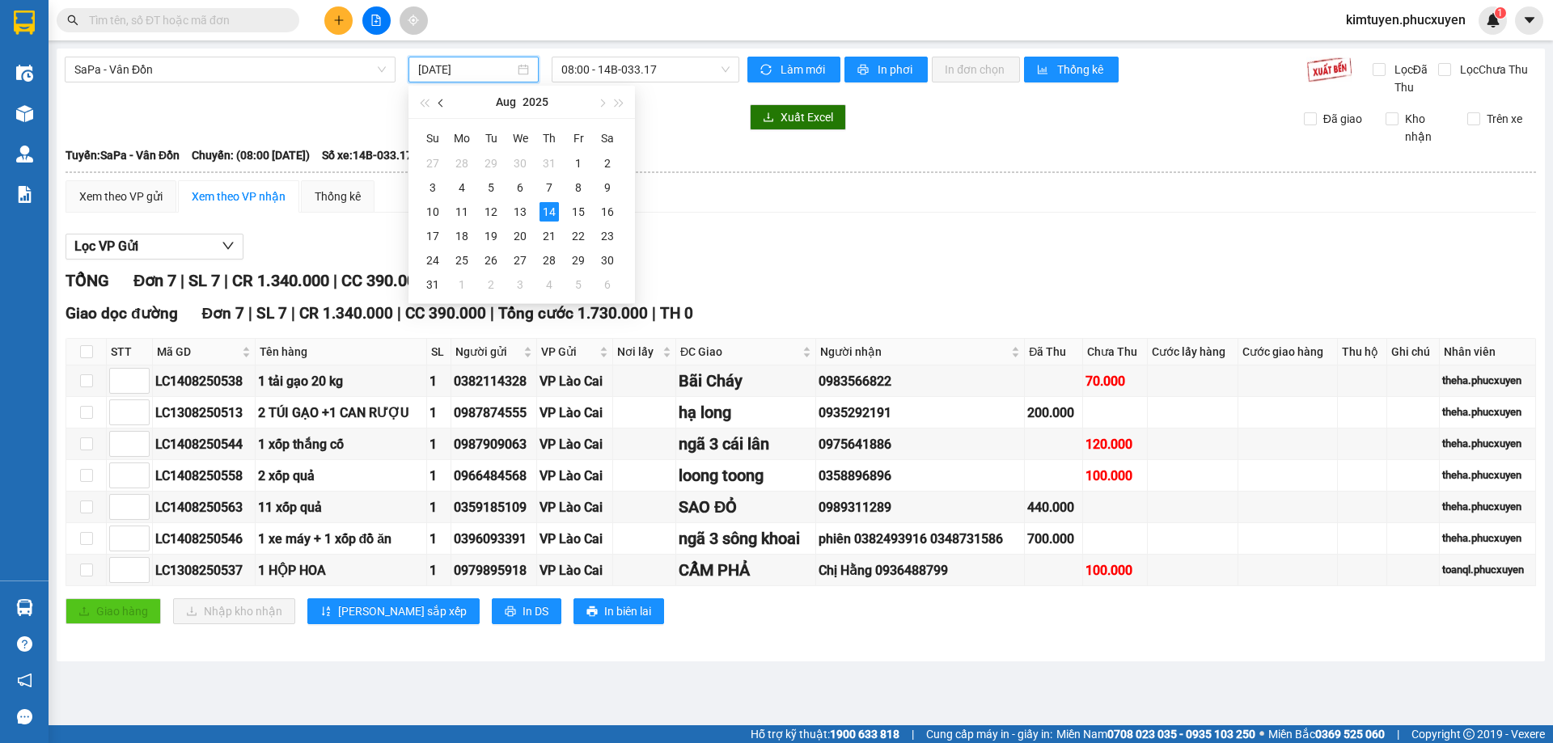
click at [444, 103] on span "button" at bounding box center [442, 103] width 8 height 8
click at [465, 191] on div "7" at bounding box center [461, 187] width 19 height 19
type input "[DATE]"
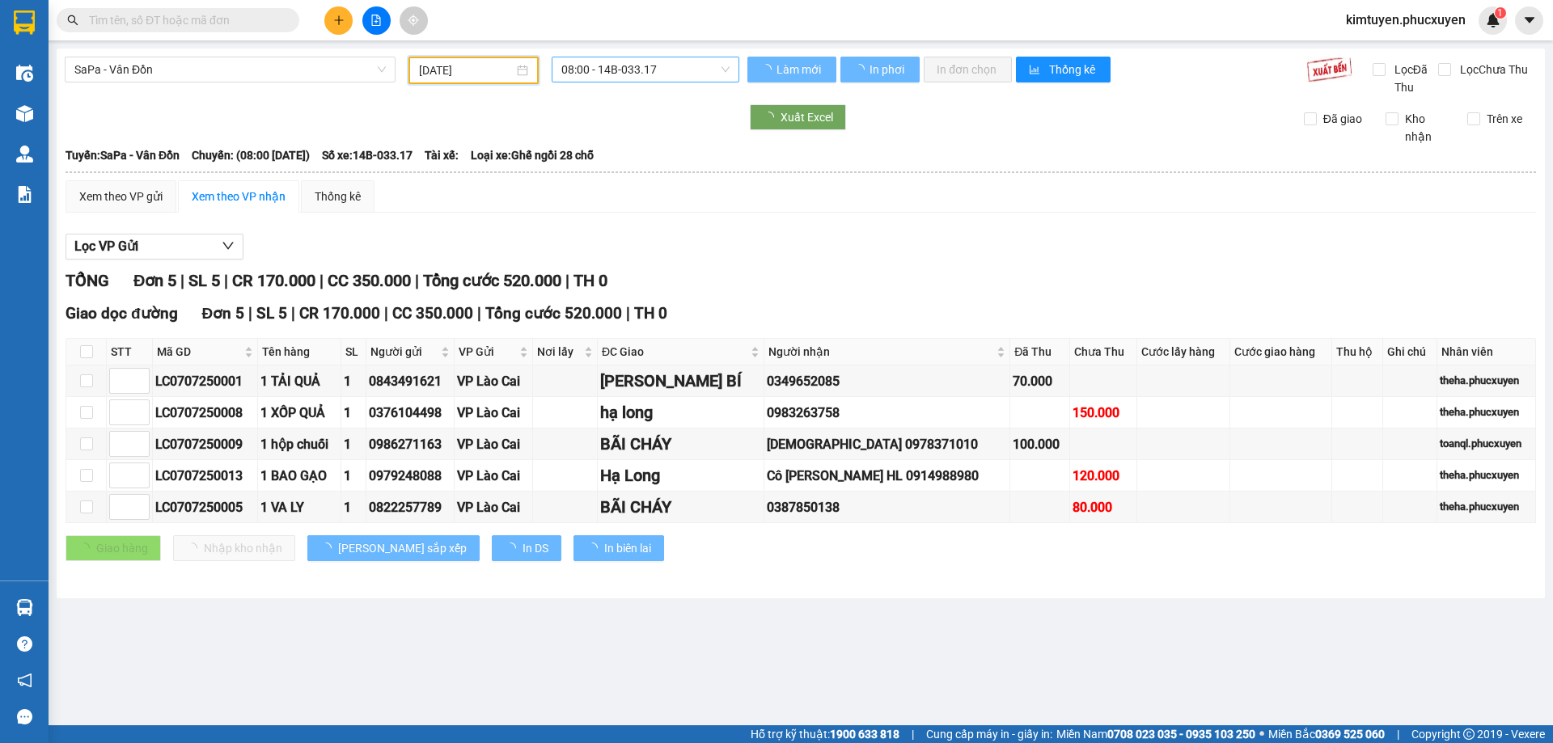
click at [659, 74] on span "08:00 - 14B-033.17" at bounding box center [645, 69] width 168 height 24
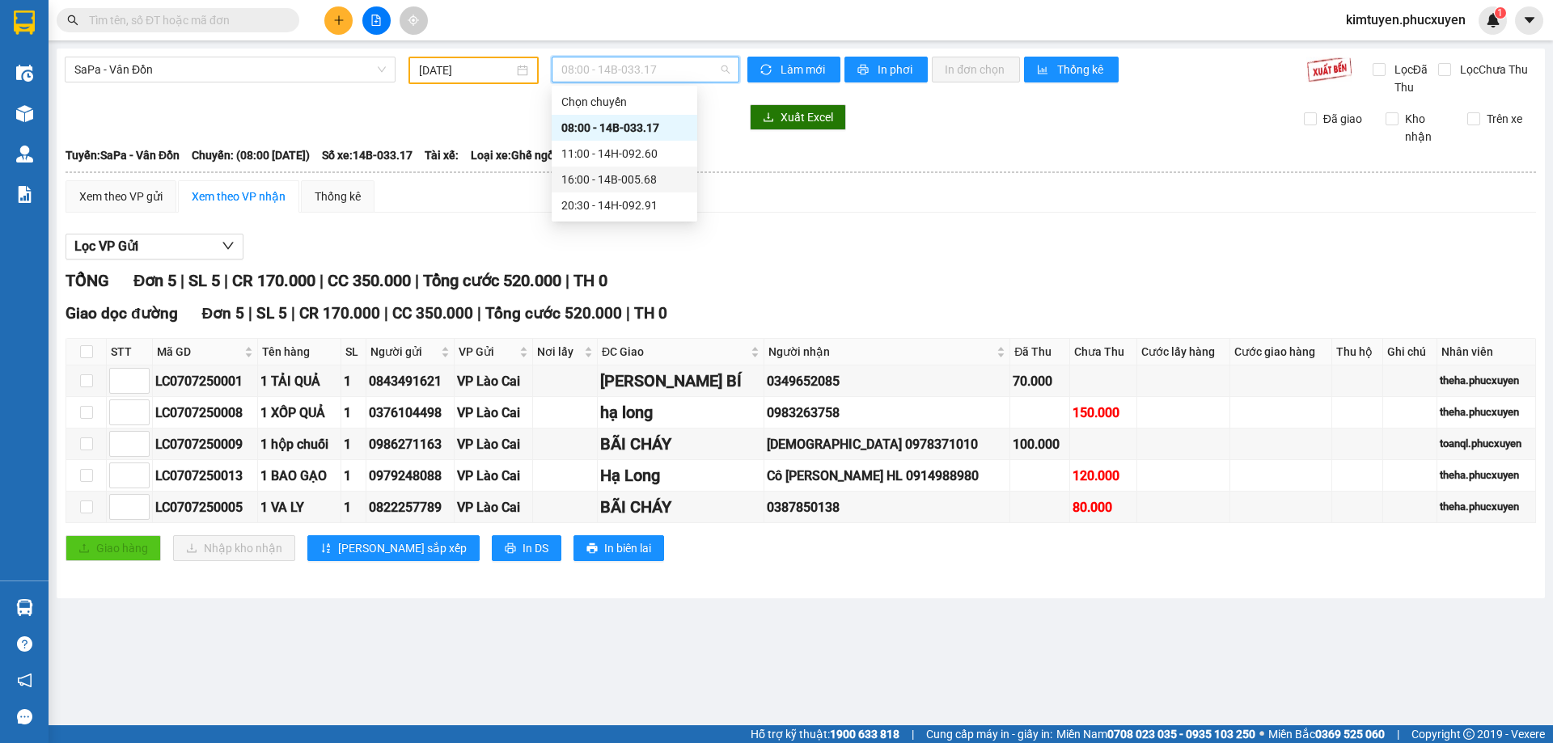
click at [642, 179] on div "16:00 - 14B-005.68" at bounding box center [624, 180] width 126 height 18
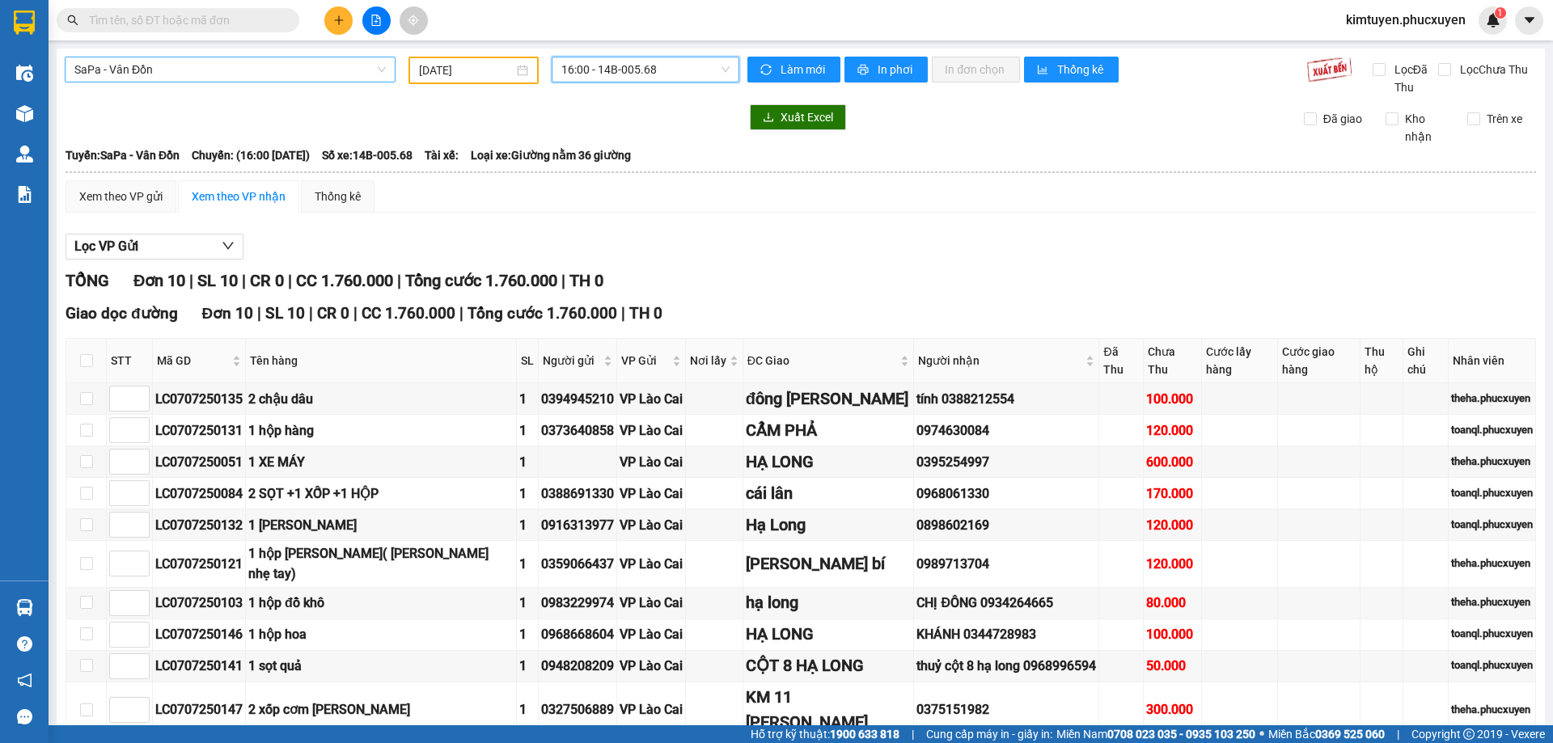
click at [158, 68] on span "SaPa - Vân Đồn" at bounding box center [229, 69] width 311 height 24
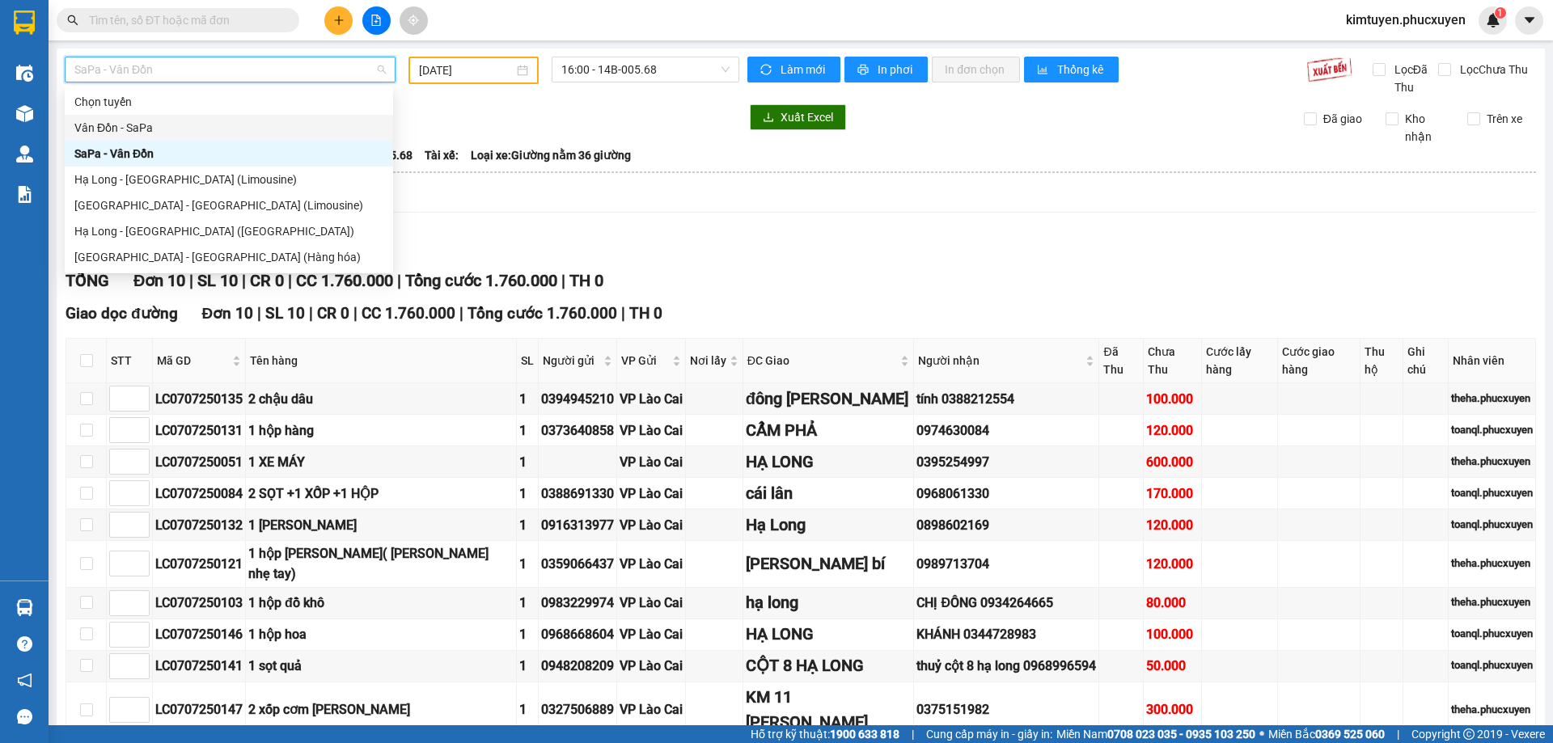
click at [146, 119] on div "Vân Đồn - SaPa" at bounding box center [228, 128] width 309 height 18
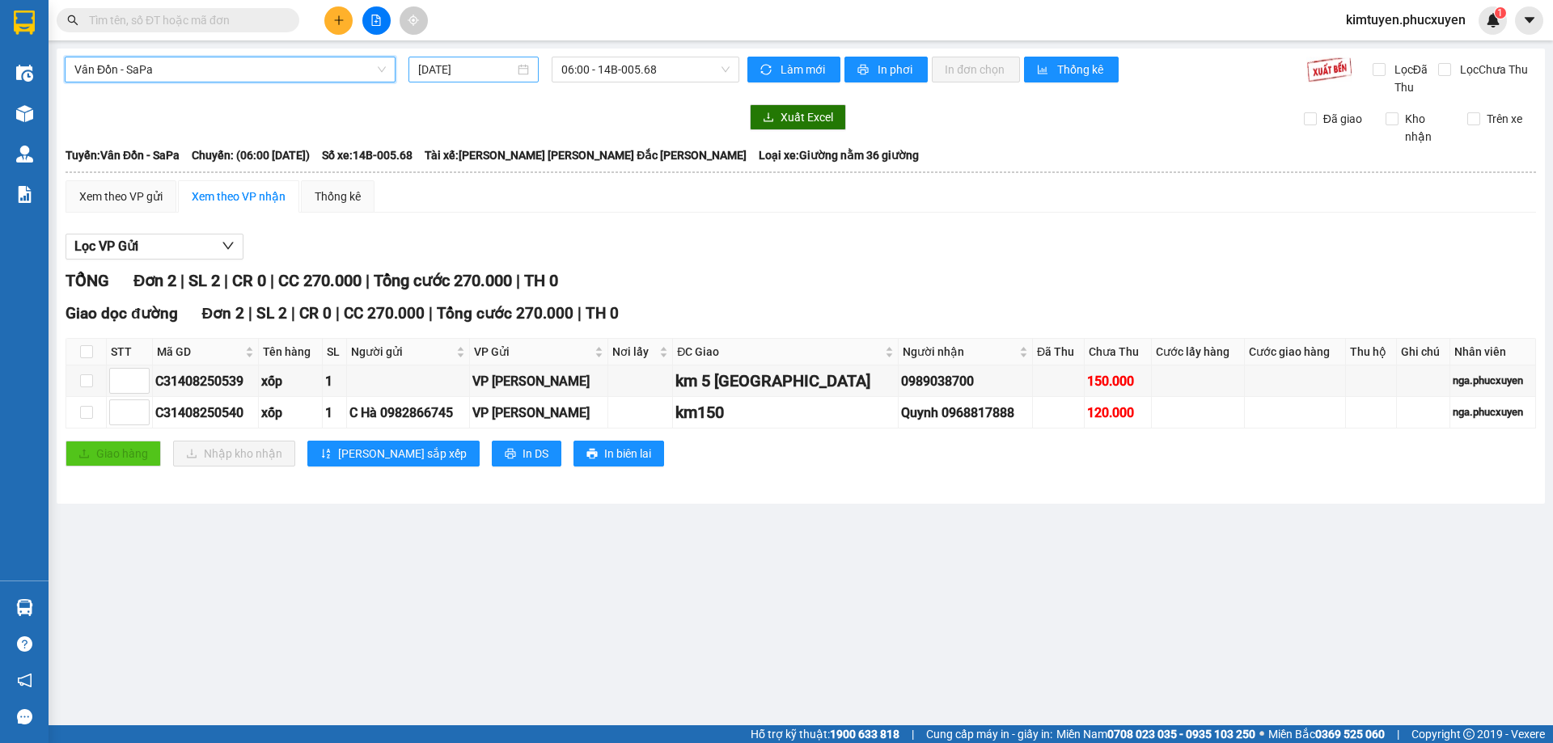
click at [527, 68] on div "[DATE]" at bounding box center [473, 70] width 111 height 18
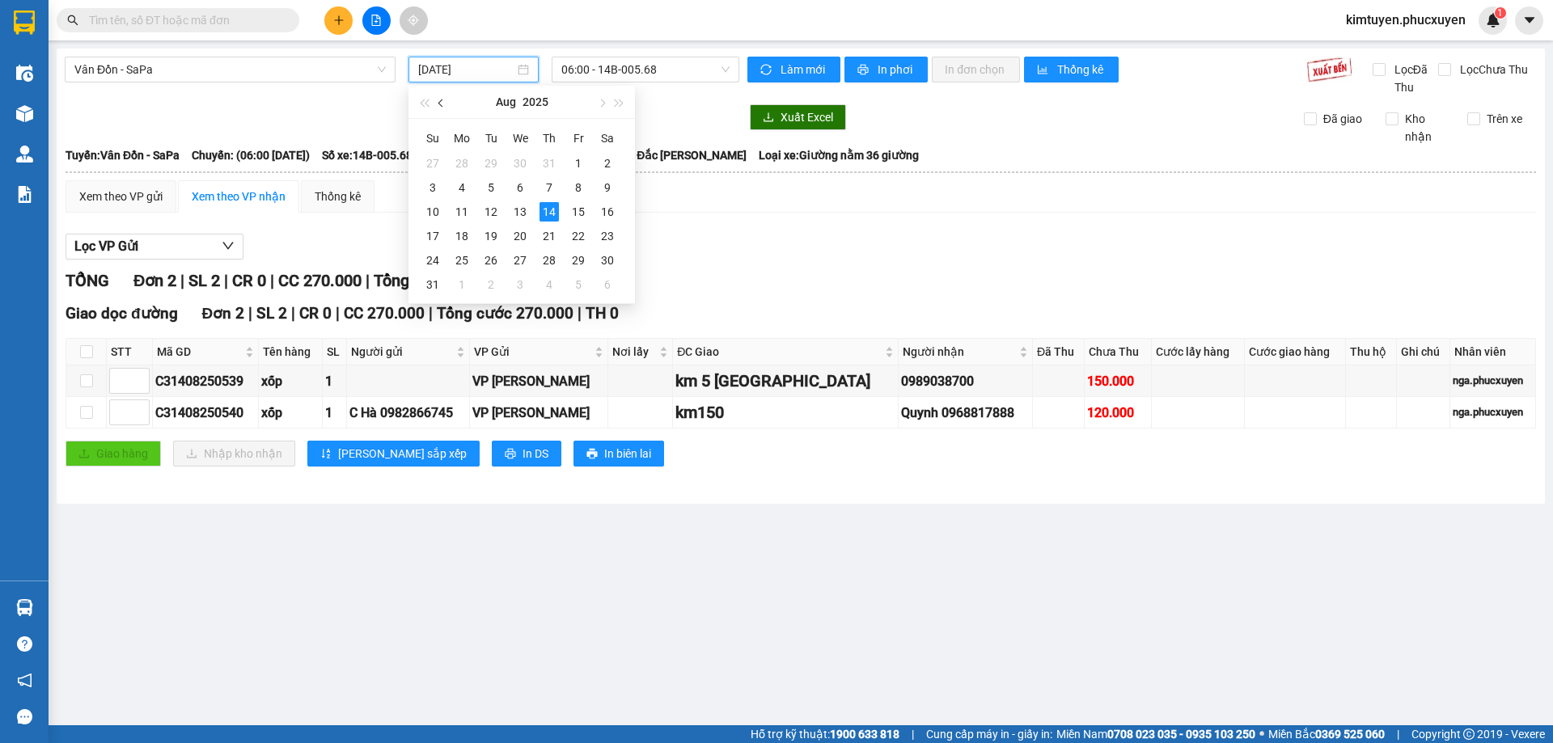
click at [445, 99] on button "button" at bounding box center [442, 102] width 18 height 32
click at [438, 194] on div "6" at bounding box center [432, 187] width 19 height 19
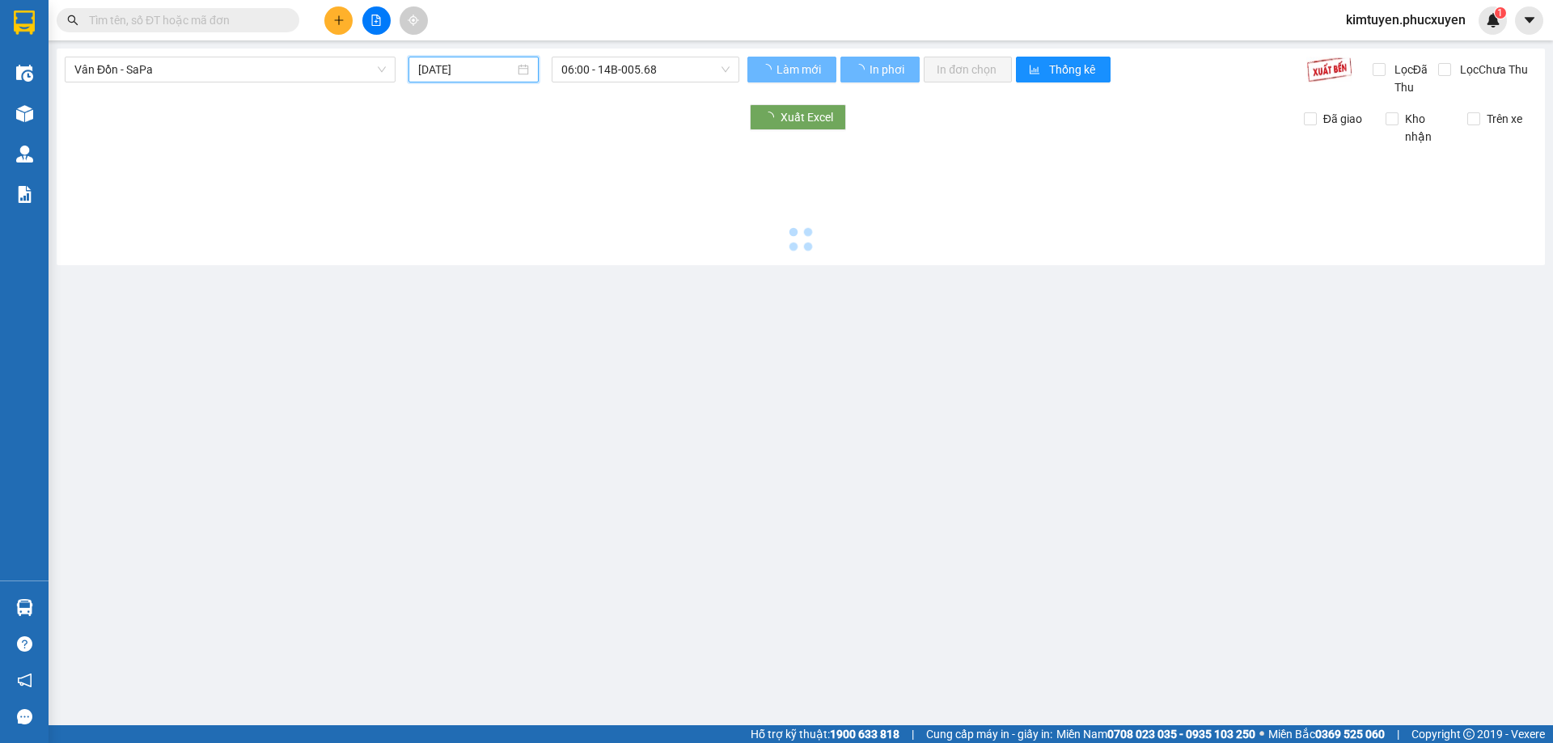
type input "[DATE]"
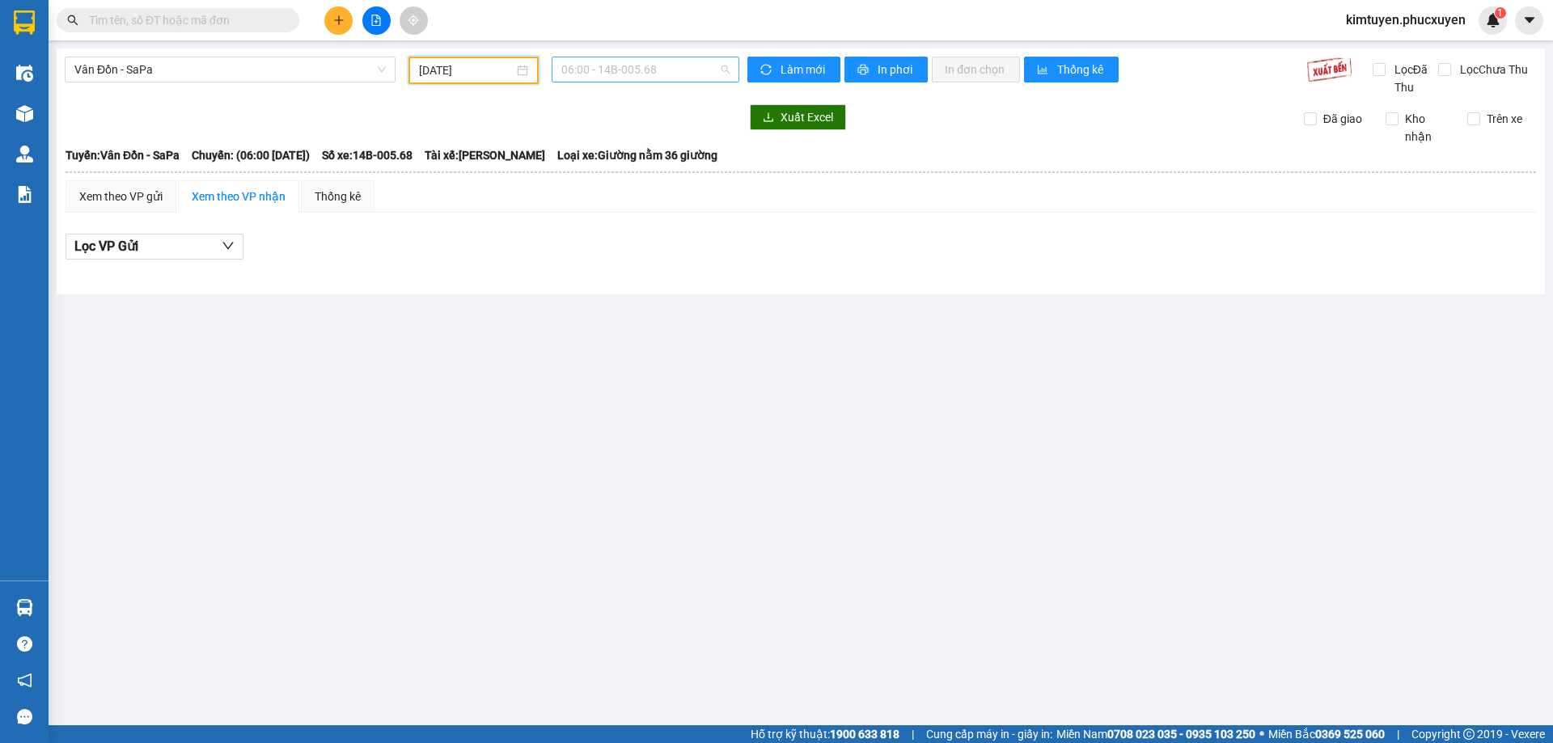
click at [654, 73] on span "06:00 - 14B-005.68" at bounding box center [645, 69] width 168 height 24
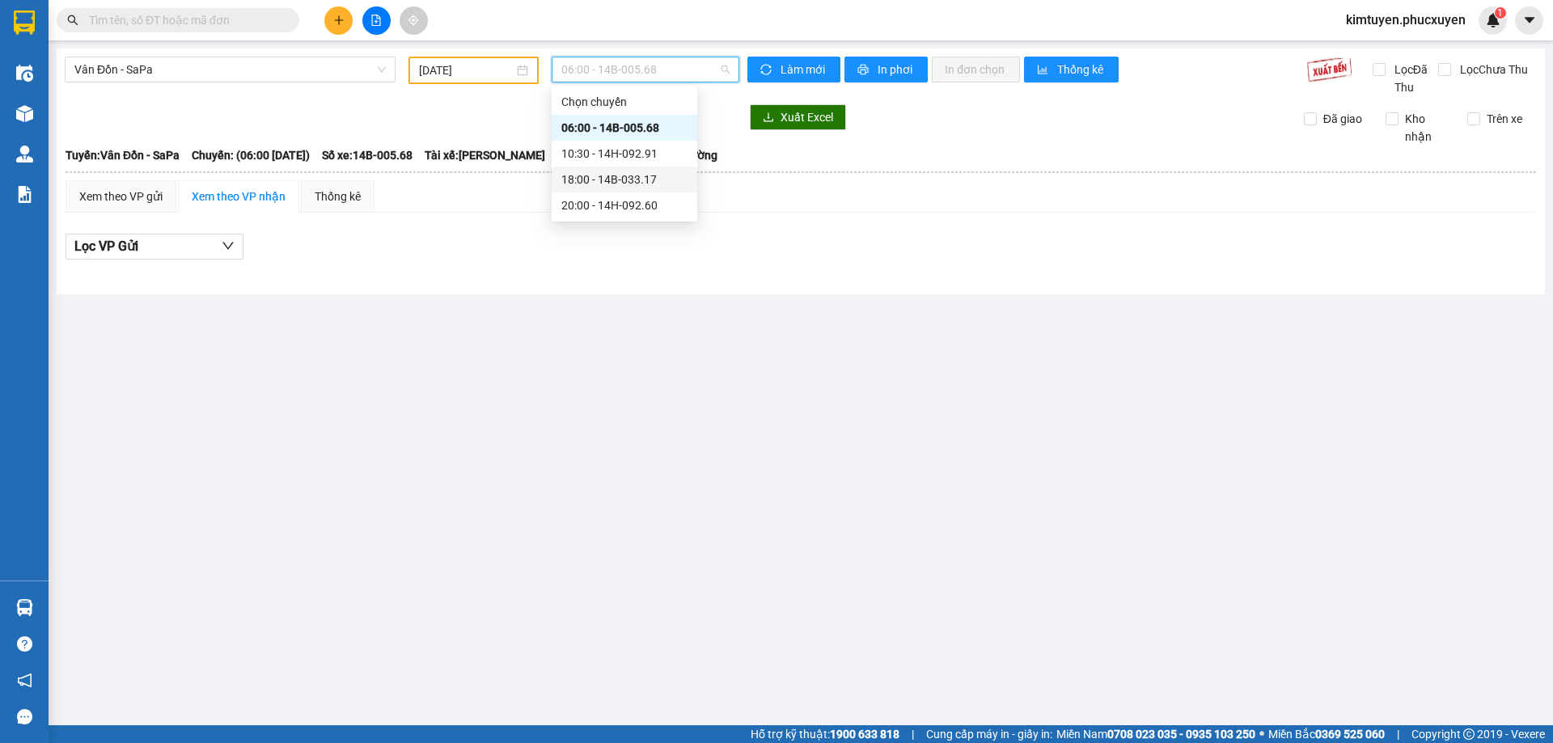
click at [659, 177] on div "18:00 - 14B-033.17" at bounding box center [624, 180] width 126 height 18
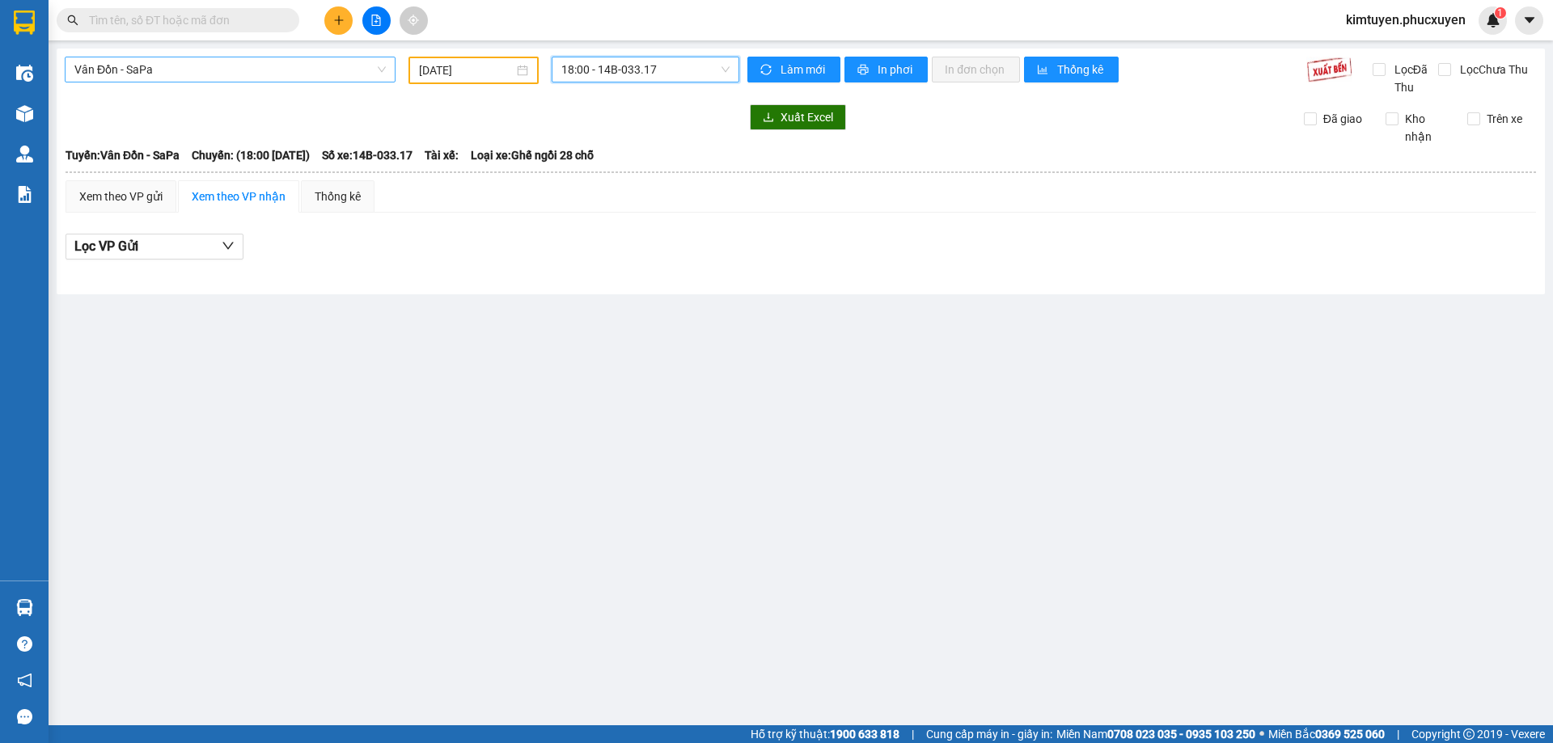
click at [146, 72] on span "Vân Đồn - SaPa" at bounding box center [229, 69] width 311 height 24
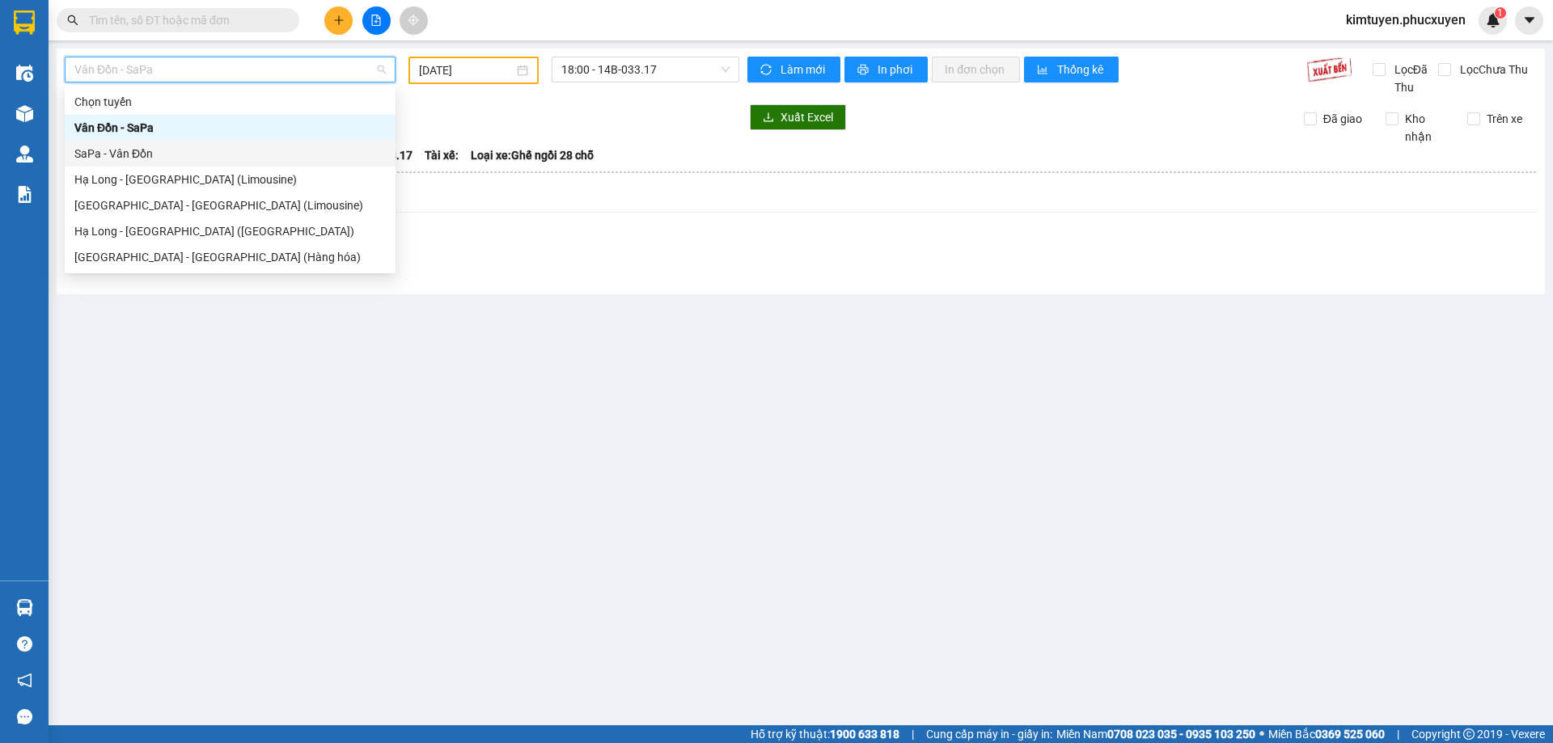
drag, startPoint x: 129, startPoint y: 156, endPoint x: 506, endPoint y: 90, distance: 381.9
click at [129, 155] on div "SaPa - Vân Đồn" at bounding box center [229, 154] width 311 height 18
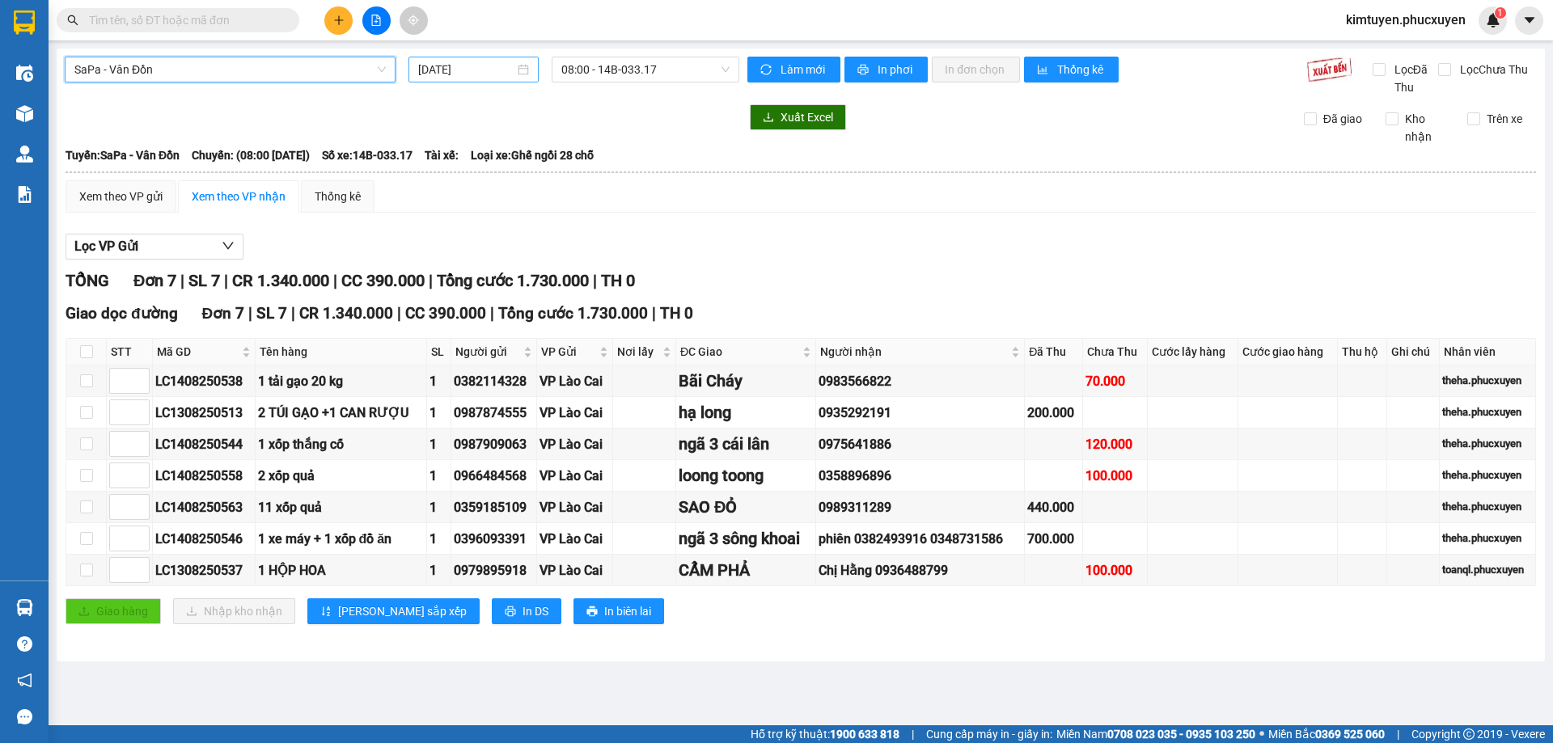
click at [519, 66] on div "[DATE]" at bounding box center [473, 70] width 111 height 18
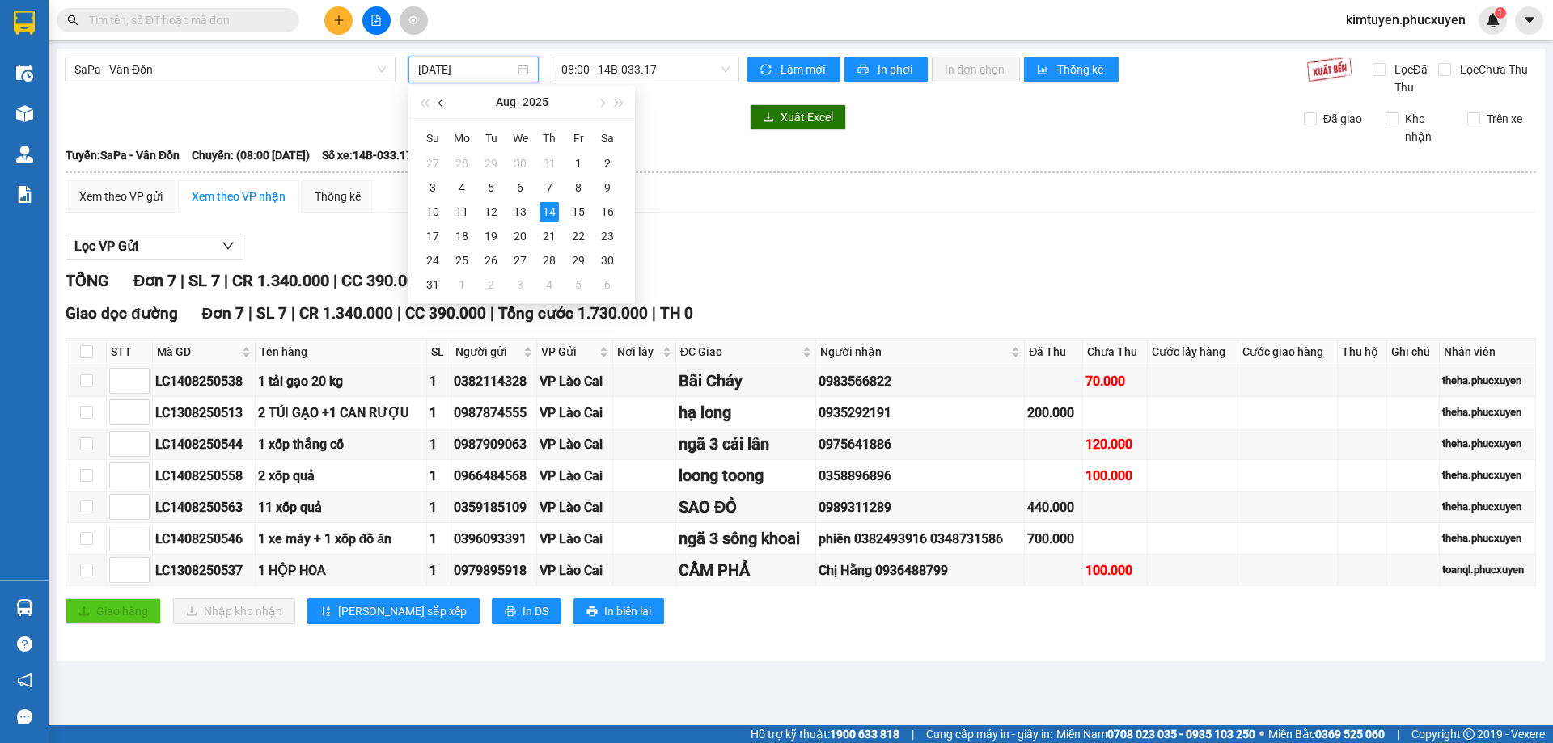
click at [438, 105] on button "button" at bounding box center [442, 102] width 18 height 32
click at [457, 187] on div "7" at bounding box center [461, 187] width 19 height 19
type input "[DATE]"
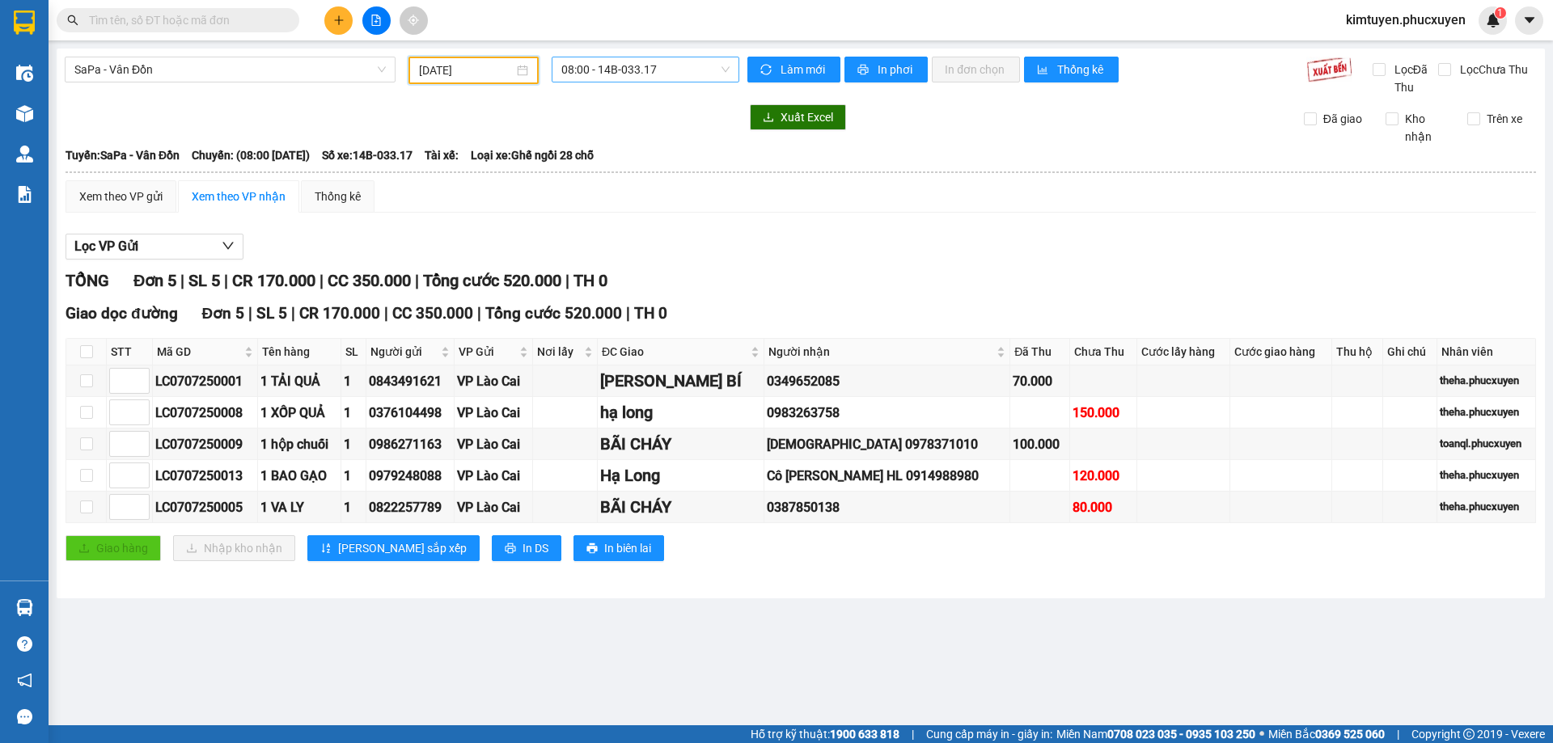
click at [668, 66] on span "08:00 - 14B-033.17" at bounding box center [645, 69] width 168 height 24
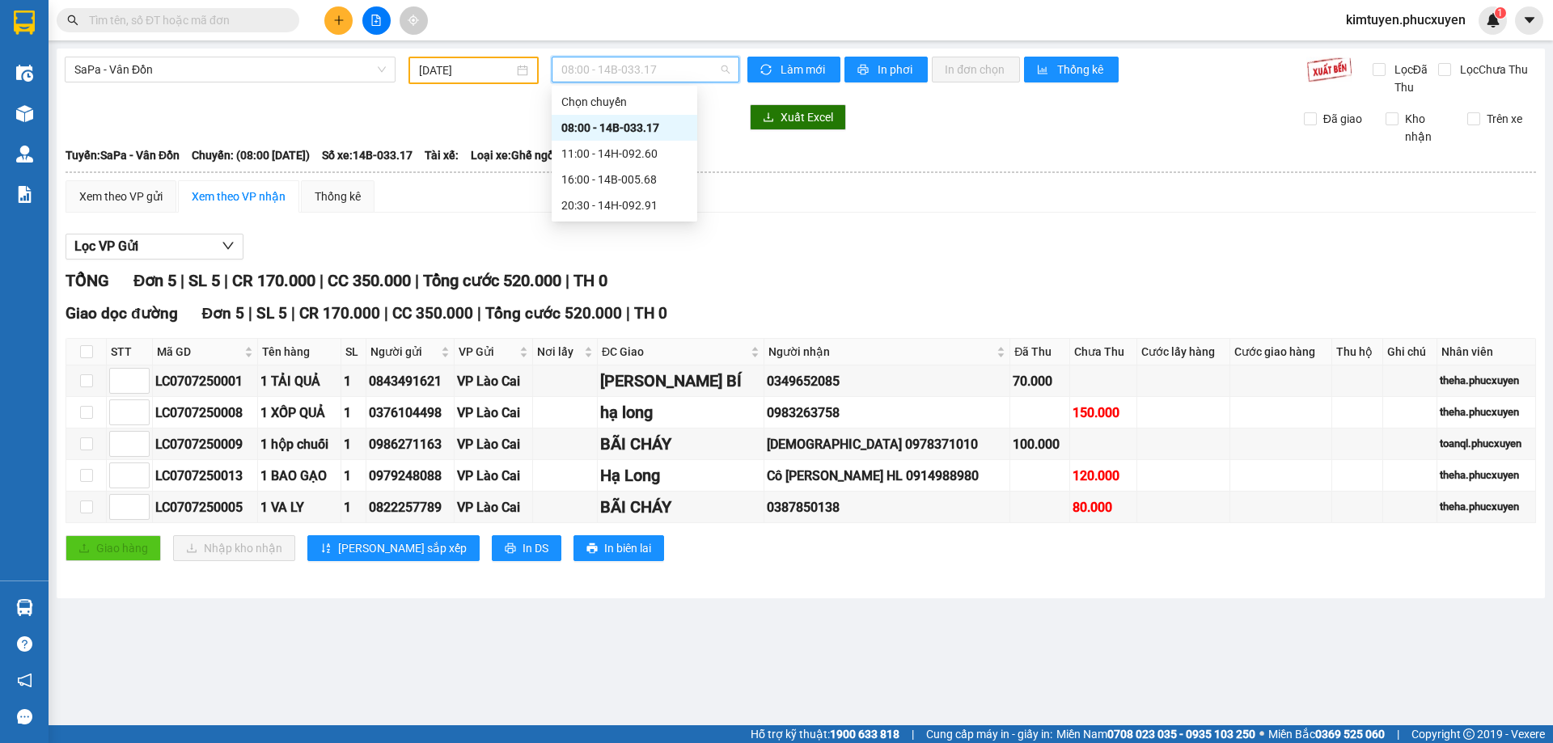
drag, startPoint x: 656, startPoint y: 128, endPoint x: 569, endPoint y: 113, distance: 88.6
click at [654, 127] on div "08:00 - 14B-033.17" at bounding box center [624, 128] width 126 height 18
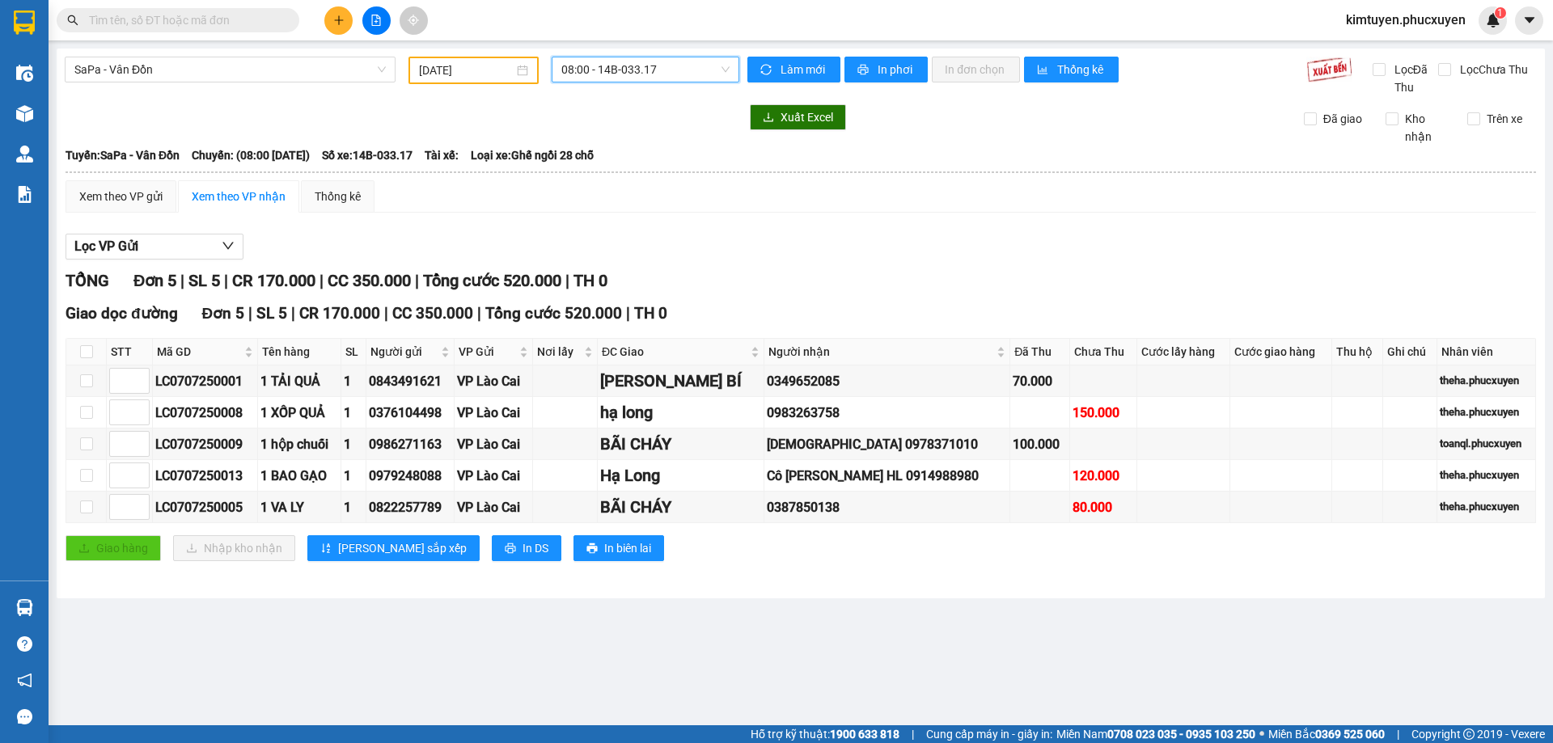
click at [606, 68] on span "08:00 - 14B-033.17" at bounding box center [645, 69] width 168 height 24
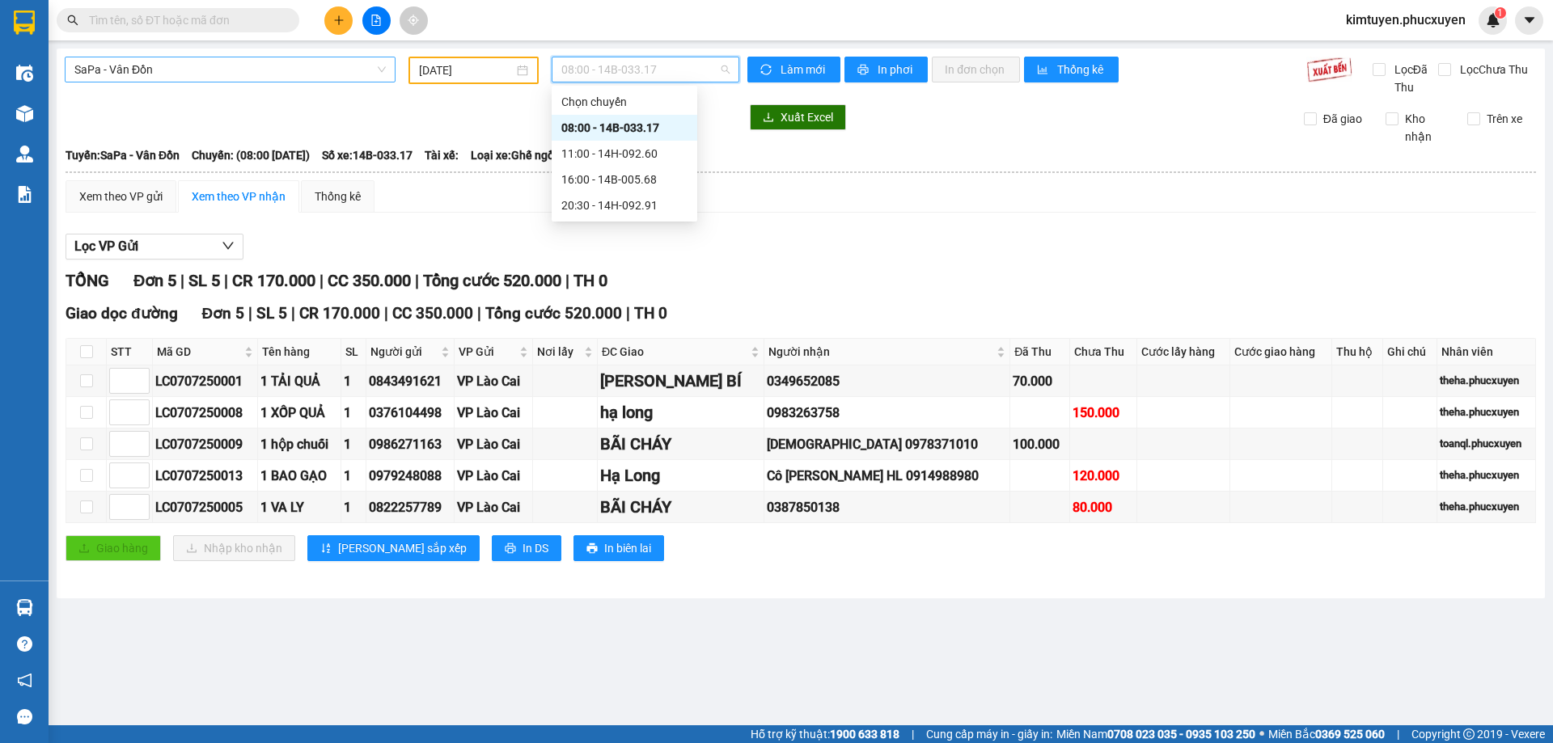
click at [201, 71] on span "SaPa - Vân Đồn" at bounding box center [229, 69] width 311 height 24
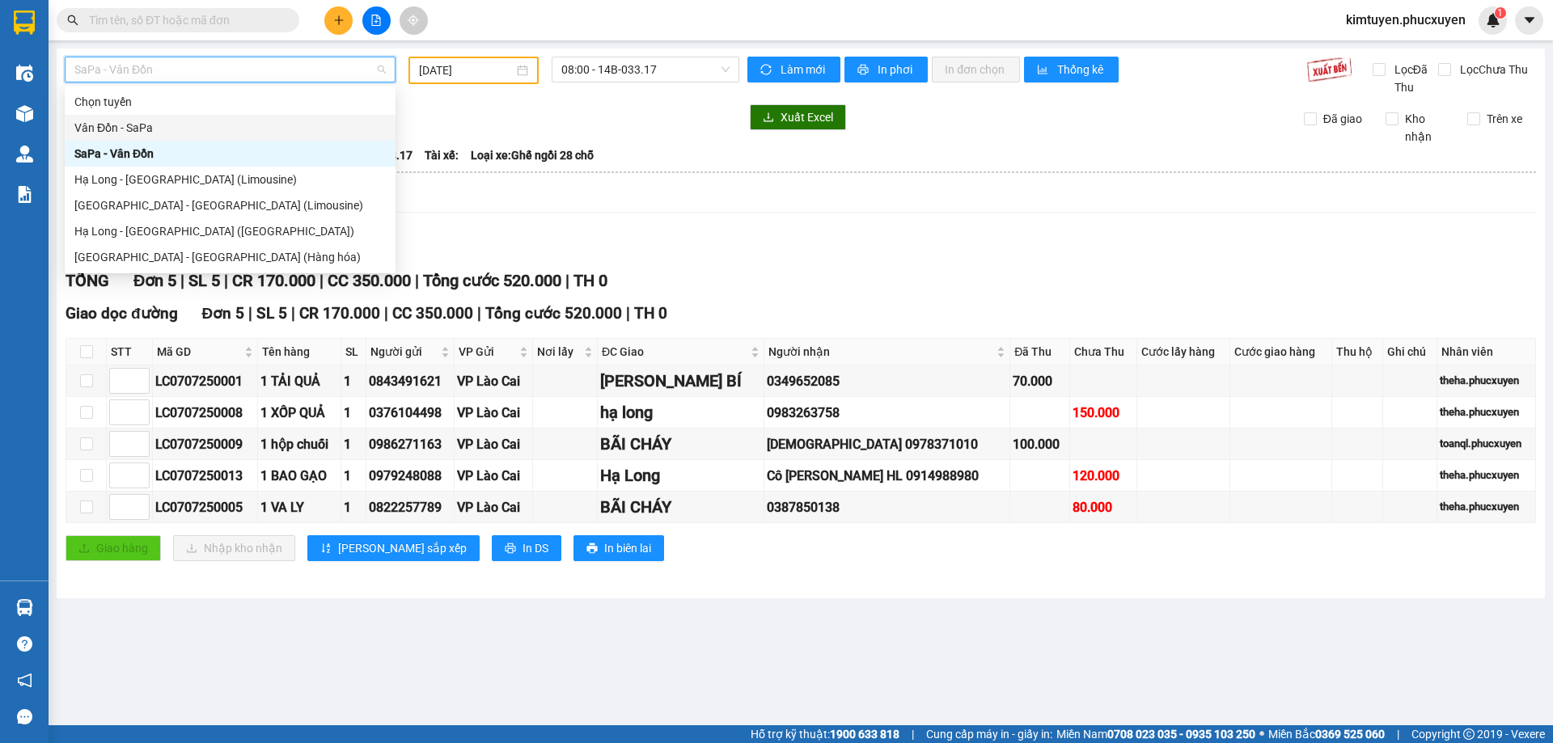
click at [141, 128] on div "Vân Đồn - SaPa" at bounding box center [229, 128] width 311 height 18
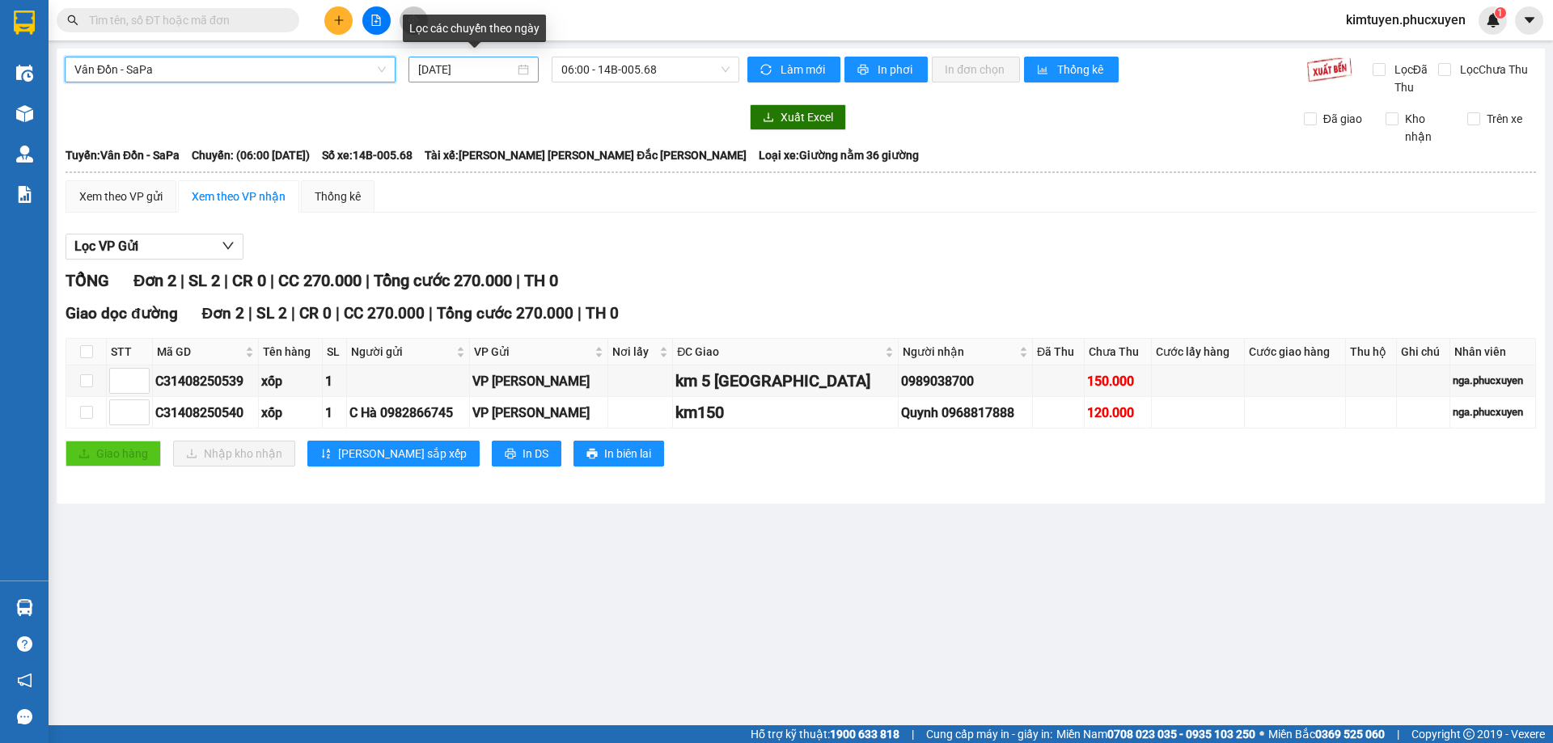
click at [521, 70] on div "[DATE]" at bounding box center [473, 70] width 111 height 18
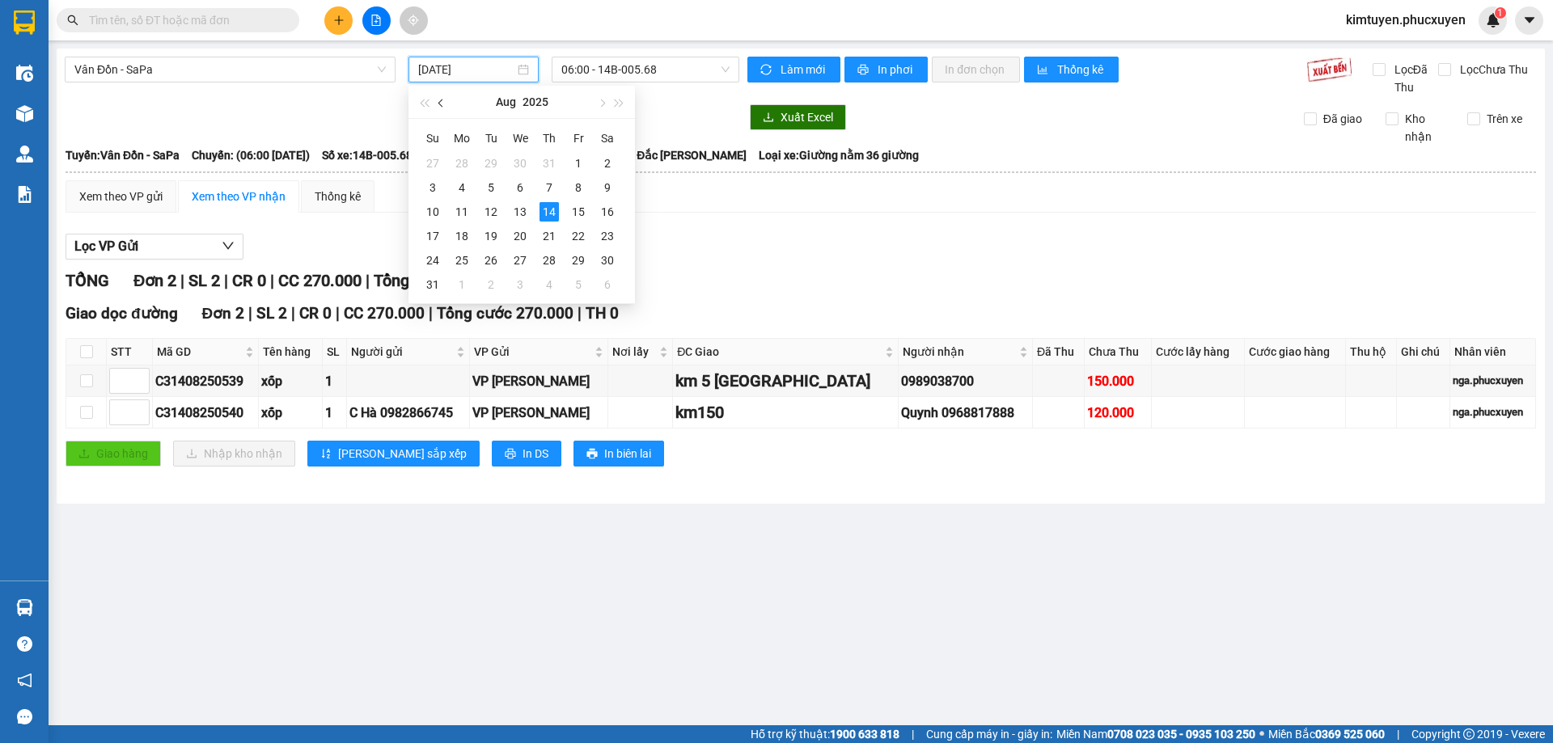
click at [436, 102] on button "button" at bounding box center [442, 102] width 18 height 32
click at [459, 185] on div "7" at bounding box center [461, 187] width 19 height 19
type input "[DATE]"
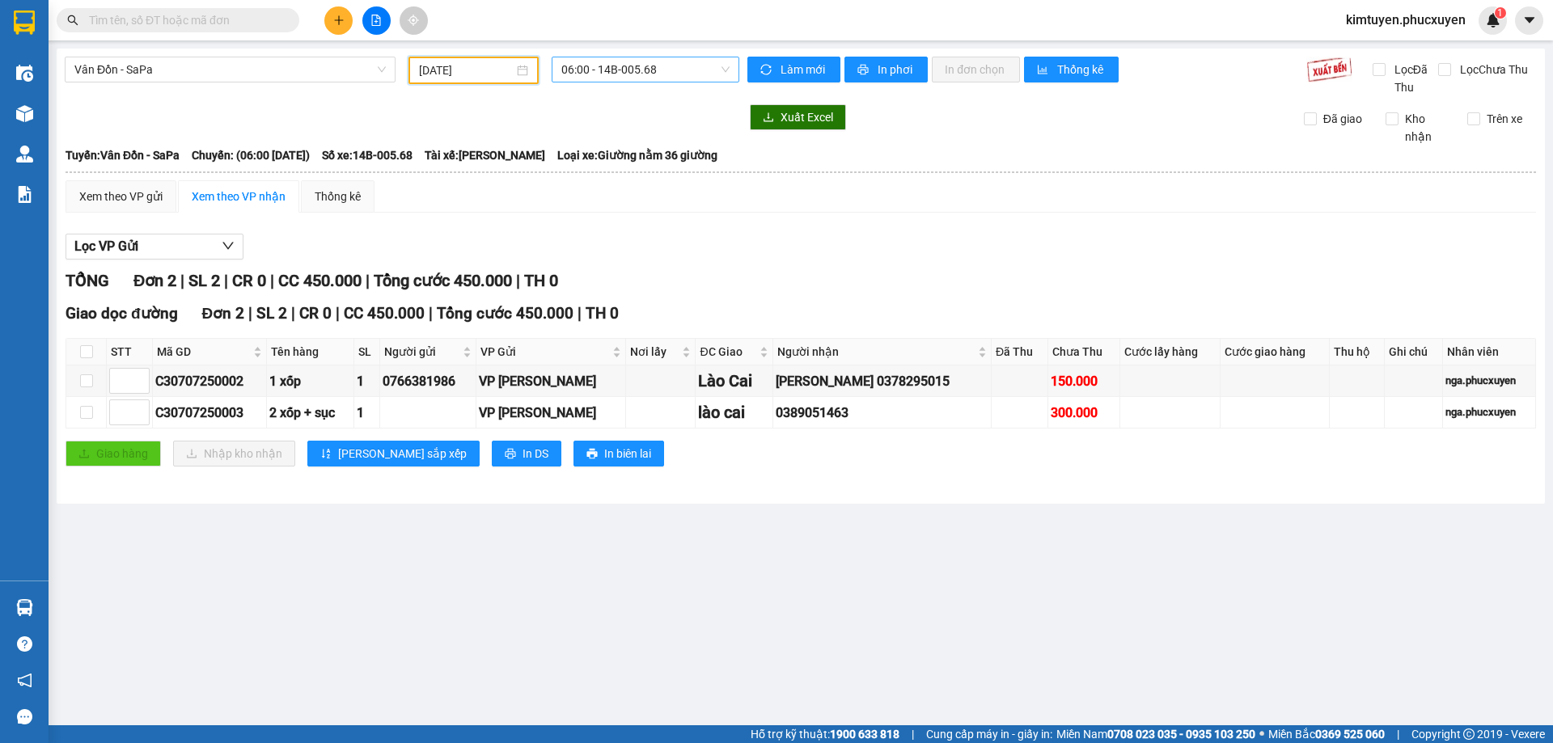
click at [688, 74] on span "06:00 - 14B-005.68" at bounding box center [645, 69] width 168 height 24
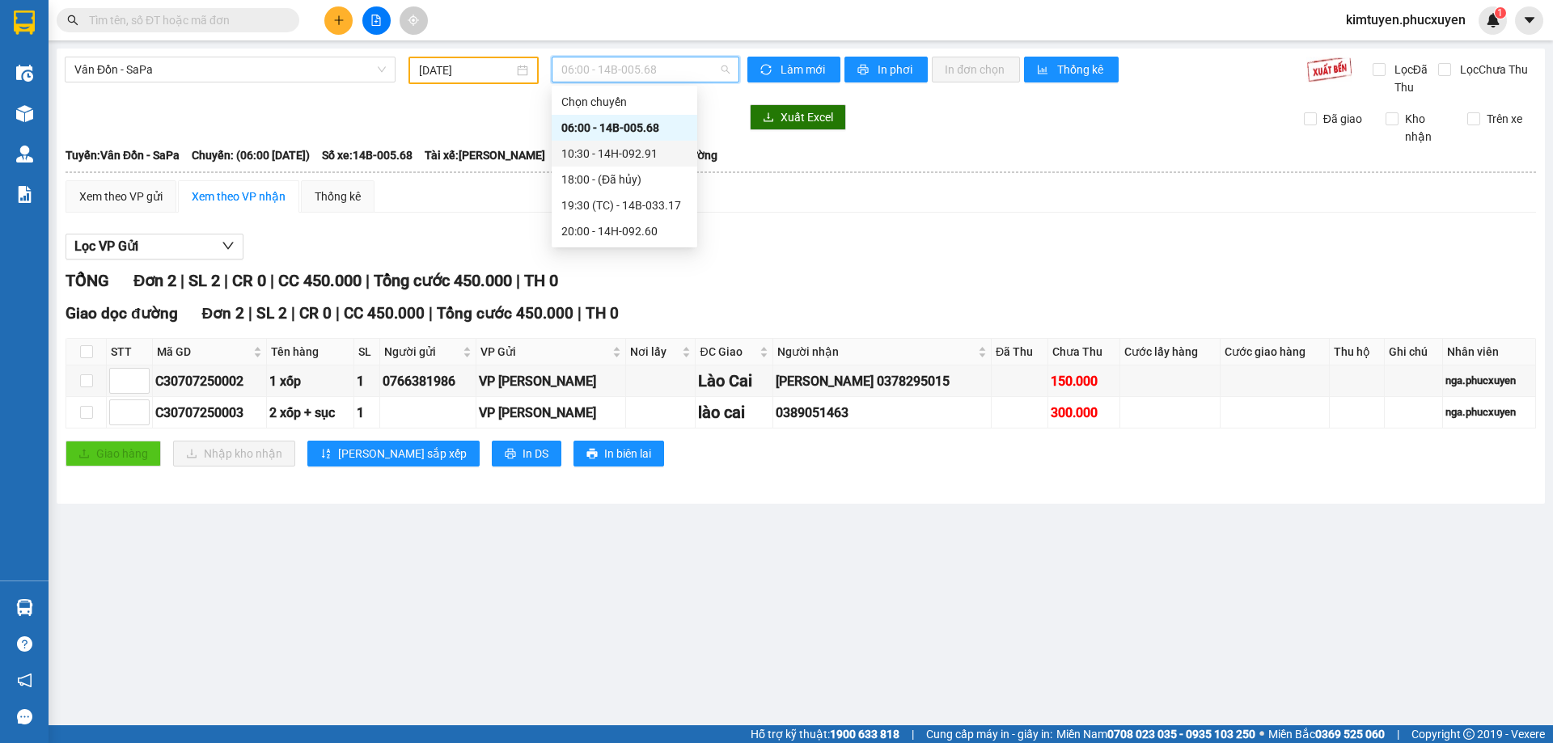
click at [658, 159] on div "10:30 - 14H-092.91" at bounding box center [624, 154] width 126 height 18
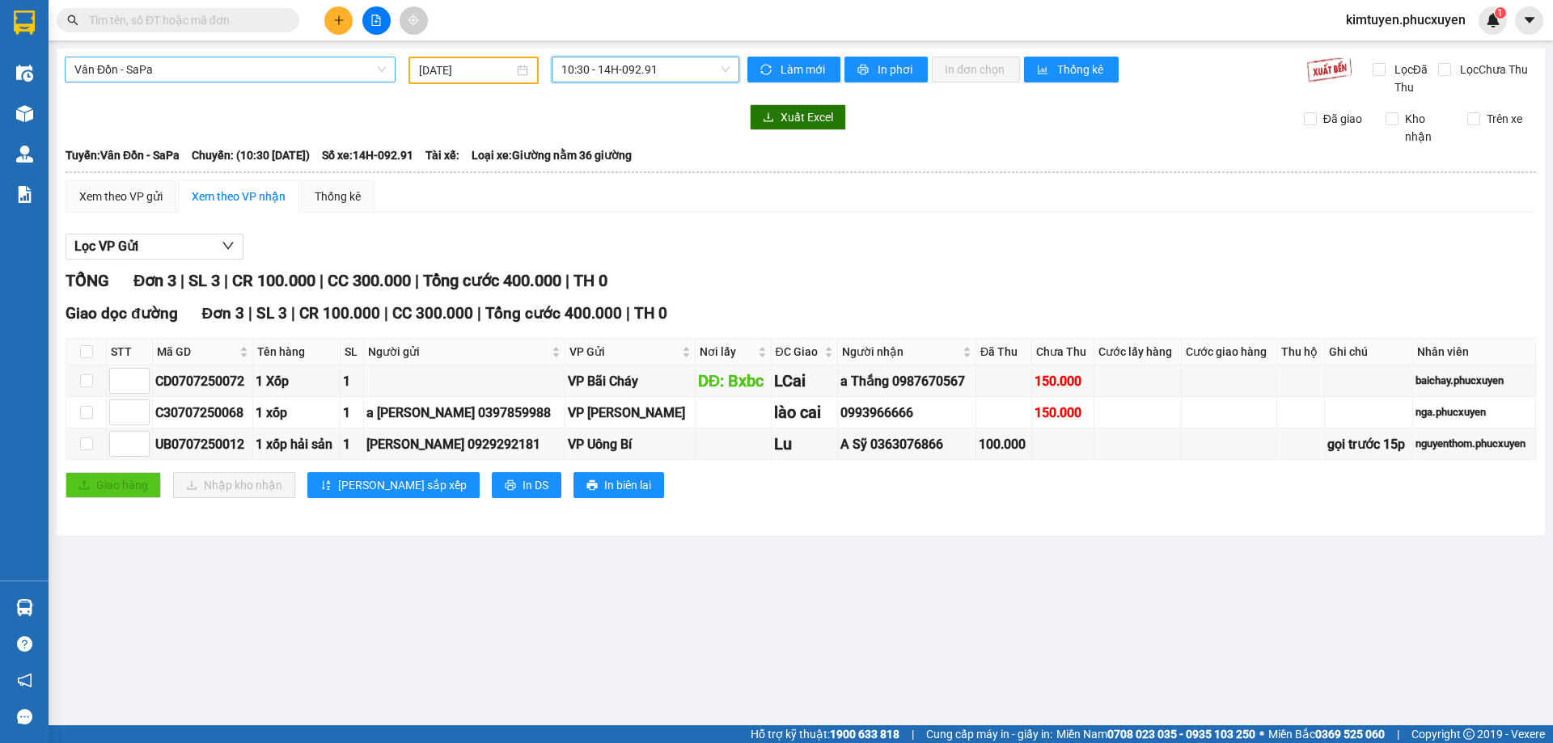
click at [164, 70] on span "Vân Đồn - SaPa" at bounding box center [229, 69] width 311 height 24
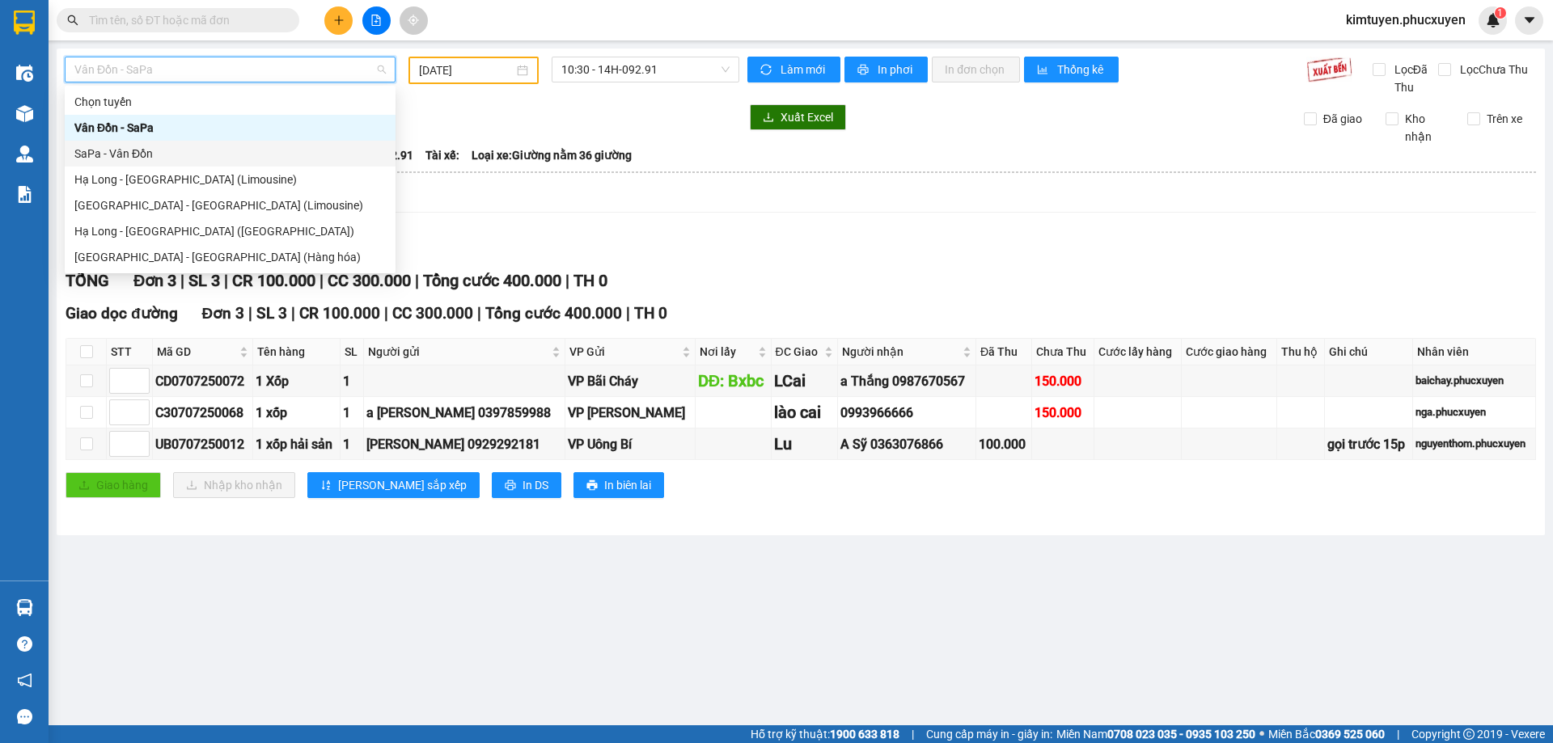
click at [142, 154] on div "SaPa - Vân Đồn" at bounding box center [229, 154] width 311 height 18
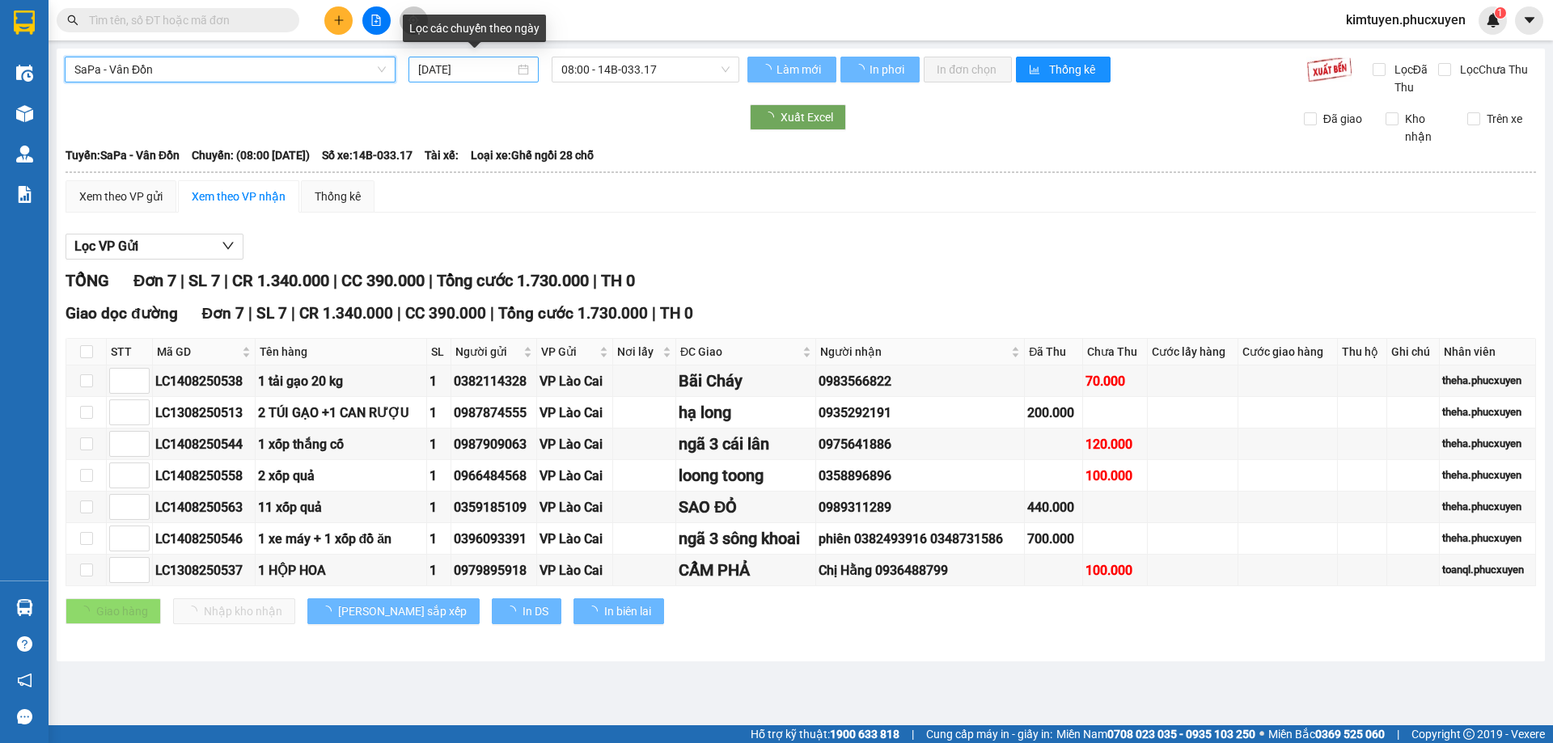
click at [523, 72] on div "[DATE]" at bounding box center [473, 70] width 111 height 18
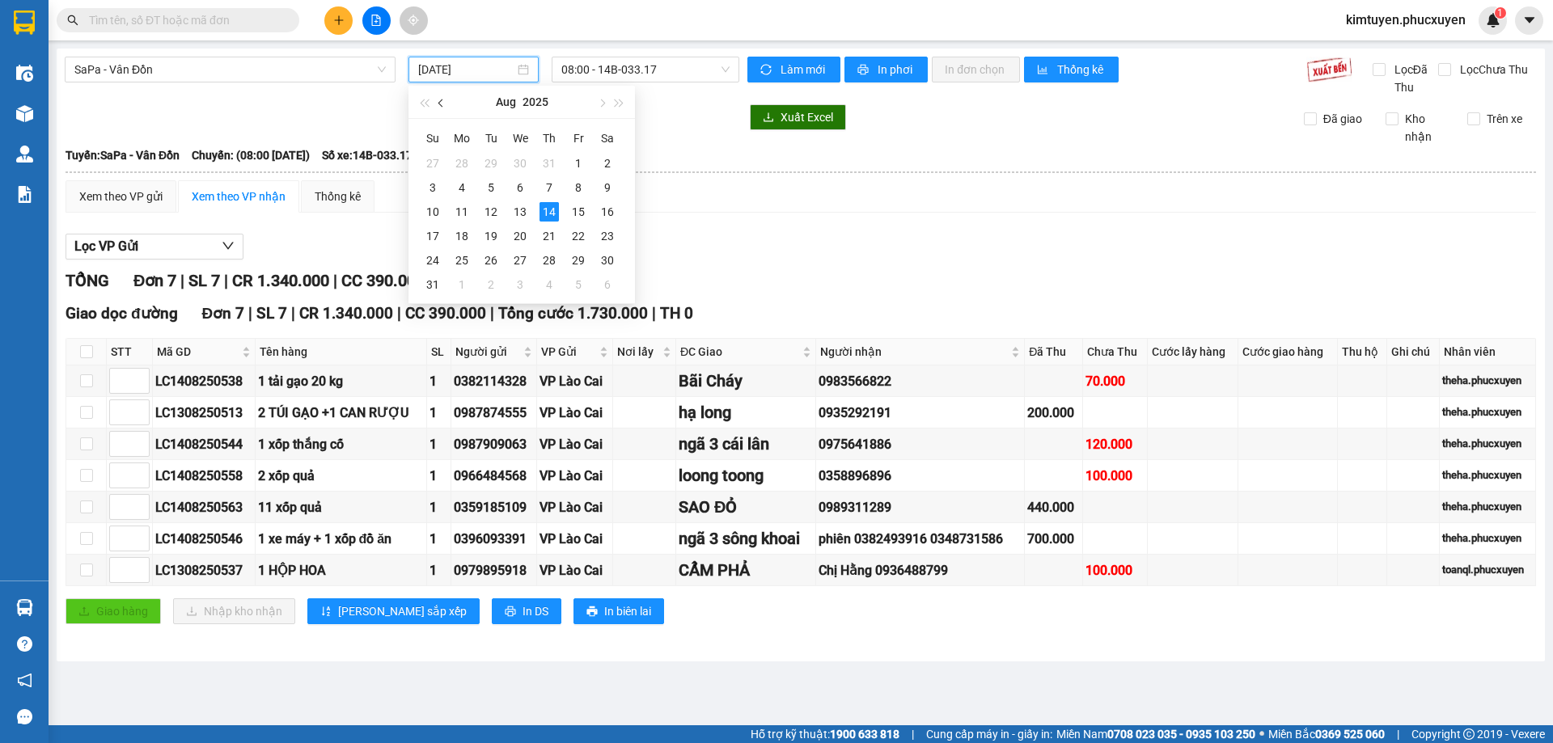
click at [445, 106] on button "button" at bounding box center [442, 102] width 18 height 32
click at [464, 185] on div "7" at bounding box center [461, 187] width 19 height 19
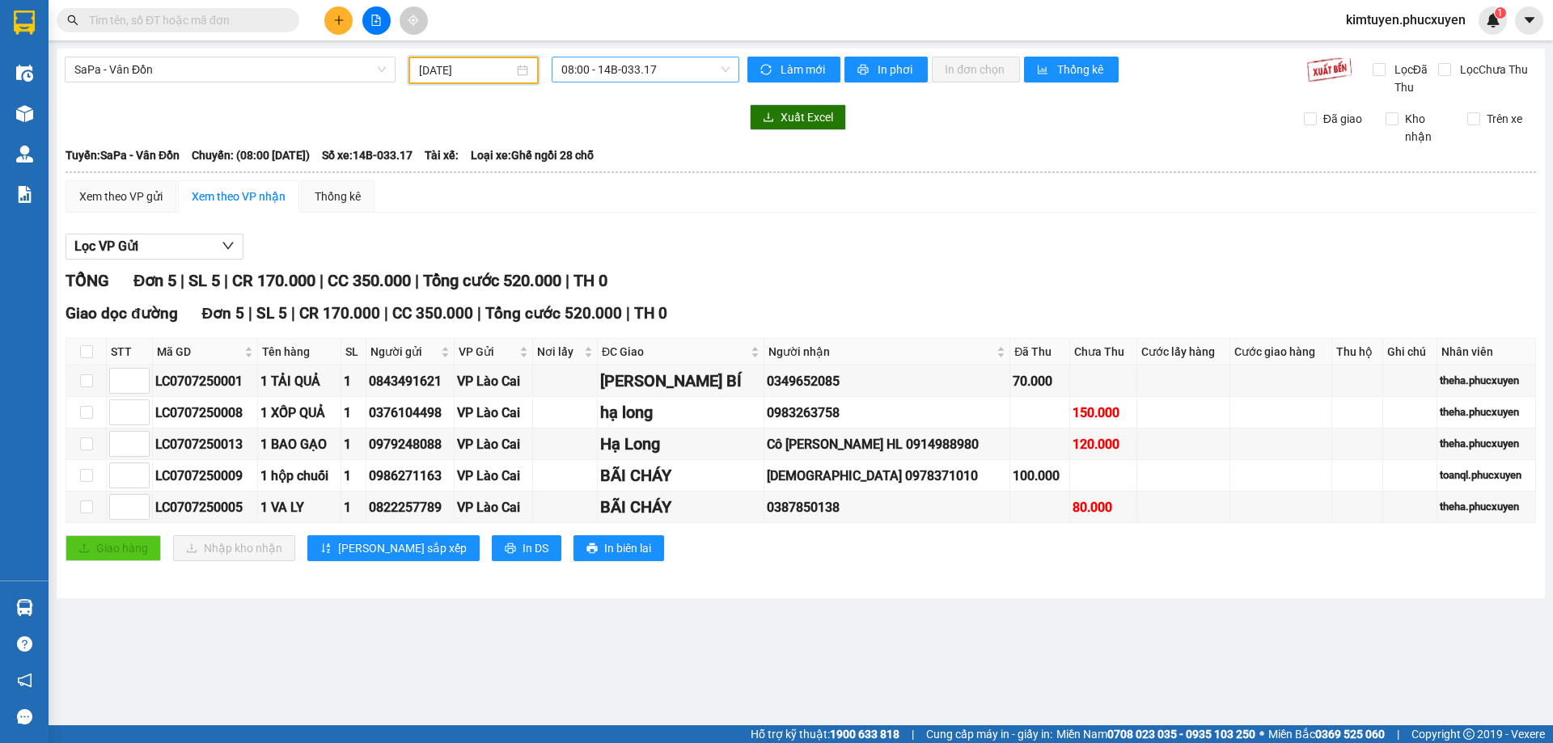
click at [676, 77] on span "08:00 - 14B-033.17" at bounding box center [645, 69] width 168 height 24
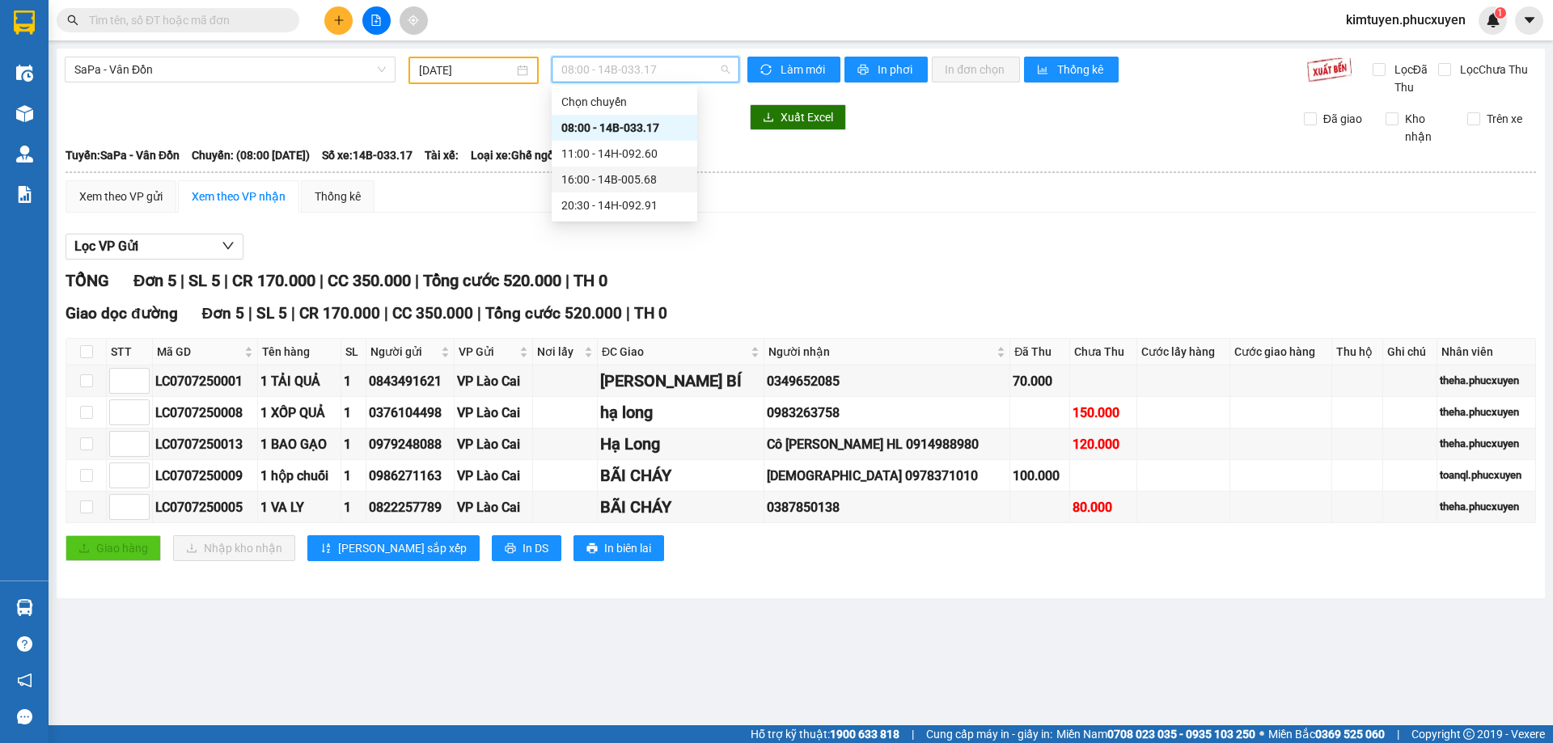
click at [640, 201] on div "20:30 - 14H-092.91" at bounding box center [624, 206] width 126 height 18
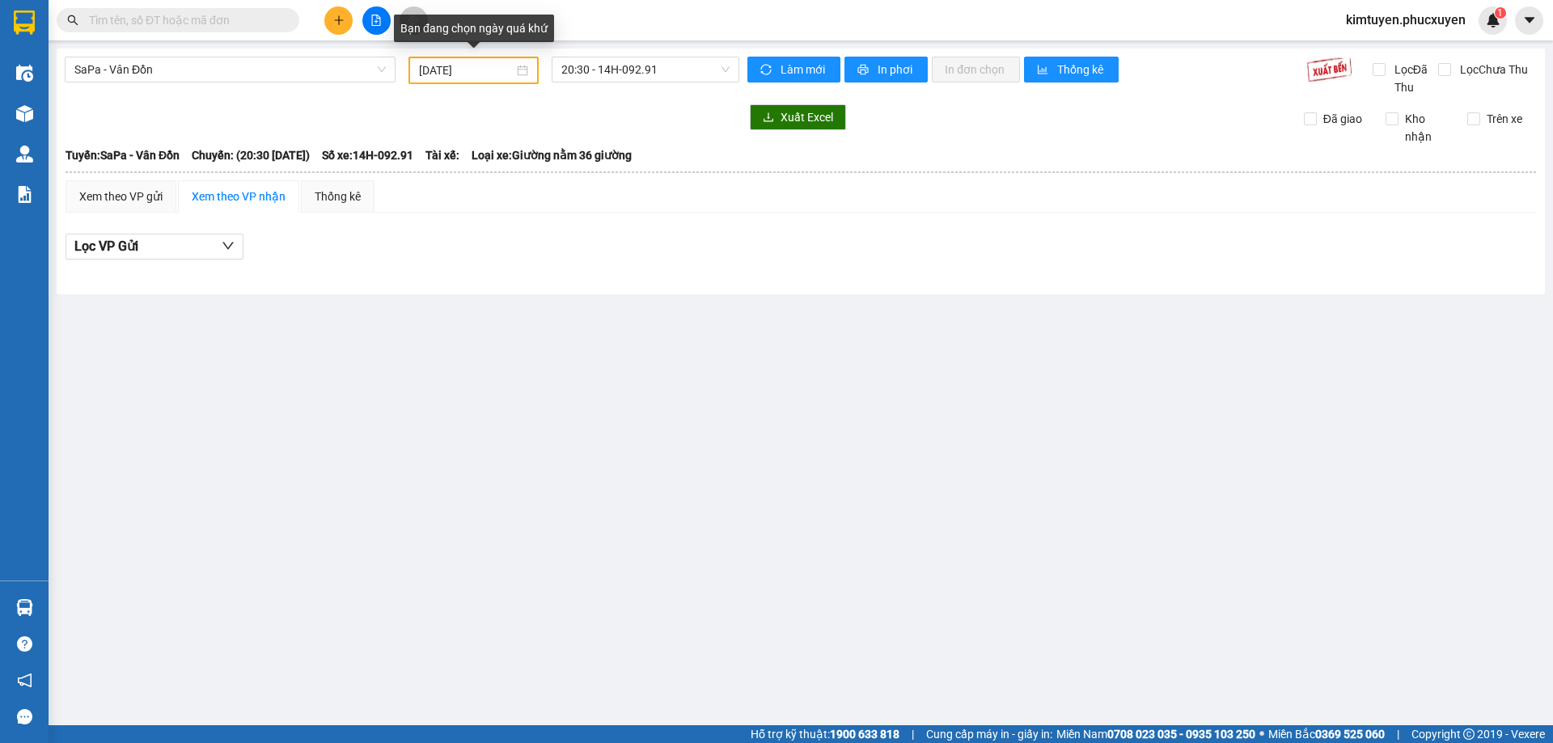
click at [469, 57] on div "[DATE]" at bounding box center [473, 71] width 130 height 28
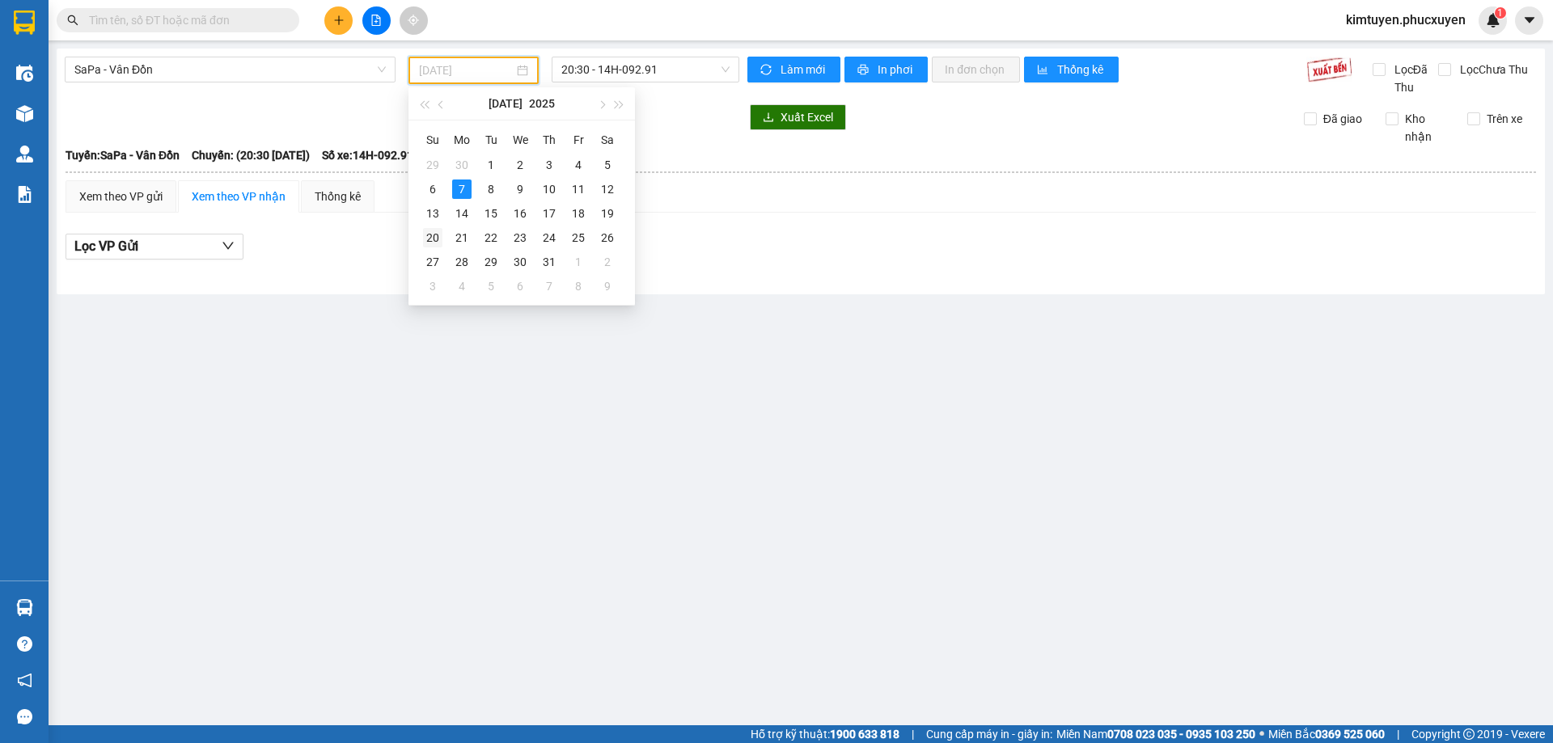
click at [434, 243] on div "20" at bounding box center [432, 237] width 19 height 19
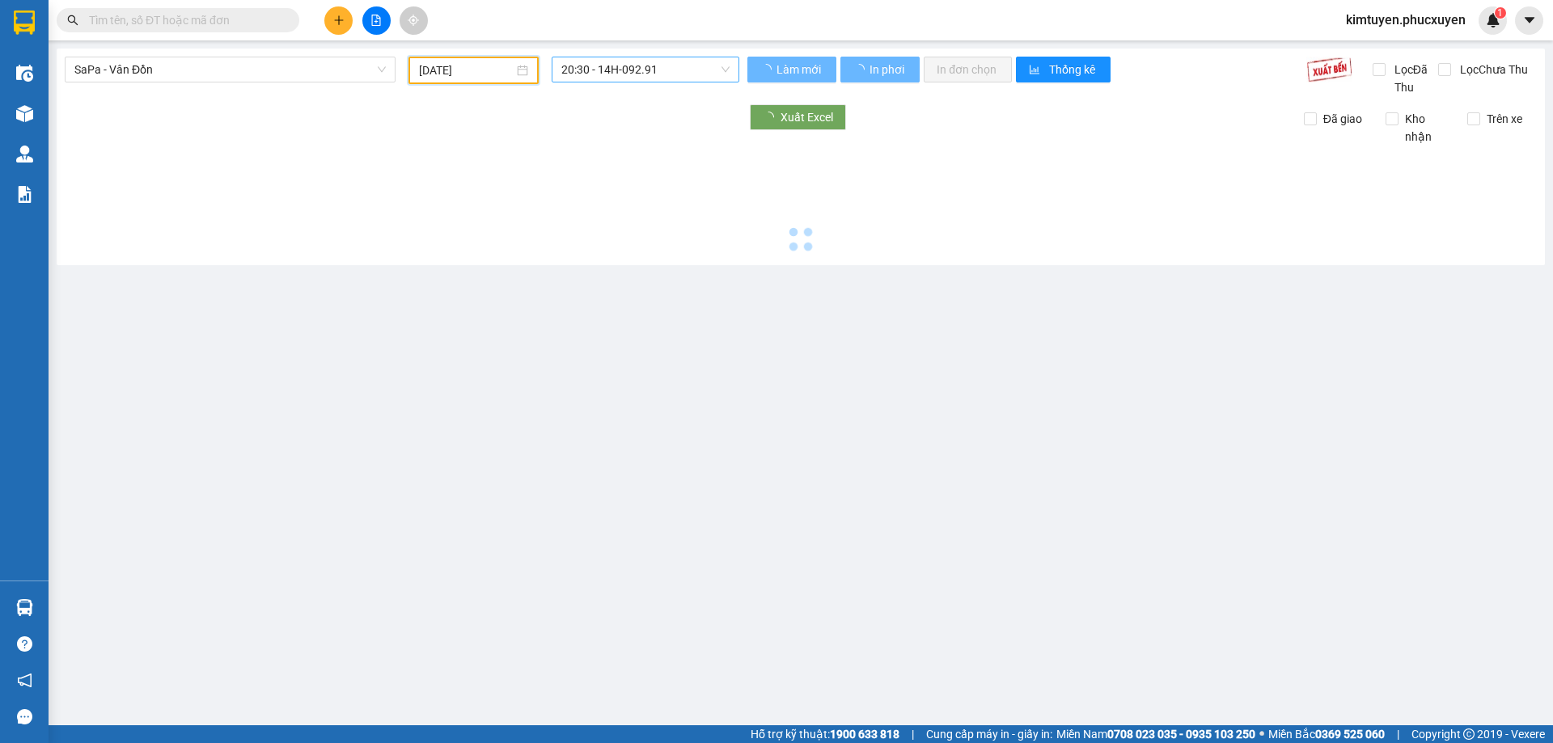
type input "[DATE]"
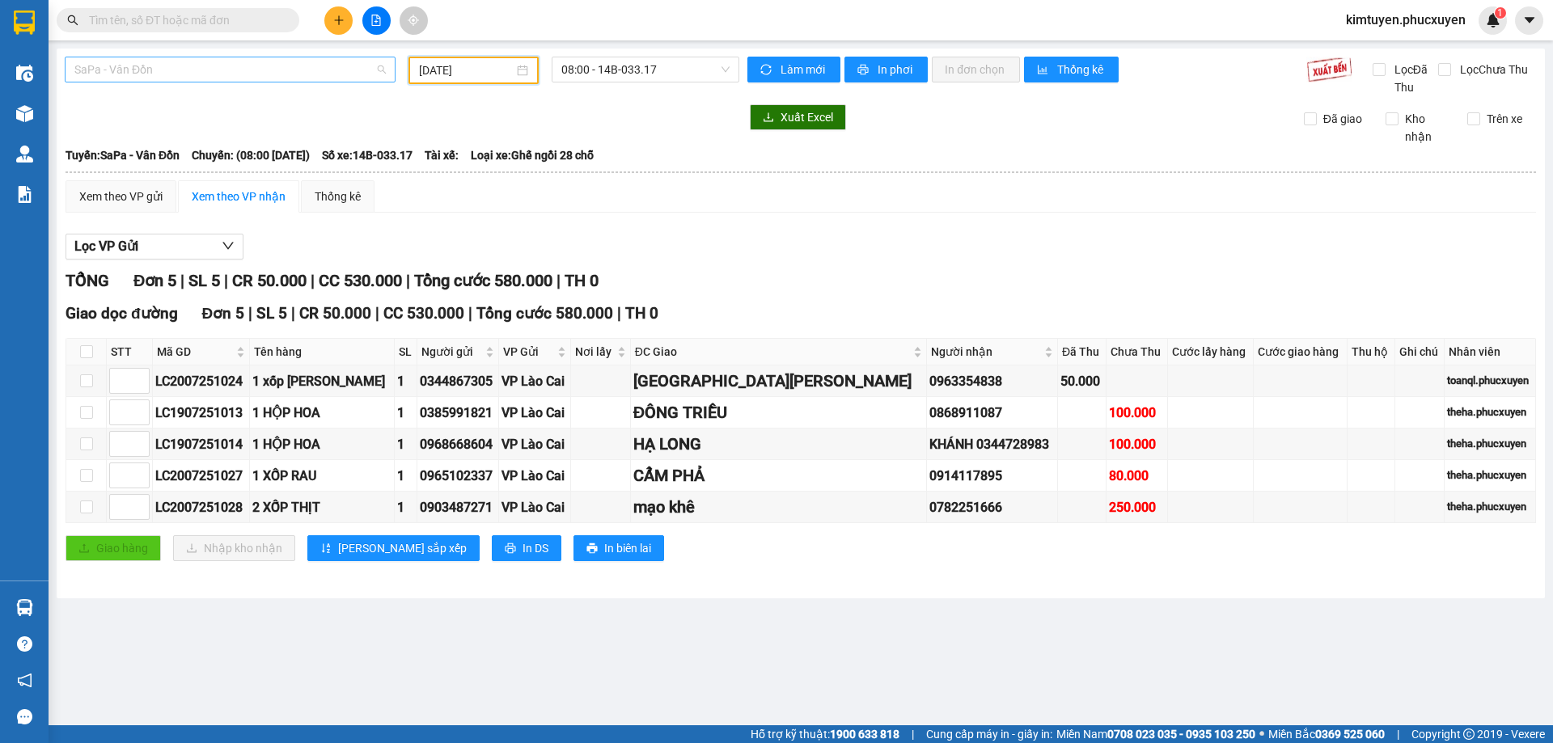
click at [186, 66] on span "SaPa - Vân Đồn" at bounding box center [229, 69] width 311 height 24
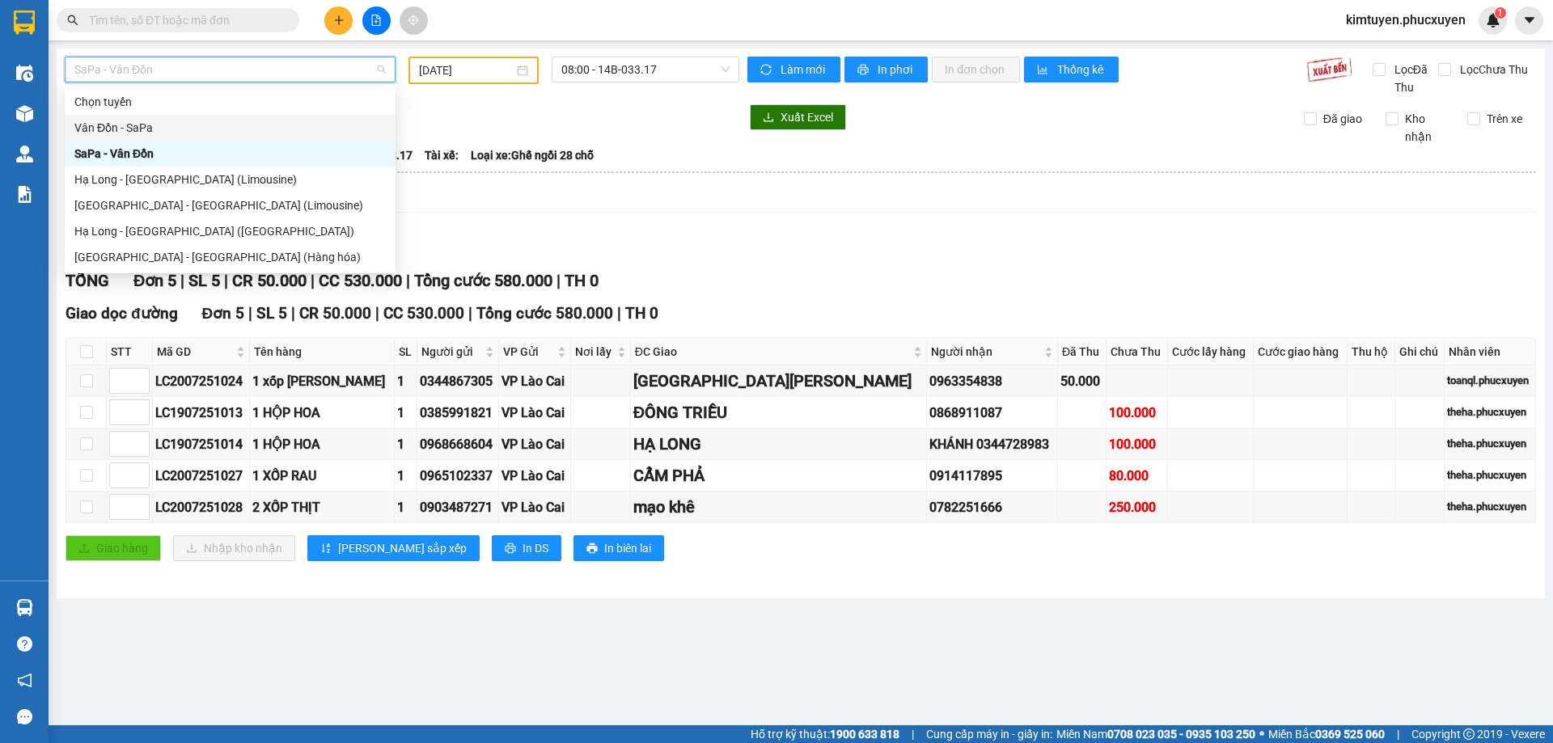
click at [126, 125] on div "Vân Đồn - SaPa" at bounding box center [229, 128] width 311 height 18
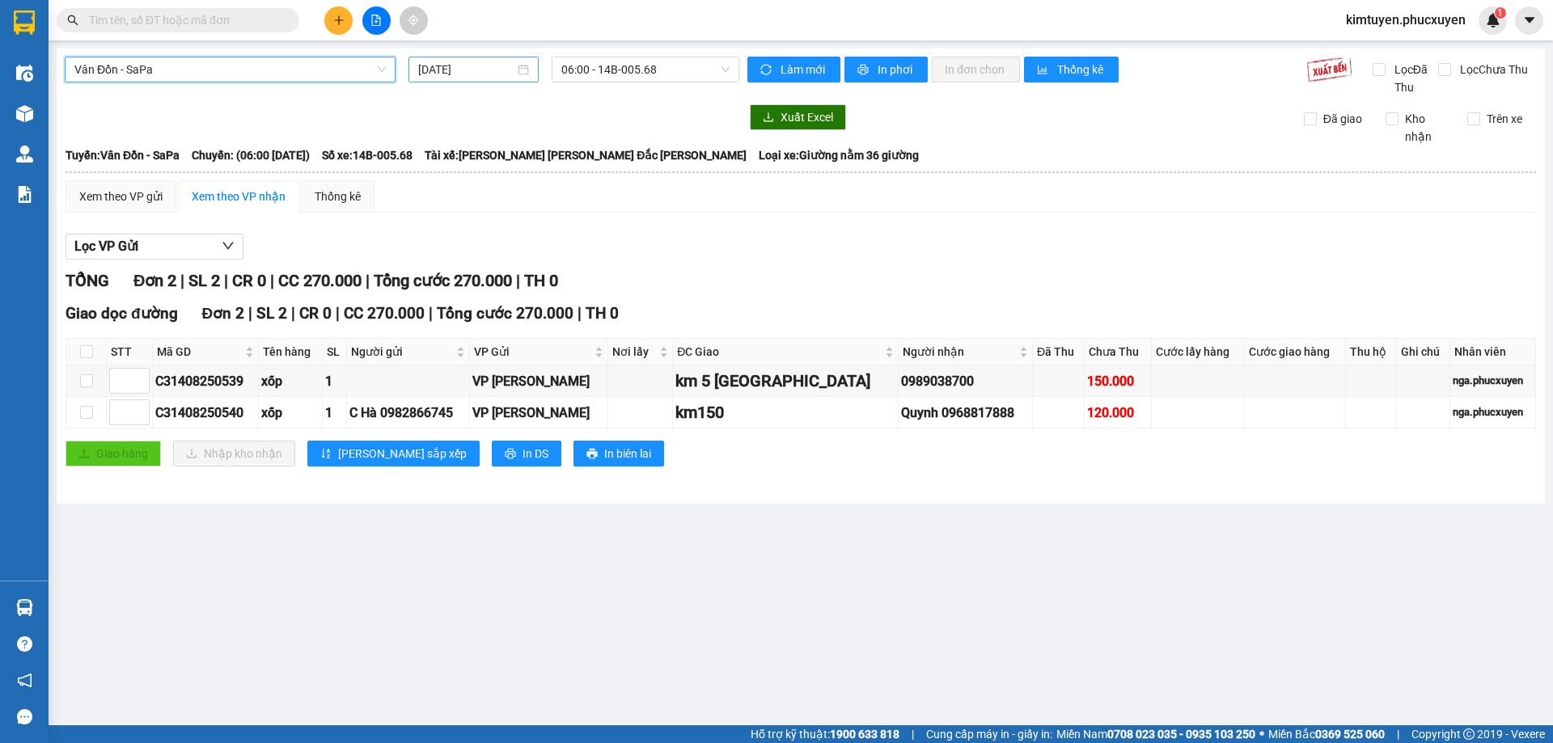
click at [519, 69] on div "[DATE]" at bounding box center [473, 70] width 111 height 18
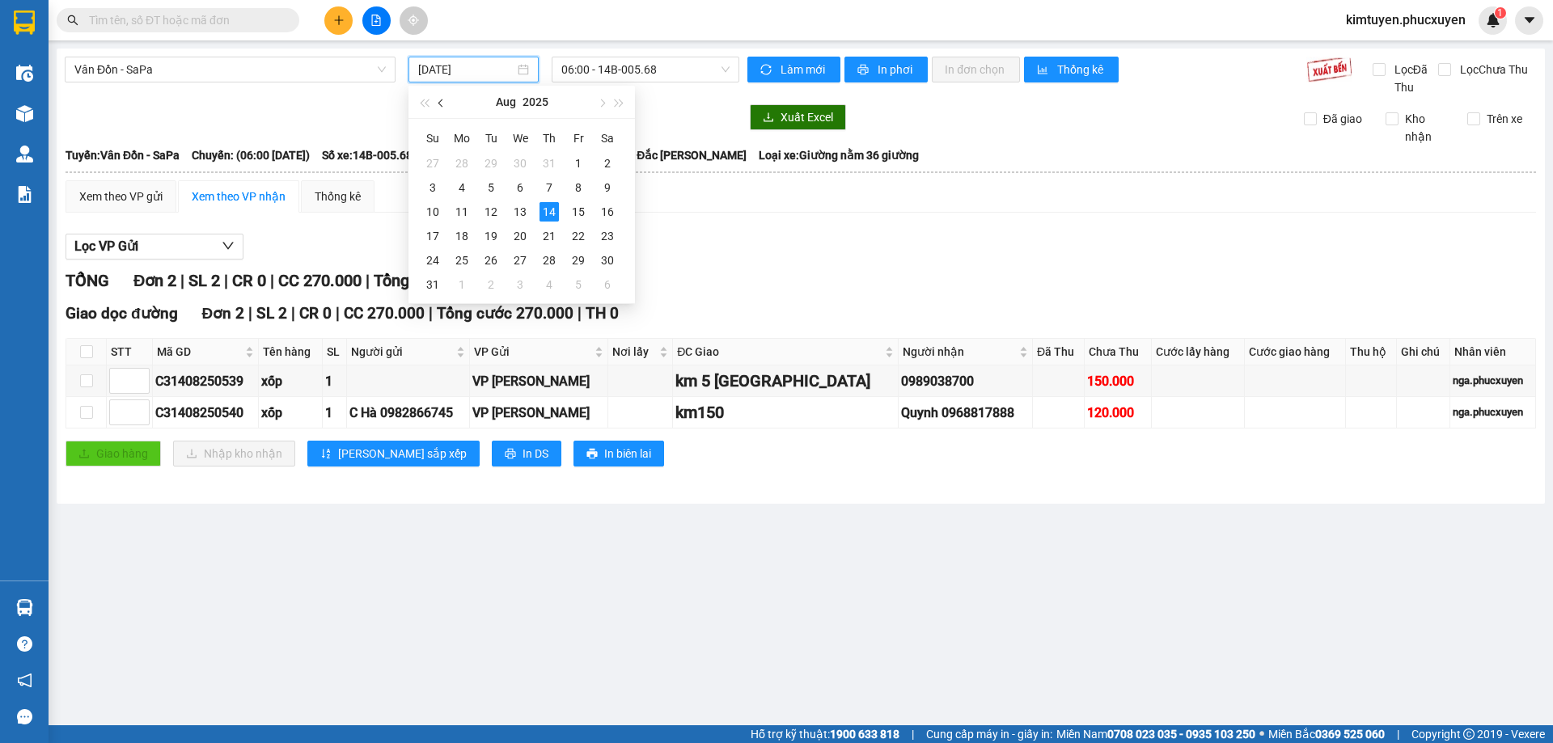
click at [439, 103] on span "button" at bounding box center [442, 103] width 8 height 8
click at [426, 236] on div "20" at bounding box center [432, 235] width 19 height 19
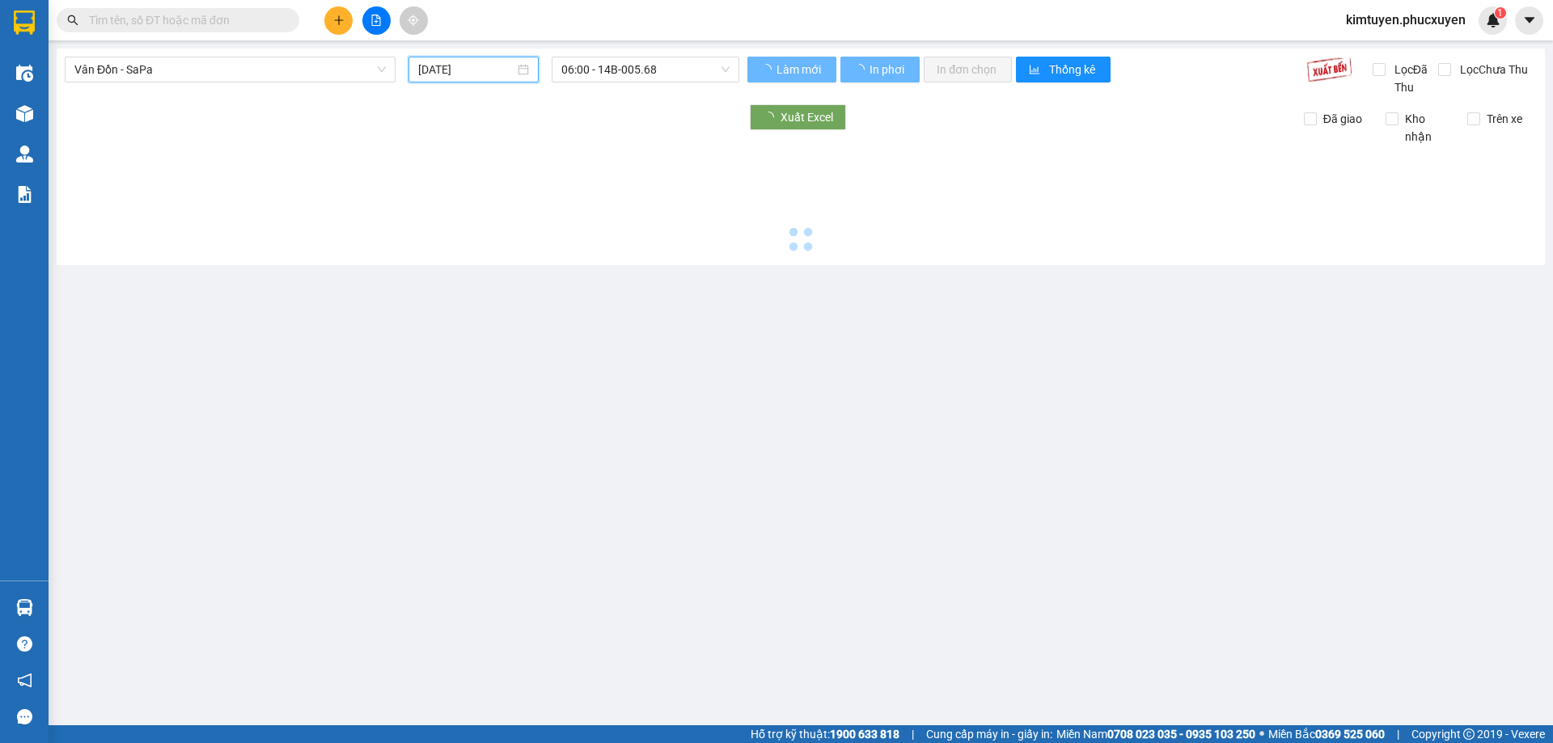
type input "[DATE]"
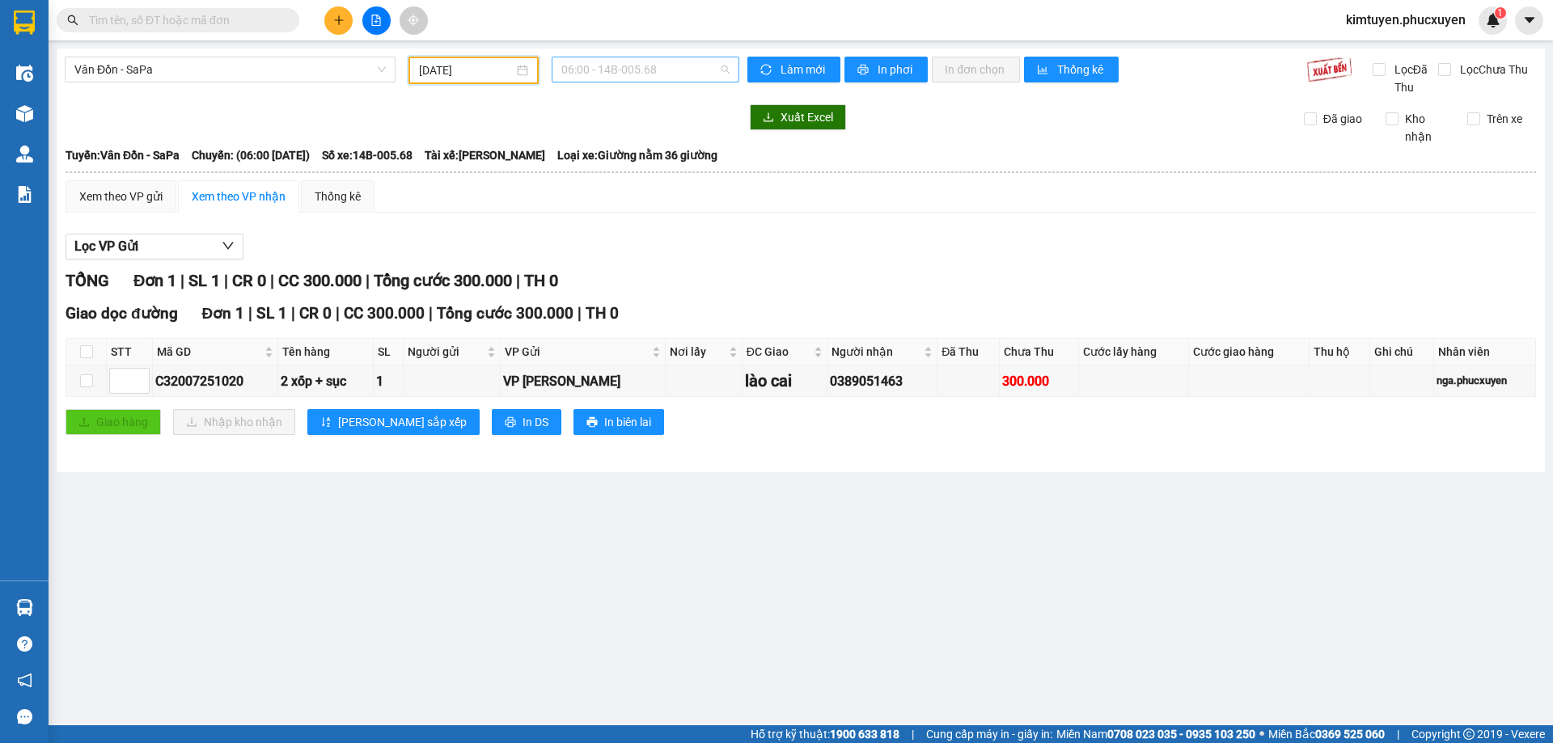
click at [667, 75] on span "06:00 - 14B-005.68" at bounding box center [645, 69] width 168 height 24
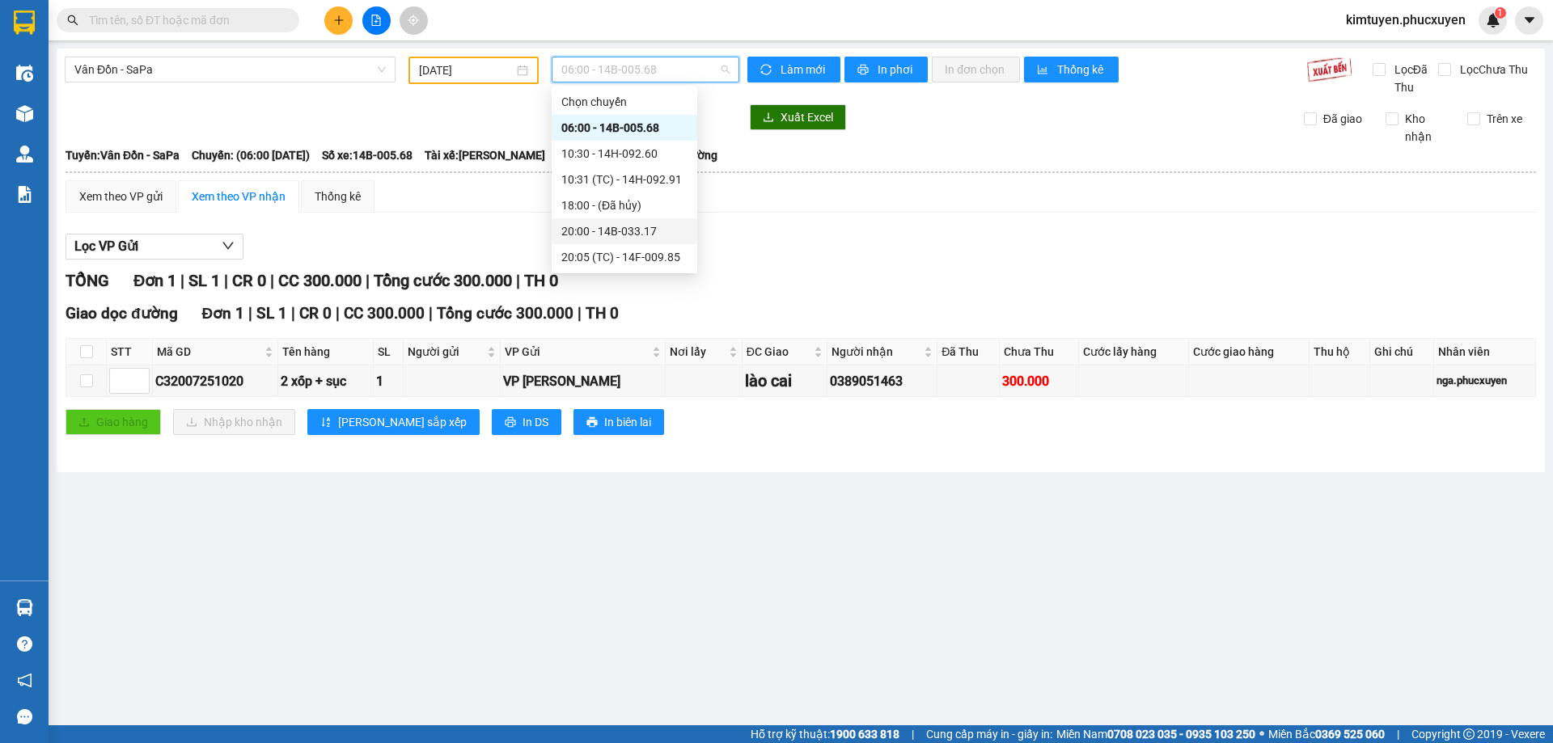
drag, startPoint x: 645, startPoint y: 226, endPoint x: 255, endPoint y: 15, distance: 443.4
click at [644, 226] on div "20:00 - 14B-033.17" at bounding box center [624, 231] width 126 height 18
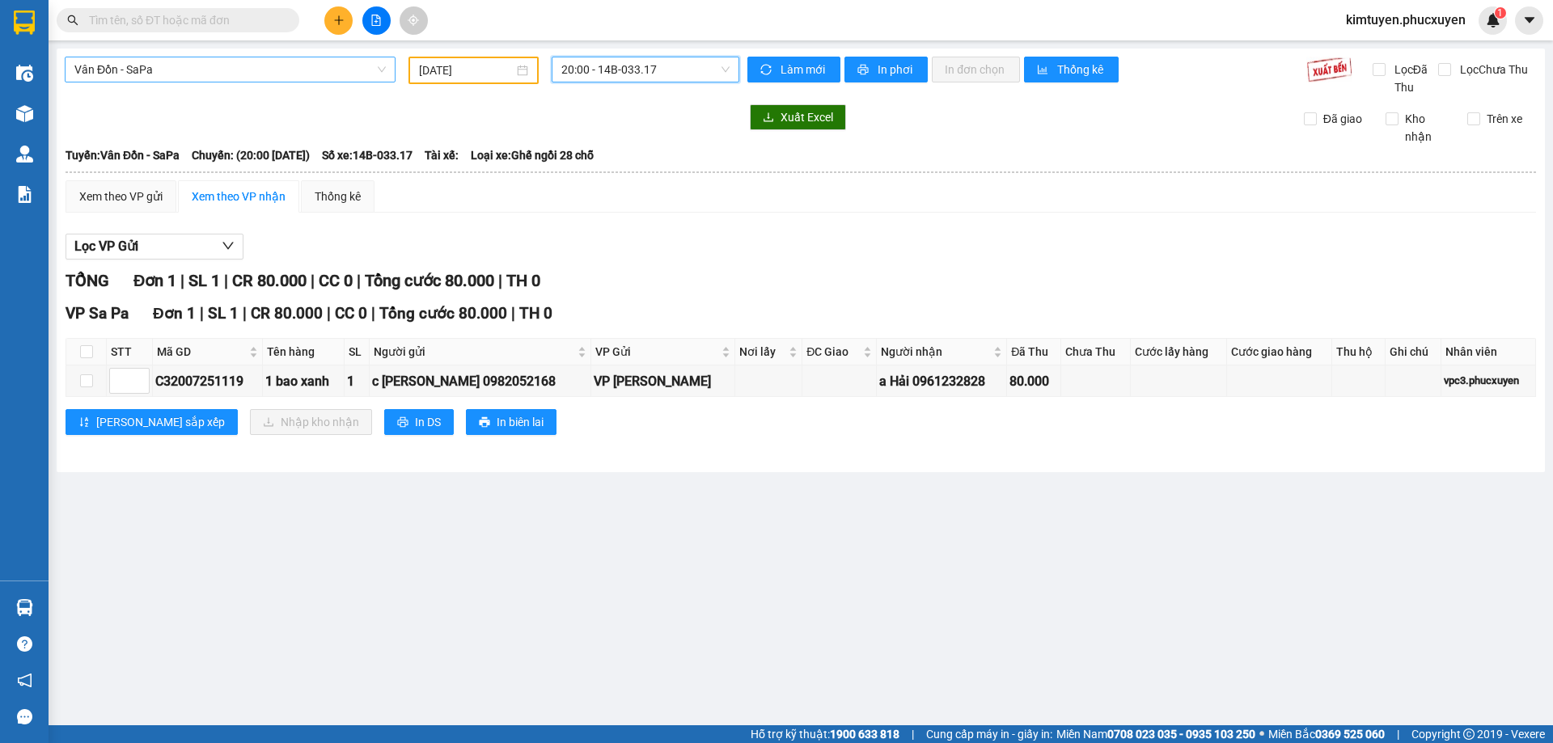
click at [218, 77] on span "Vân Đồn - SaPa" at bounding box center [229, 69] width 311 height 24
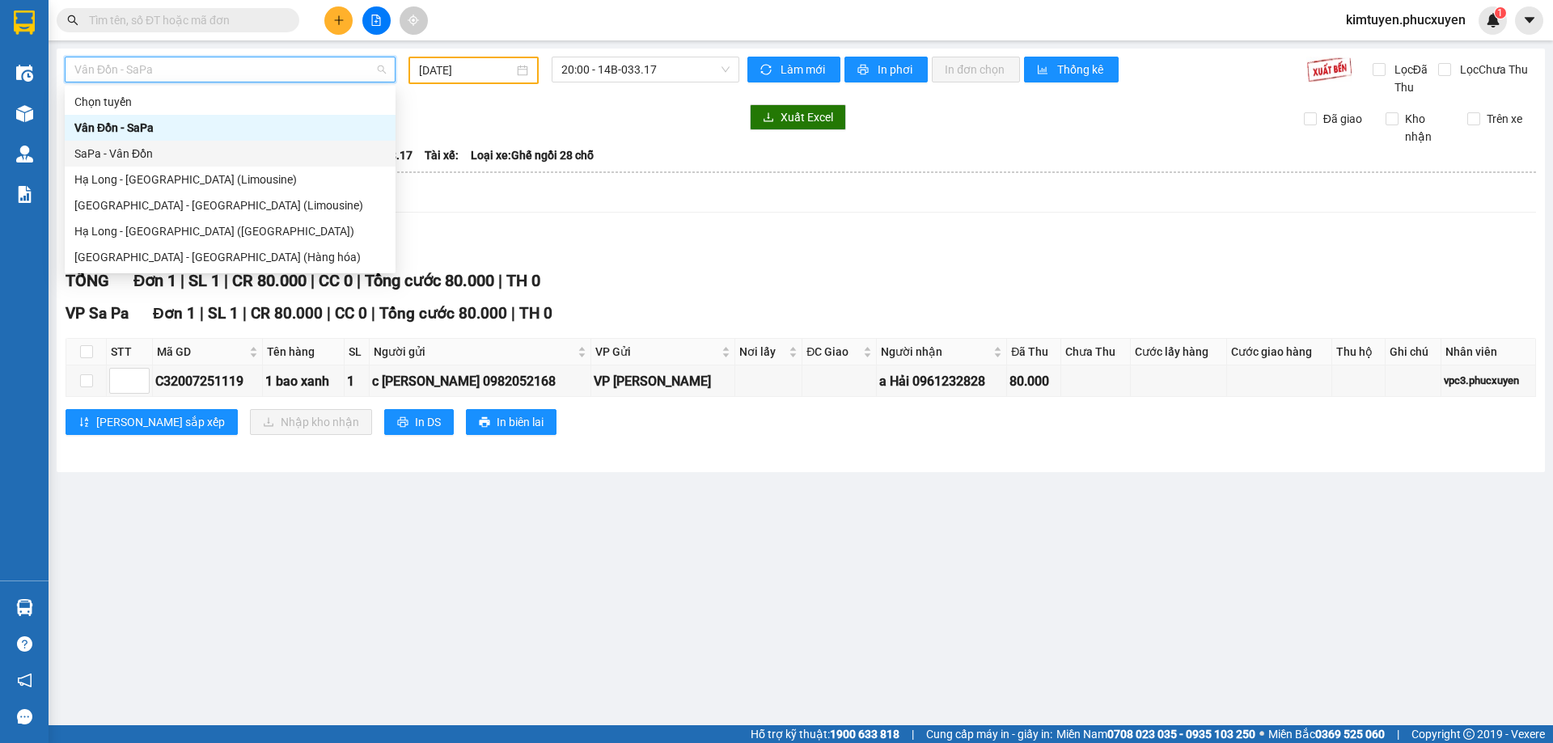
click at [150, 155] on div "SaPa - Vân Đồn" at bounding box center [229, 154] width 311 height 18
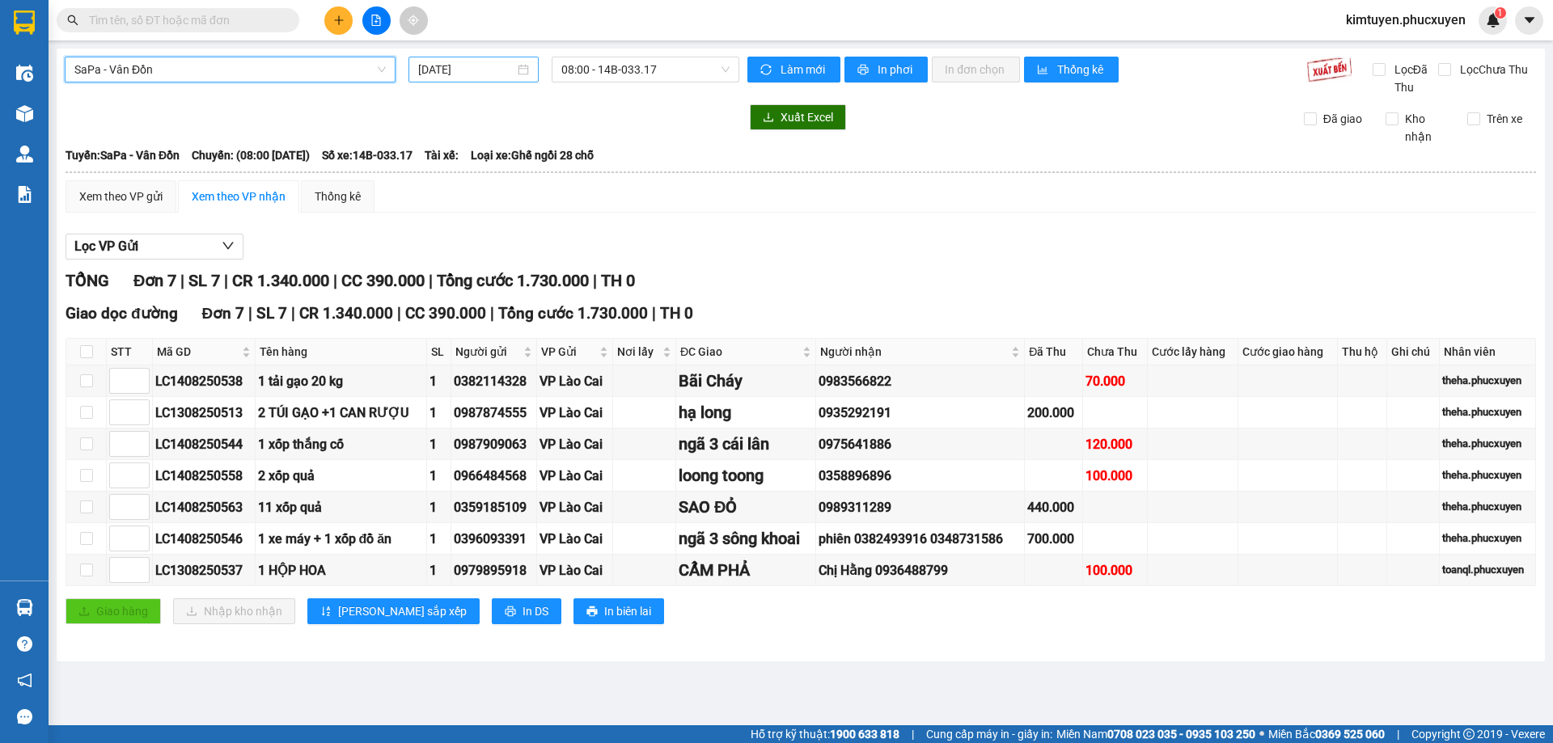
click at [518, 74] on div "[DATE]" at bounding box center [473, 70] width 111 height 18
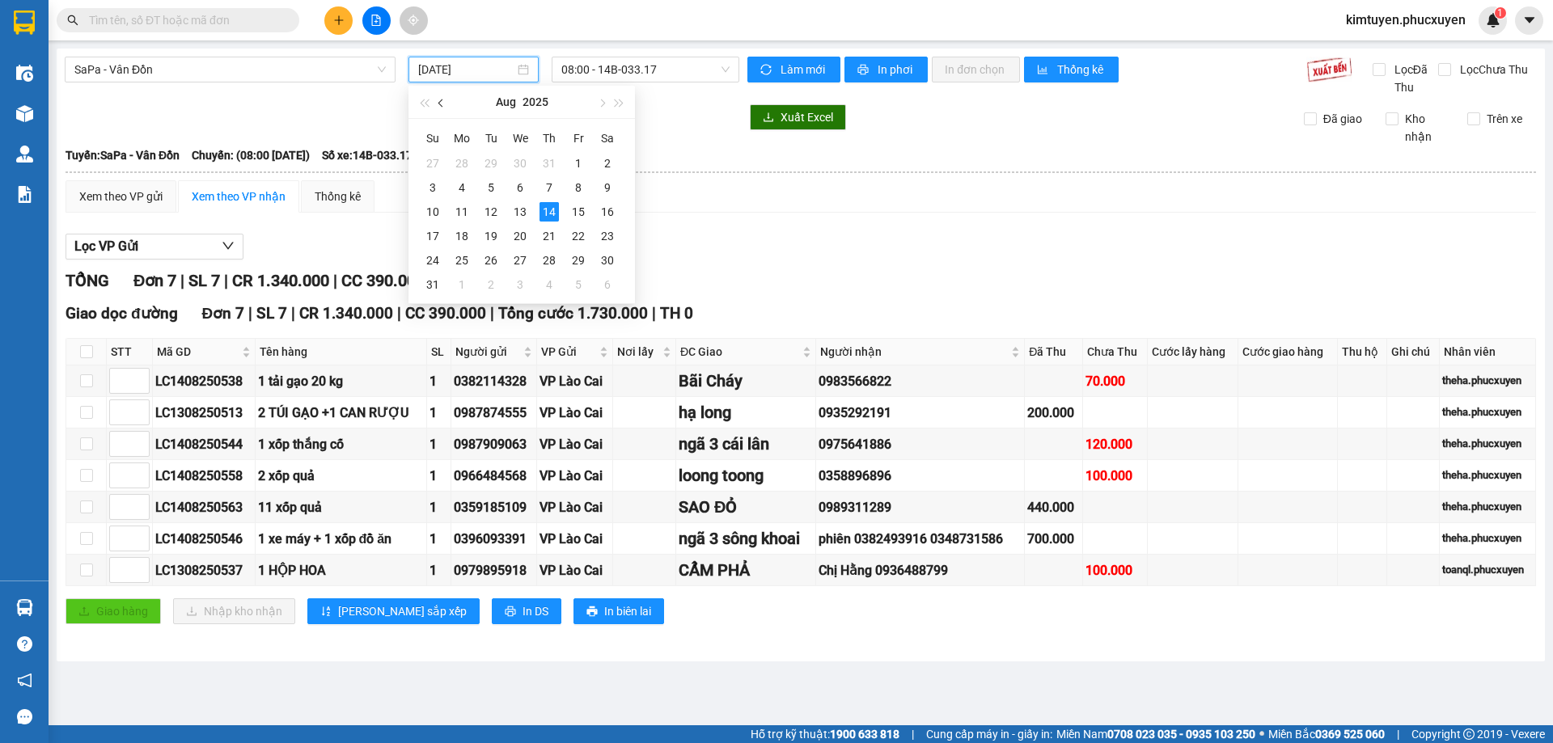
click at [440, 104] on span "button" at bounding box center [442, 103] width 8 height 8
click at [468, 237] on div "21" at bounding box center [461, 235] width 19 height 19
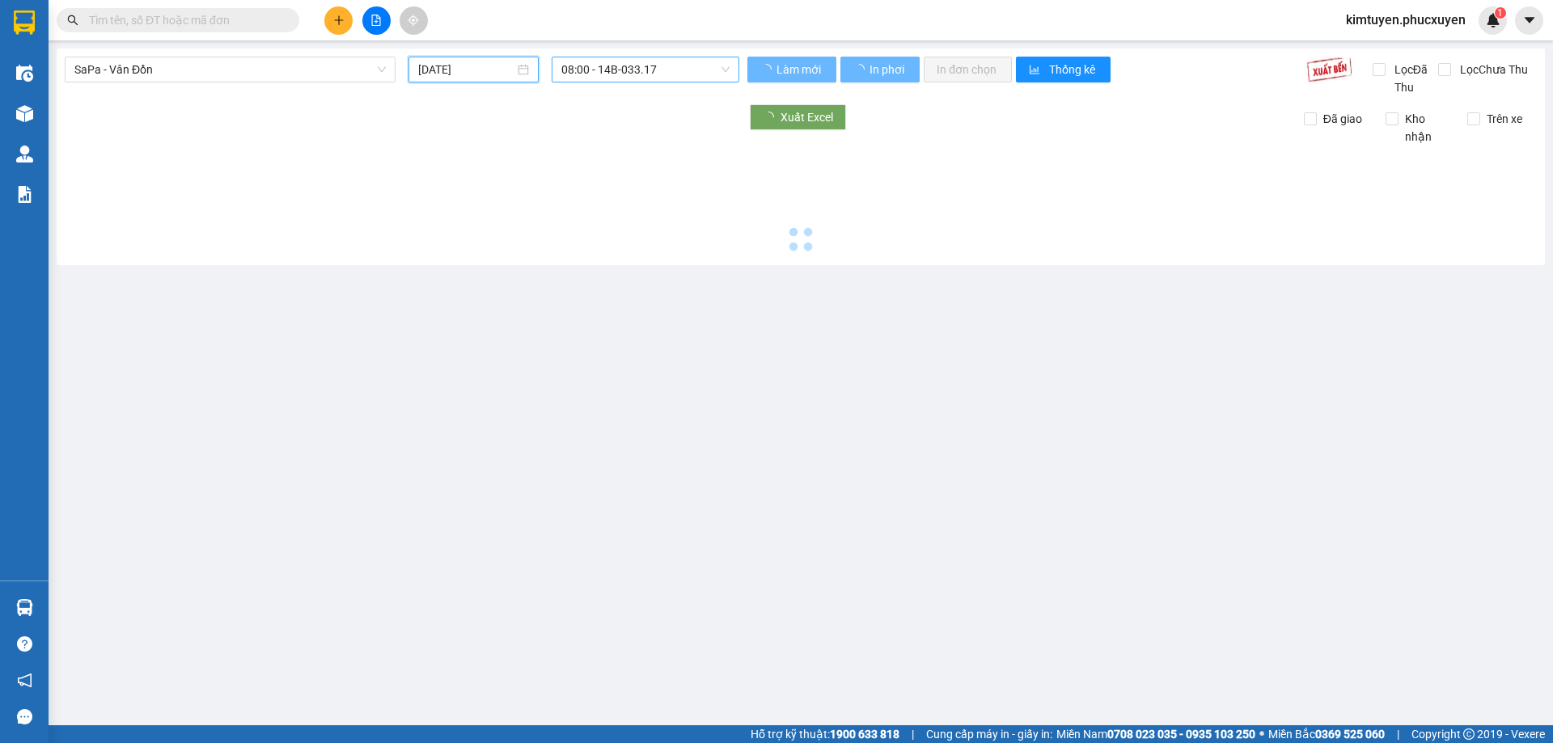
type input "[DATE]"
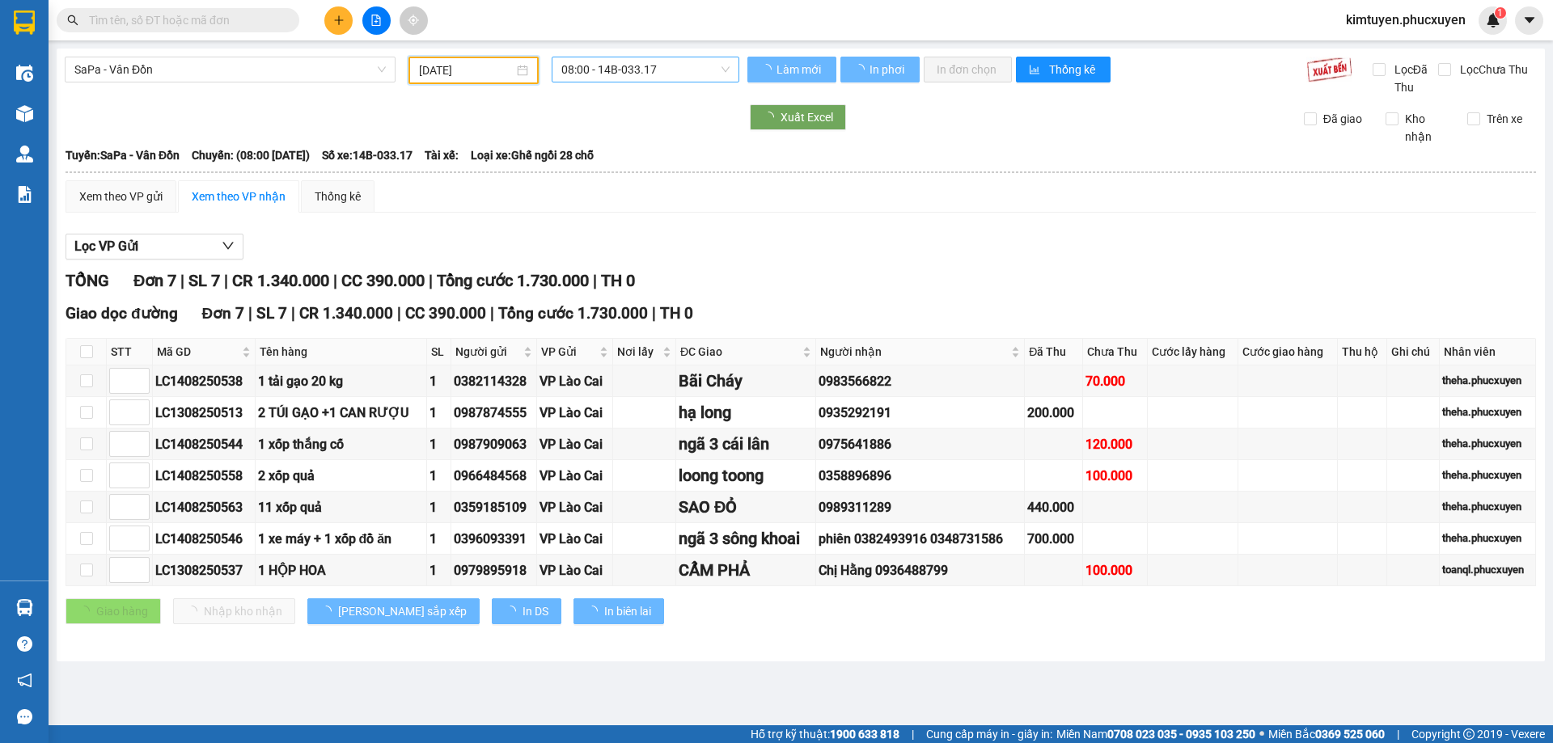
click at [652, 71] on span "08:00 - 14B-033.17" at bounding box center [645, 69] width 168 height 24
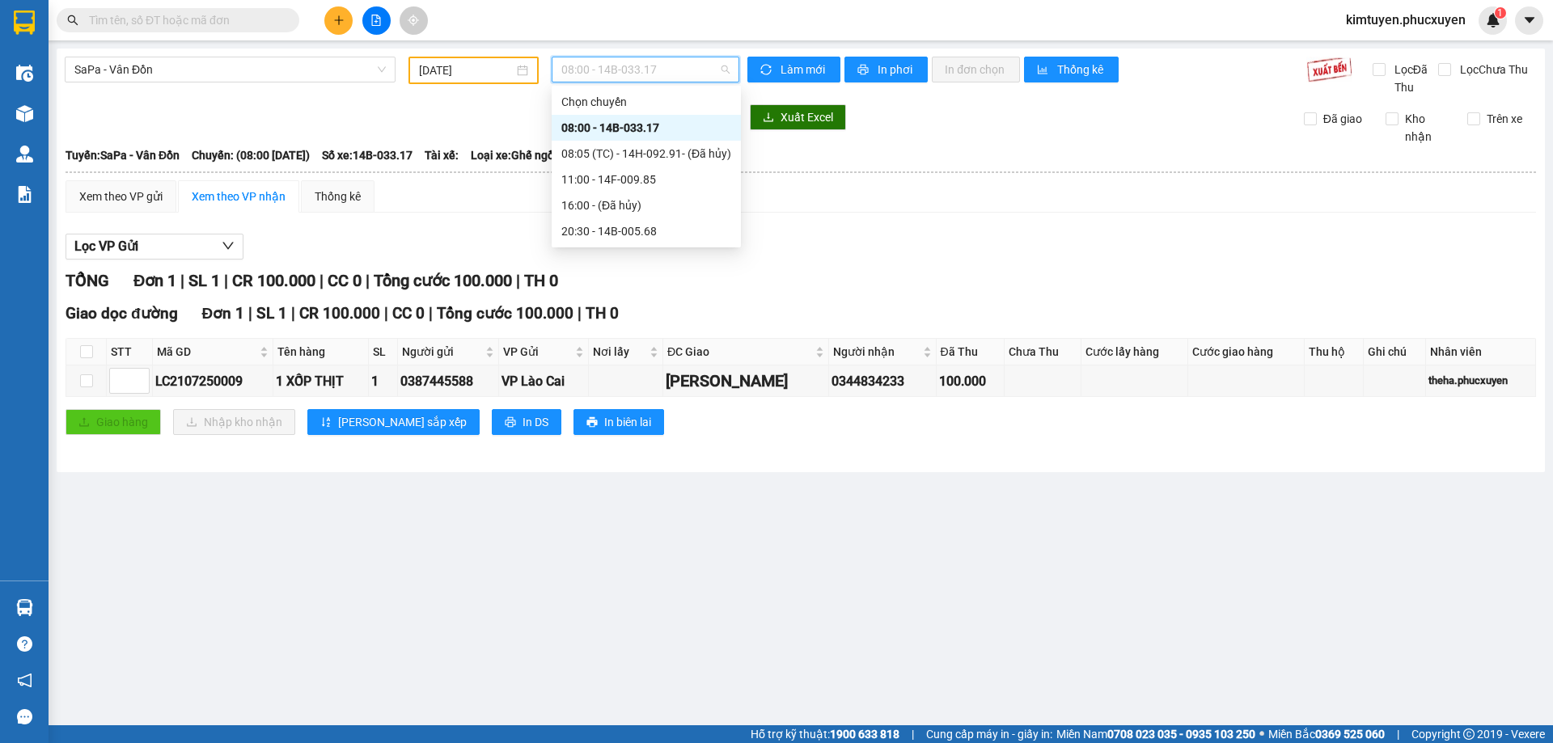
click at [671, 126] on div "08:00 - 14B-033.17" at bounding box center [646, 128] width 170 height 18
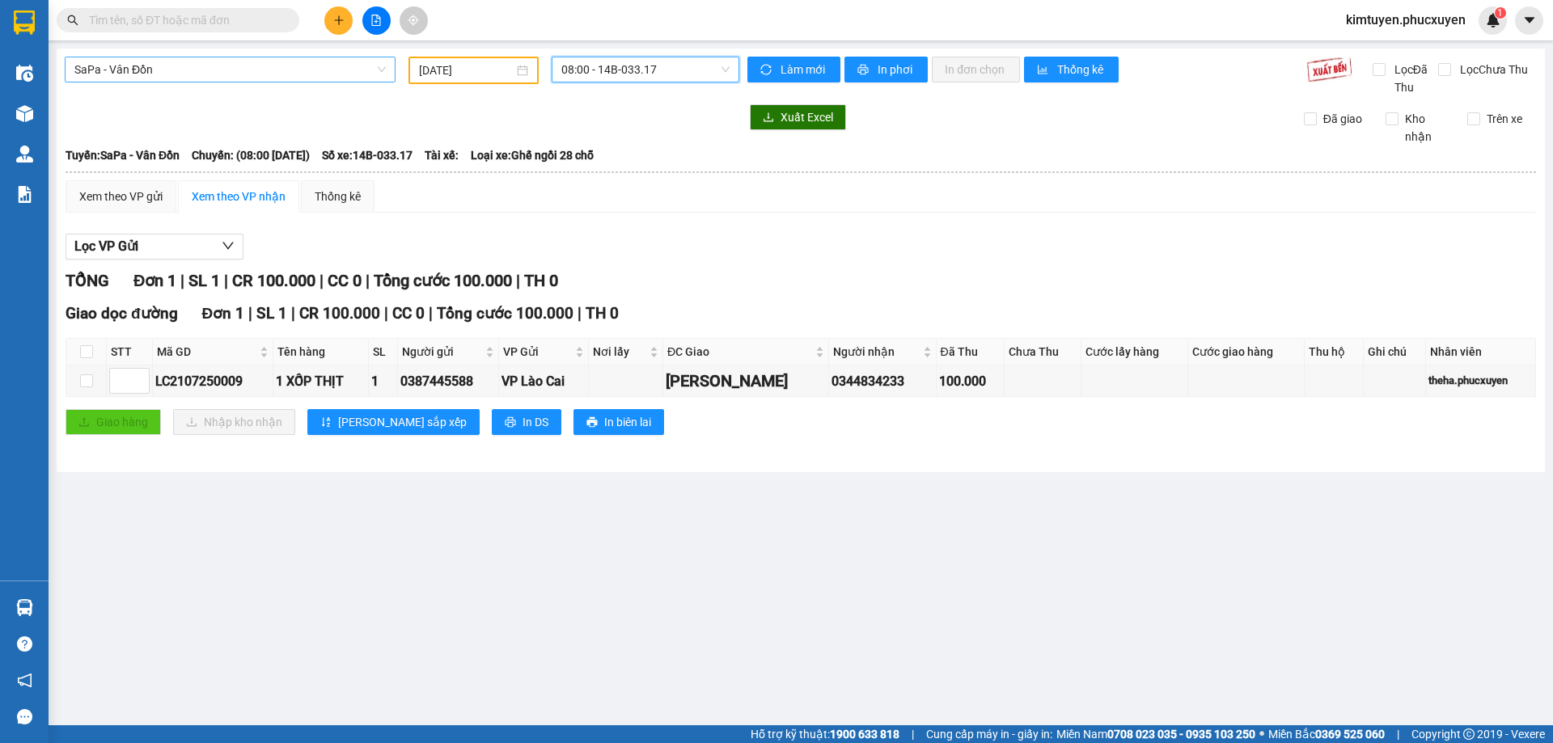
click at [170, 70] on span "SaPa - Vân Đồn" at bounding box center [229, 69] width 311 height 24
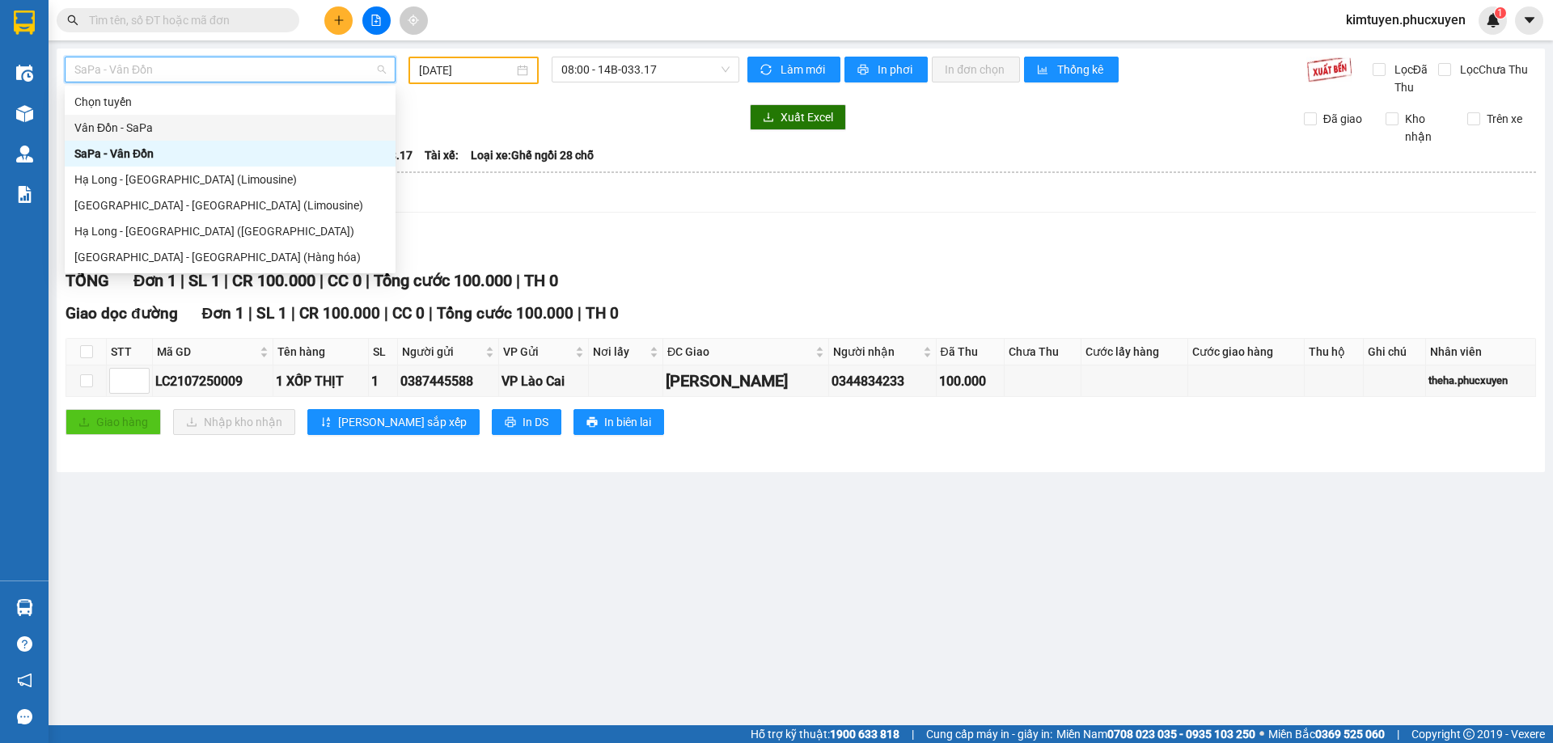
click at [161, 129] on div "Vân Đồn - SaPa" at bounding box center [229, 128] width 311 height 18
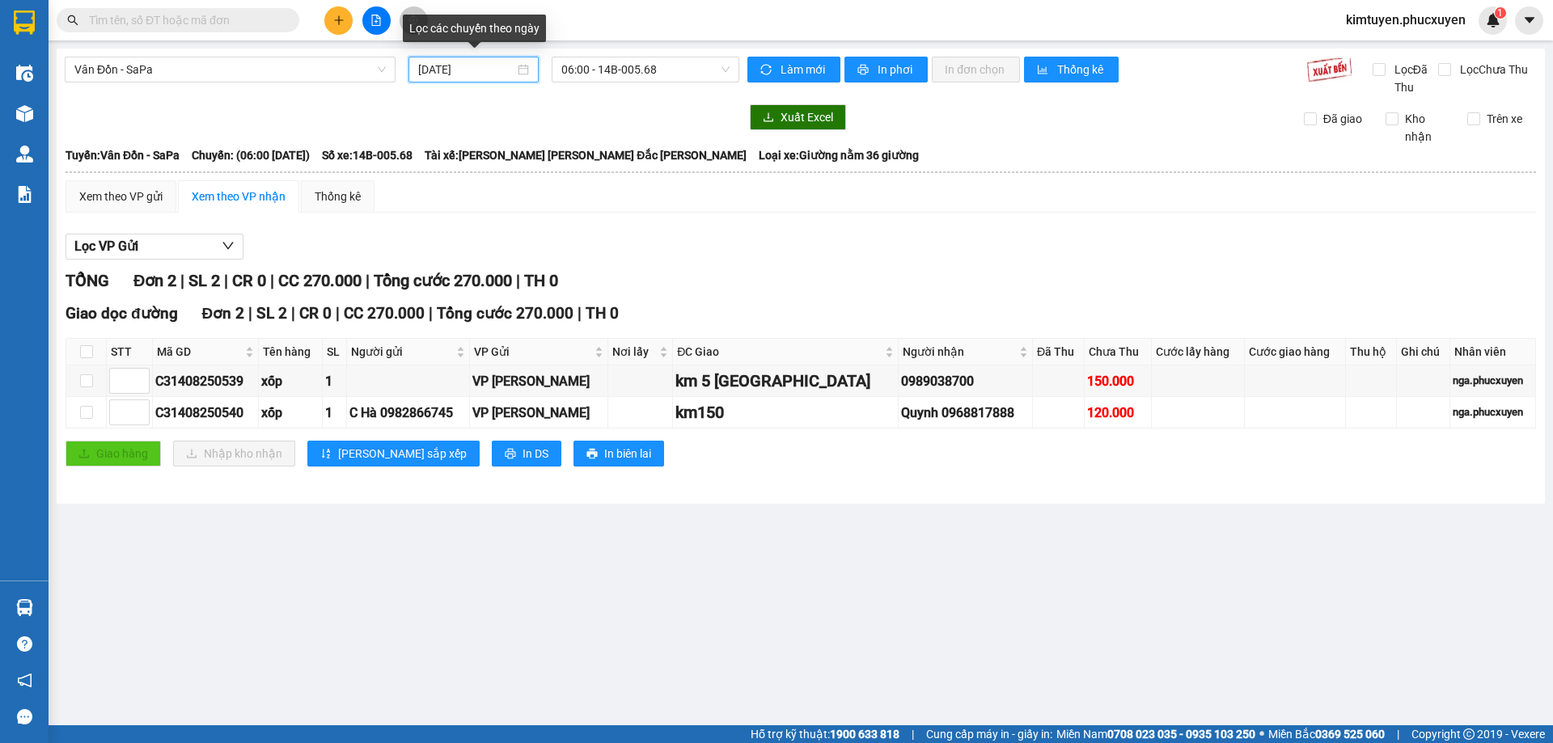
click at [484, 62] on input "[DATE]" at bounding box center [466, 70] width 96 height 18
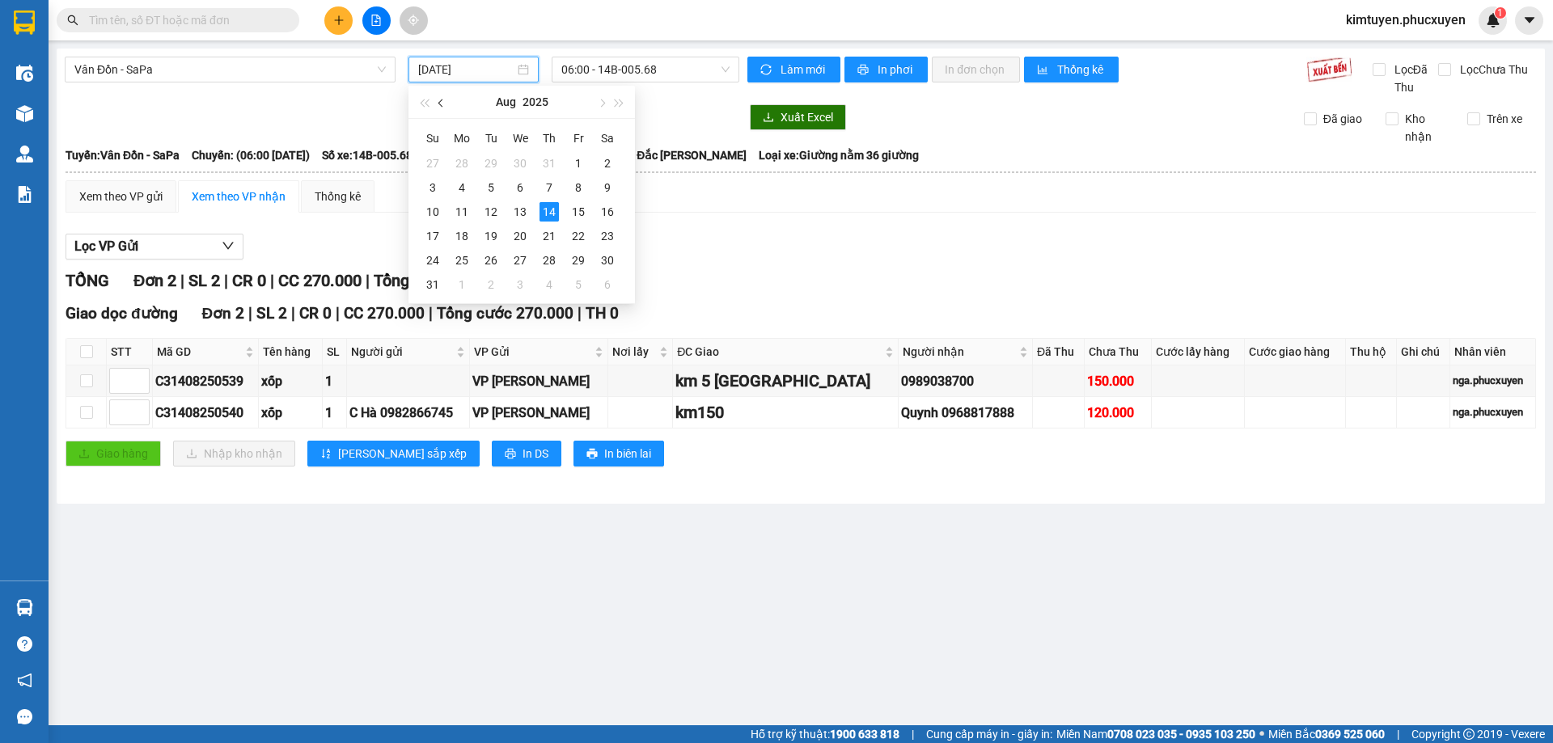
click at [448, 104] on button "button" at bounding box center [442, 102] width 18 height 32
click at [468, 193] on div "7" at bounding box center [461, 187] width 19 height 19
type input "[DATE]"
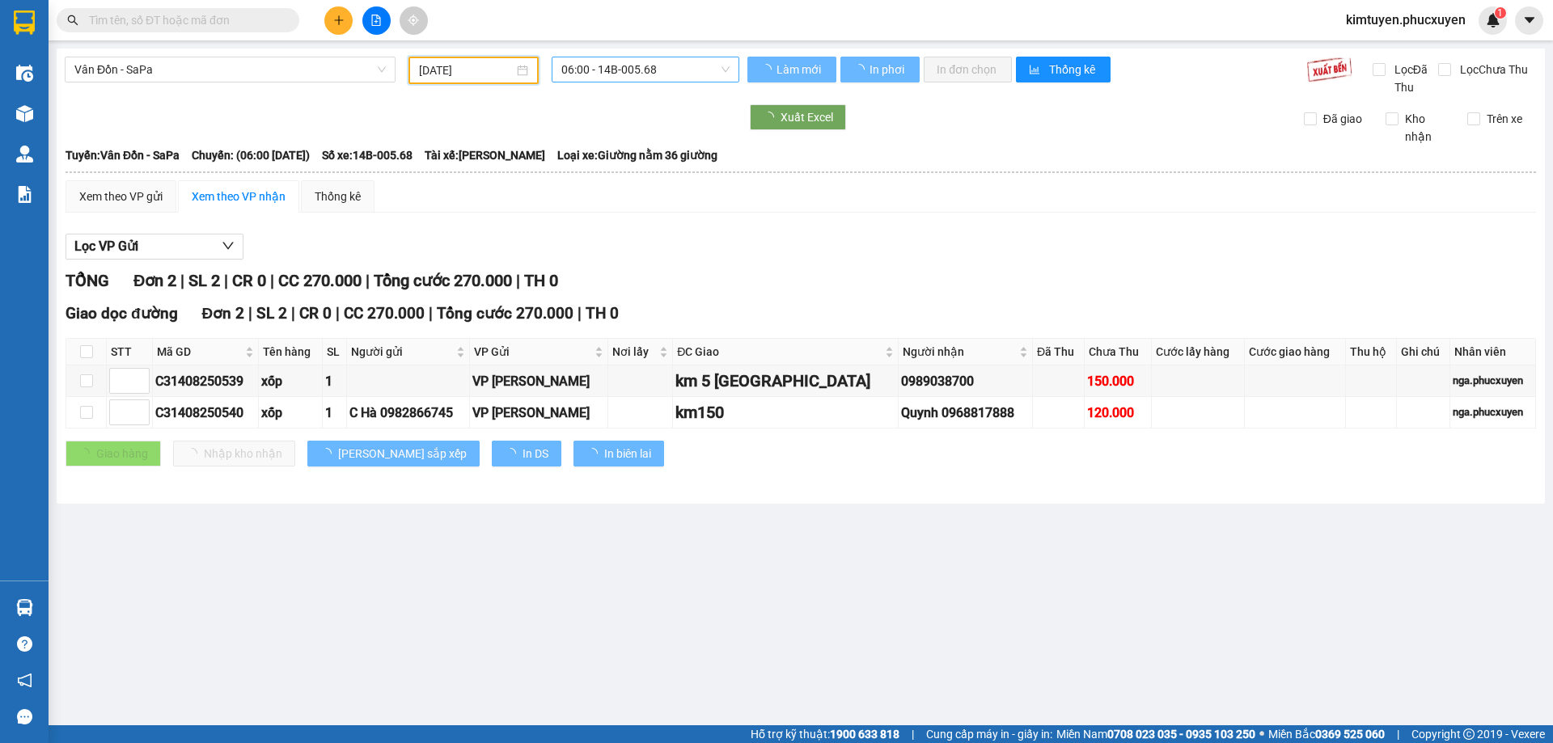
click at [695, 74] on span "06:00 - 14B-005.68" at bounding box center [645, 69] width 168 height 24
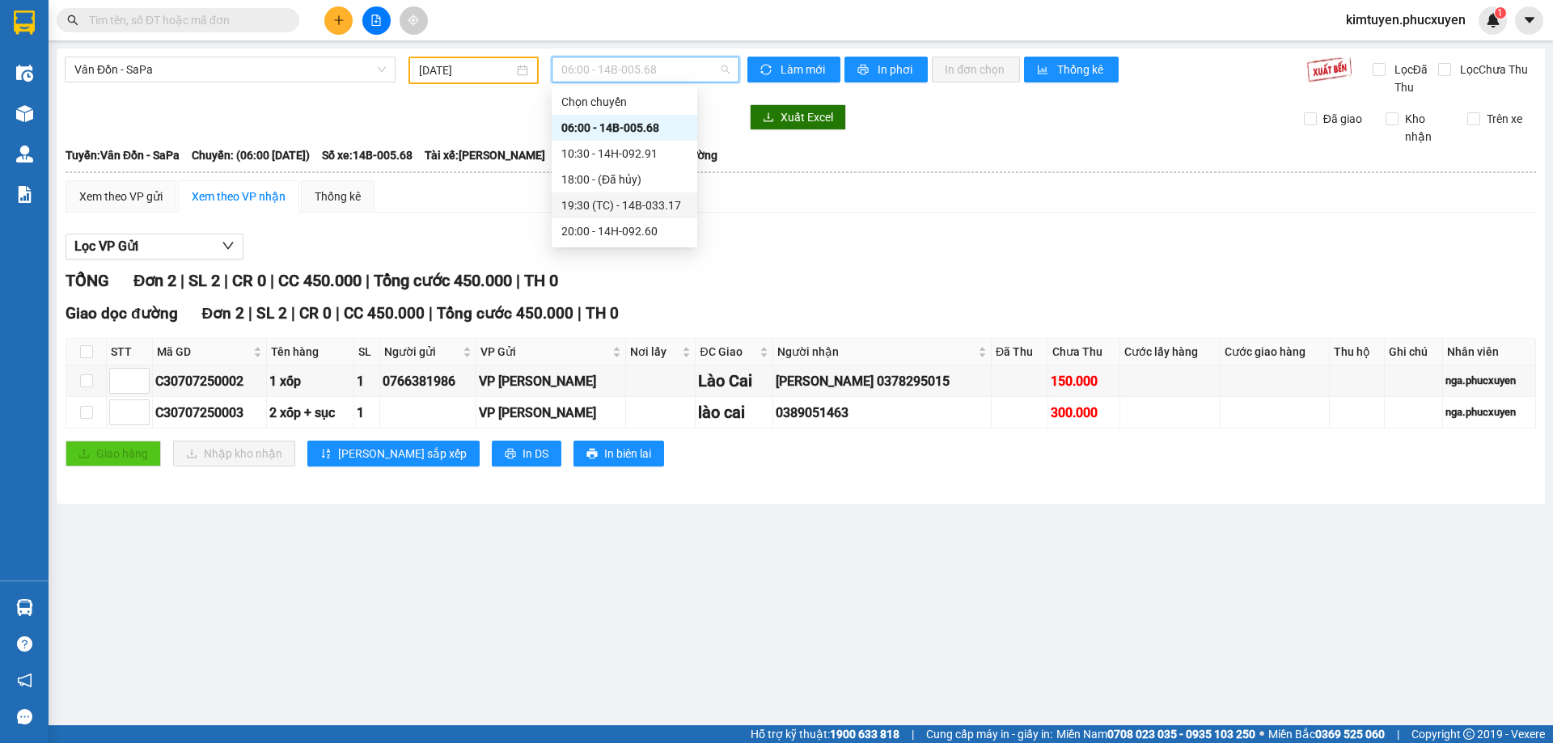
click at [665, 206] on div "19:30 (TC) - 14B-033.17" at bounding box center [624, 206] width 126 height 18
